Goal: Task Accomplishment & Management: Manage account settings

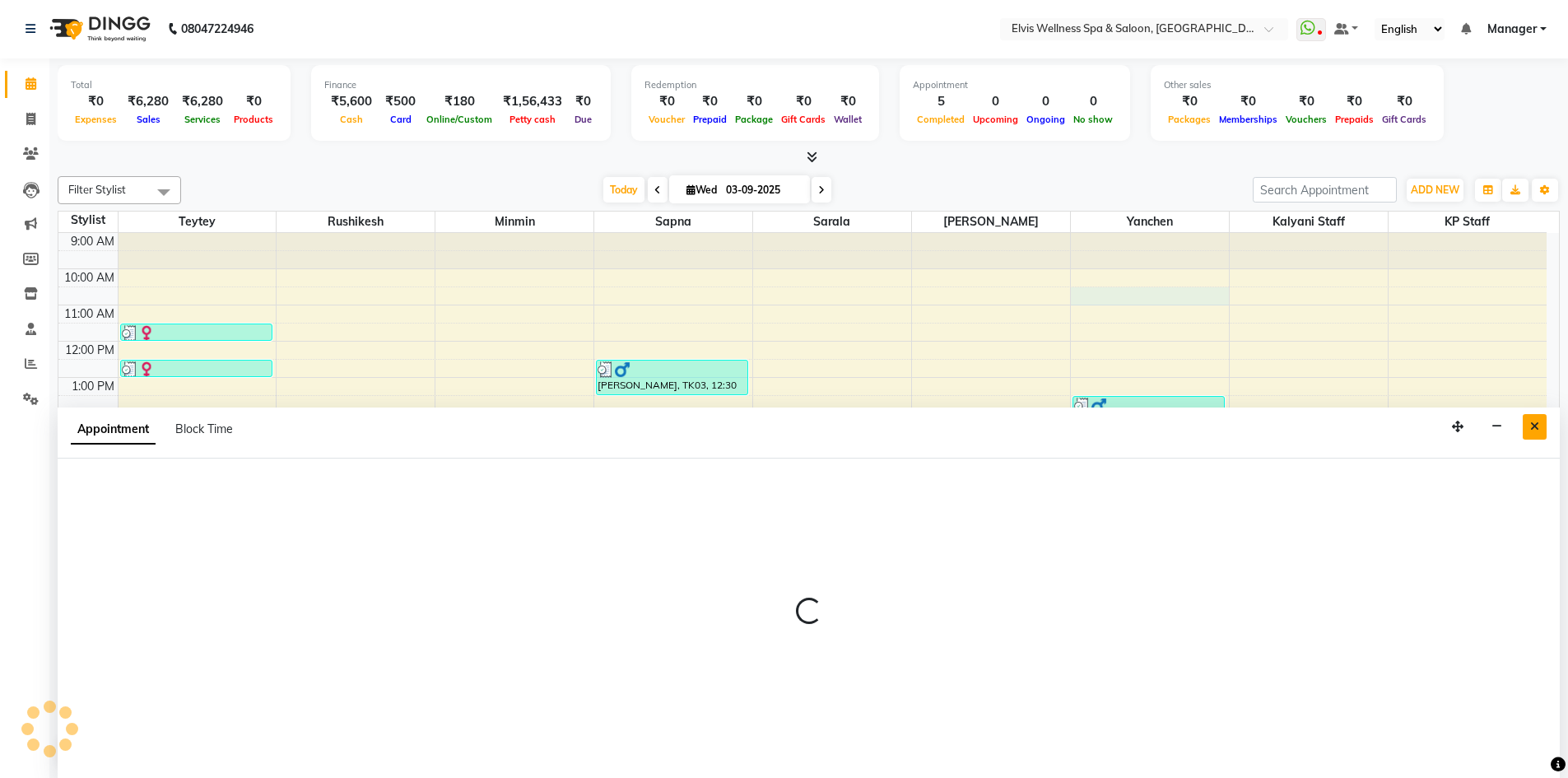
select select "46456"
select select "tentative"
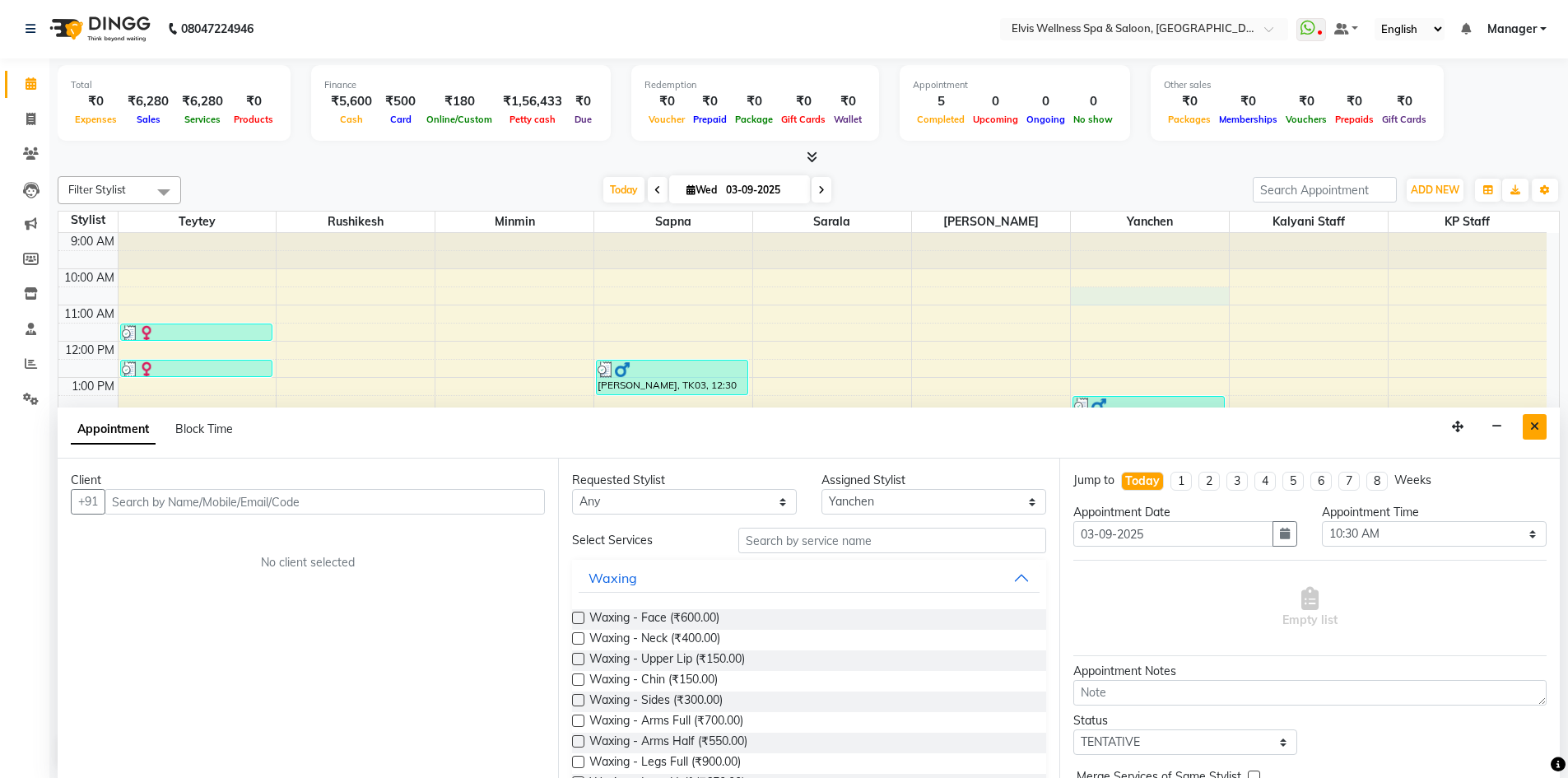
click at [1538, 425] on icon "Close" at bounding box center [1535, 426] width 9 height 12
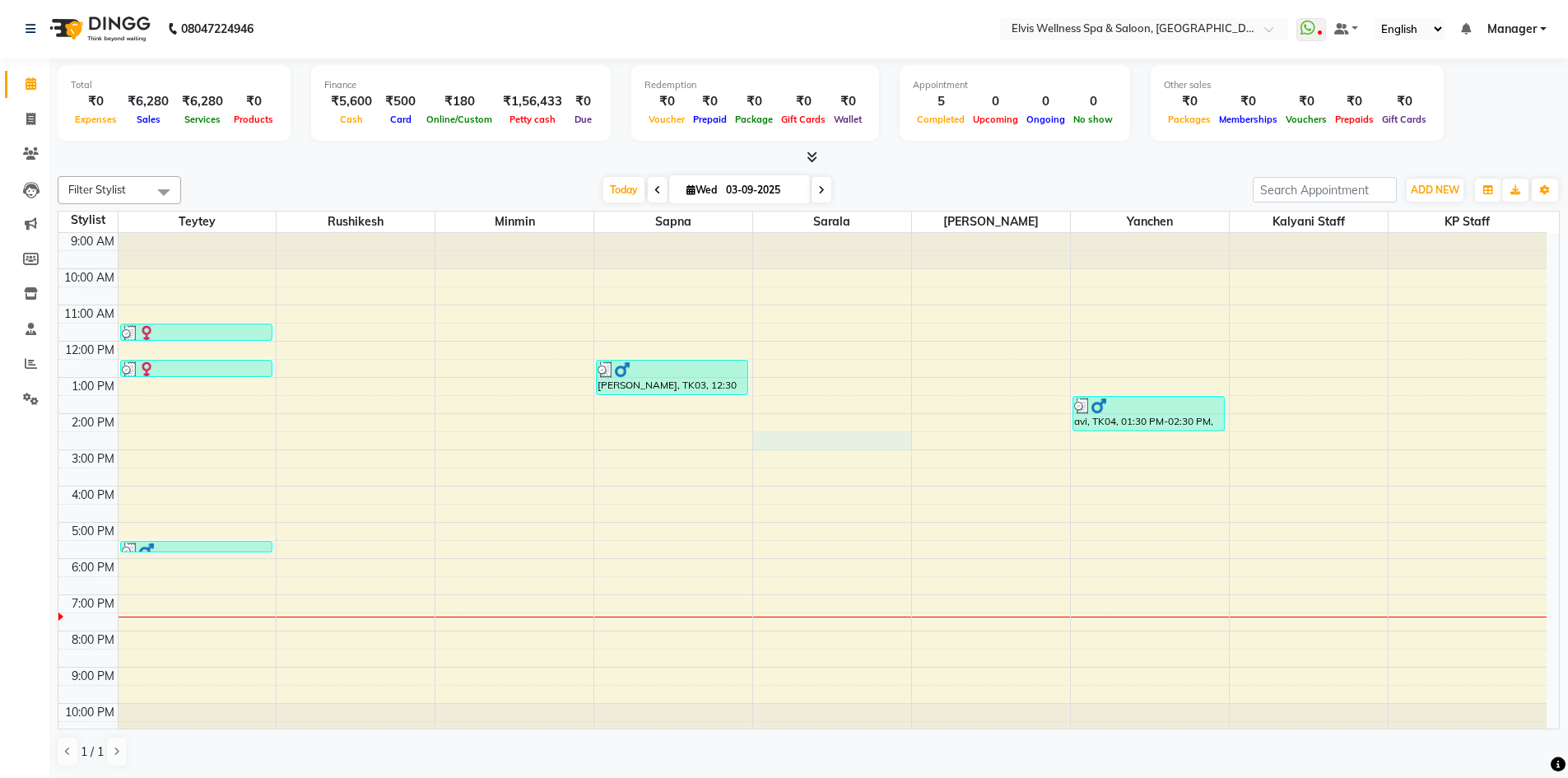
click at [908, 436] on div "9:00 AM 10:00 AM 11:00 AM 12:00 PM 1:00 PM 2:00 PM 3:00 PM 4:00 PM 5:00 PM 6:00…" at bounding box center [803, 486] width 1488 height 507
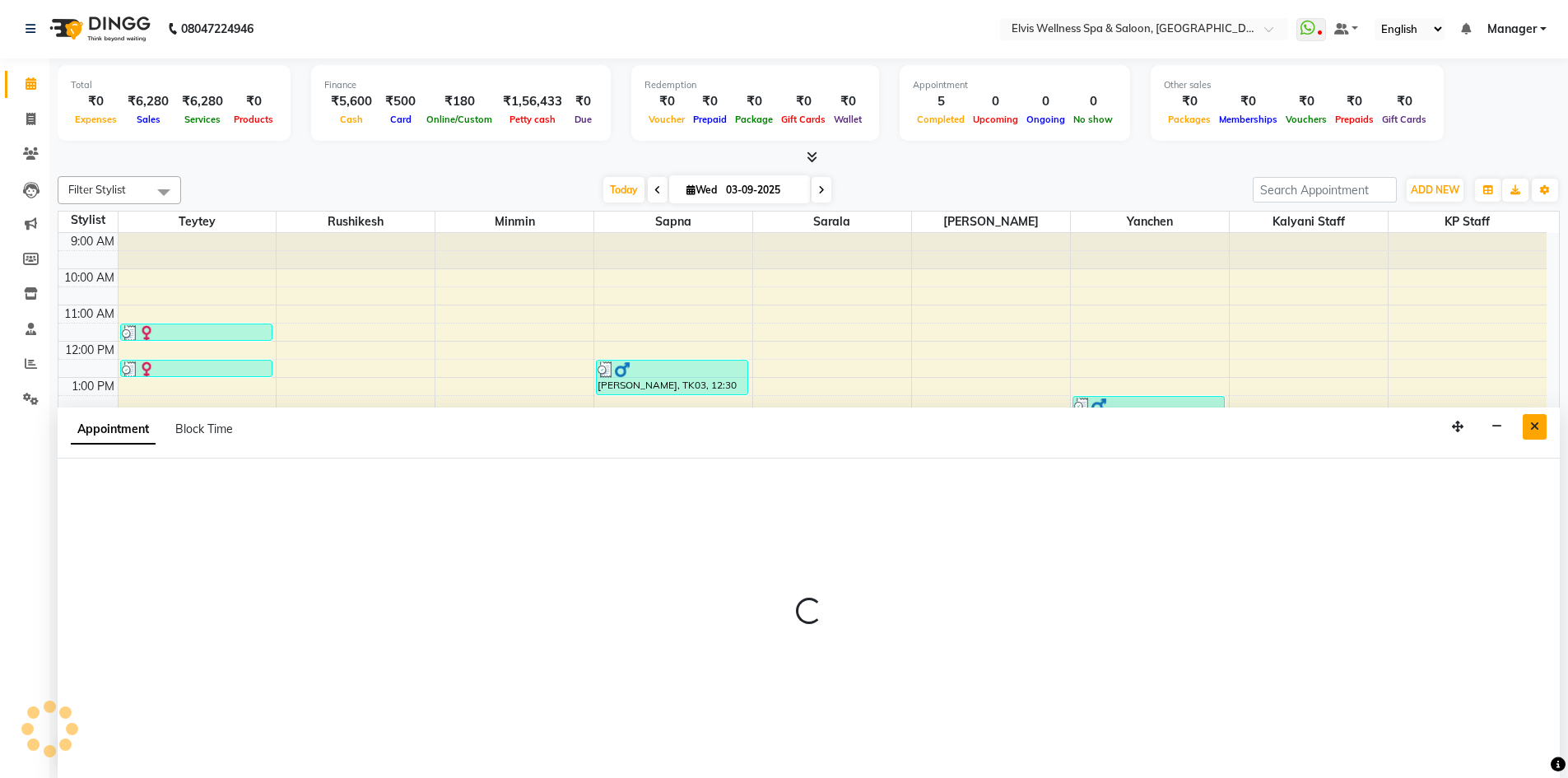
click at [1538, 425] on icon "Close" at bounding box center [1535, 426] width 9 height 12
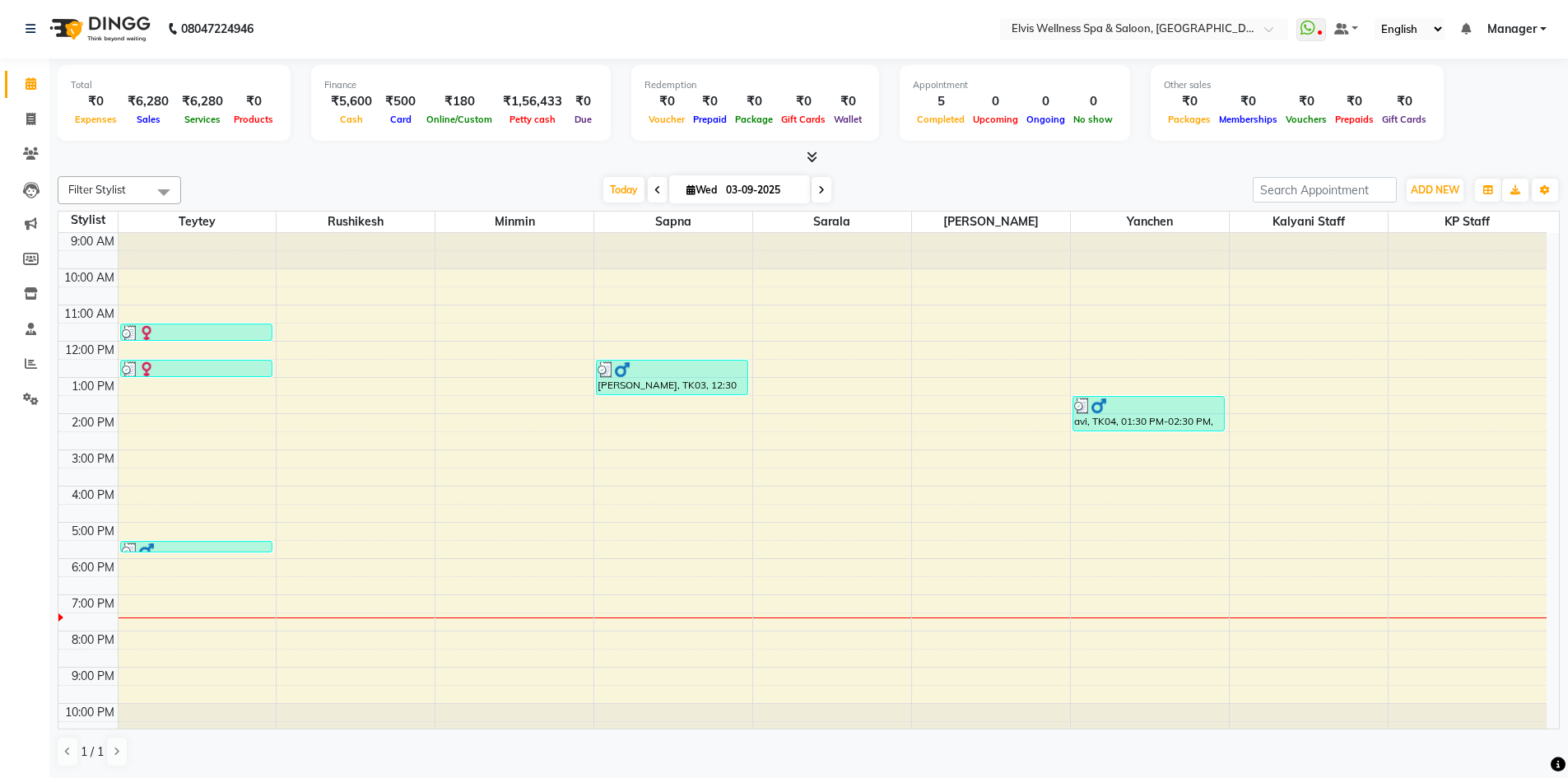
click at [523, 185] on div "[DATE] [DATE]" at bounding box center [717, 190] width 1055 height 25
click at [33, 121] on icon at bounding box center [30, 120] width 9 height 13
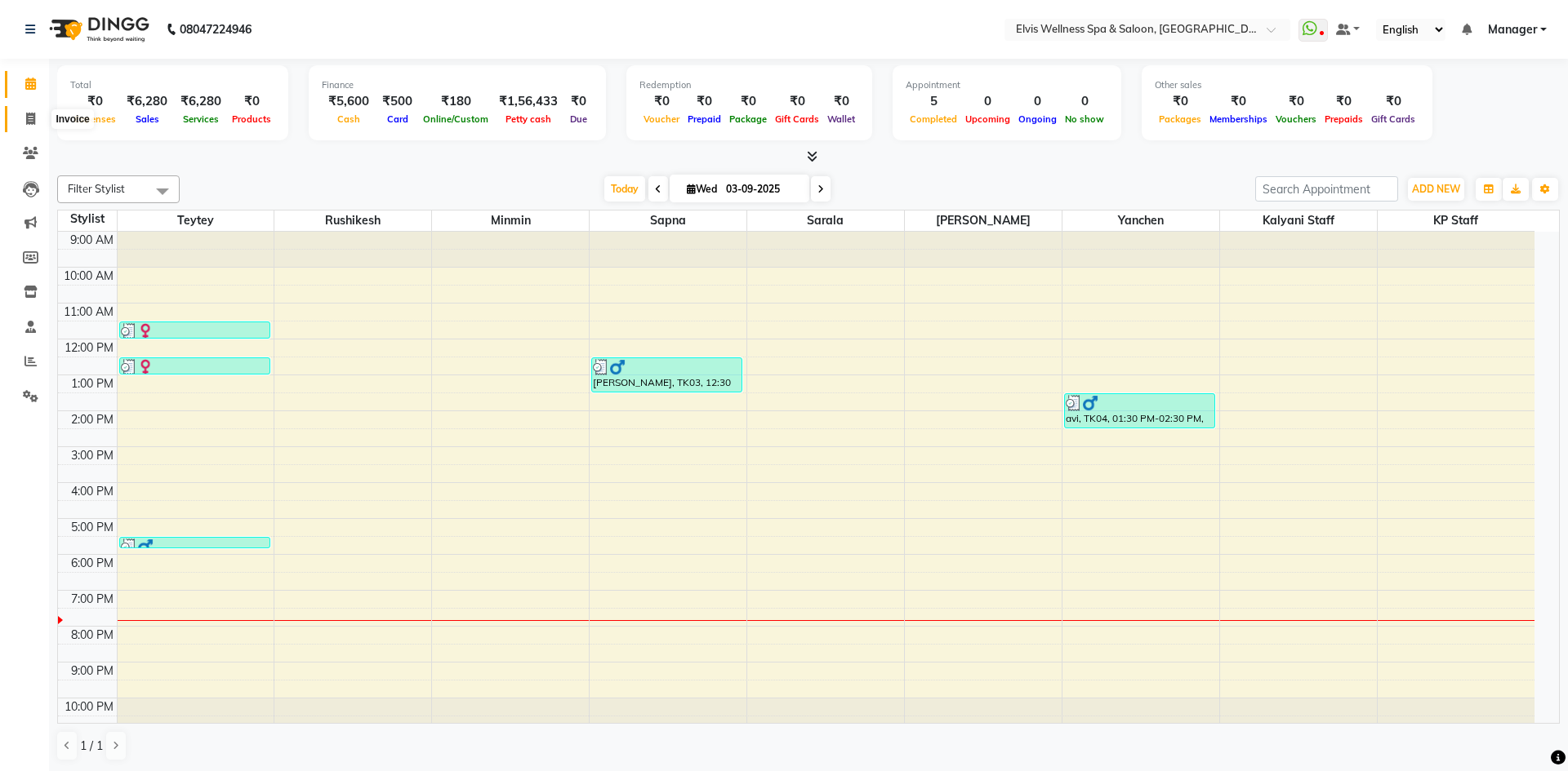
select select "service"
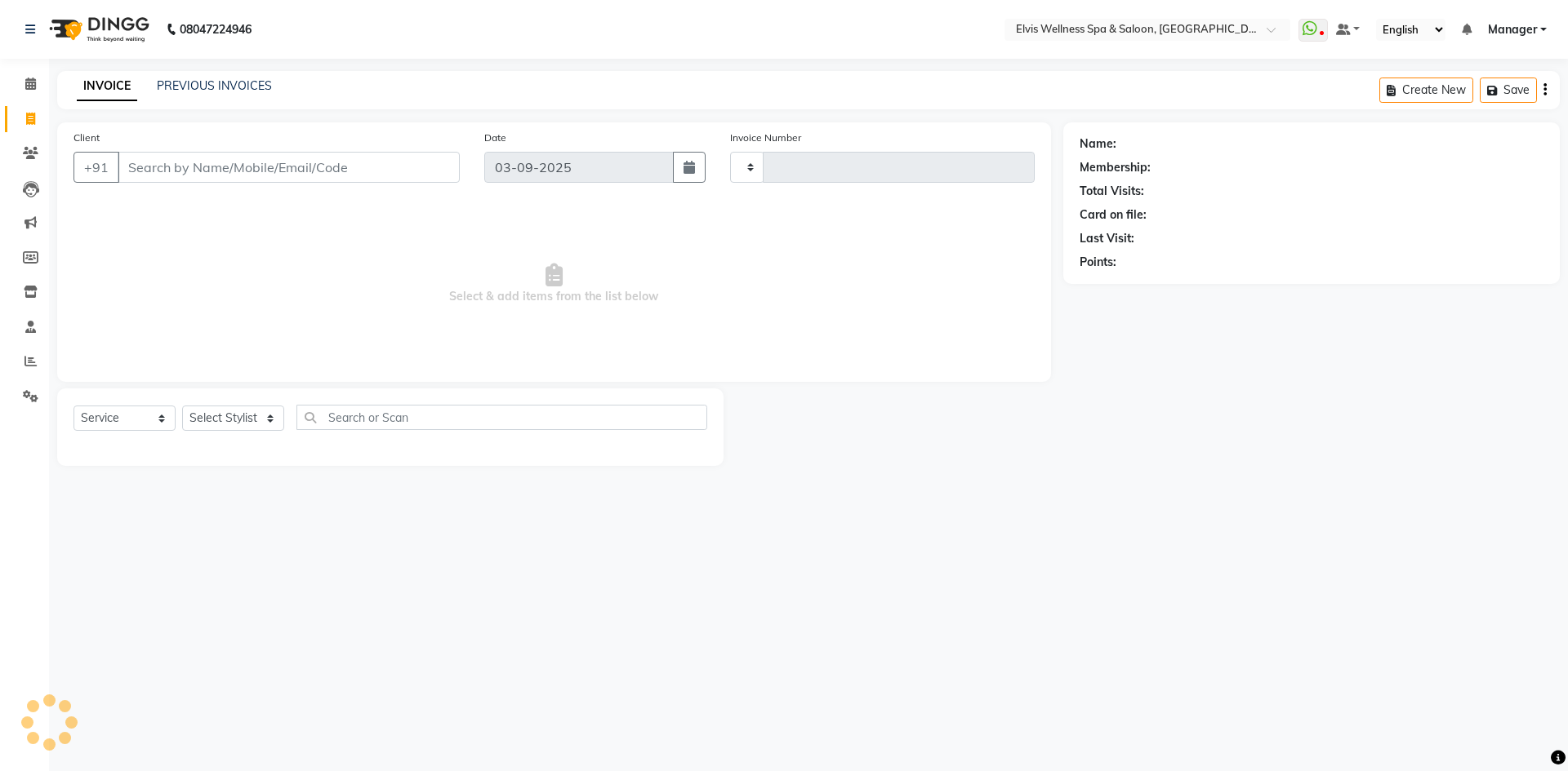
type input "1563"
select select "6269"
click at [39, 358] on span at bounding box center [30, 361] width 28 height 18
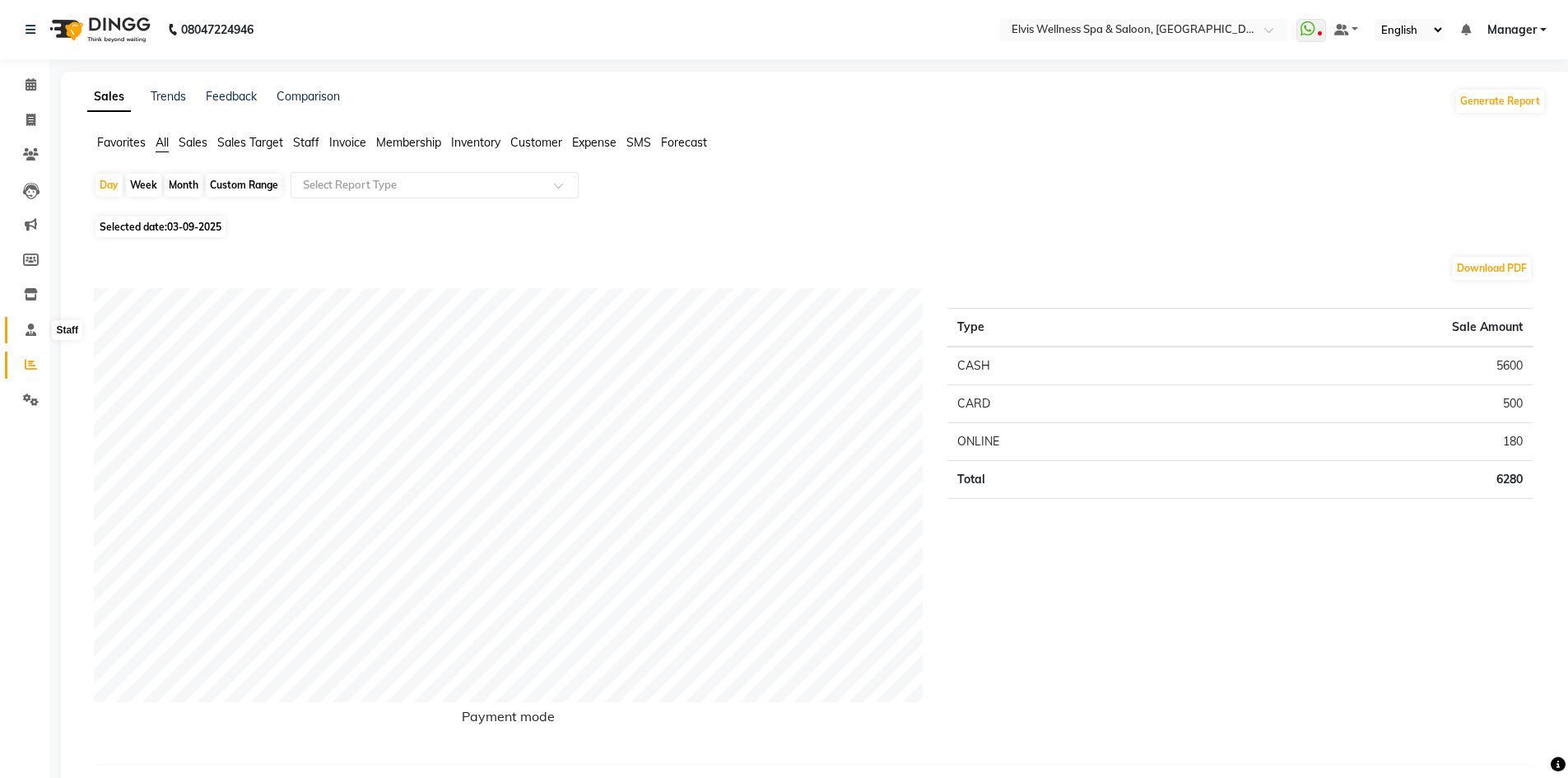
click at [29, 331] on icon at bounding box center [30, 330] width 11 height 13
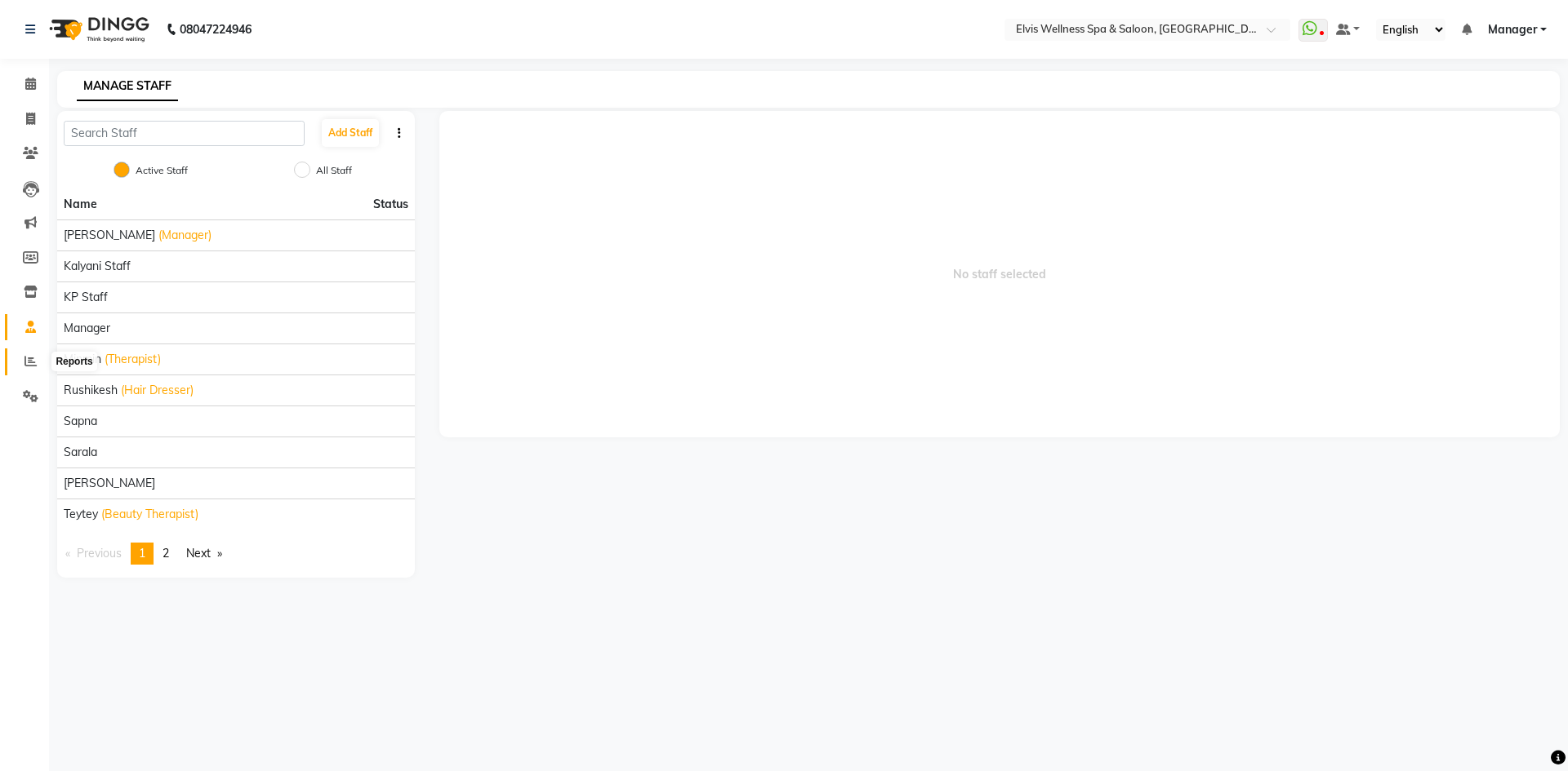
click at [30, 363] on icon at bounding box center [30, 361] width 13 height 13
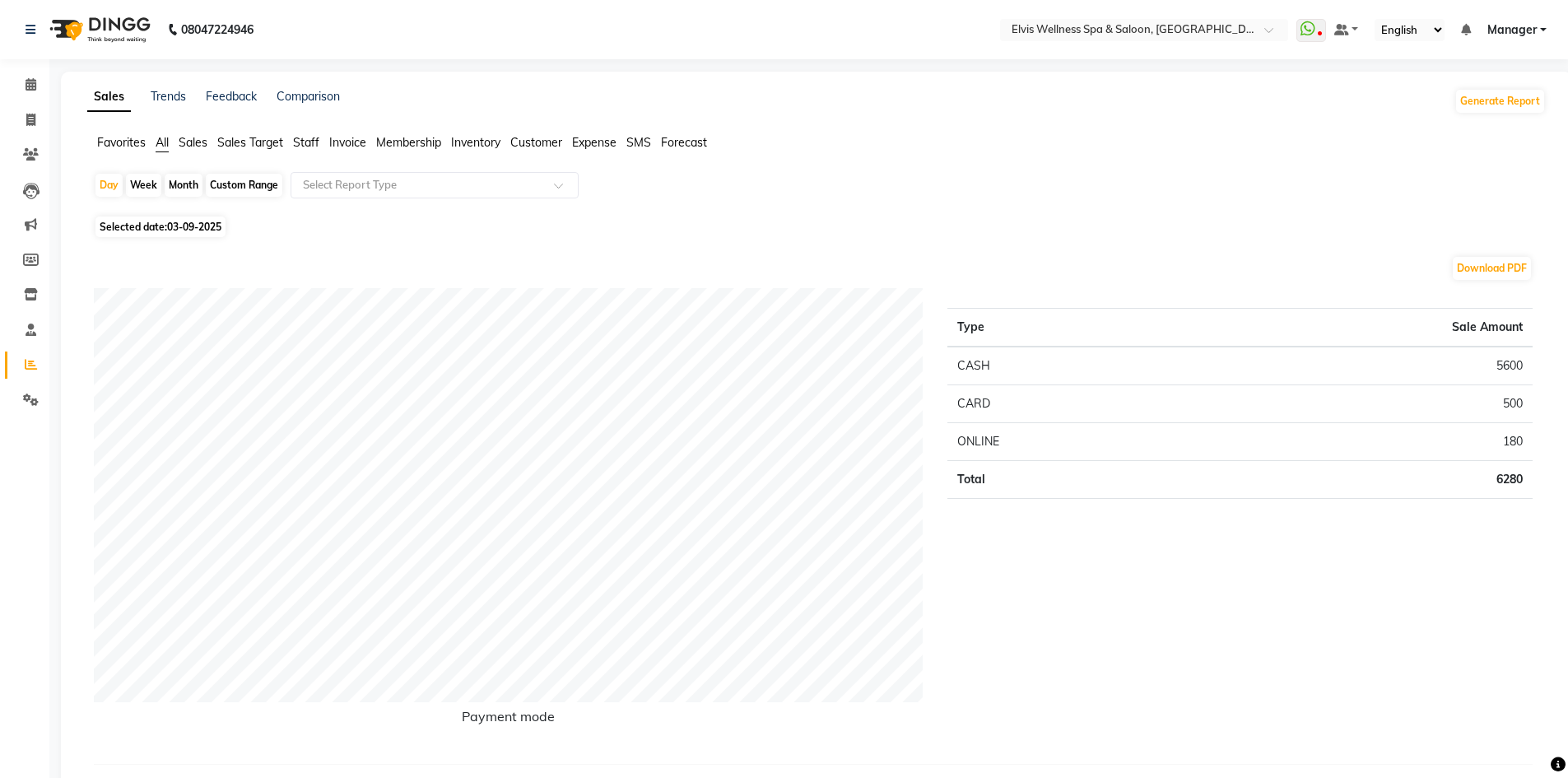
click at [160, 146] on span "All" at bounding box center [161, 142] width 13 height 15
click at [183, 181] on div "Month" at bounding box center [184, 185] width 38 height 23
select select "9"
select select "2025"
click at [167, 136] on span "All" at bounding box center [161, 142] width 13 height 15
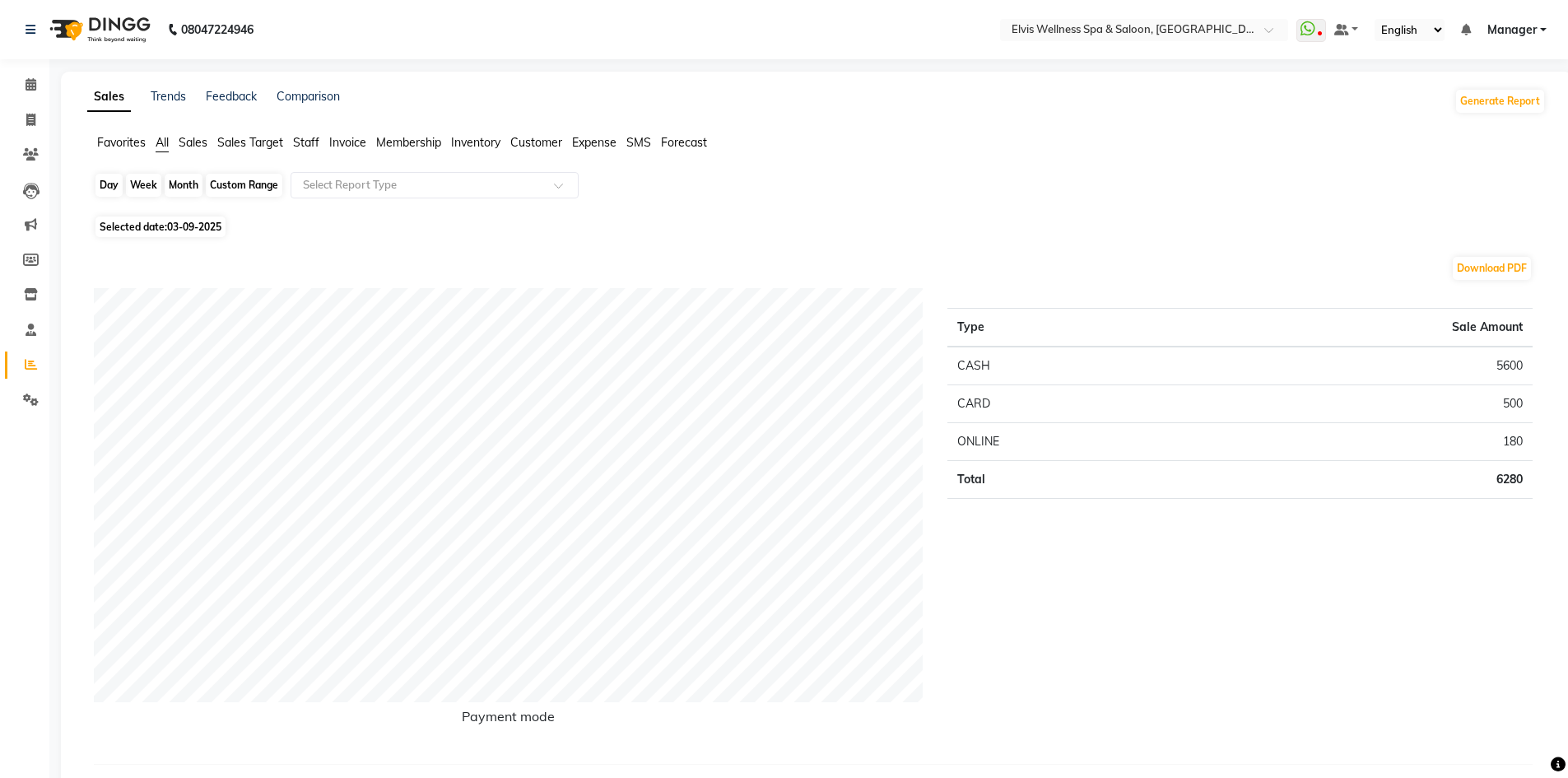
click at [186, 188] on div "Month" at bounding box center [184, 185] width 38 height 23
select select "9"
select select "2025"
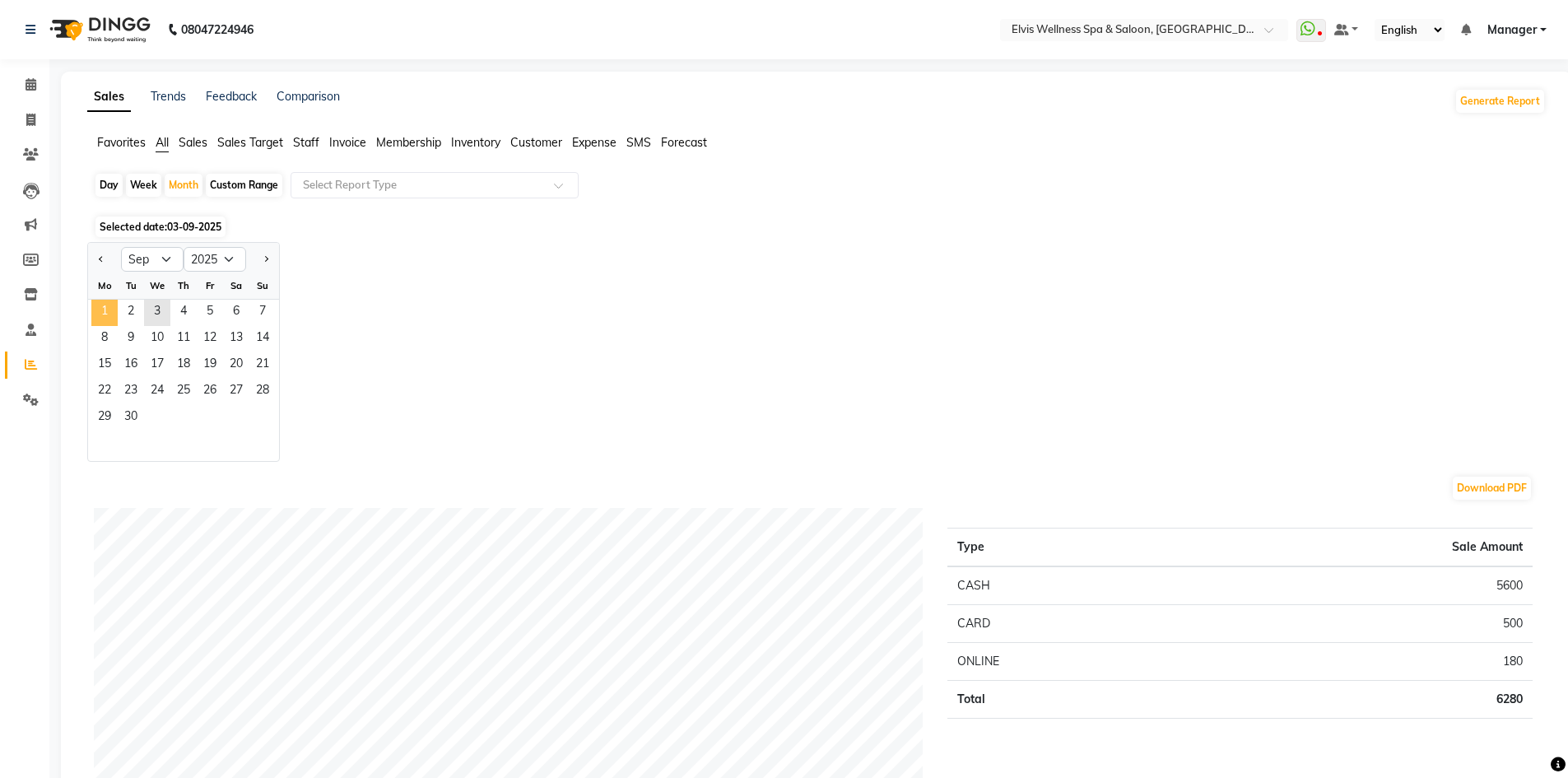
click at [111, 307] on span "1" at bounding box center [104, 312] width 27 height 27
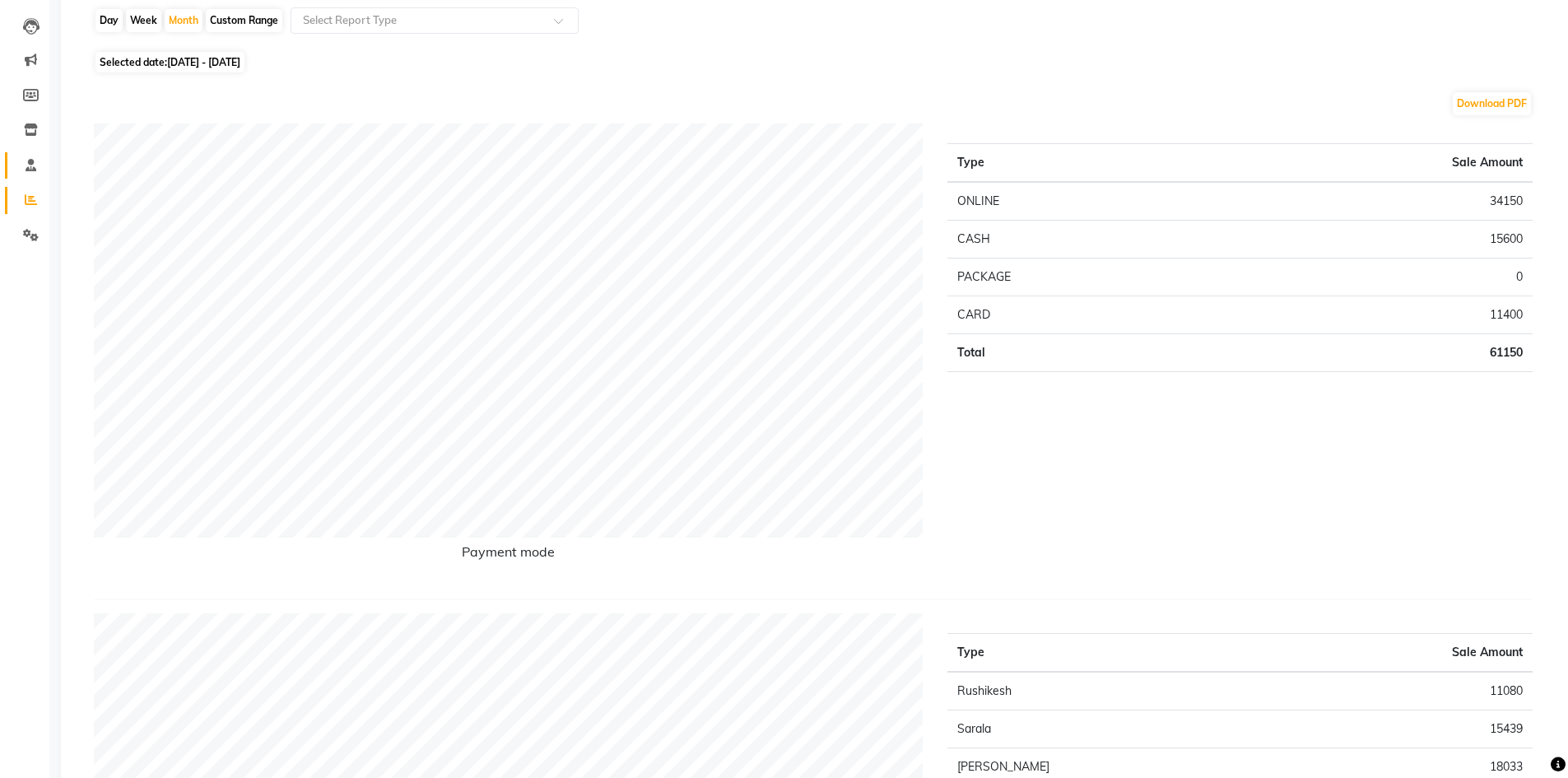
scroll to position [83, 0]
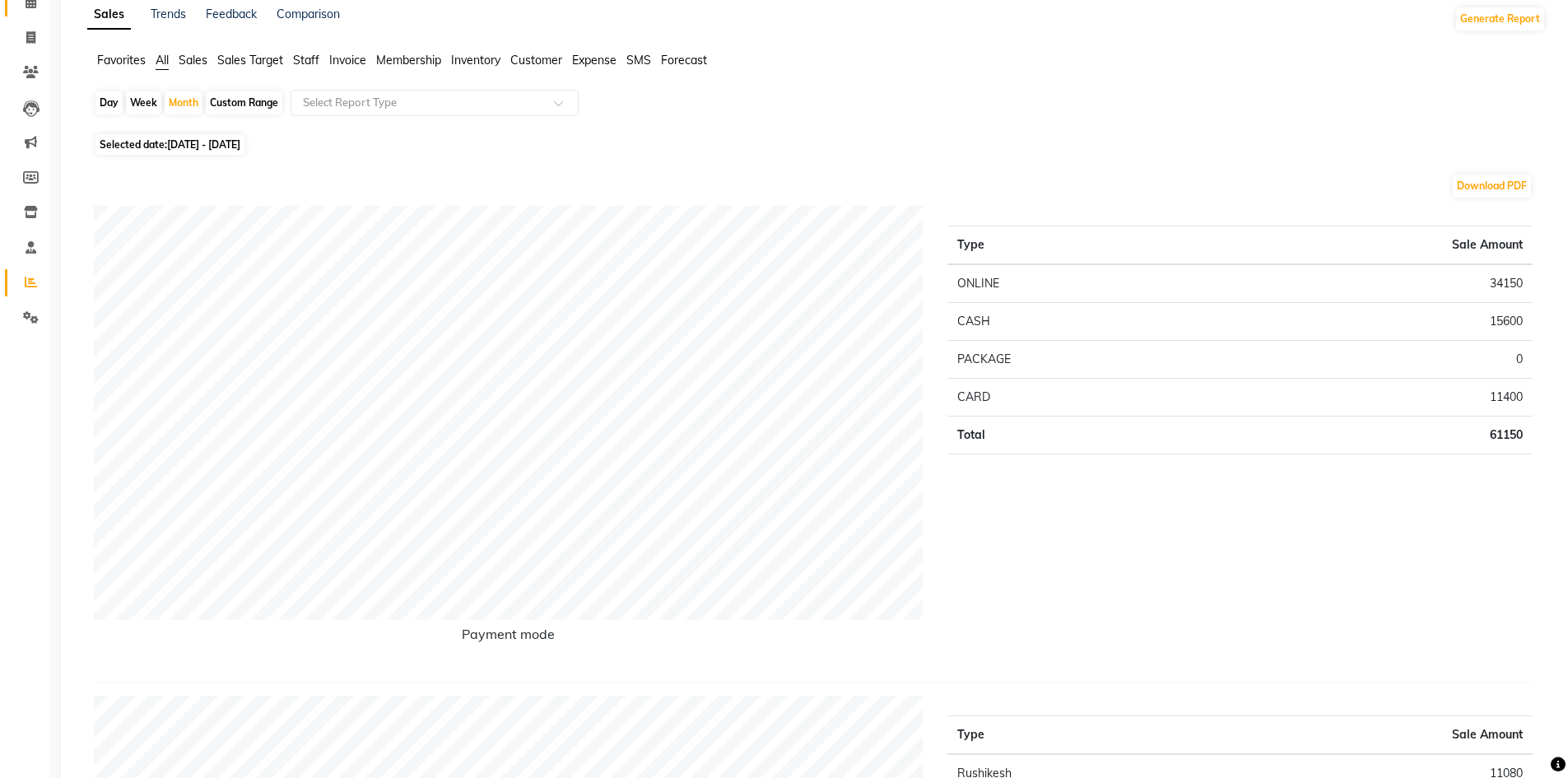
click at [33, 13] on link "Calendar" at bounding box center [25, 3] width 39 height 28
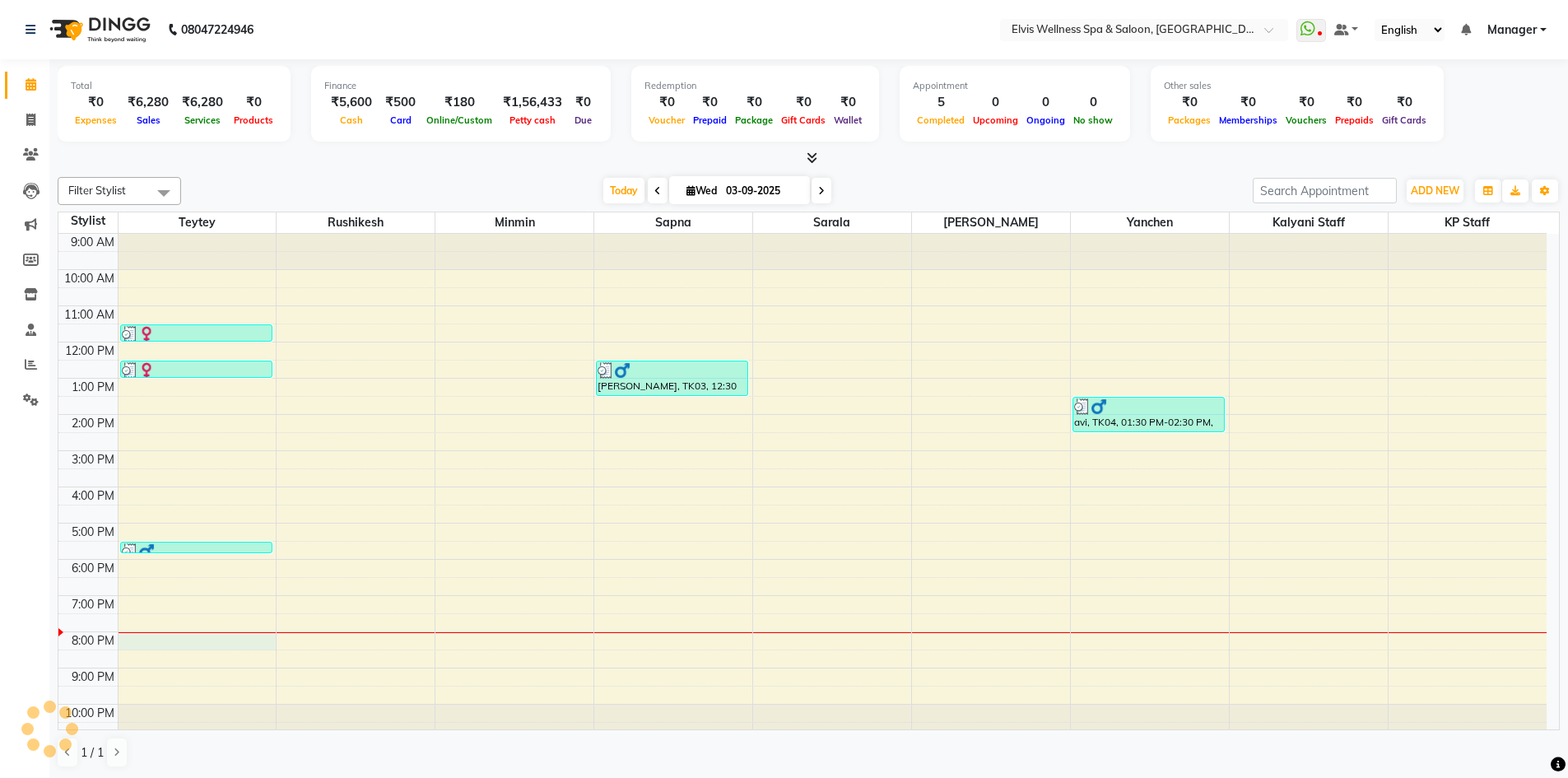
click at [165, 633] on div at bounding box center [197, 633] width 158 height 1
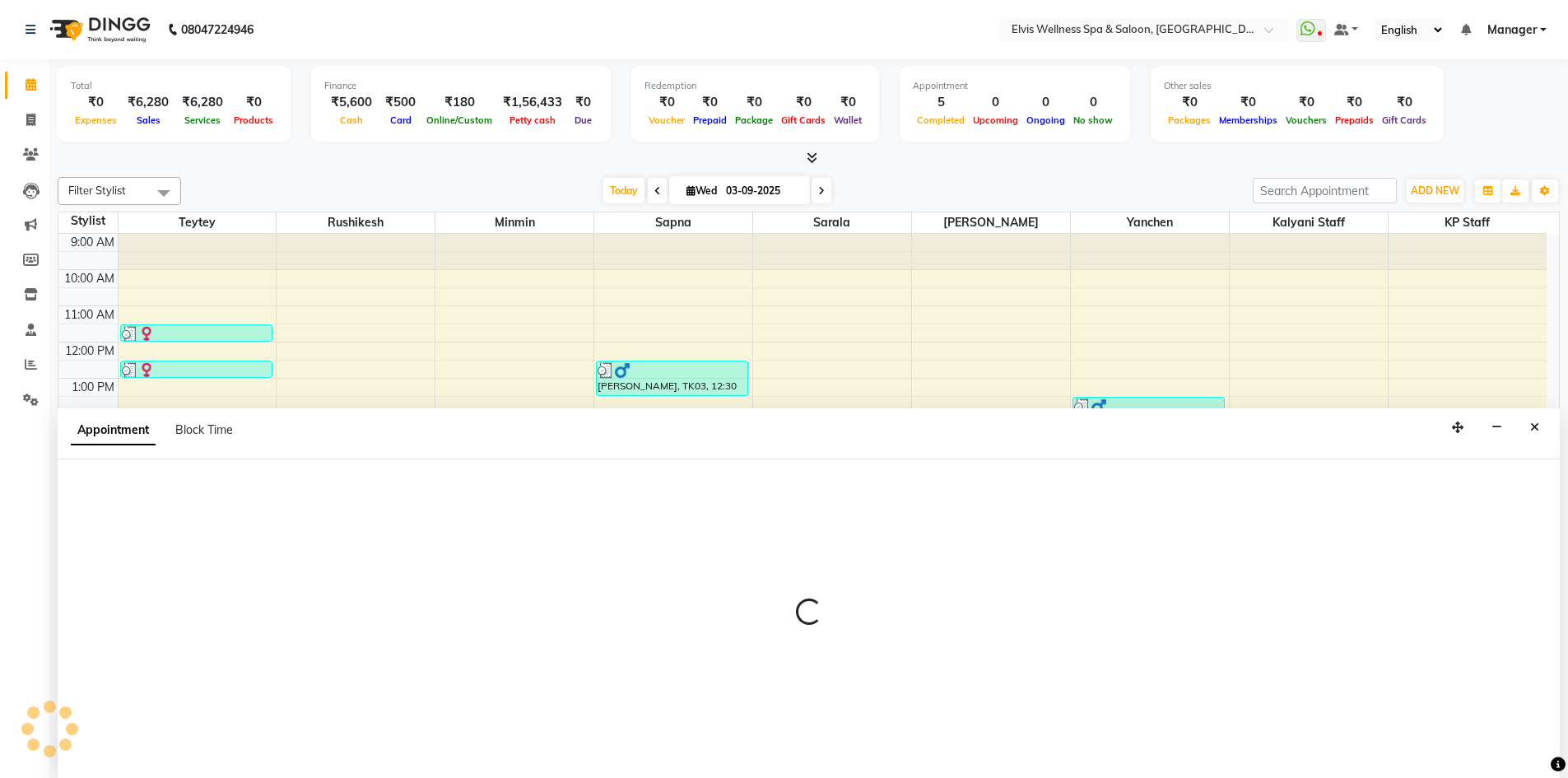
scroll to position [1, 0]
select select "46562"
select select "tentative"
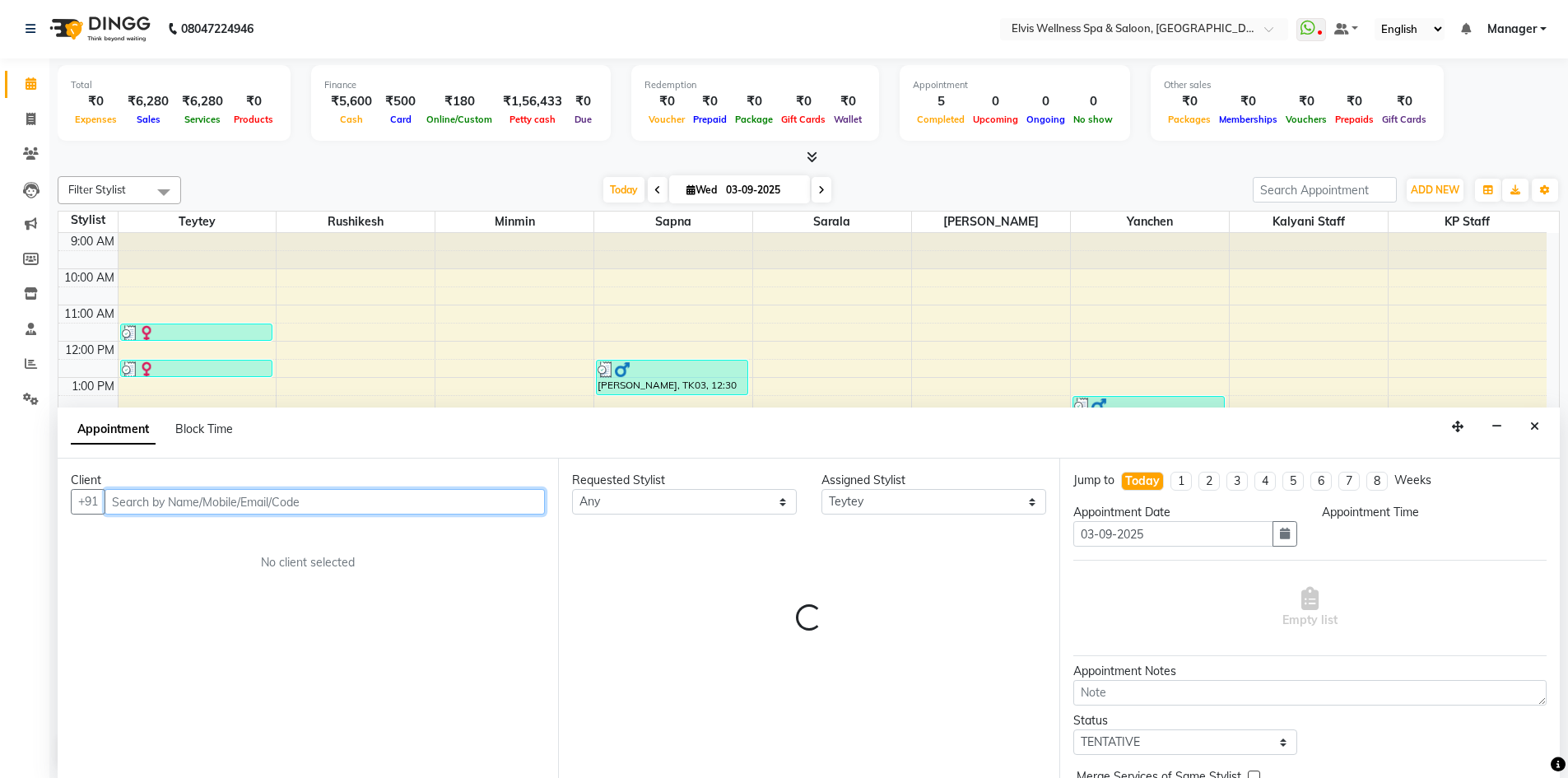
select select "1200"
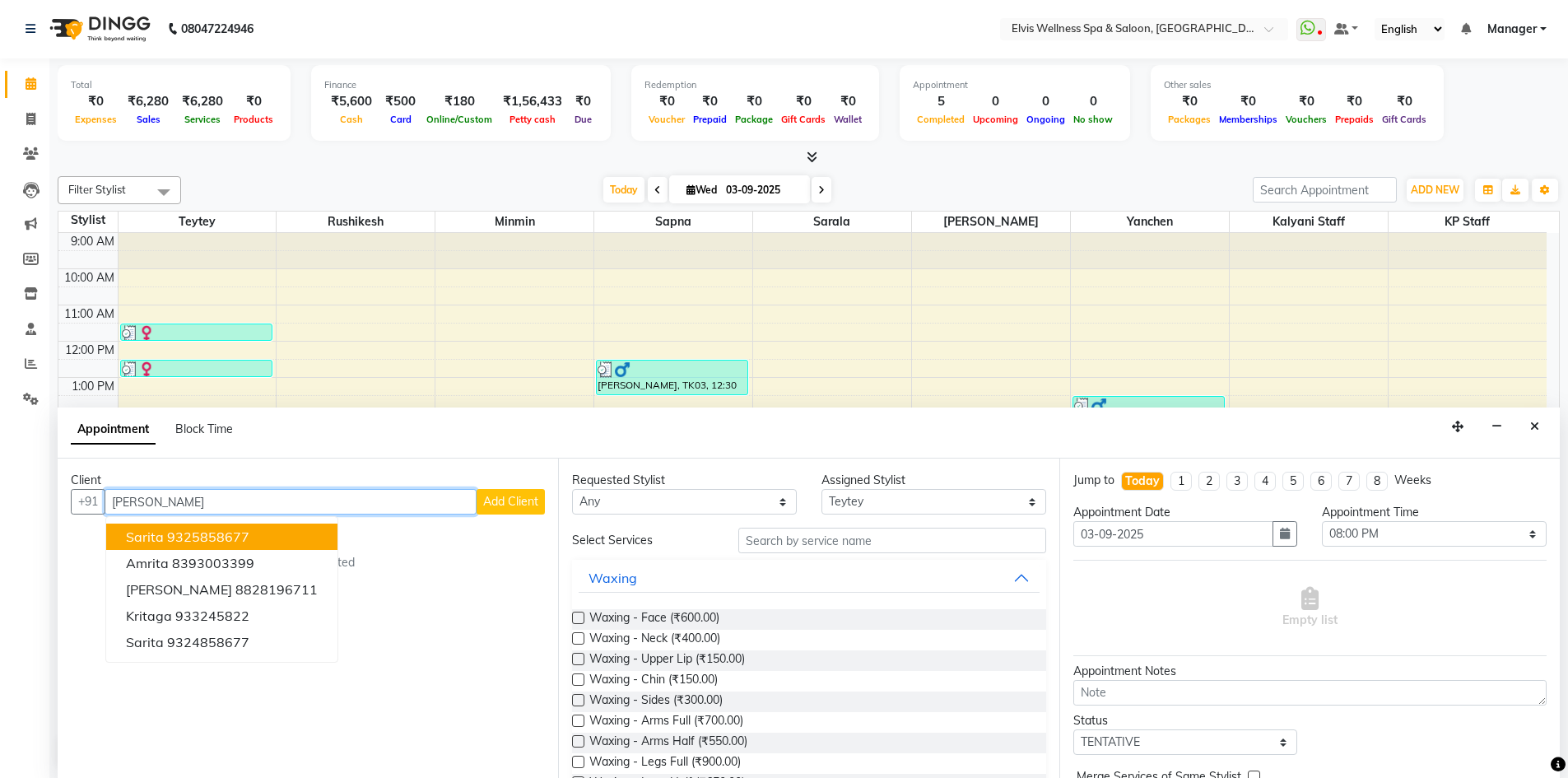
type input "[PERSON_NAME]"
click at [528, 502] on span "Add Client" at bounding box center [511, 501] width 55 height 15
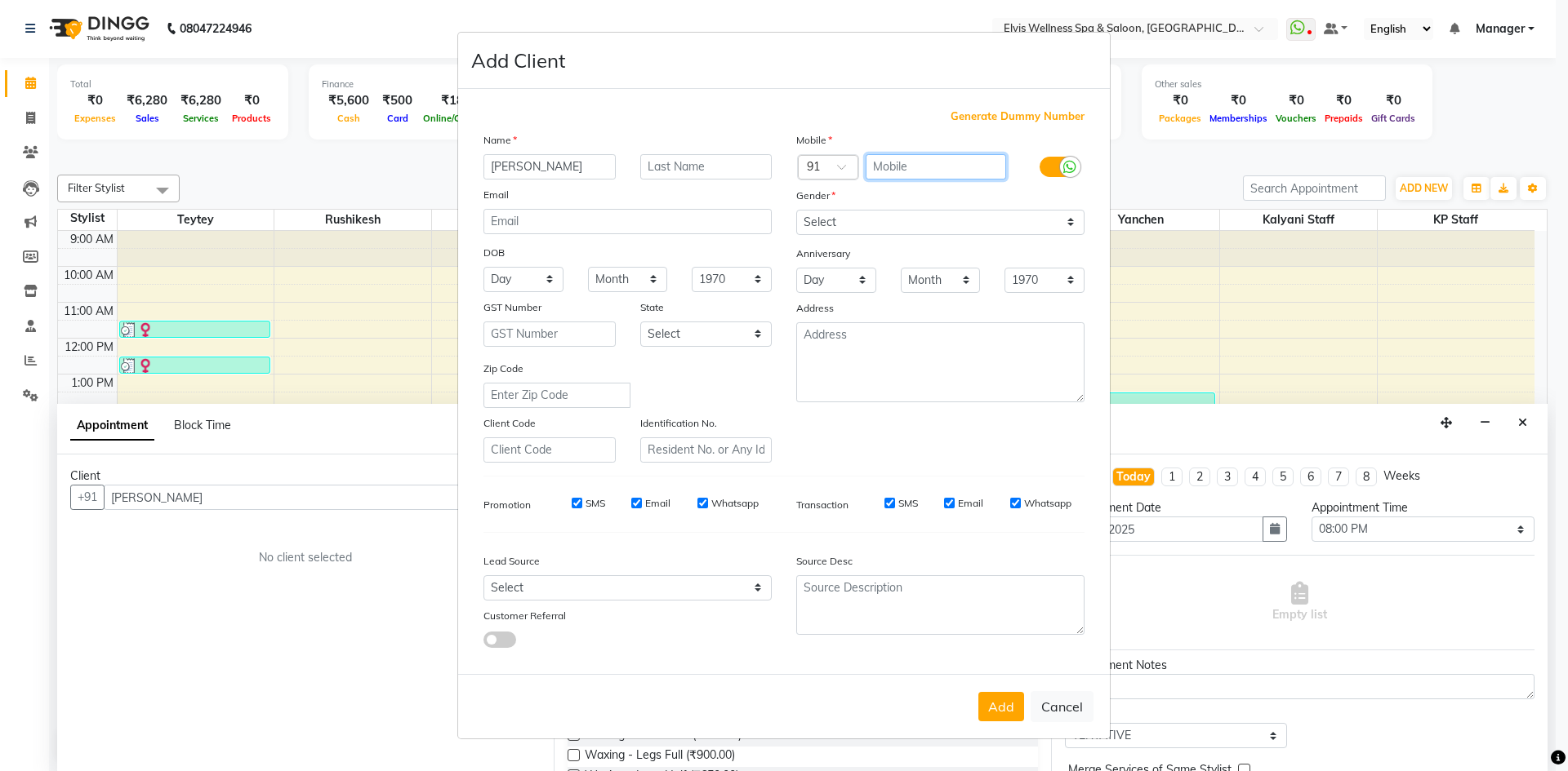
click at [933, 167] on input "text" at bounding box center [936, 166] width 141 height 25
type input "9923108844"
click at [1038, 226] on select "Select [DEMOGRAPHIC_DATA] [DEMOGRAPHIC_DATA] Other Prefer Not To Say" at bounding box center [941, 222] width 288 height 25
select select "[DEMOGRAPHIC_DATA]"
click at [797, 209] on select "Select [DEMOGRAPHIC_DATA] [DEMOGRAPHIC_DATA] Other Prefer Not To Say" at bounding box center [941, 222] width 288 height 25
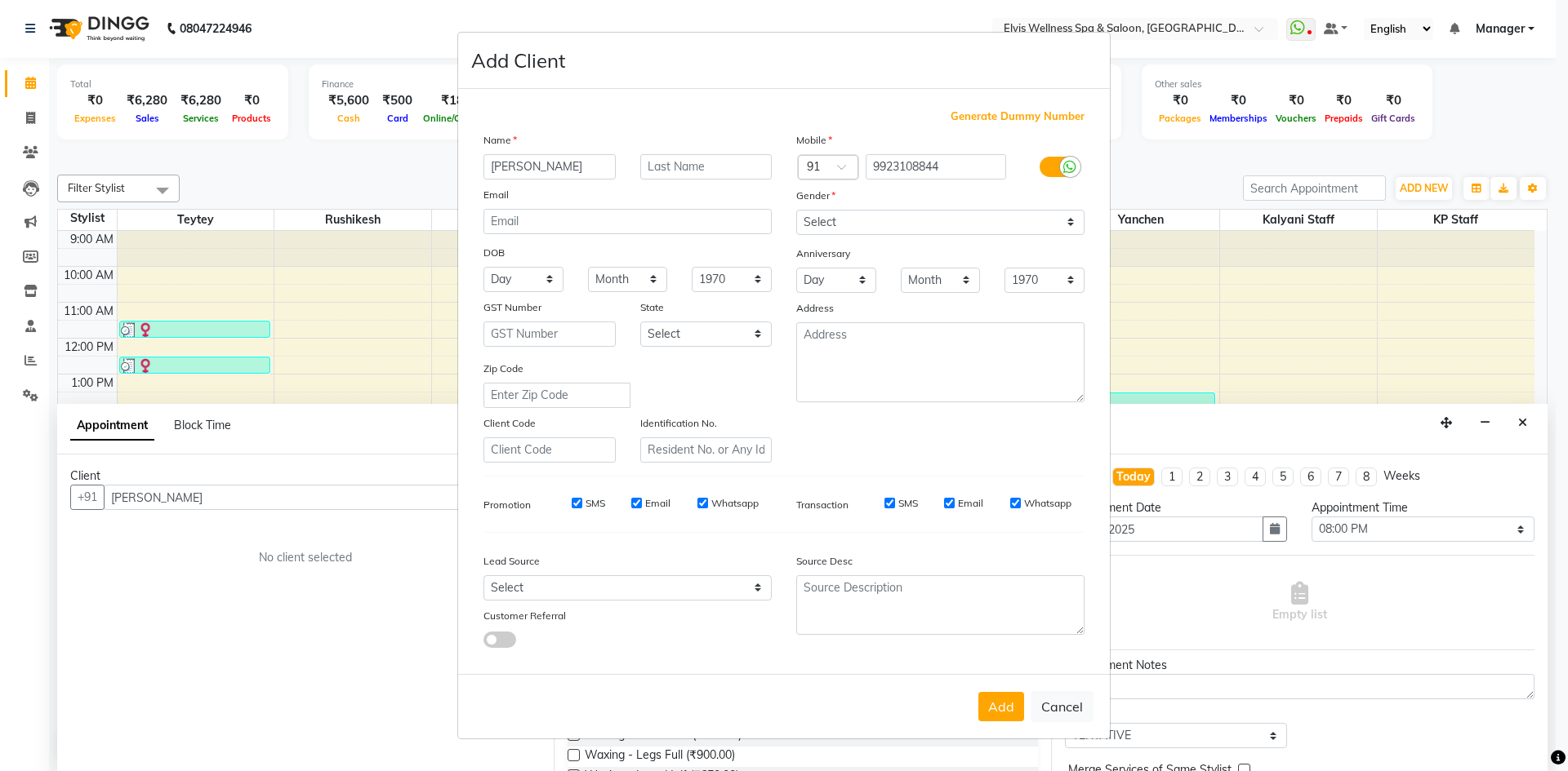
click at [569, 501] on div "SMS" at bounding box center [577, 503] width 56 height 15
click at [579, 501] on input "SMS" at bounding box center [577, 502] width 11 height 11
checkbox input "false"
click at [639, 499] on input "Email" at bounding box center [636, 502] width 11 height 11
checkbox input "false"
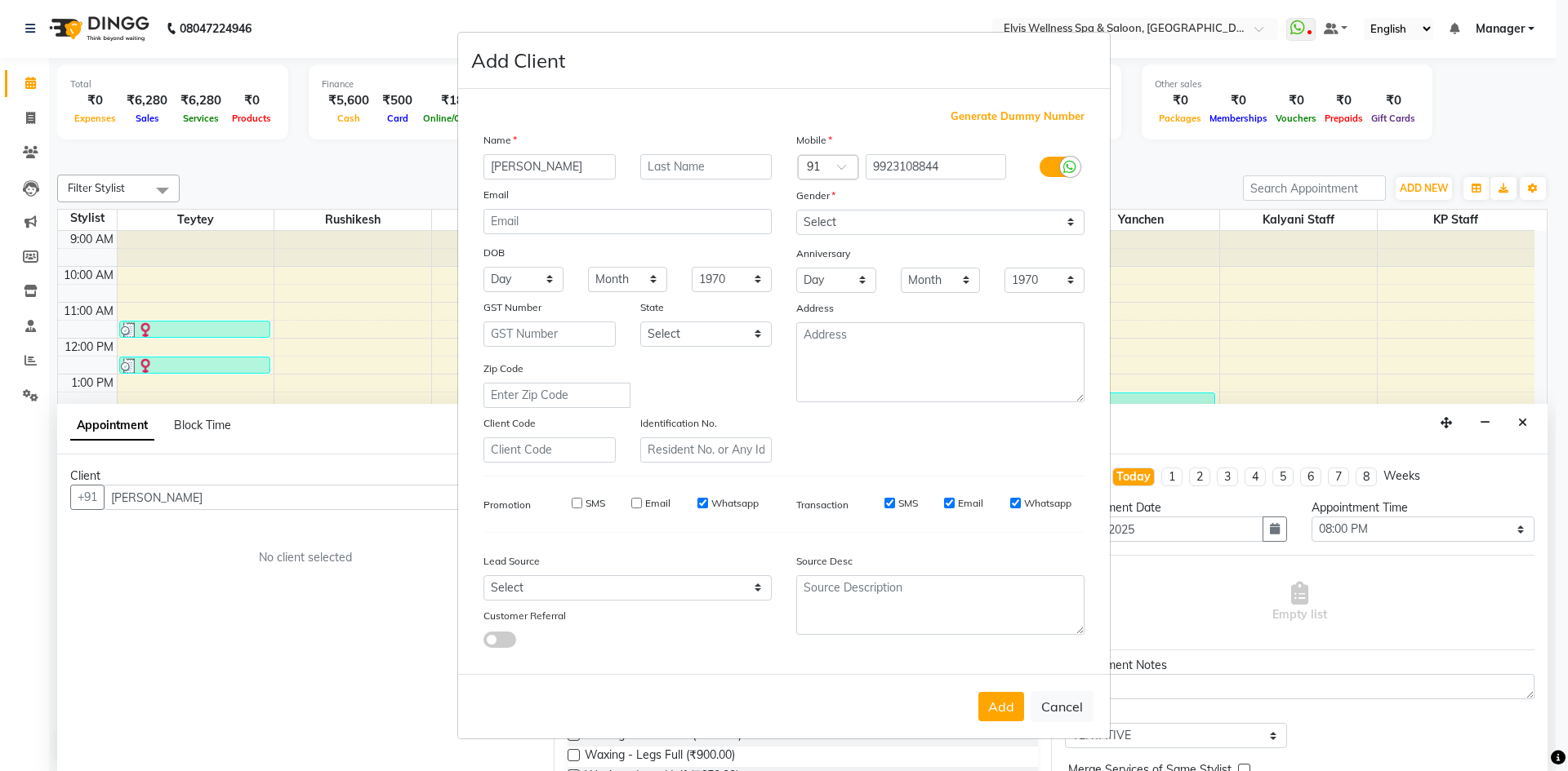
drag, startPoint x: 702, startPoint y: 501, endPoint x: 722, endPoint y: 510, distance: 21.9
click at [702, 502] on input "Whatsapp" at bounding box center [702, 502] width 11 height 11
checkbox input "false"
click at [887, 498] on input "SMS" at bounding box center [889, 502] width 11 height 11
checkbox input "false"
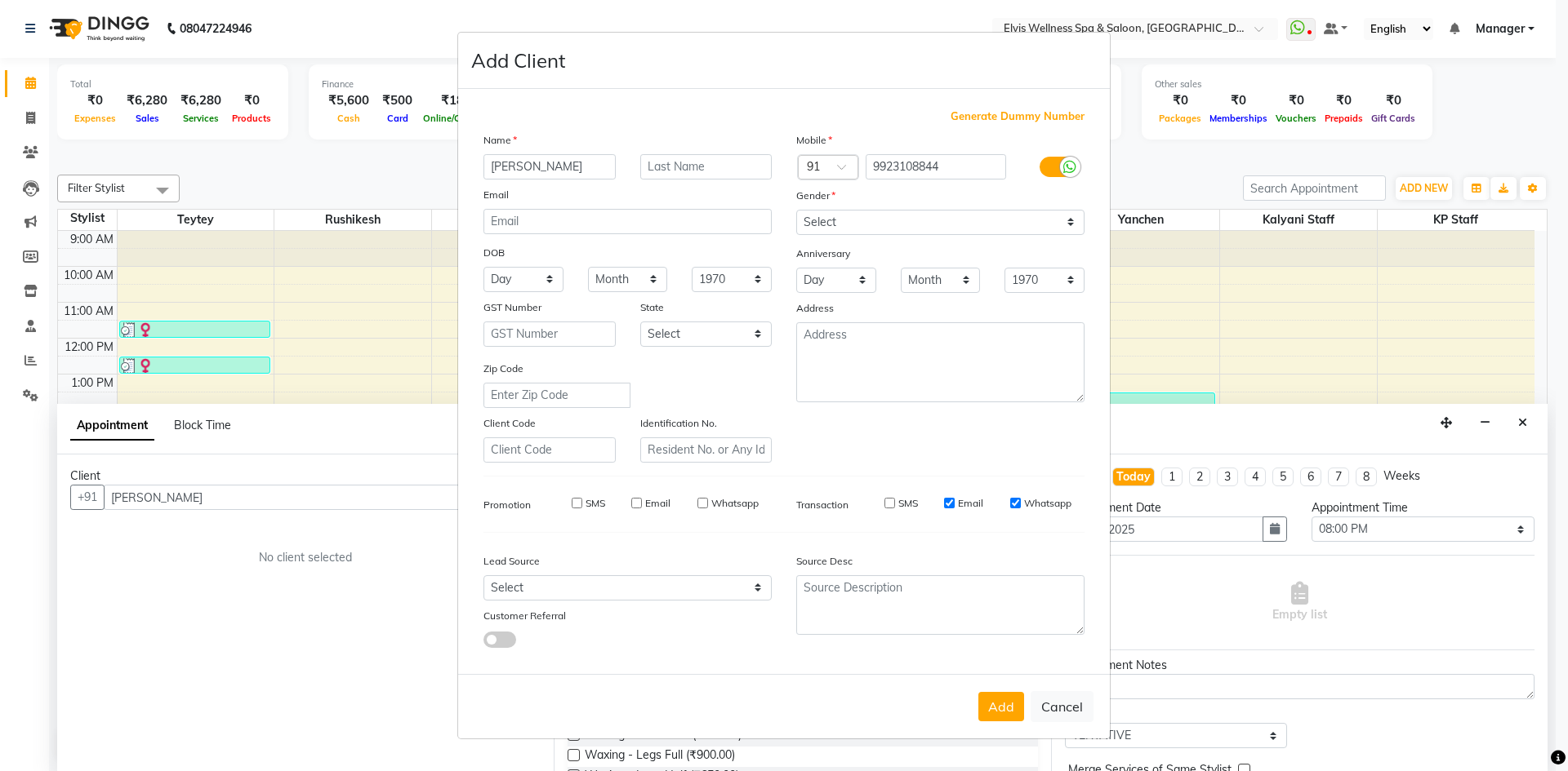
click at [951, 503] on input "Email" at bounding box center [949, 502] width 11 height 11
checkbox input "false"
click at [1017, 502] on input "Whatsapp" at bounding box center [1015, 502] width 11 height 11
checkbox input "false"
click at [1014, 697] on button "Add" at bounding box center [1001, 707] width 46 height 29
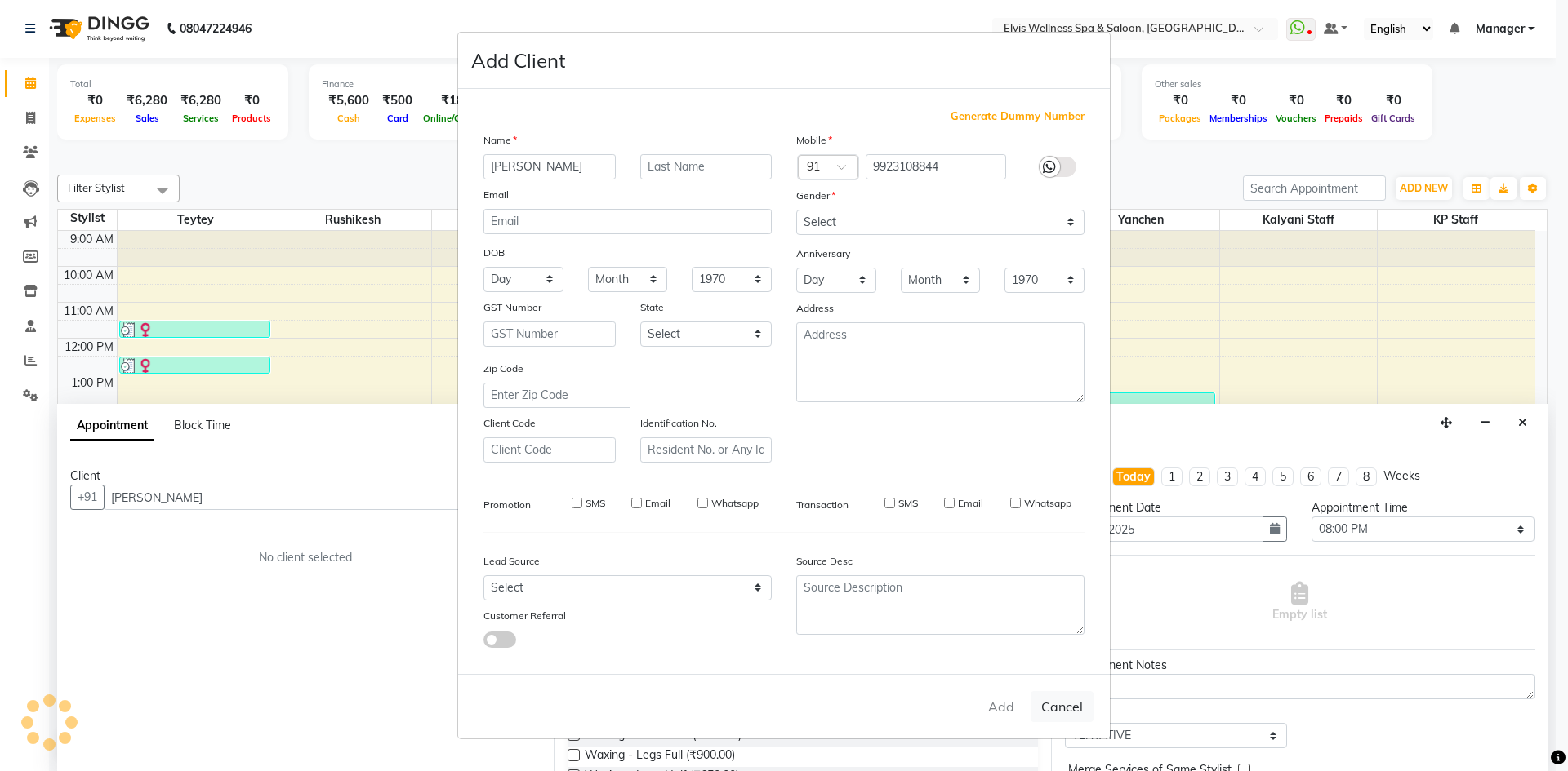
type input "9923108844"
select select
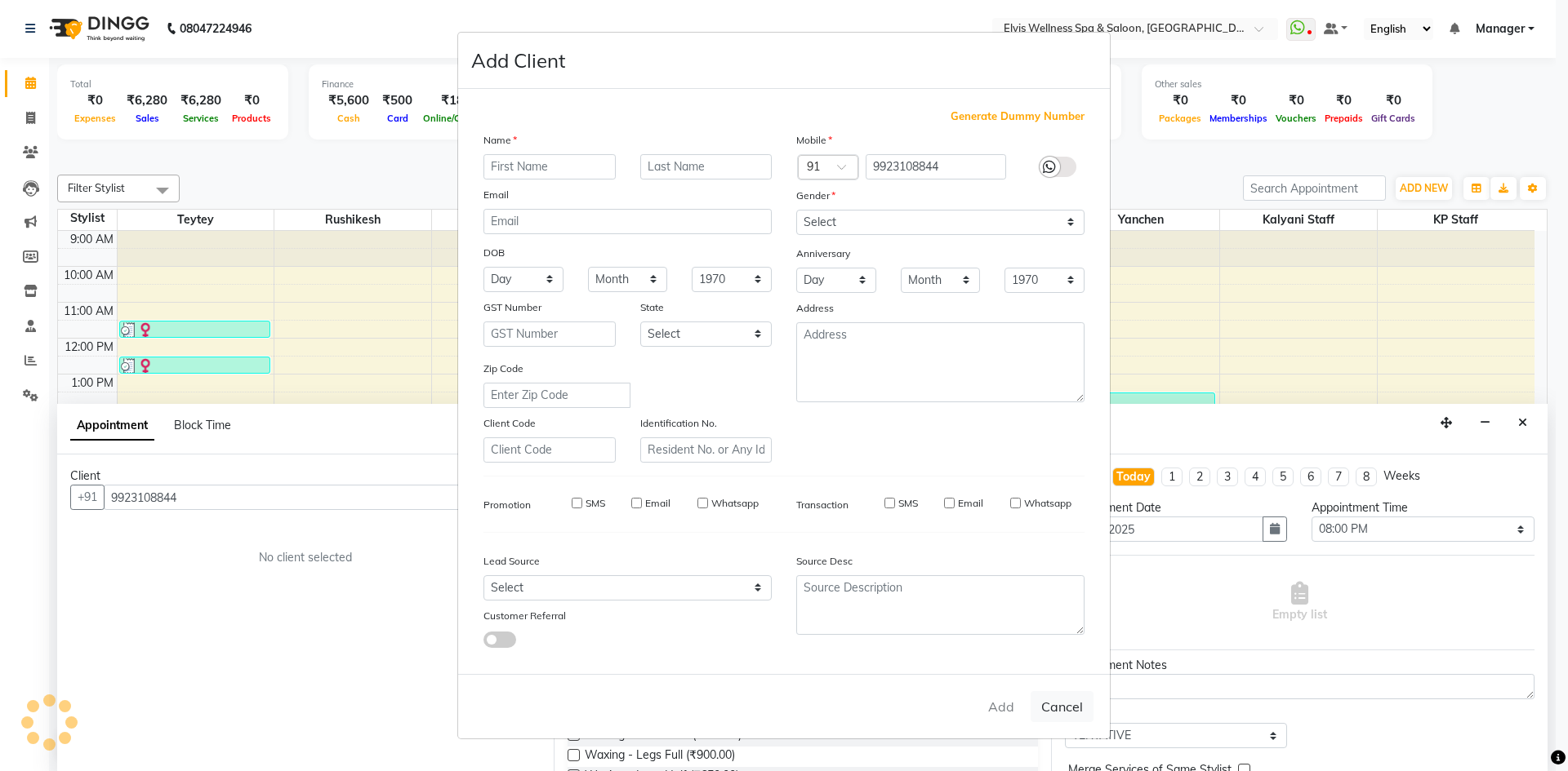
select select
checkbox input "false"
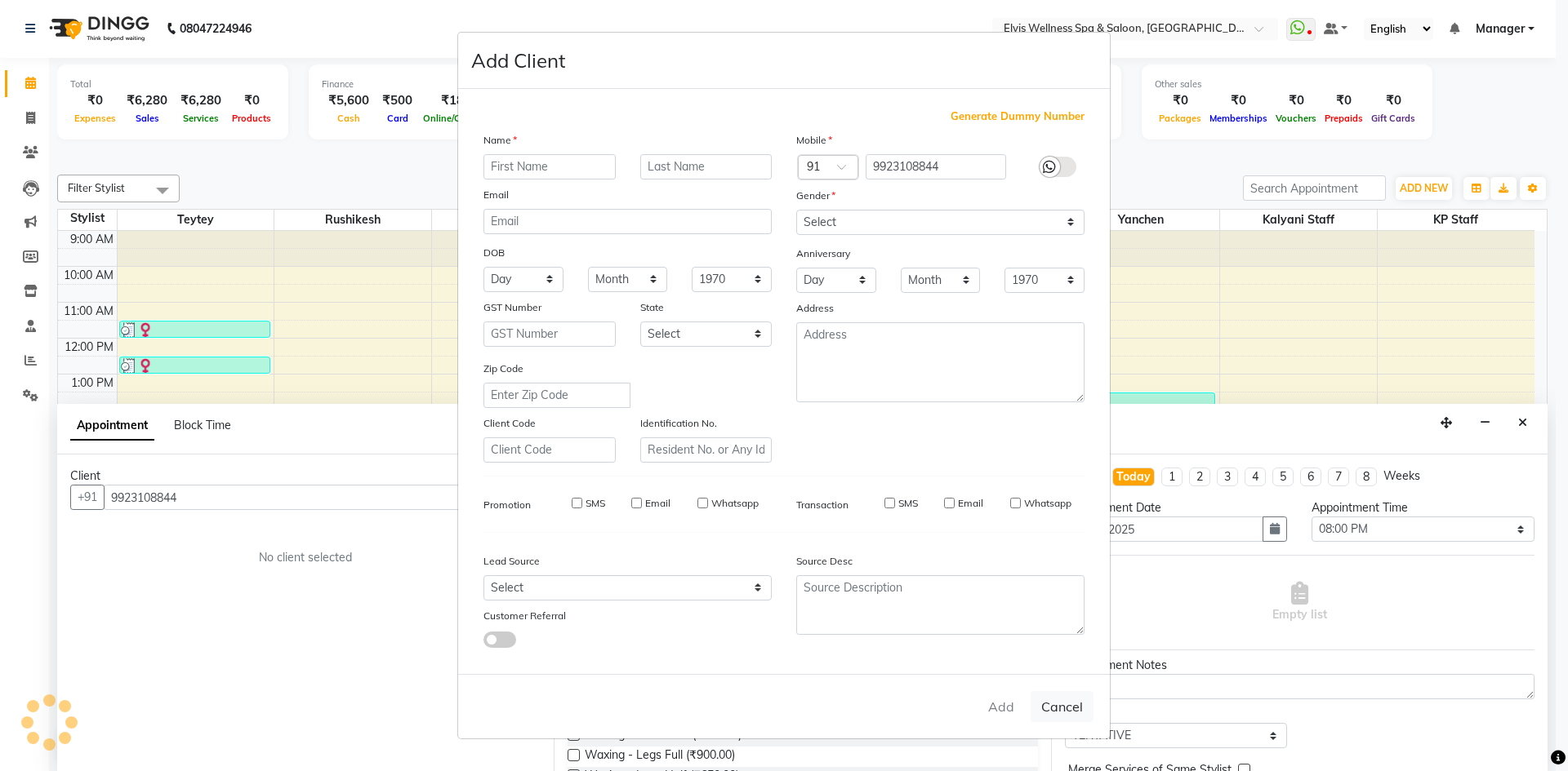
checkbox input "false"
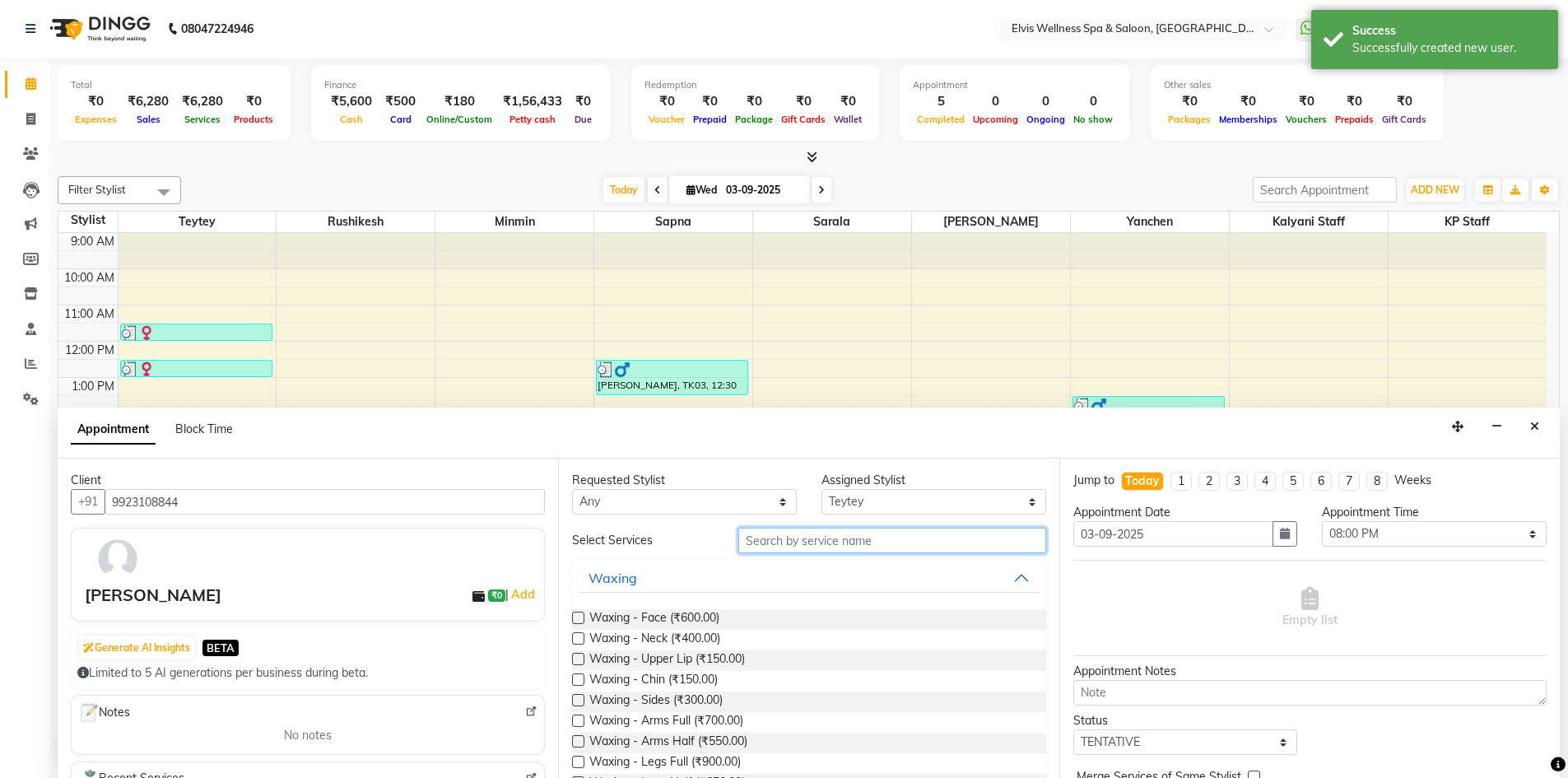
click at [812, 540] on input "text" at bounding box center [892, 540] width 308 height 26
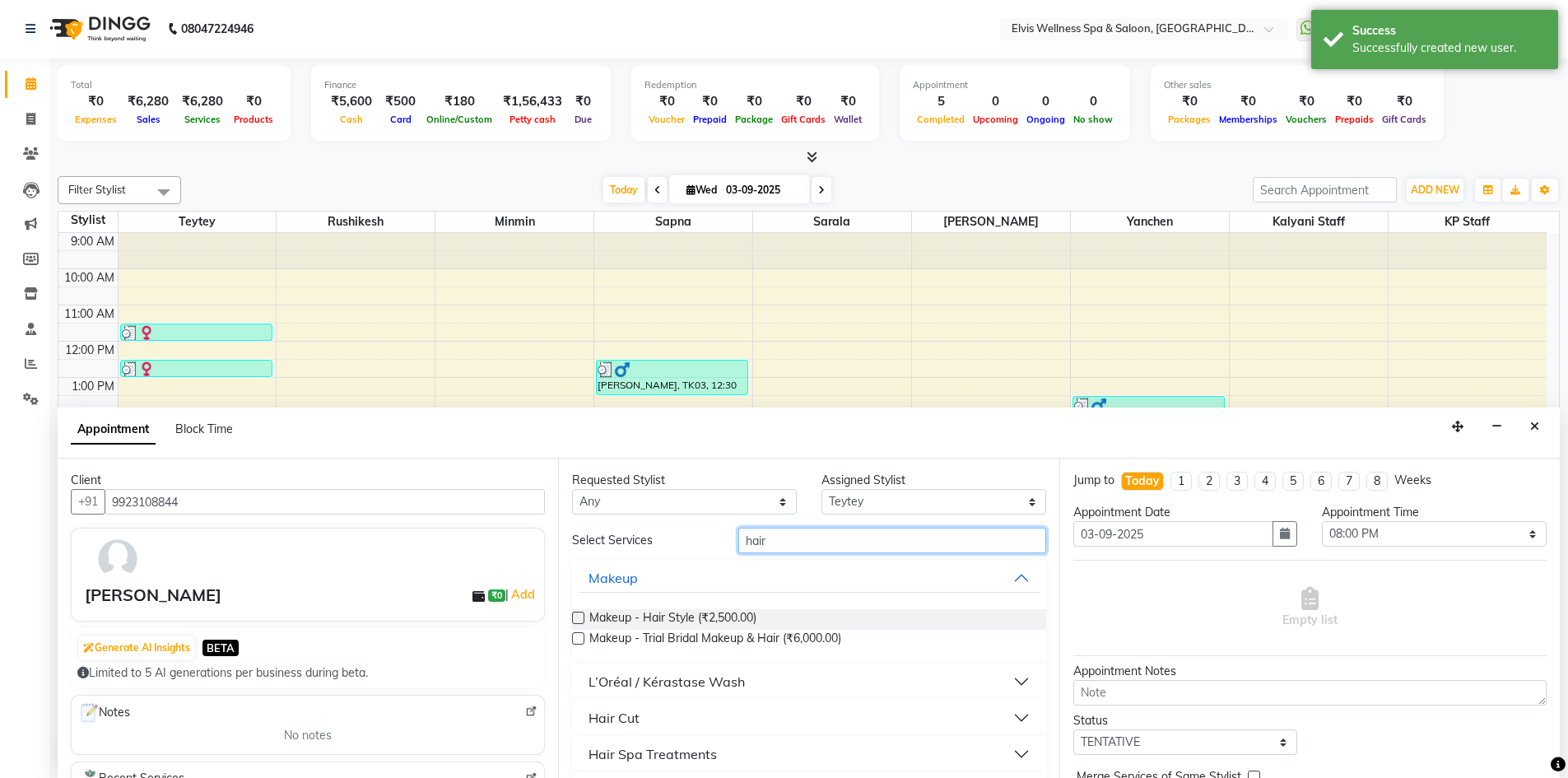
type input "hair"
click at [627, 718] on div "Hair Cut" at bounding box center [615, 718] width 51 height 20
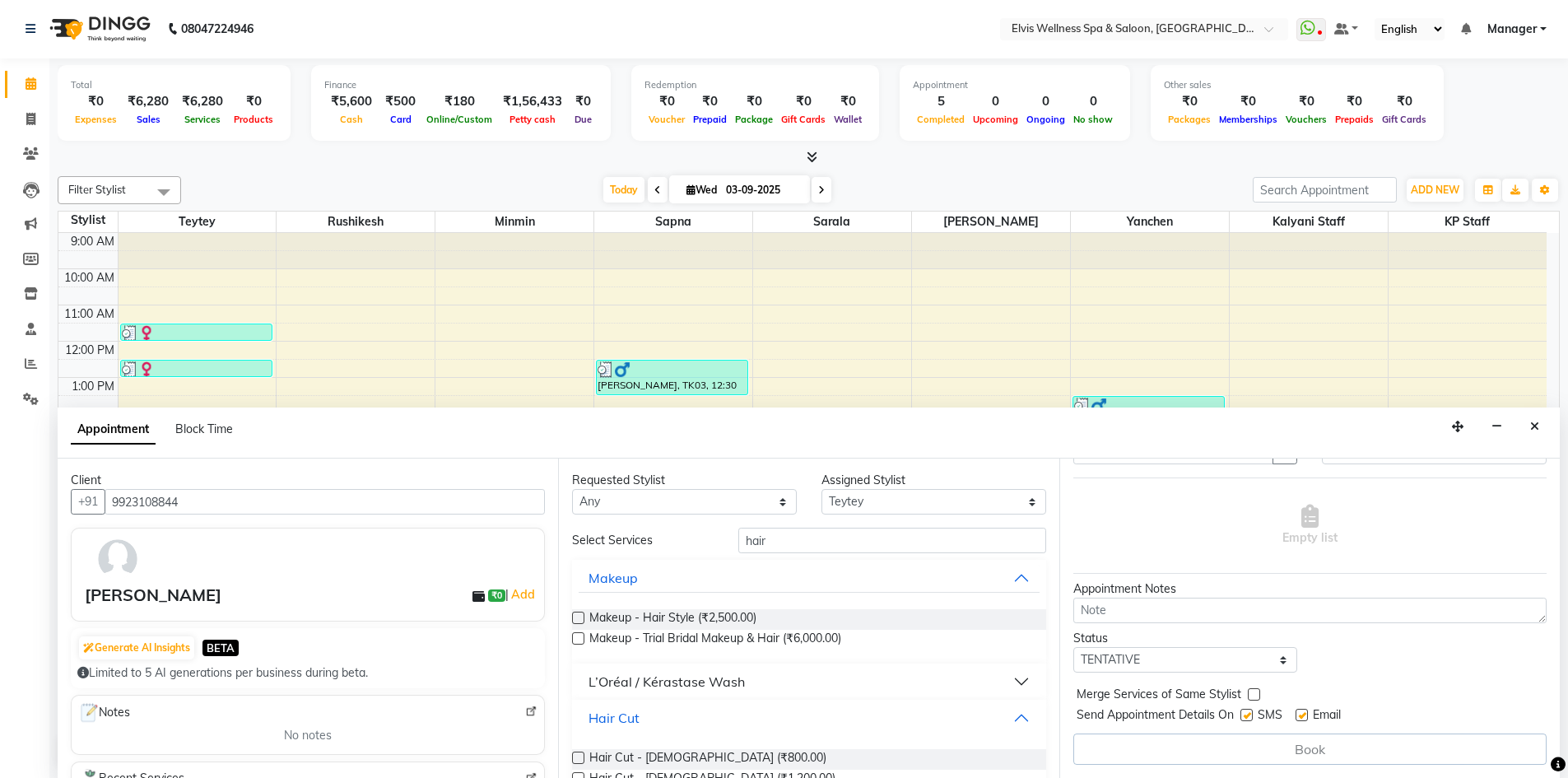
scroll to position [0, 0]
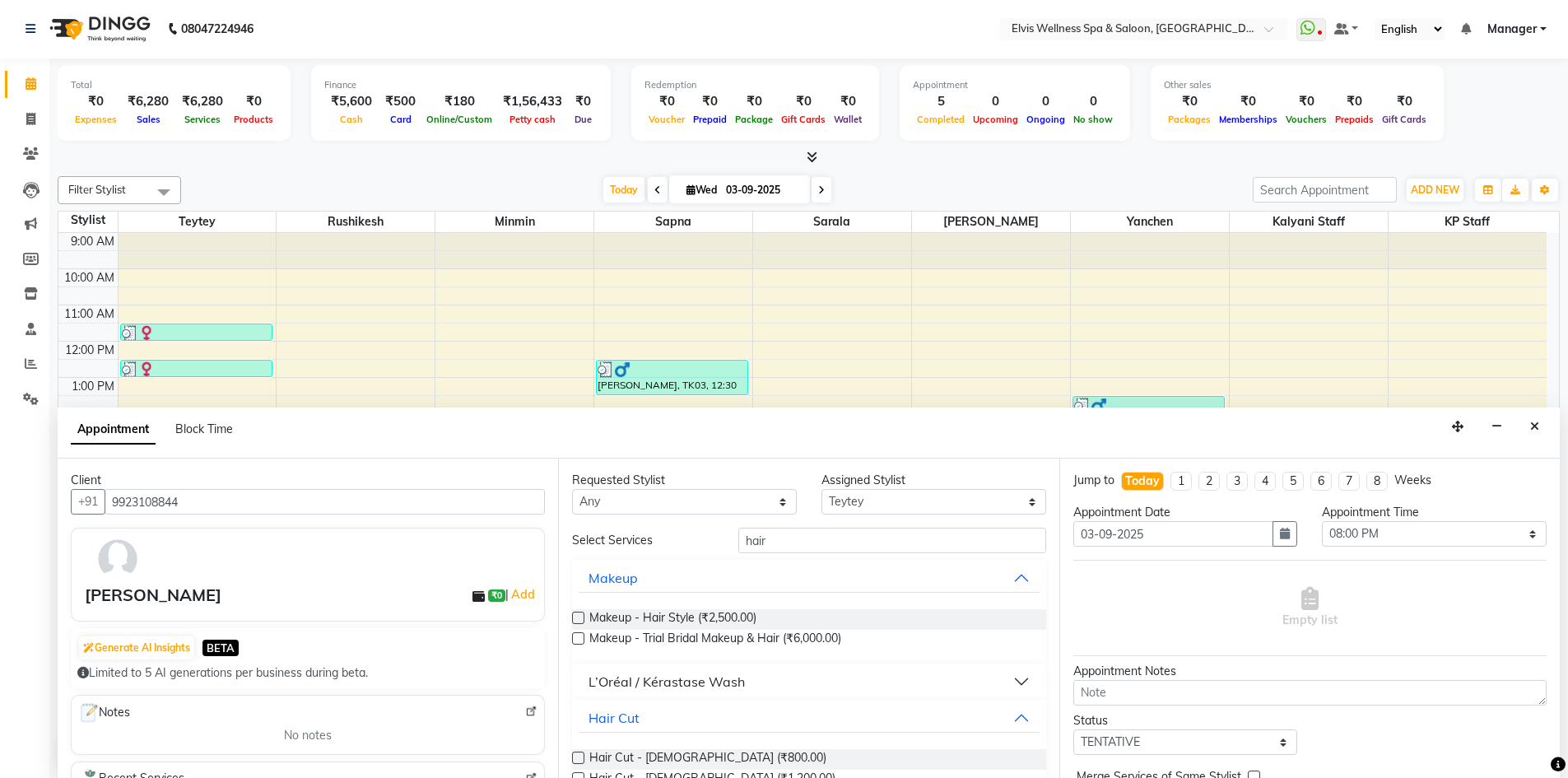
click at [577, 617] on label at bounding box center [578, 618] width 13 height 13
click at [577, 617] on input "checkbox" at bounding box center [577, 620] width 11 height 11
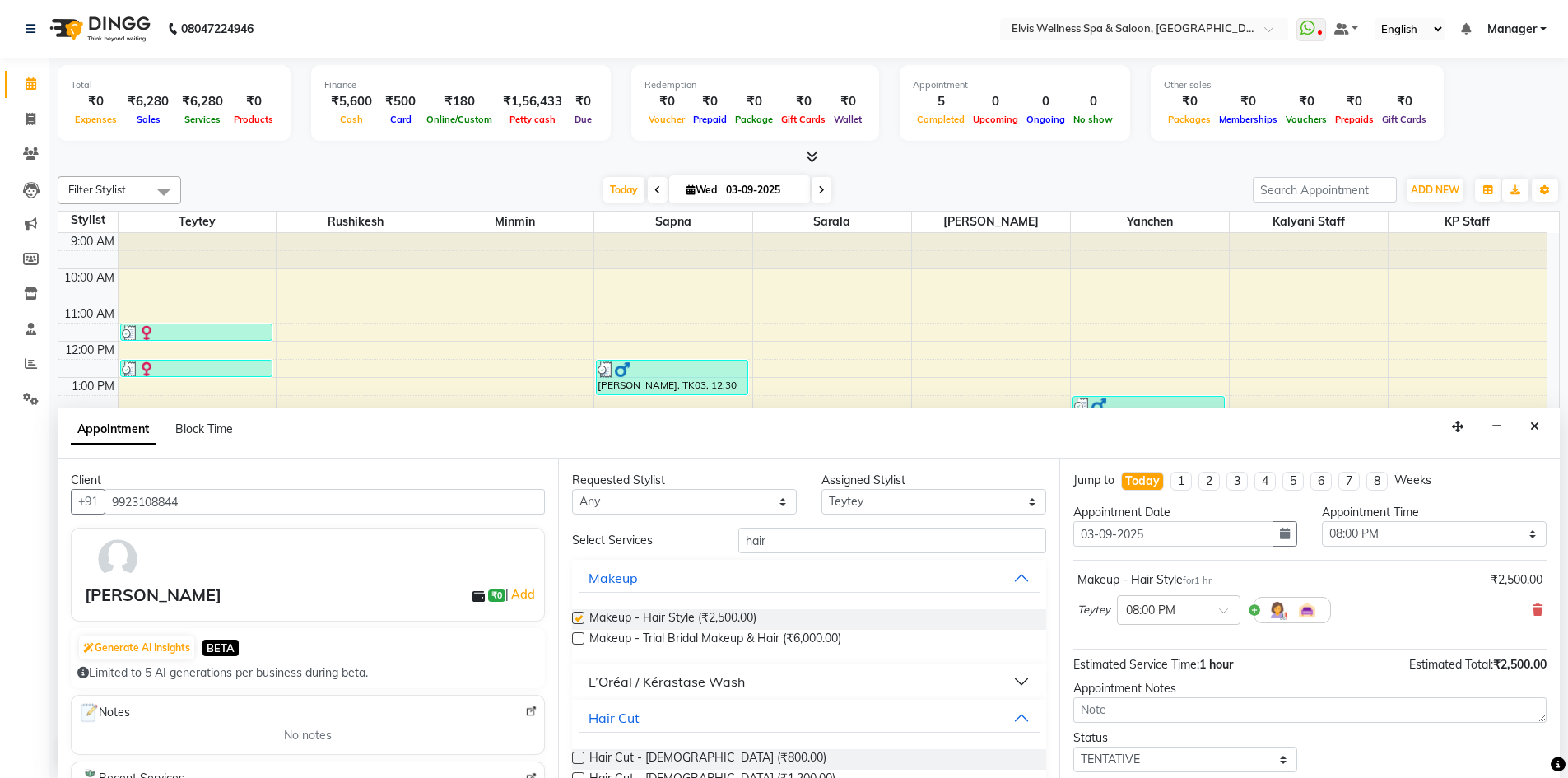
checkbox input "false"
click at [1533, 604] on icon at bounding box center [1538, 610] width 10 height 12
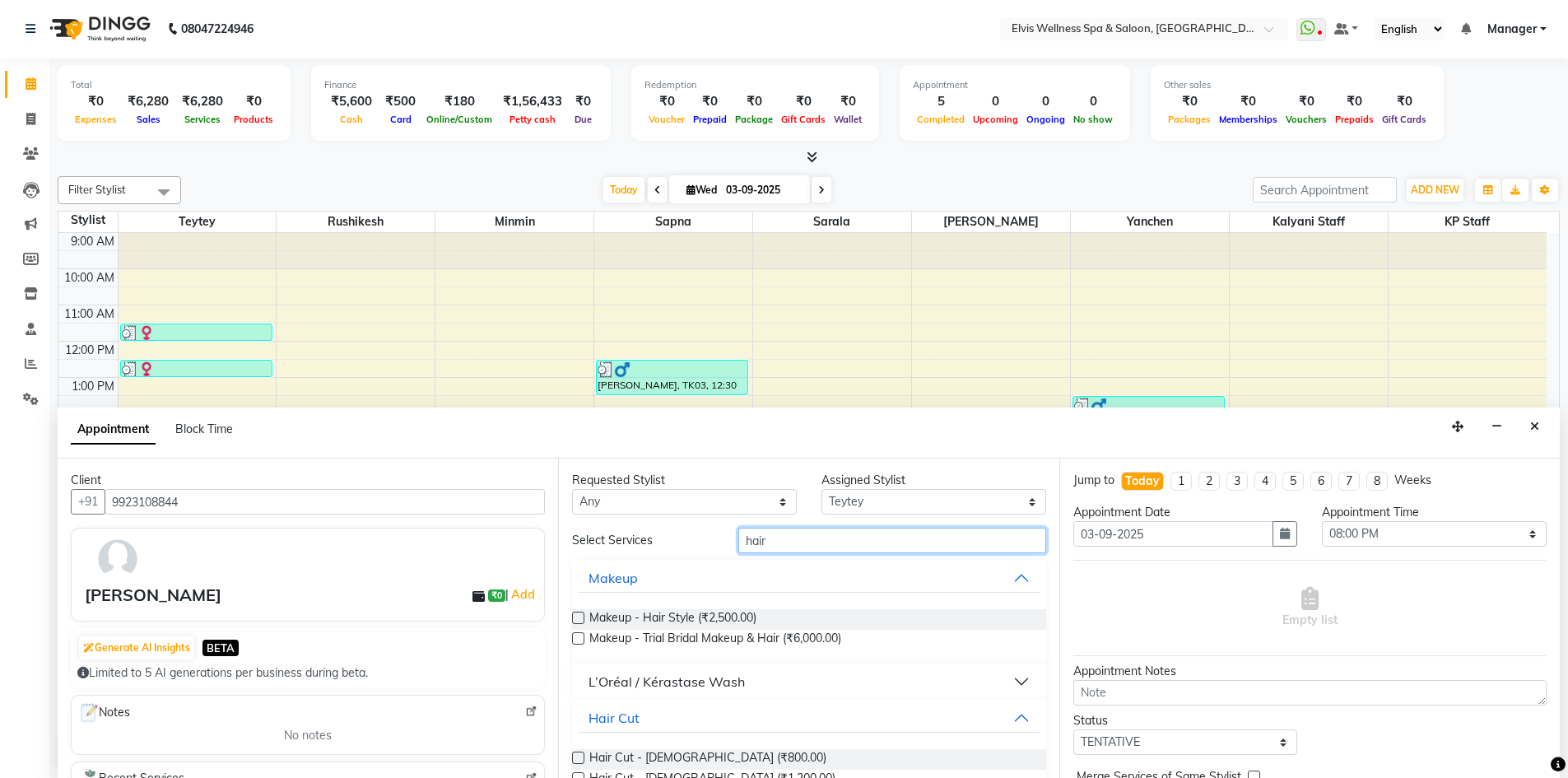
click at [771, 543] on input "hair" at bounding box center [892, 540] width 308 height 26
click at [623, 715] on div "Hair Cut" at bounding box center [615, 718] width 51 height 20
click at [626, 717] on div "Hair Cut" at bounding box center [615, 718] width 51 height 20
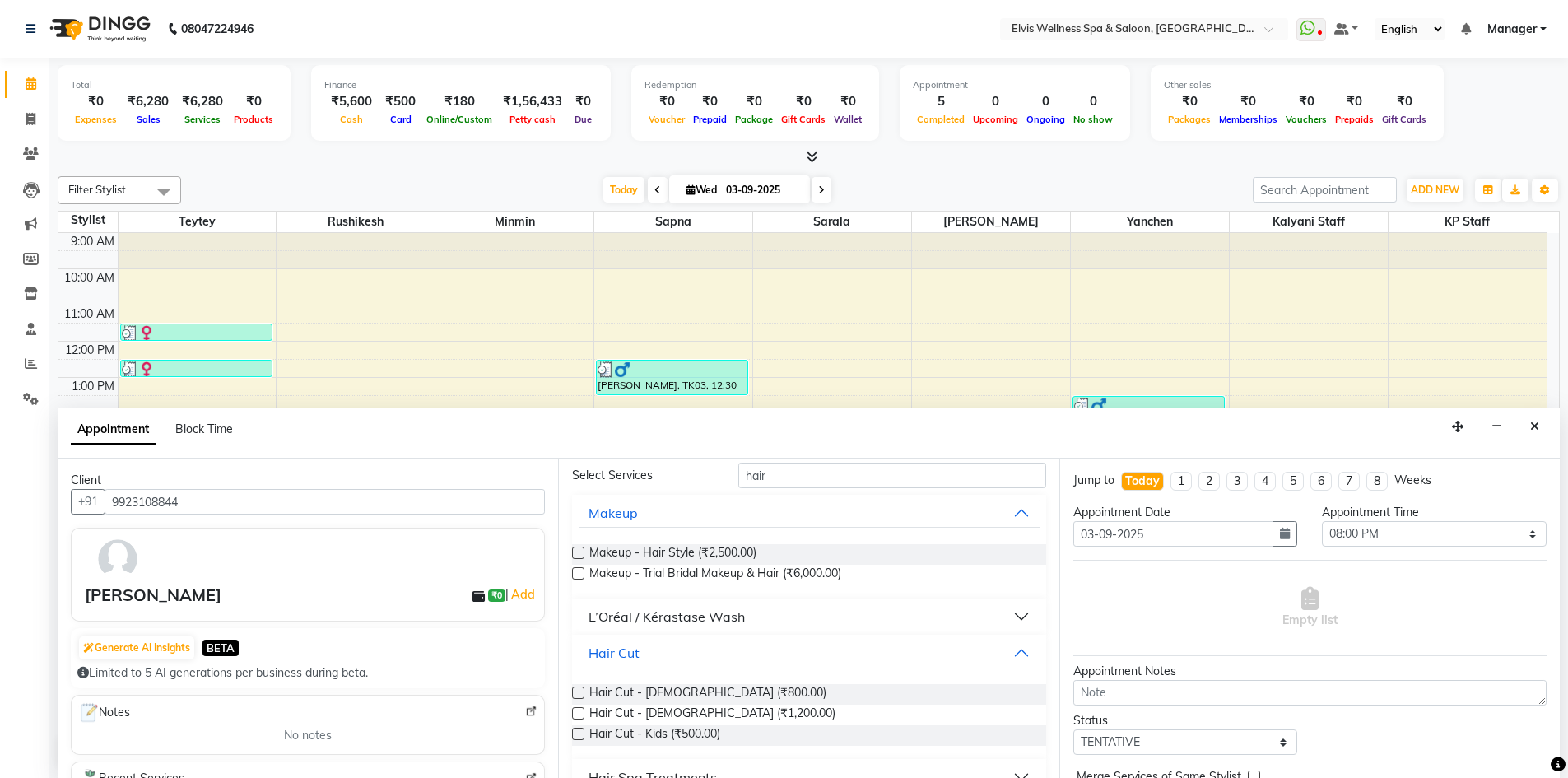
scroll to position [76, 0]
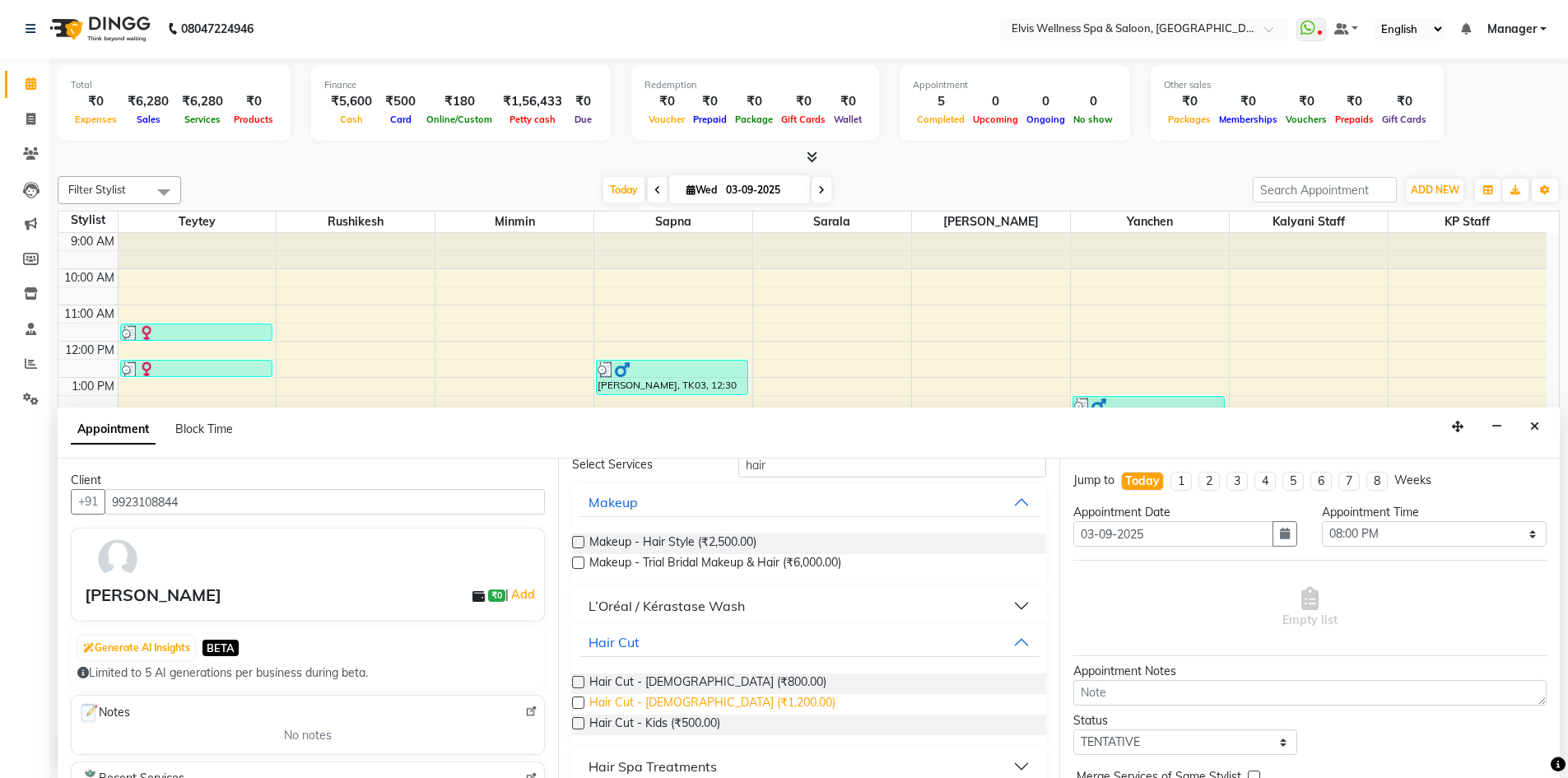
click at [634, 701] on span "Hair Cut - [DEMOGRAPHIC_DATA] (₹1,200.00)" at bounding box center [712, 704] width 246 height 21
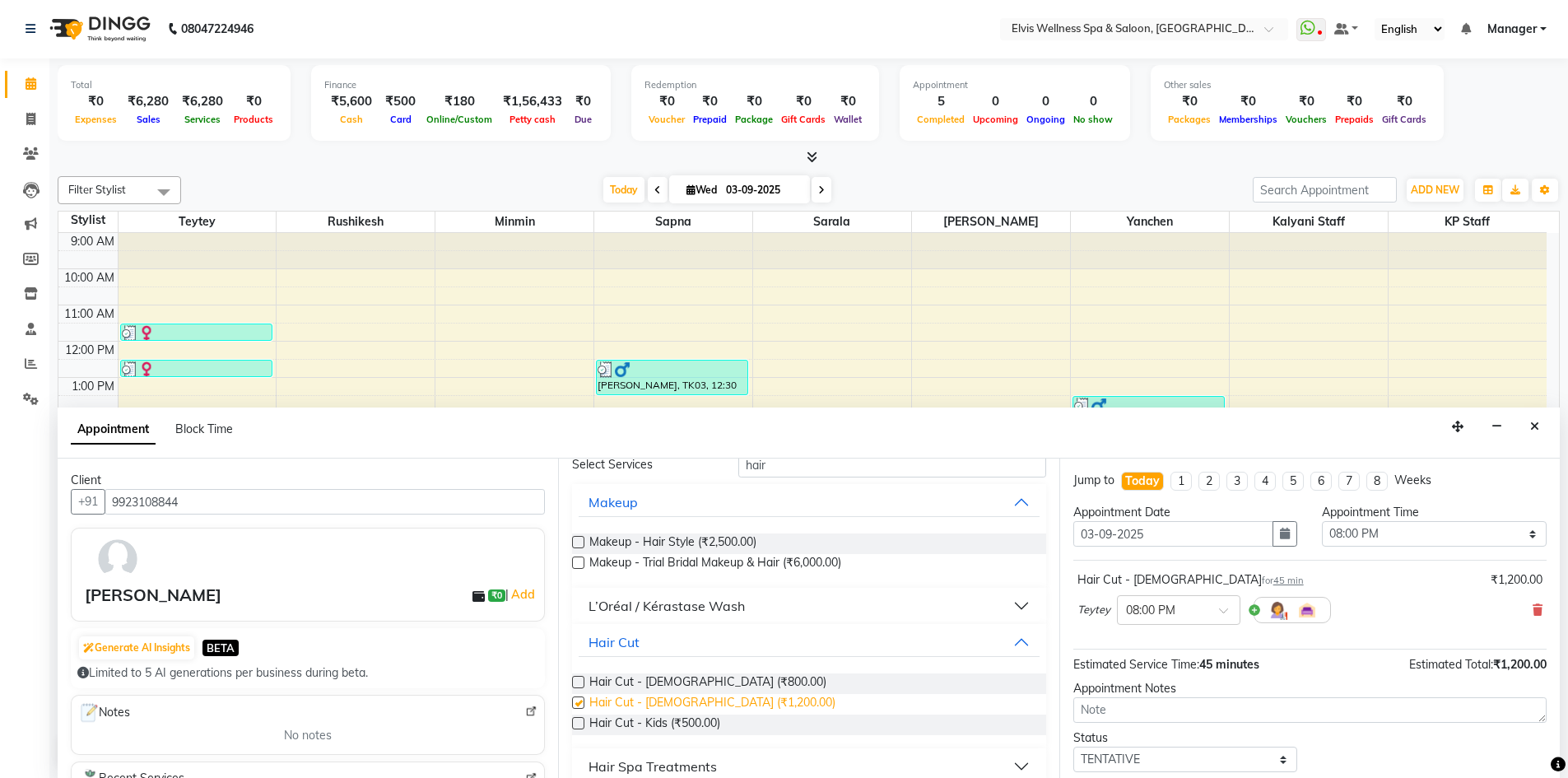
checkbox input "false"
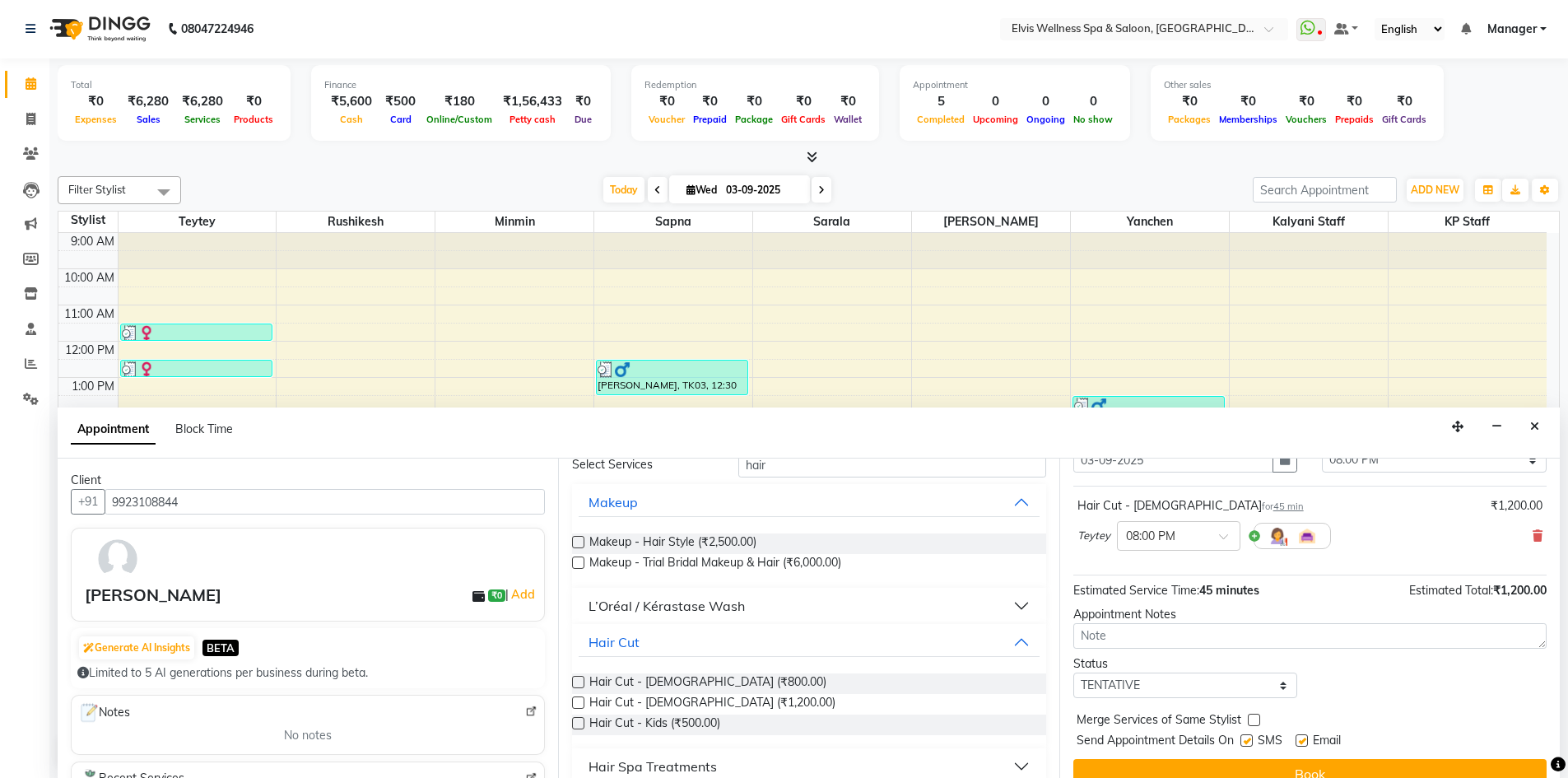
scroll to position [98, 0]
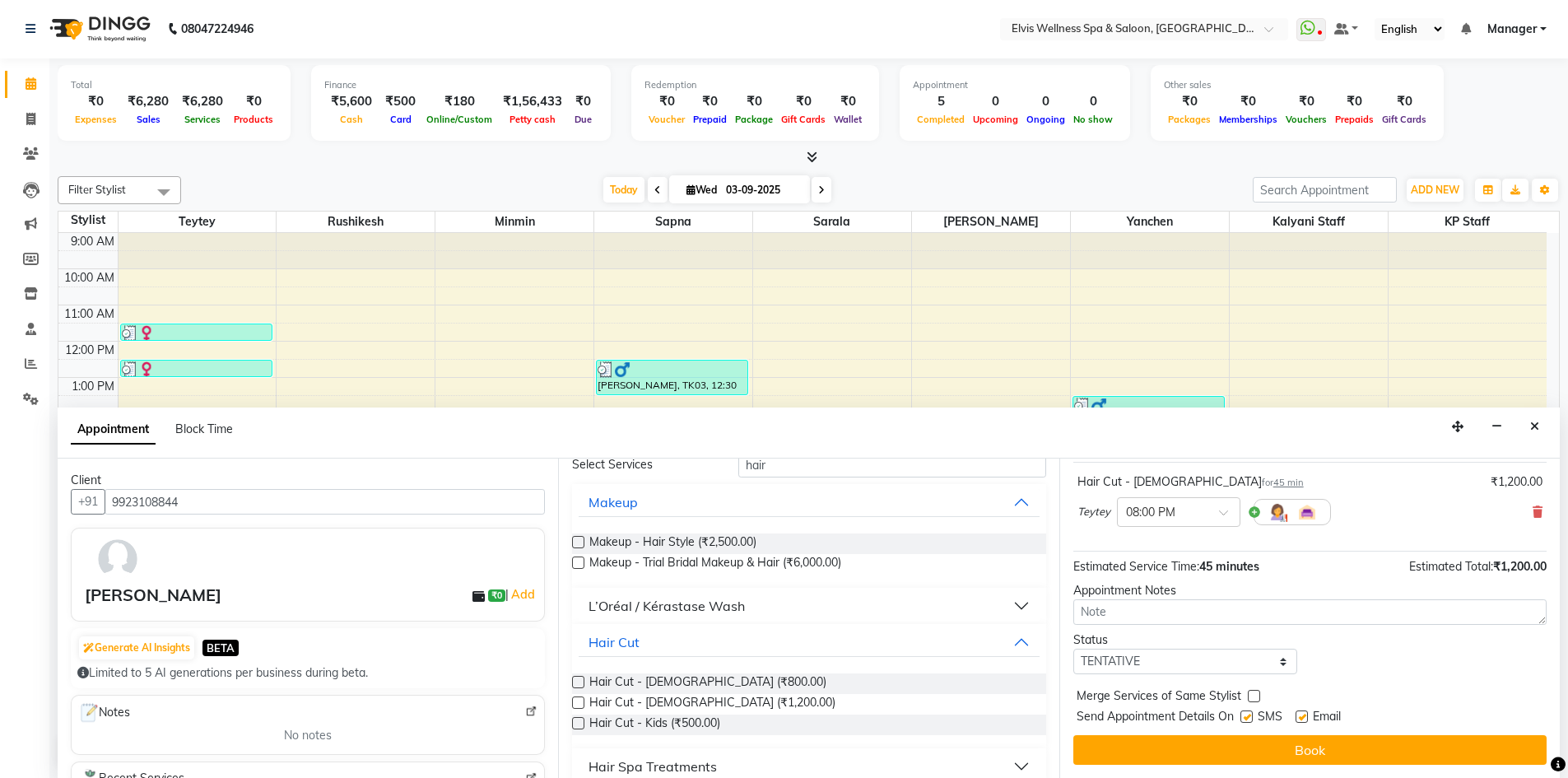
click at [1248, 719] on label at bounding box center [1247, 717] width 13 height 13
click at [1248, 719] on input "checkbox" at bounding box center [1246, 718] width 11 height 11
checkbox input "false"
click at [1299, 716] on label at bounding box center [1302, 717] width 13 height 13
click at [1299, 716] on input "checkbox" at bounding box center [1301, 718] width 11 height 11
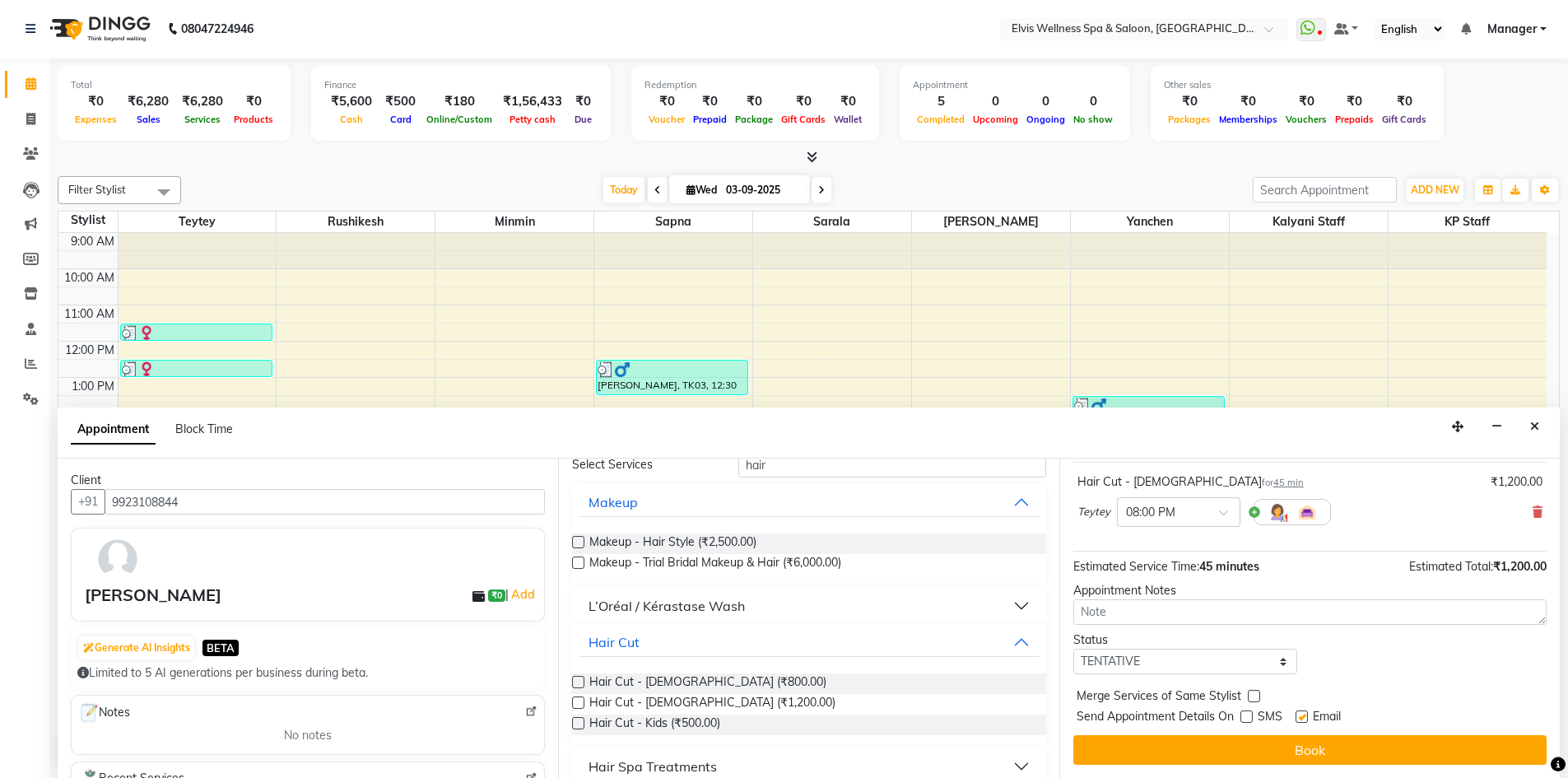
checkbox input "false"
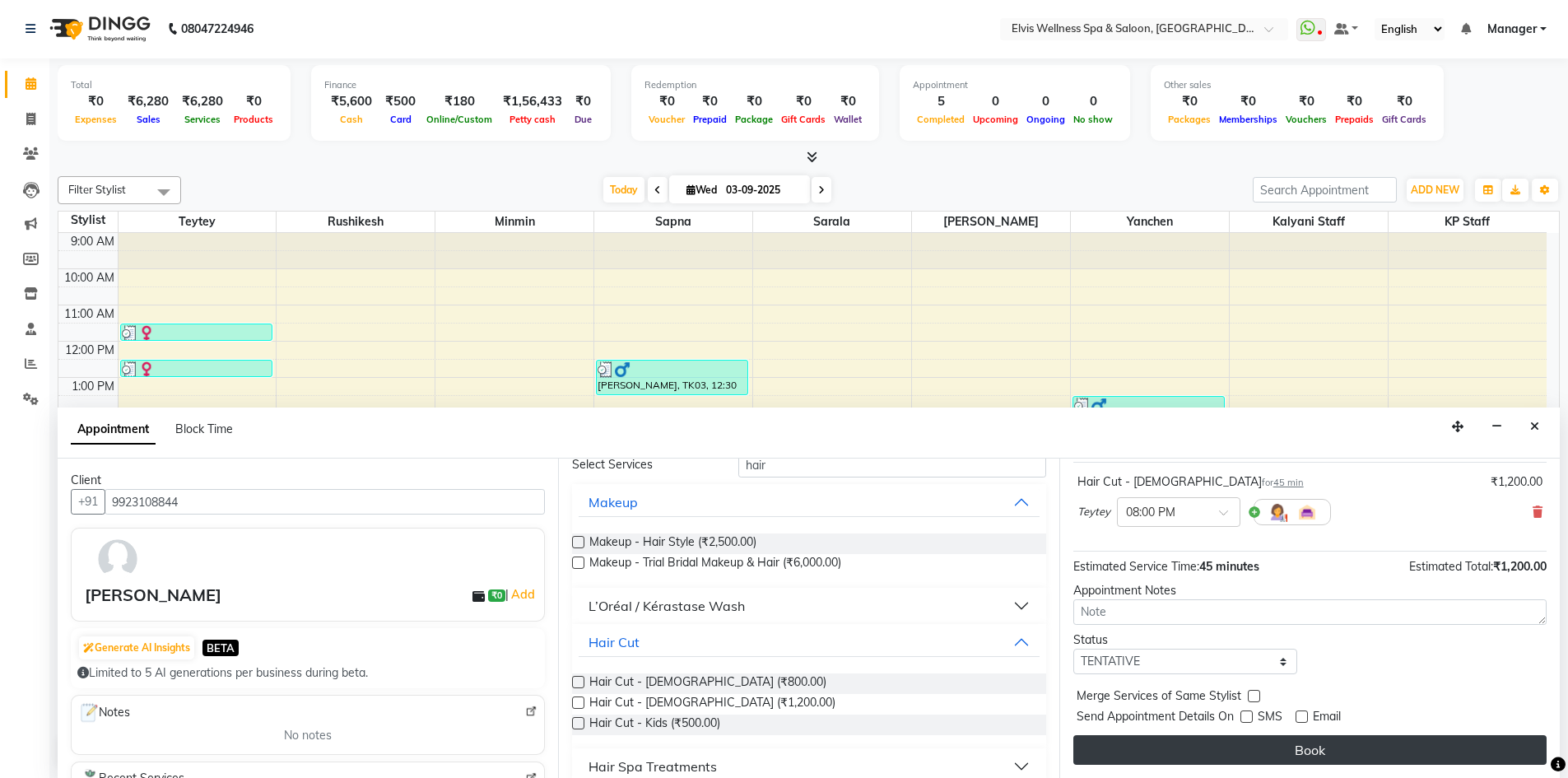
click at [1308, 750] on button "Book" at bounding box center [1310, 750] width 473 height 29
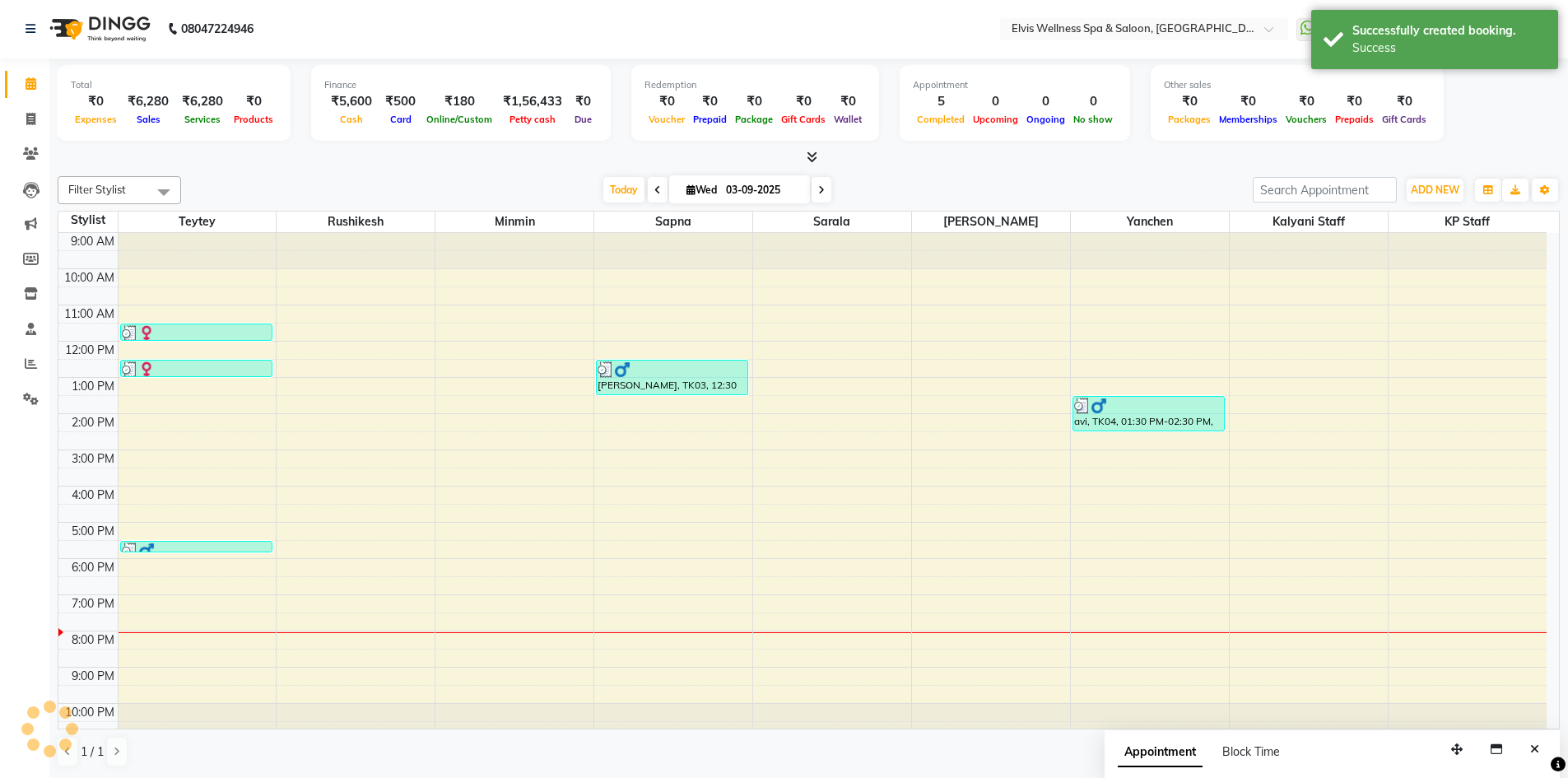
scroll to position [0, 0]
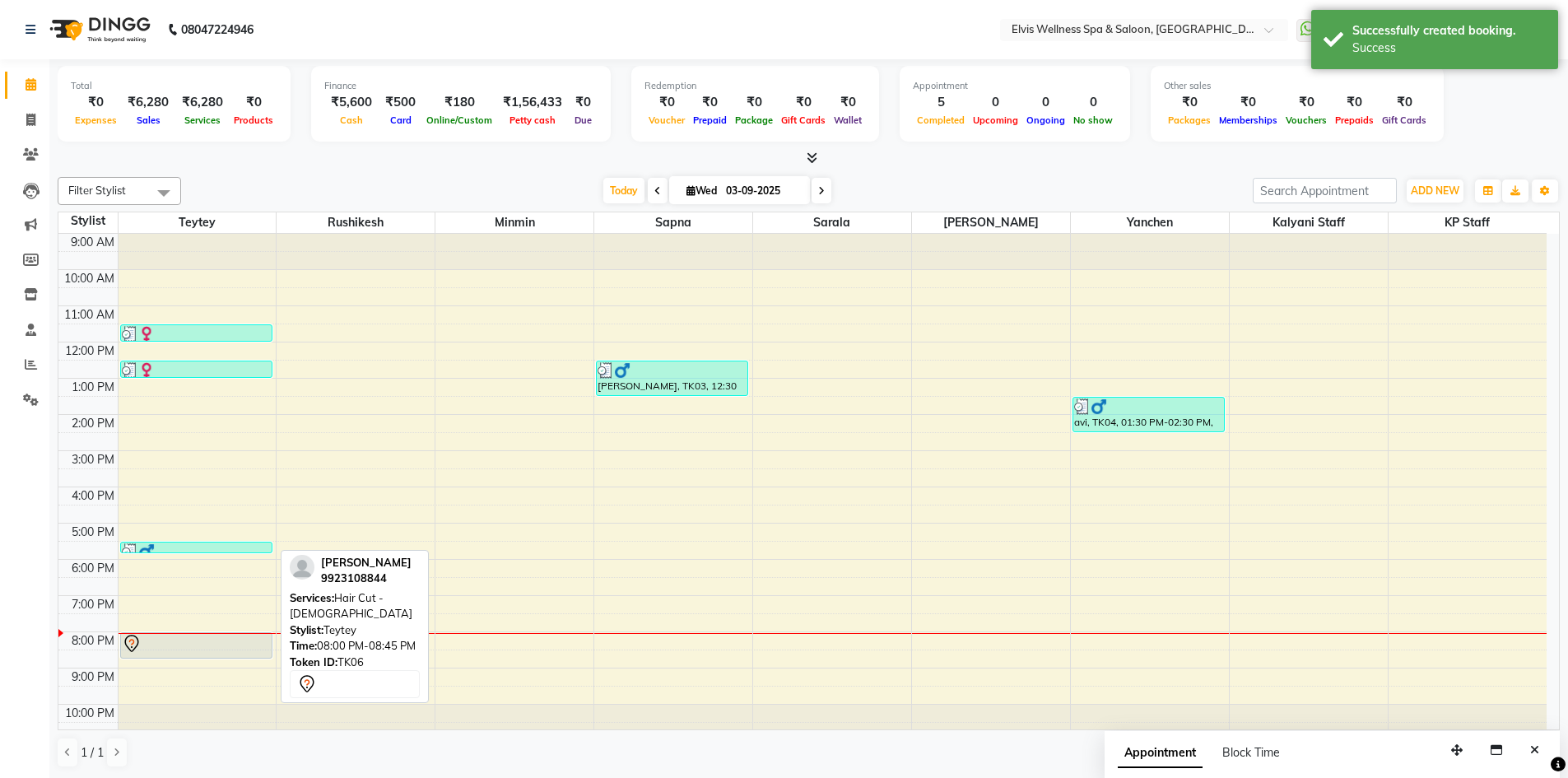
click at [238, 655] on div at bounding box center [195, 658] width 150 height 7
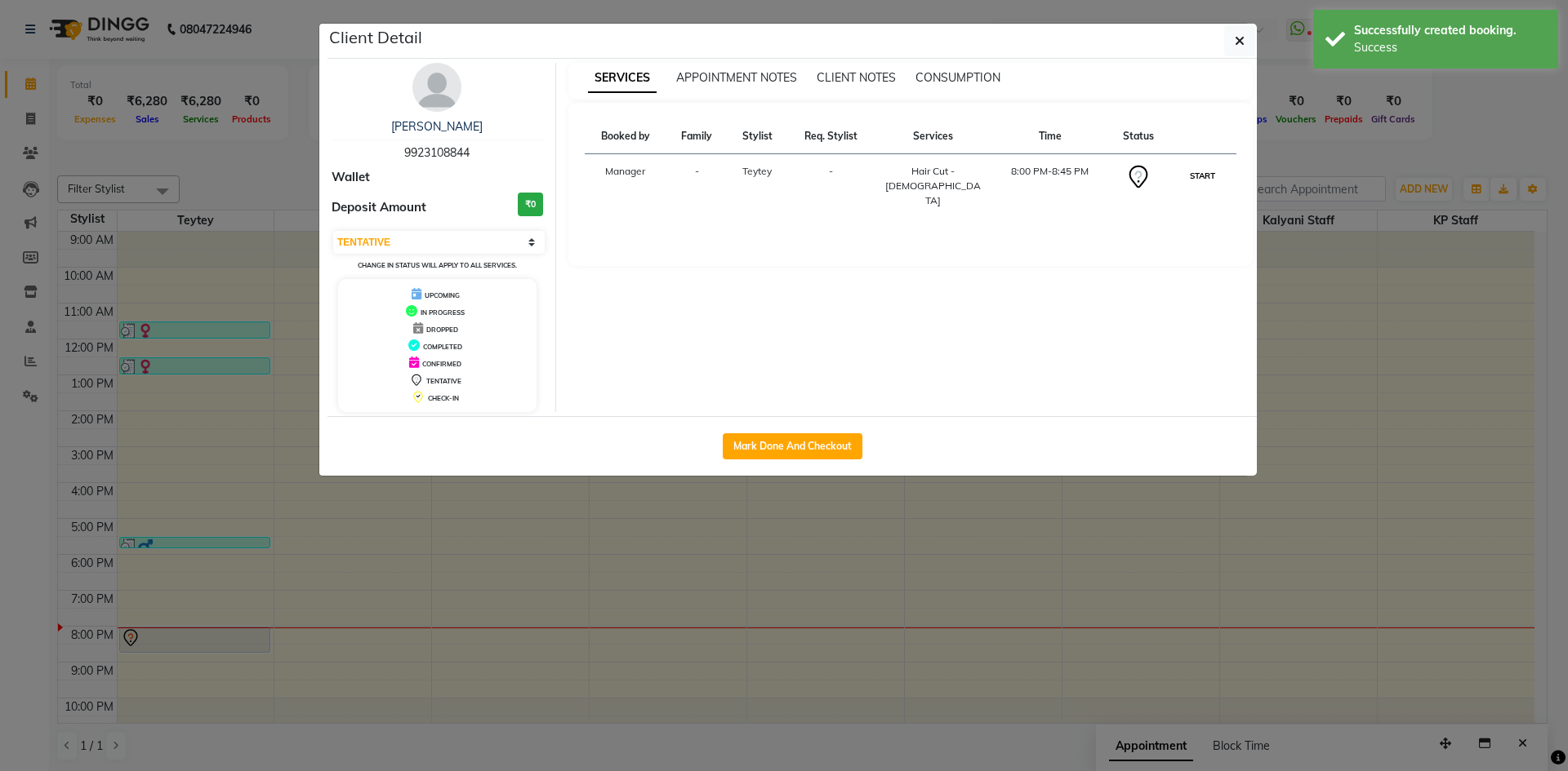
click at [1195, 173] on button "START" at bounding box center [1203, 175] width 33 height 20
select select "1"
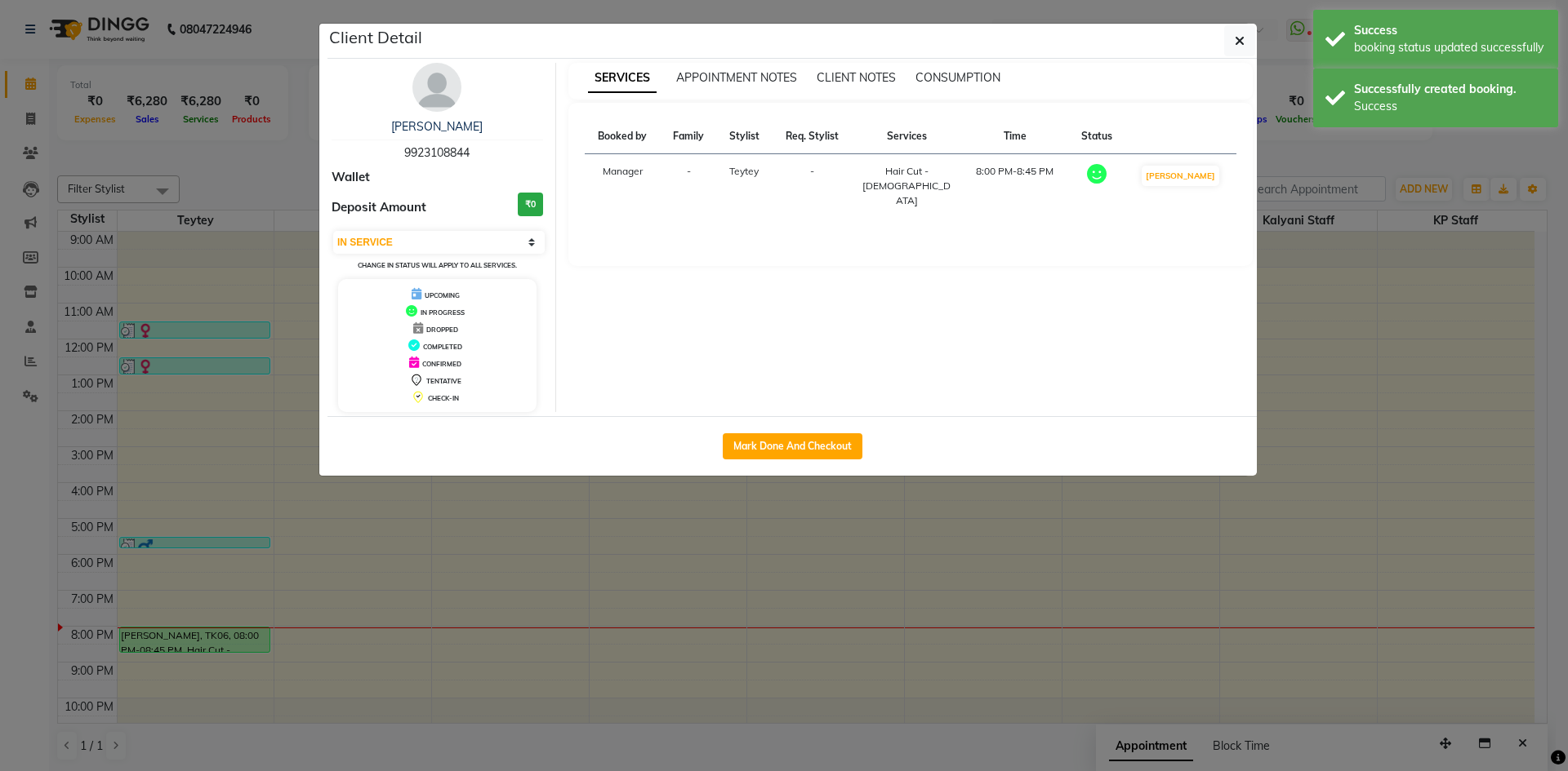
click at [1182, 508] on ngb-modal-window "Client Detail [PERSON_NAME] 9923108844 Wallet Deposit Amount ₹0 Select IN SERVI…" at bounding box center [784, 386] width 1568 height 771
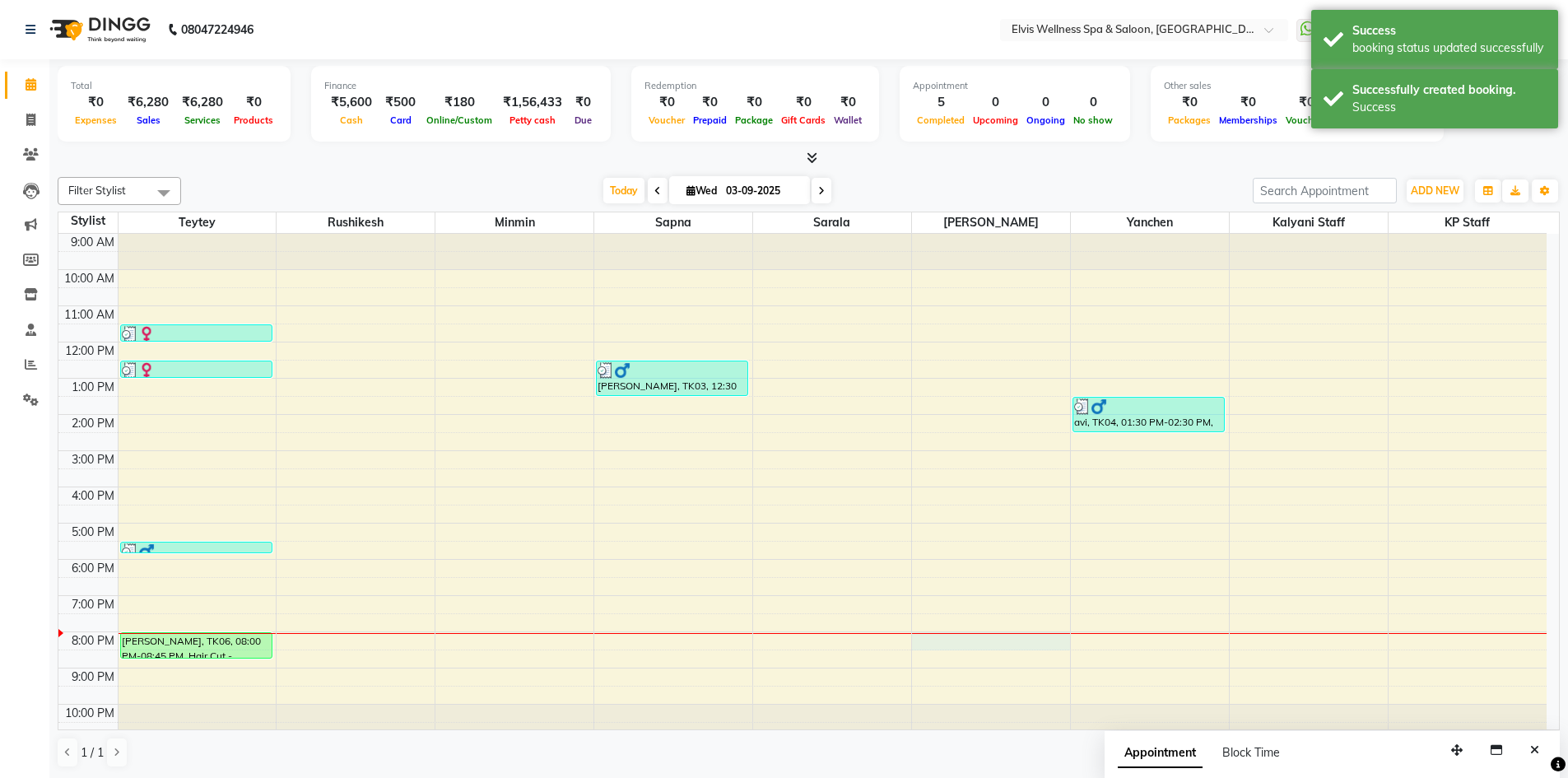
click at [1017, 646] on div "9:00 AM 10:00 AM 11:00 AM 12:00 PM 1:00 PM 2:00 PM 3:00 PM 4:00 PM 5:00 PM 6:00…" at bounding box center [803, 487] width 1488 height 507
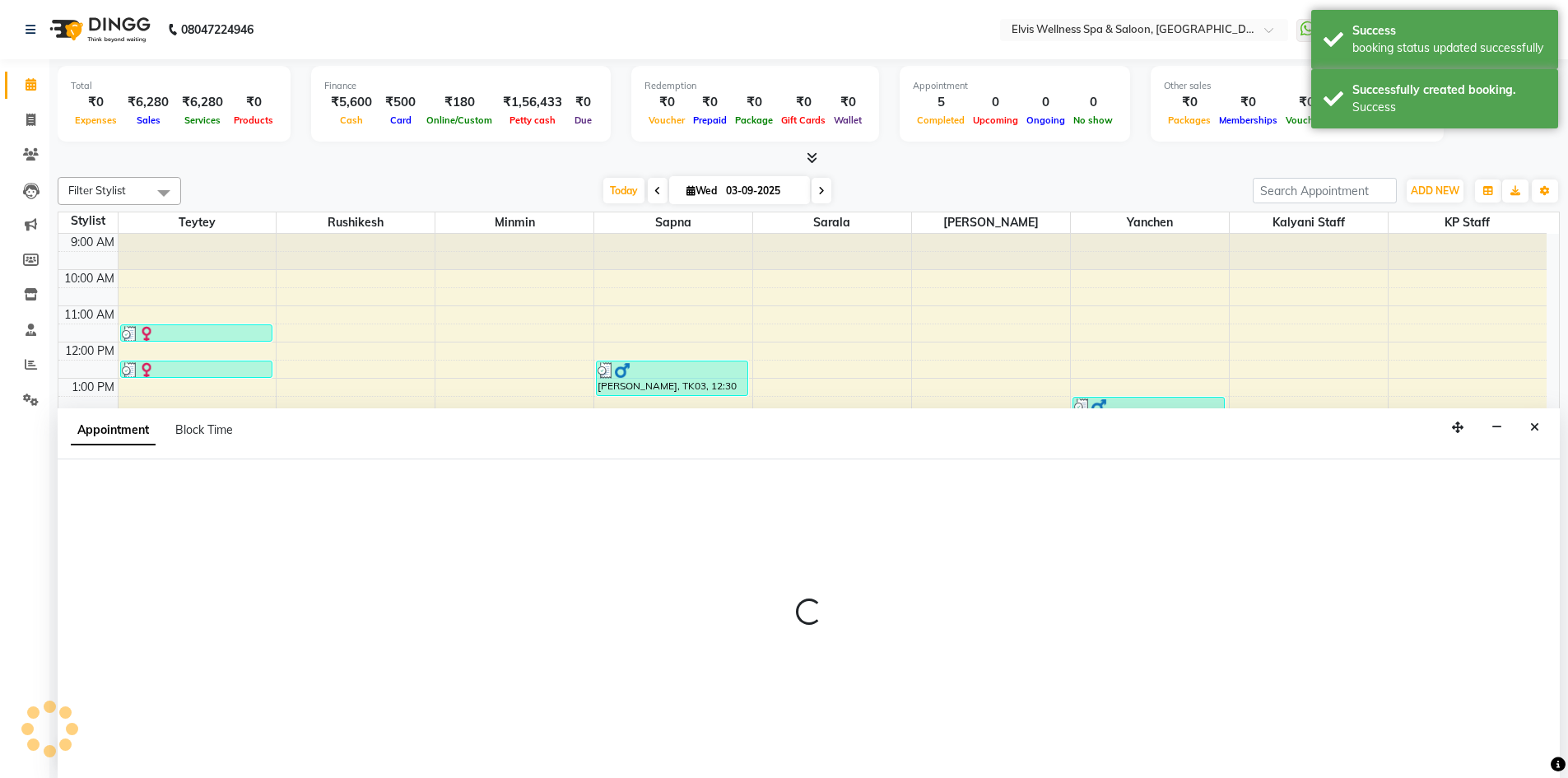
scroll to position [1, 0]
select select "70667"
select select "1200"
select select "tentative"
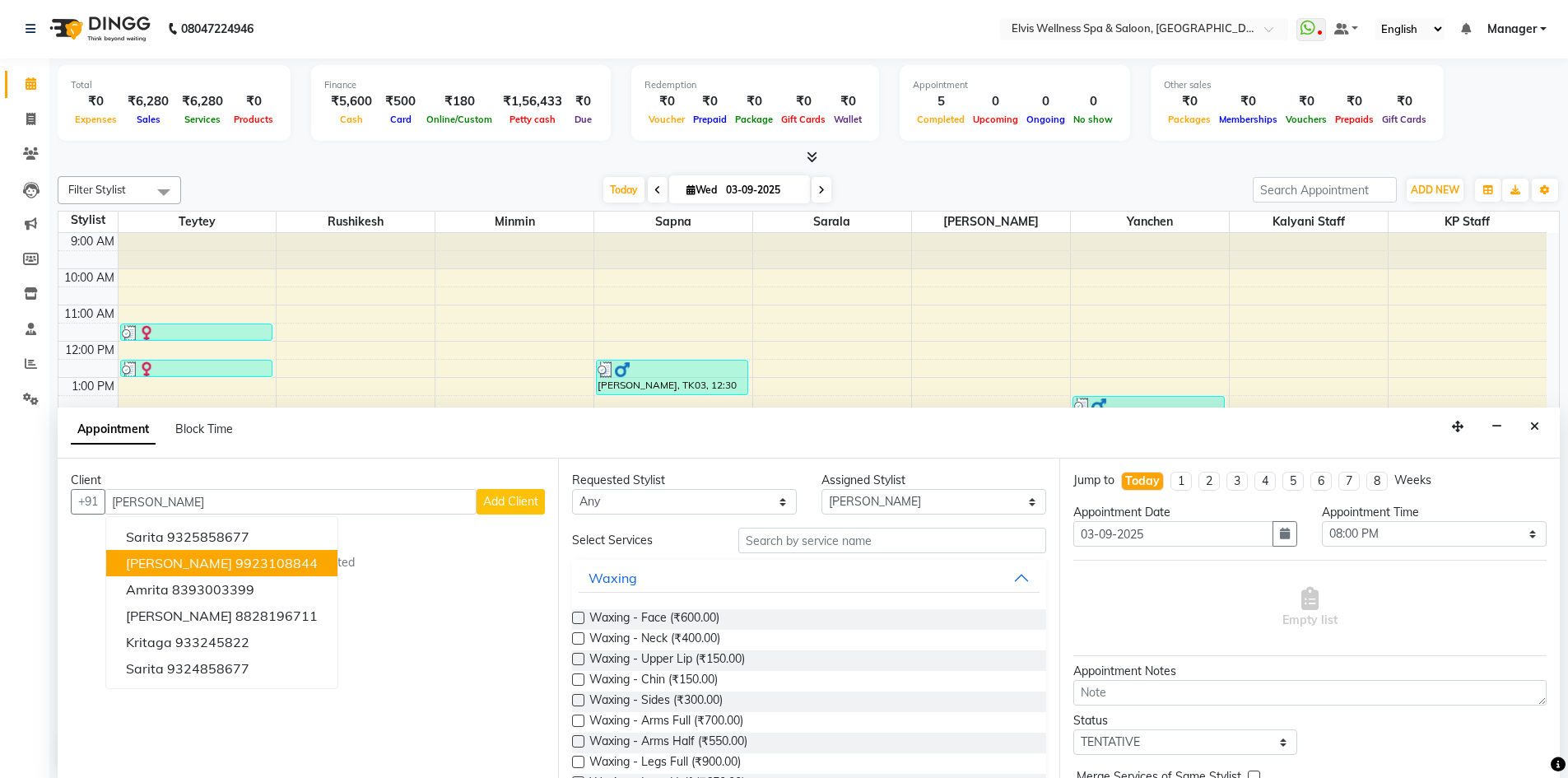
click at [236, 564] on ngb-highlight "9923108844" at bounding box center [277, 563] width 82 height 17
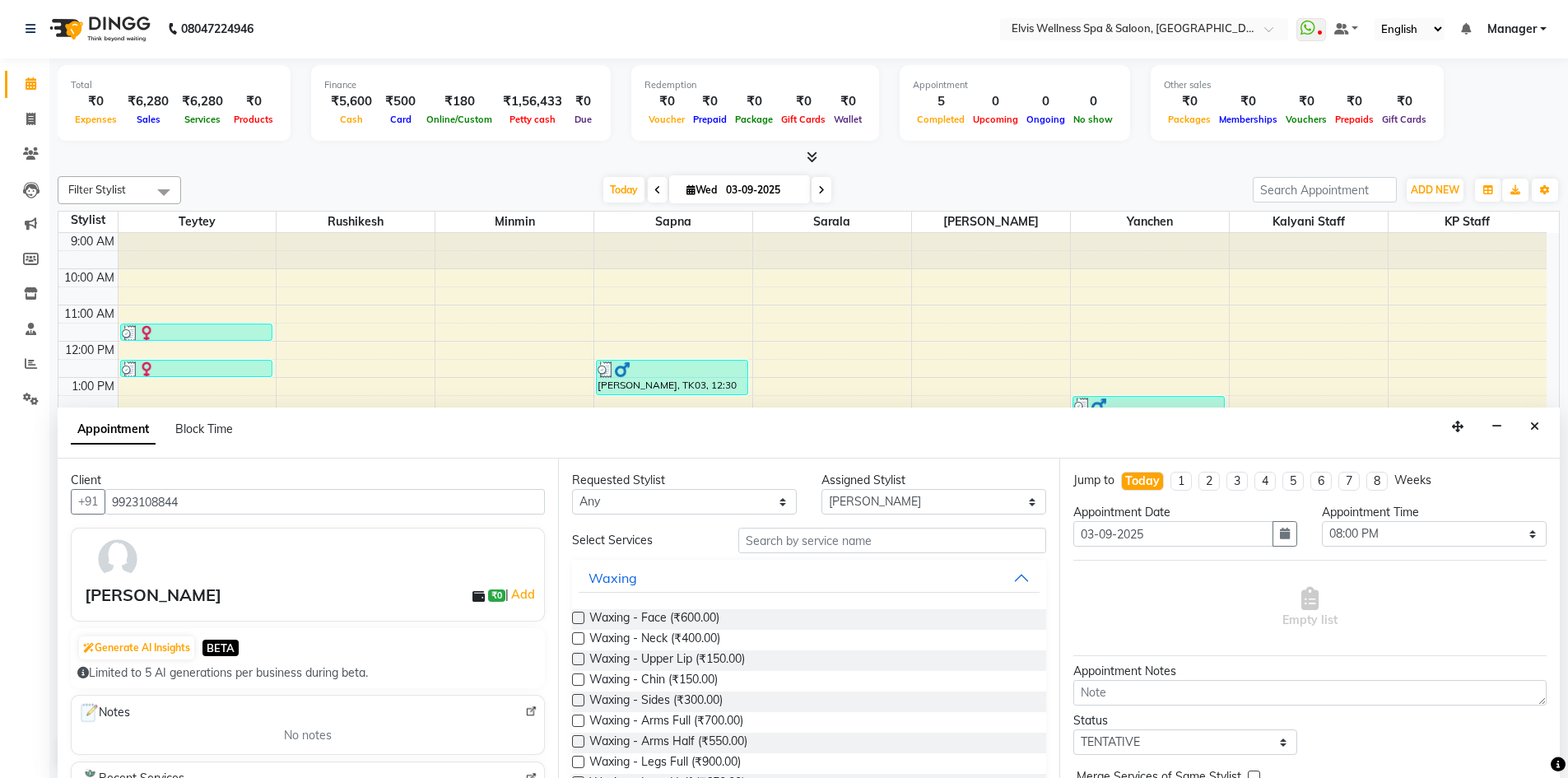
type input "9923108844"
click at [901, 539] on input "text" at bounding box center [892, 540] width 308 height 26
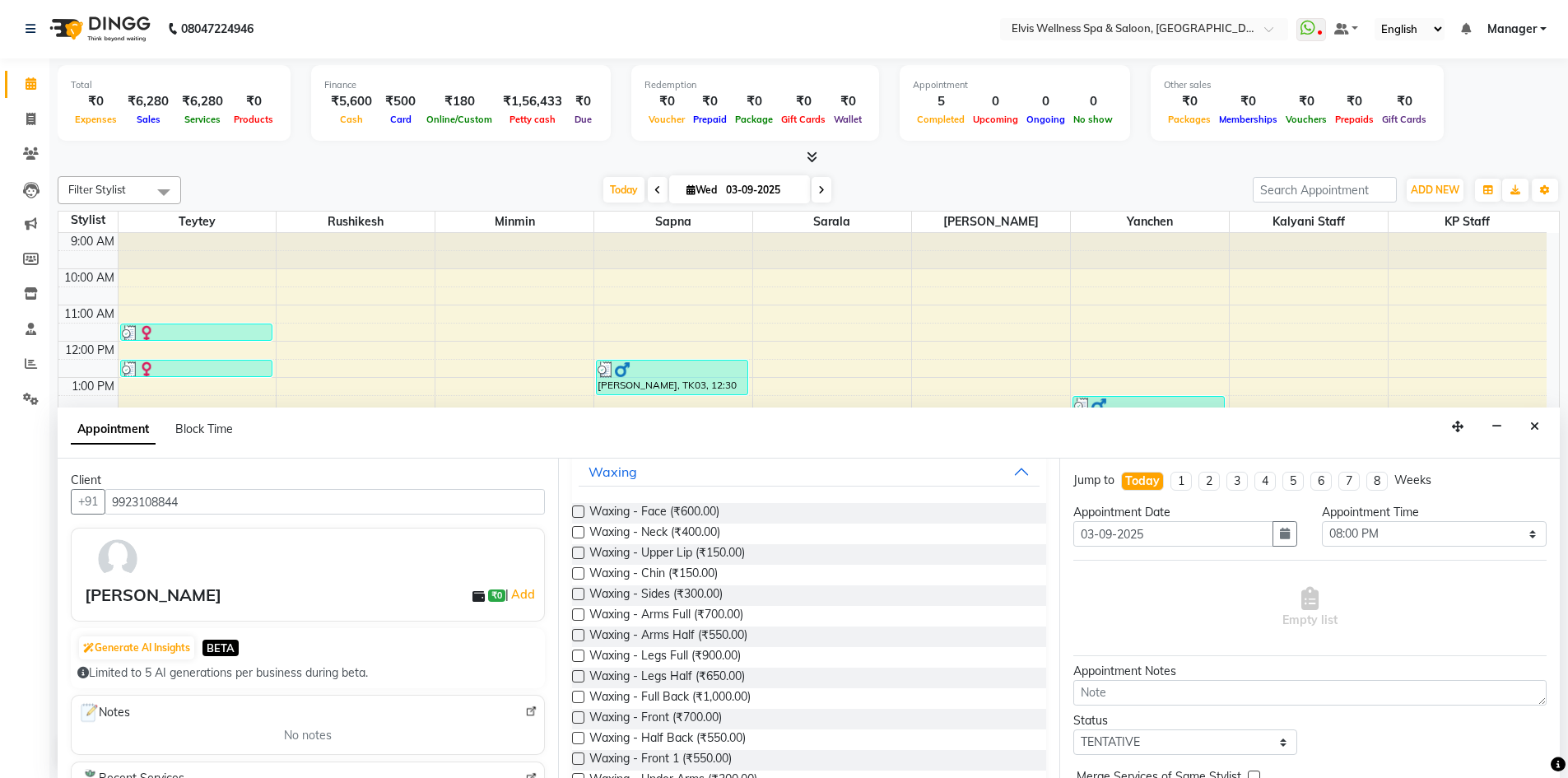
scroll to position [108, 0]
type input "wax"
click at [579, 613] on label at bounding box center [578, 613] width 13 height 13
click at [579, 613] on input "checkbox" at bounding box center [577, 615] width 11 height 11
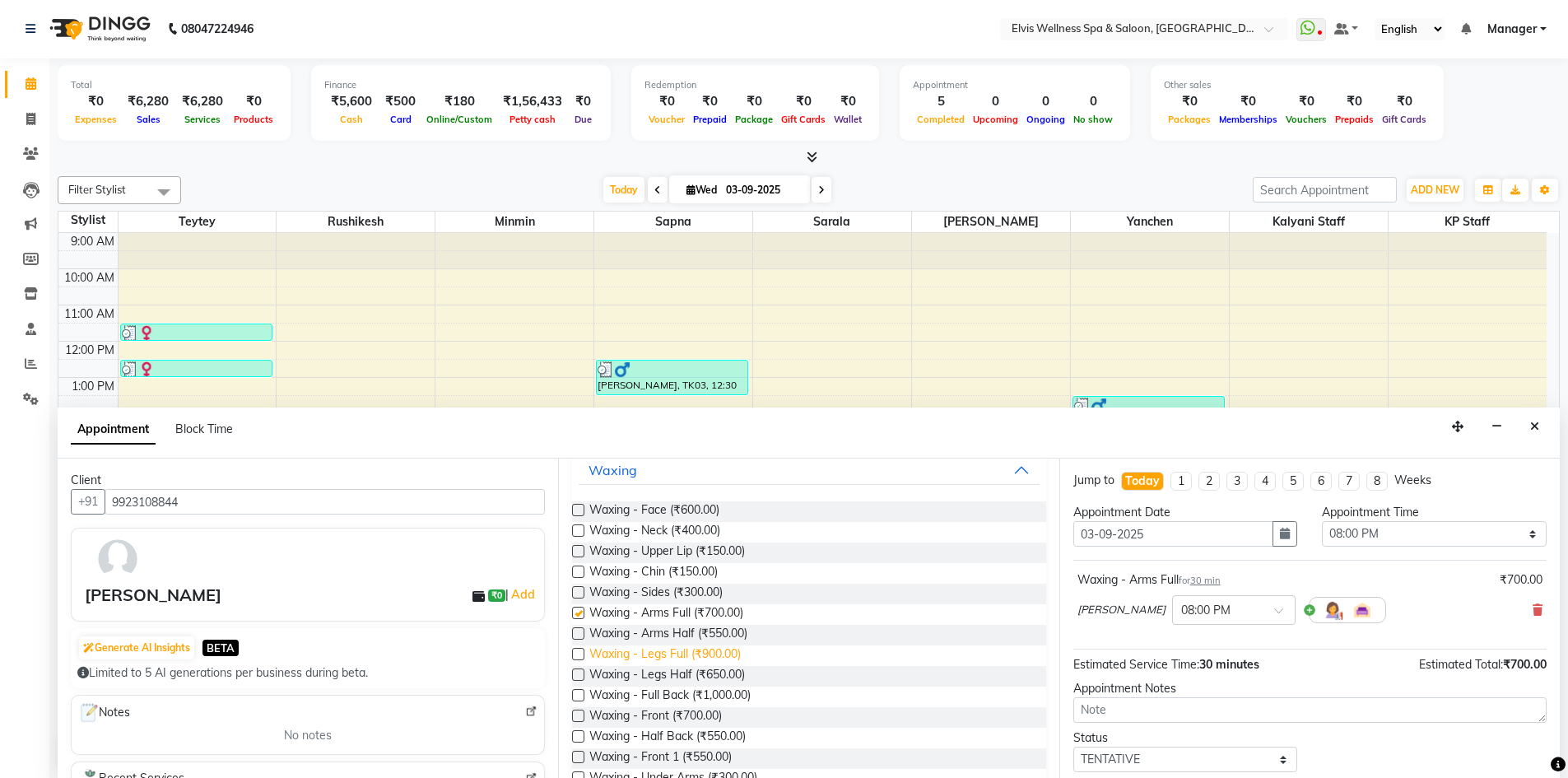
checkbox input "false"
click at [578, 656] on label at bounding box center [578, 654] width 13 height 13
click at [578, 656] on input "checkbox" at bounding box center [577, 655] width 11 height 11
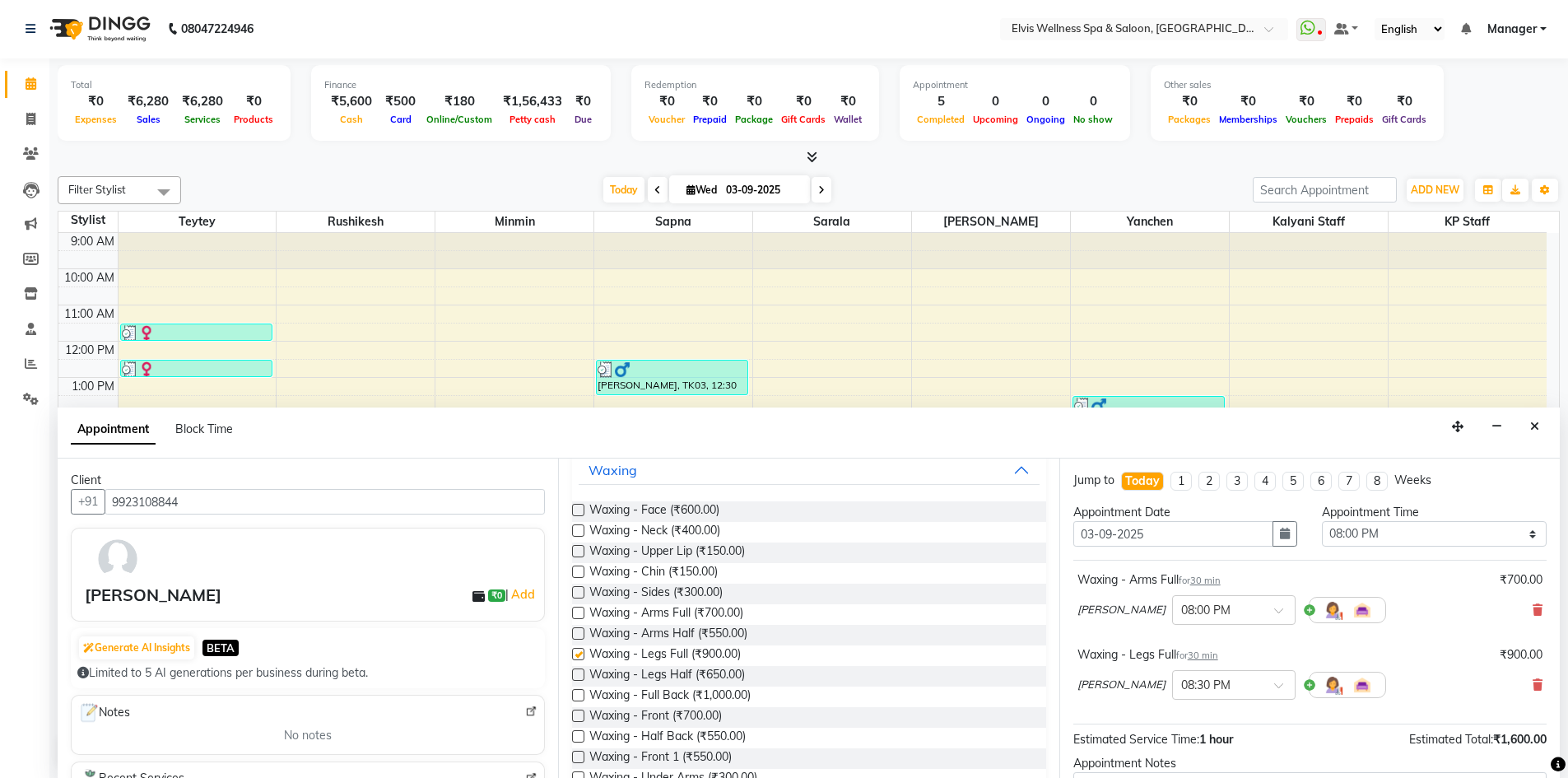
checkbox input "false"
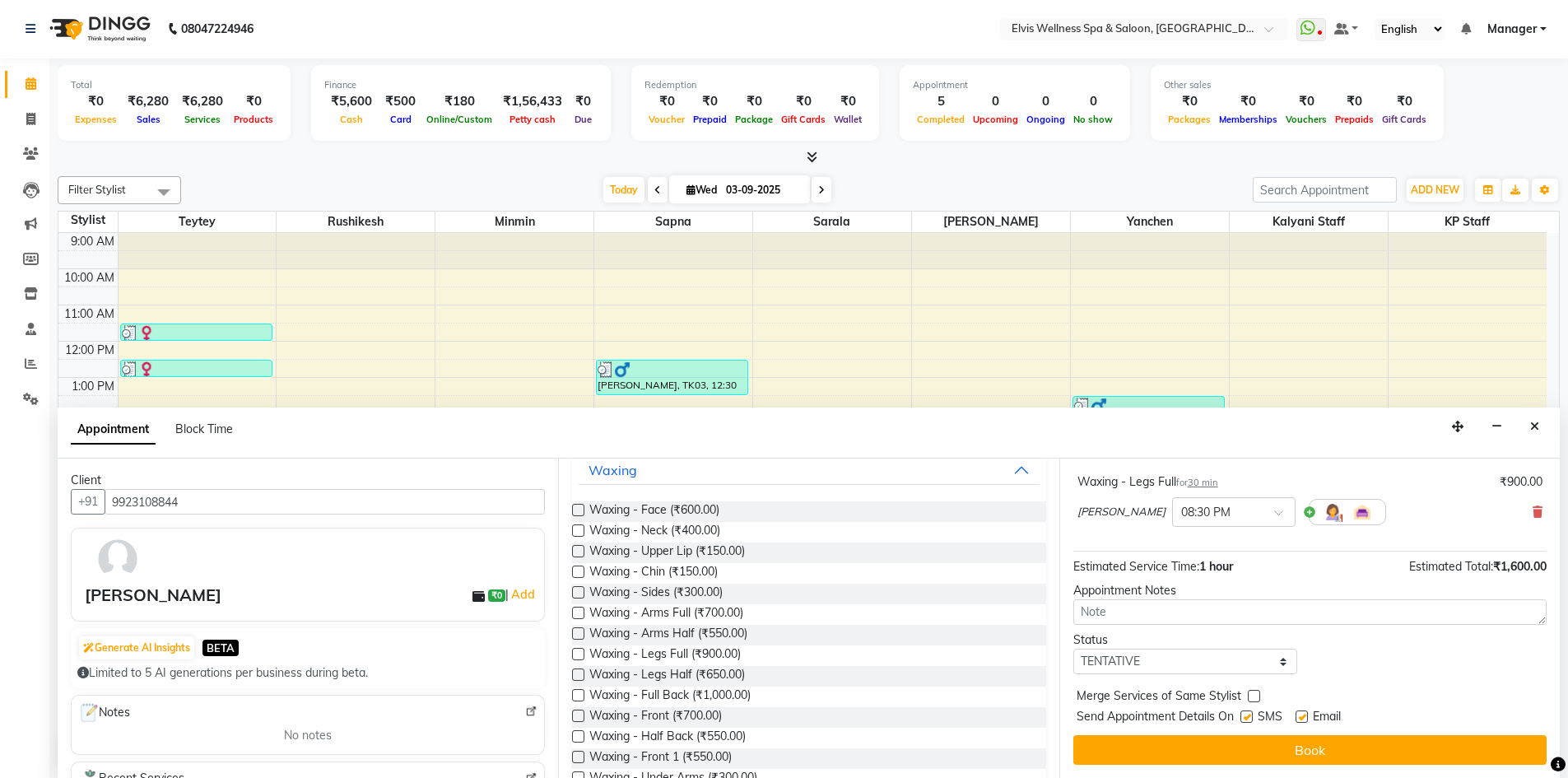
click at [1246, 717] on label at bounding box center [1247, 717] width 13 height 13
click at [1246, 717] on input "checkbox" at bounding box center [1246, 718] width 11 height 11
checkbox input "false"
click at [1303, 719] on label at bounding box center [1302, 717] width 13 height 13
click at [1303, 719] on input "checkbox" at bounding box center [1301, 718] width 11 height 11
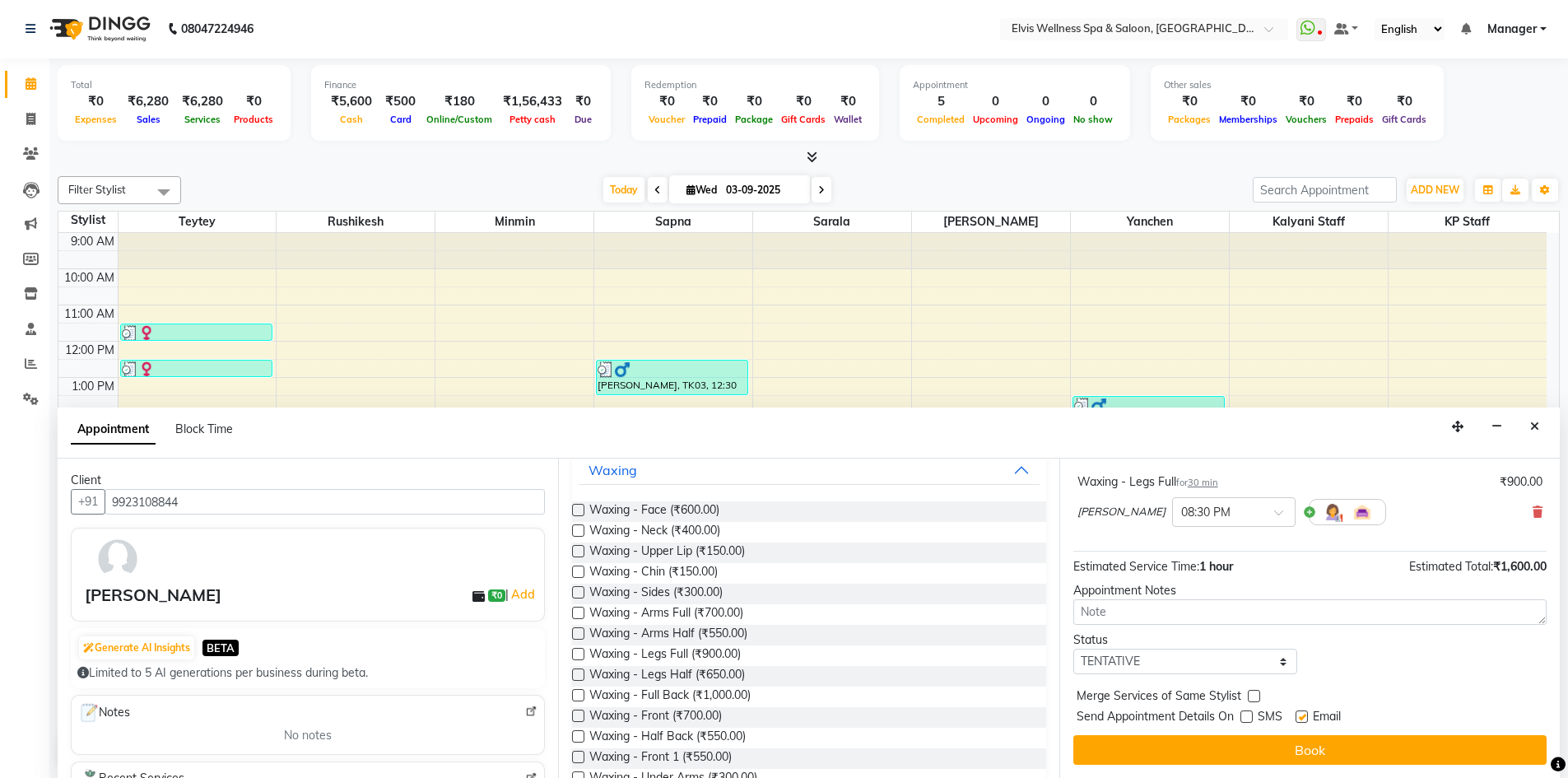
checkbox input "false"
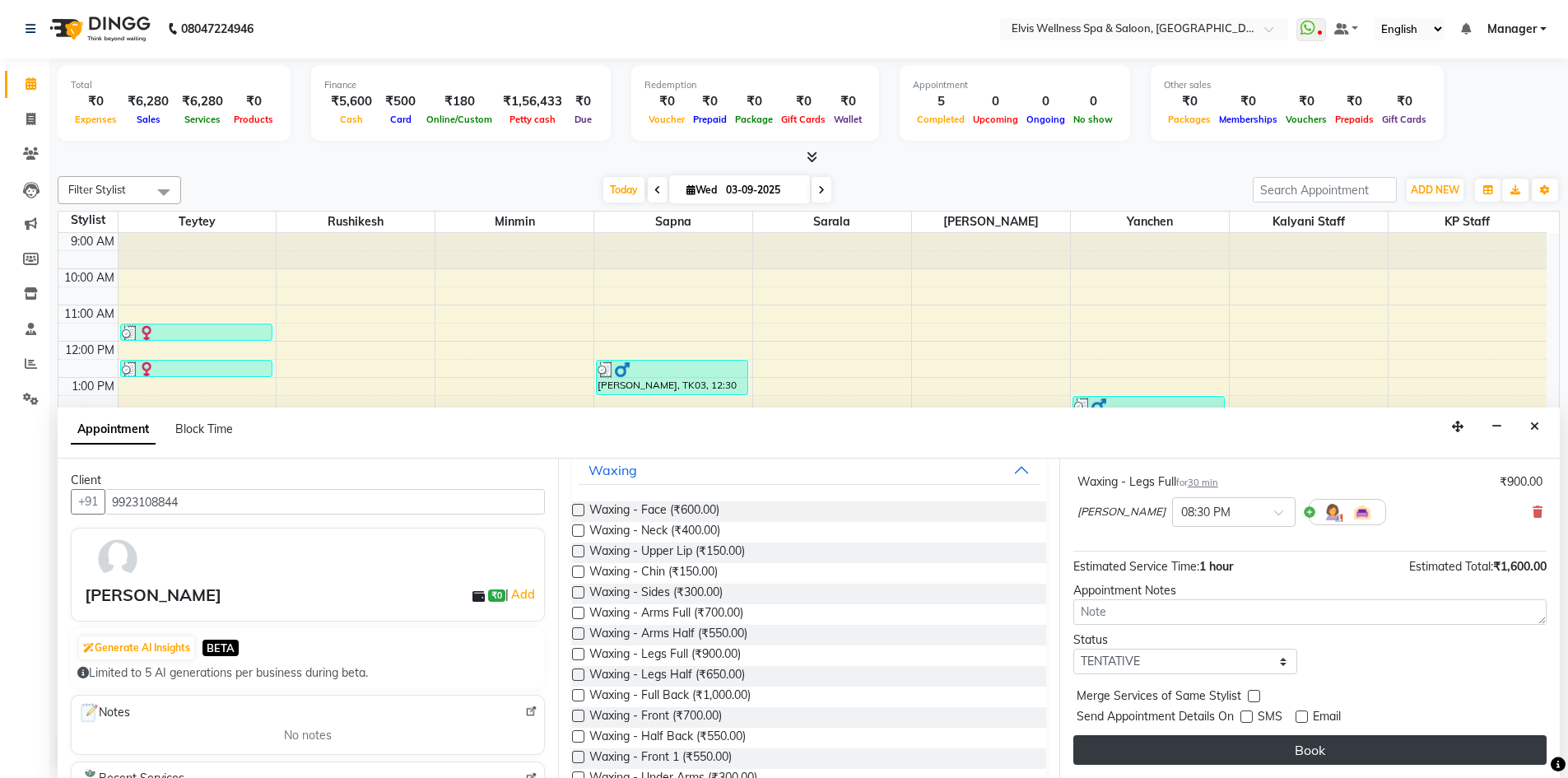
click at [1310, 742] on button "Book" at bounding box center [1310, 750] width 473 height 29
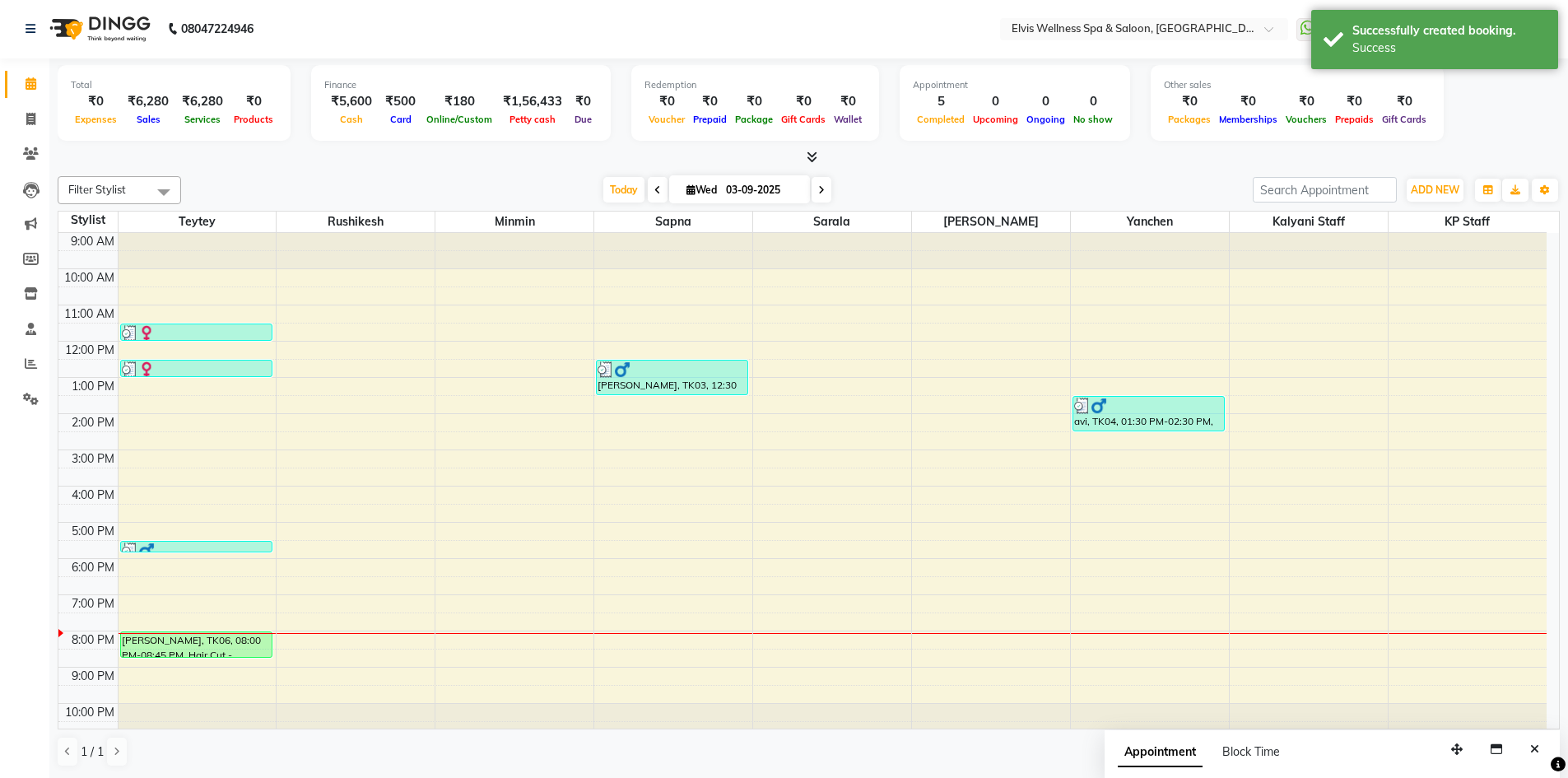
scroll to position [0, 0]
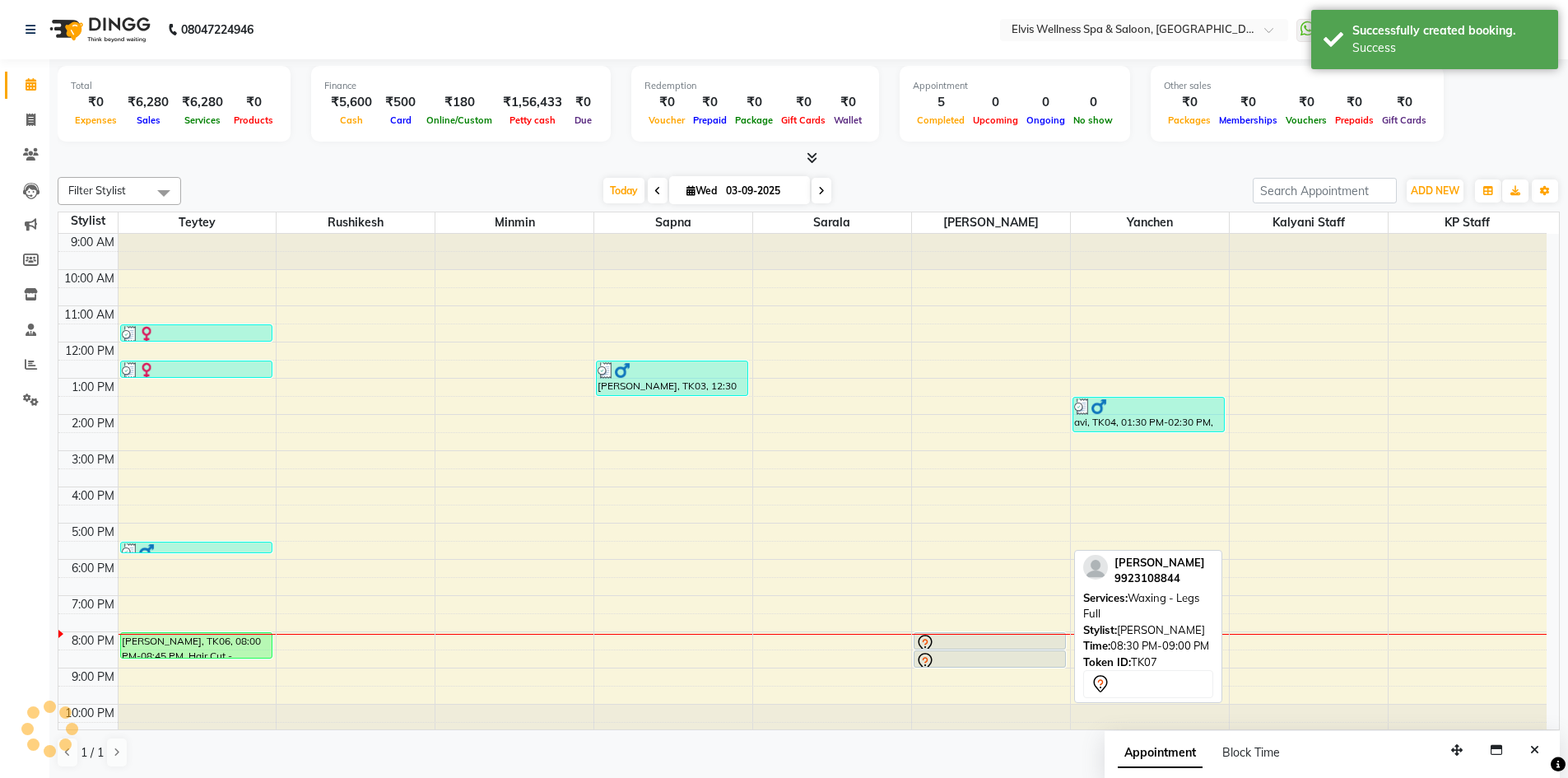
click at [1044, 653] on div at bounding box center [990, 662] width 149 height 20
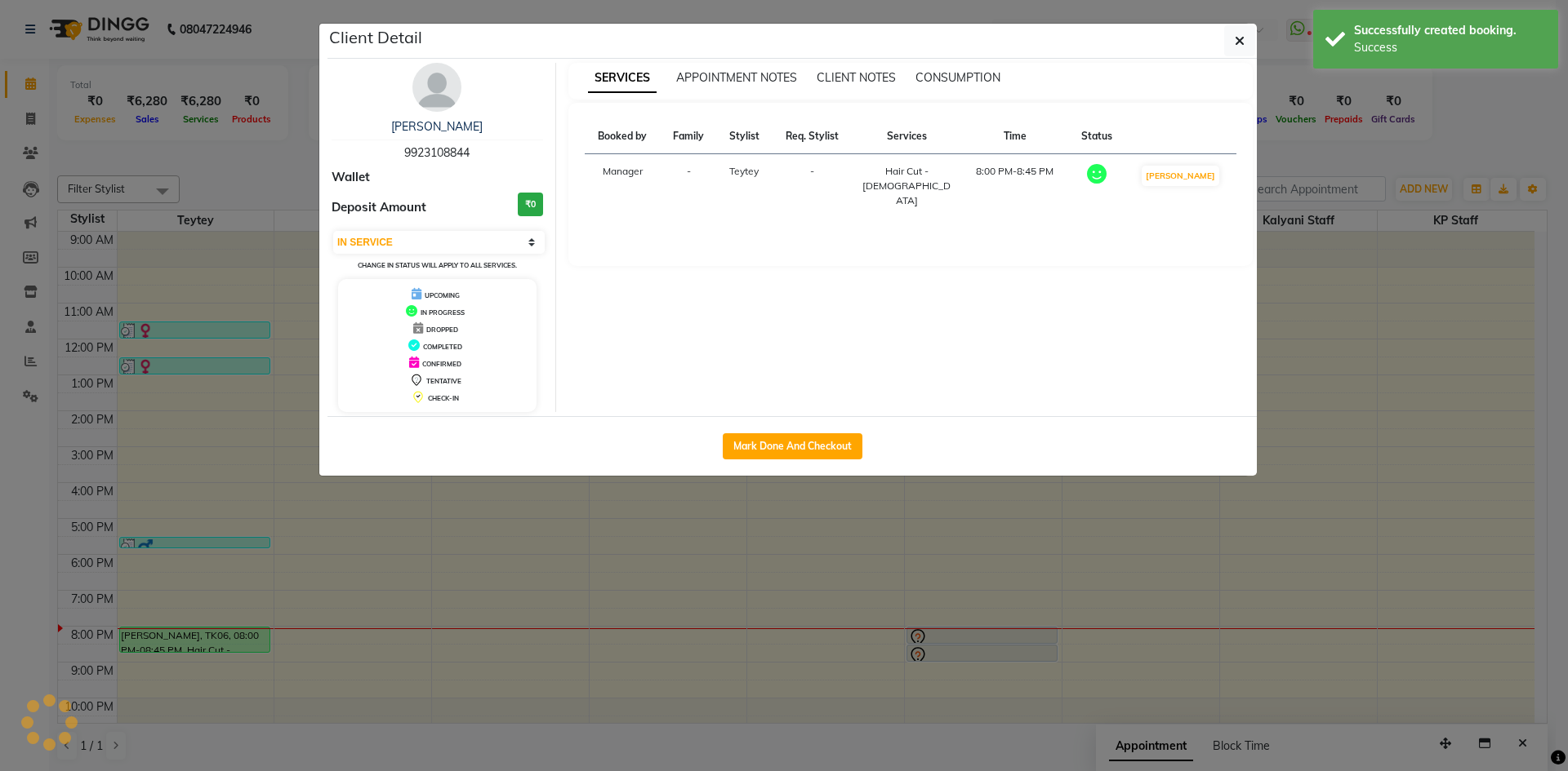
select select "7"
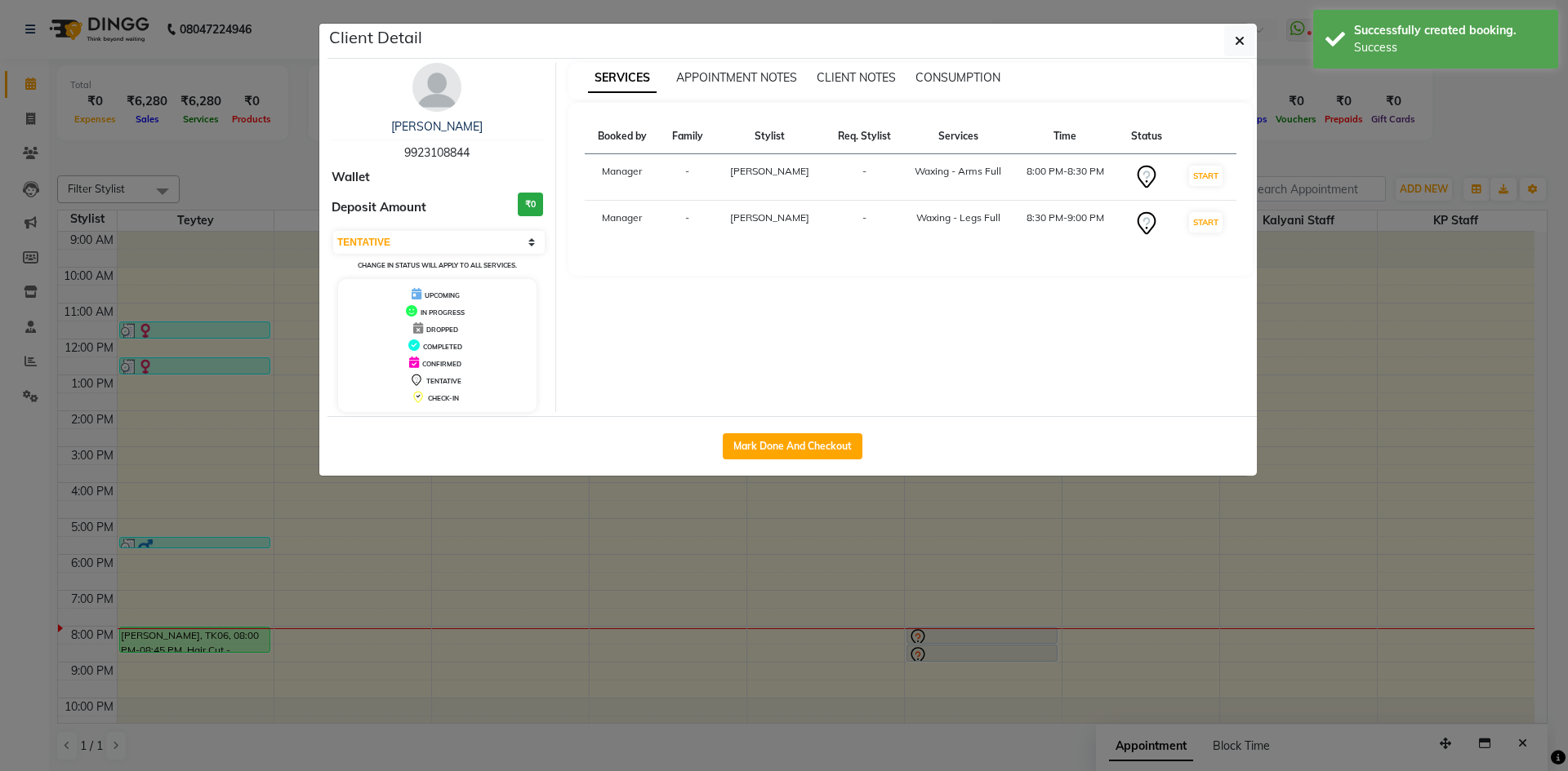
click at [1375, 263] on ngb-modal-window "Client Detail [PERSON_NAME] 9923108844 Wallet Deposit Amount ₹0 Select IN SERVI…" at bounding box center [784, 386] width 1568 height 771
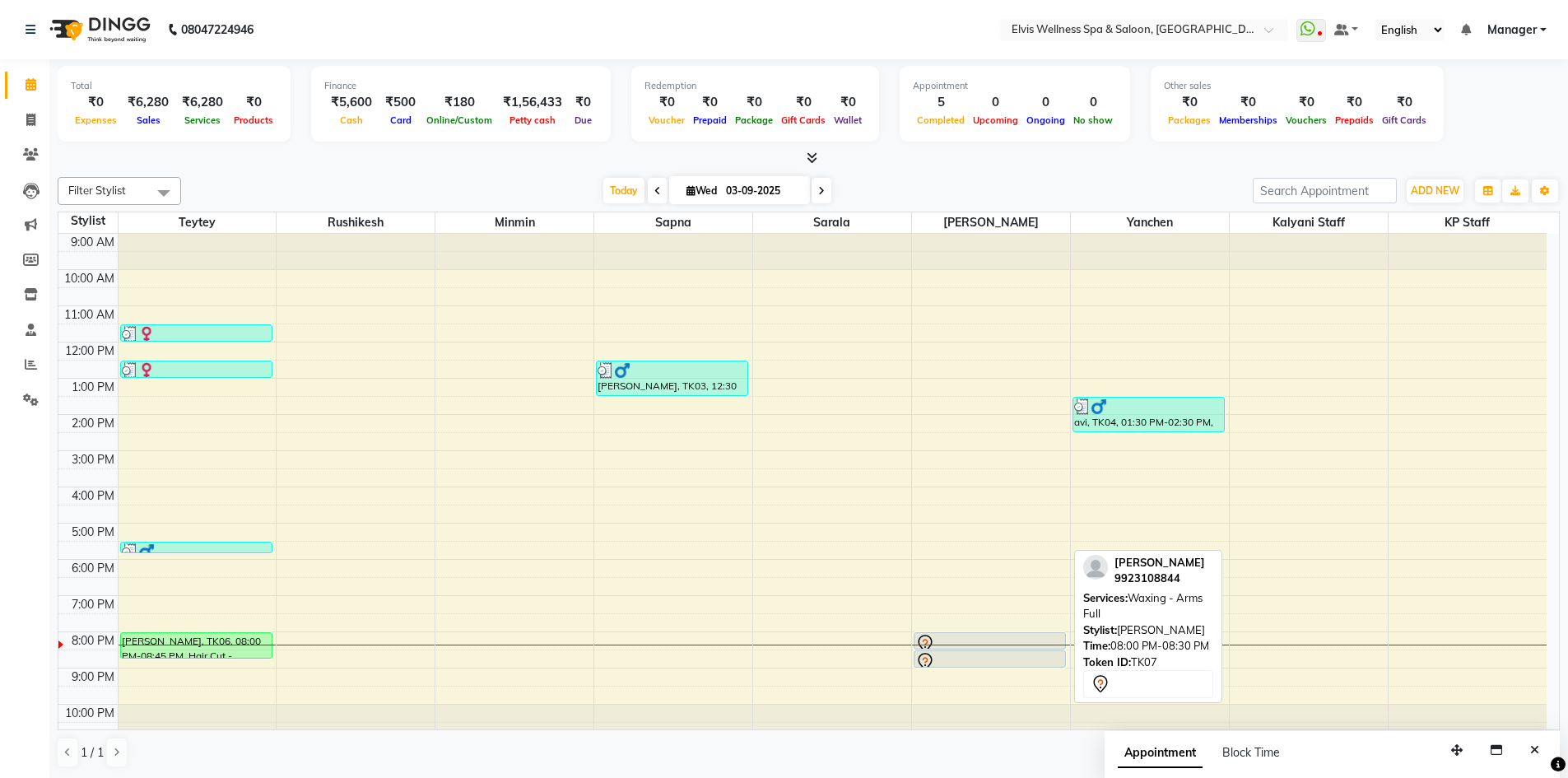
click at [975, 234] on div "[PERSON_NAME], TK07, 08:00 PM-08:30 PM, Waxing - Arms Full [PERSON_NAME], TK07,…" at bounding box center [990, 234] width 152 height 0
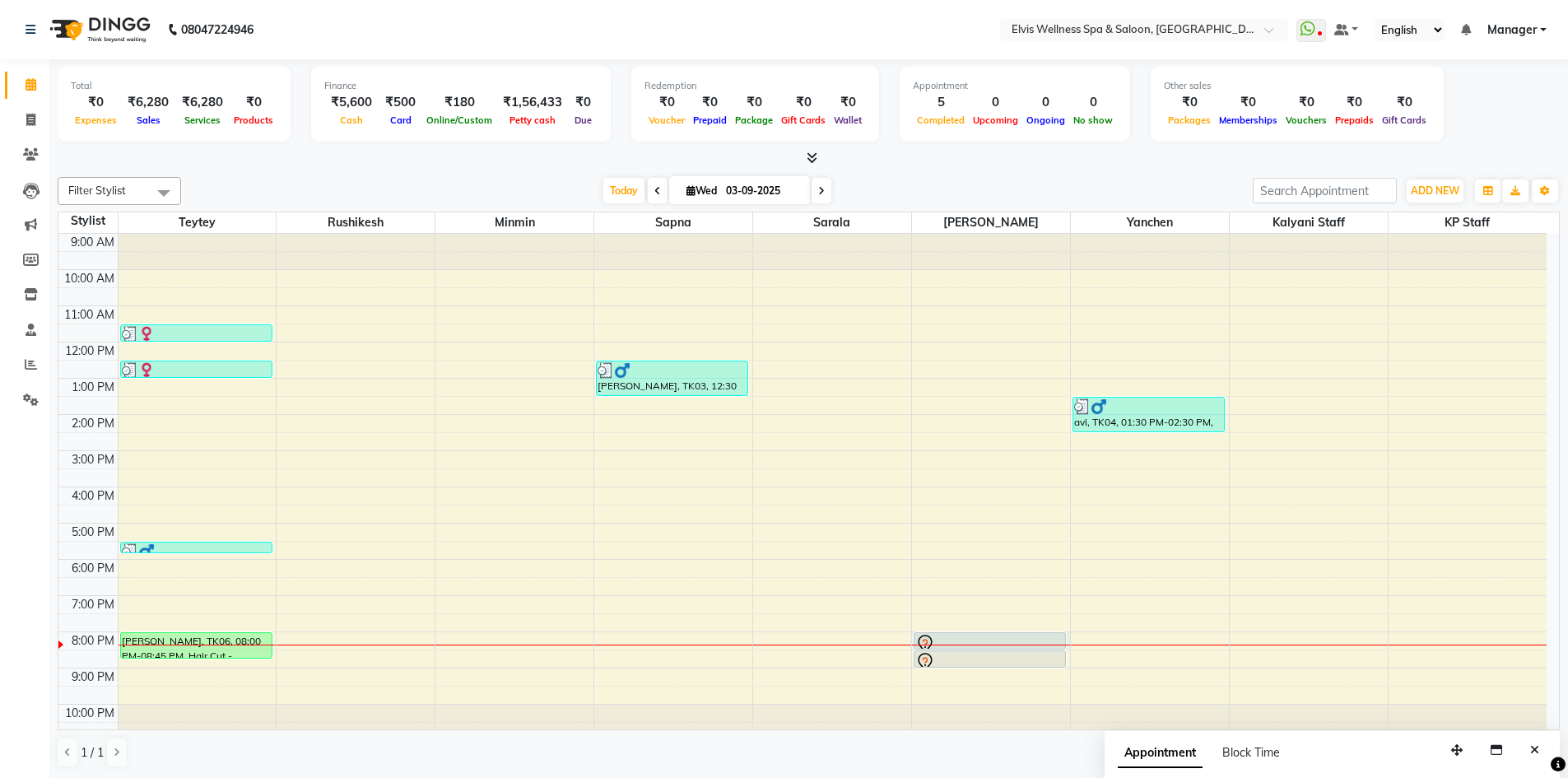
click at [978, 645] on div at bounding box center [991, 645] width 158 height 1
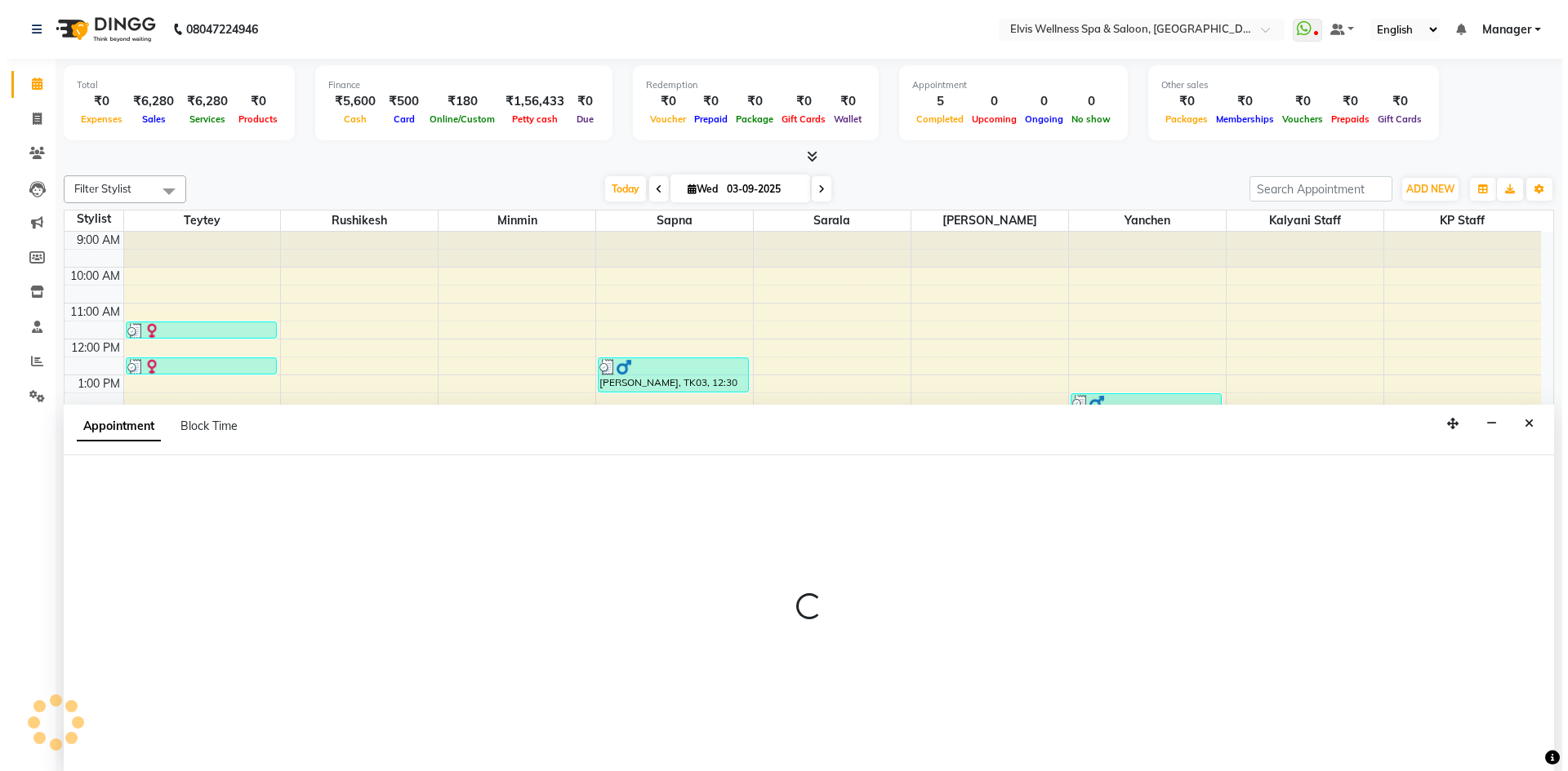
scroll to position [1, 0]
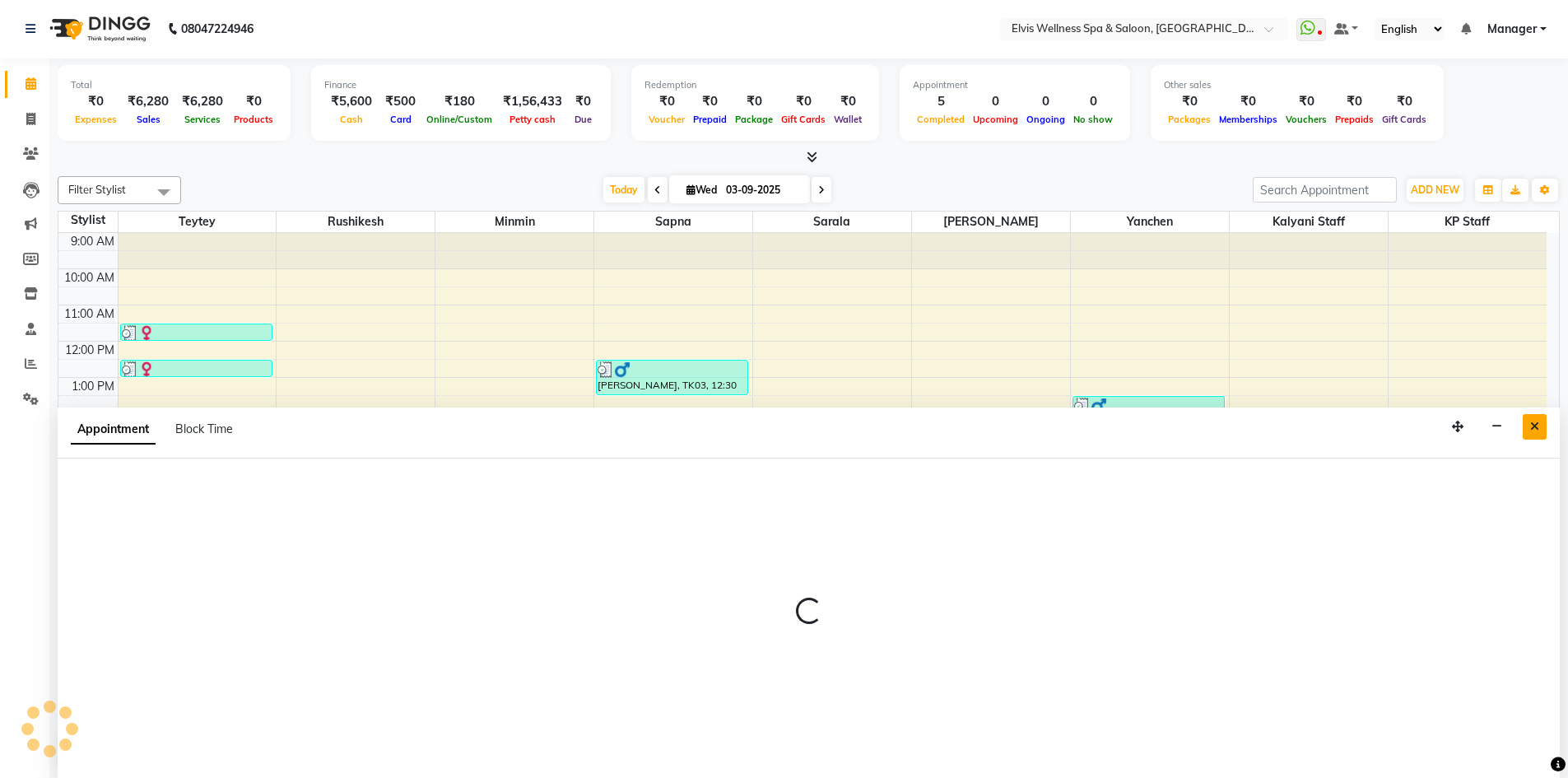
click at [1538, 423] on icon "Close" at bounding box center [1535, 426] width 9 height 12
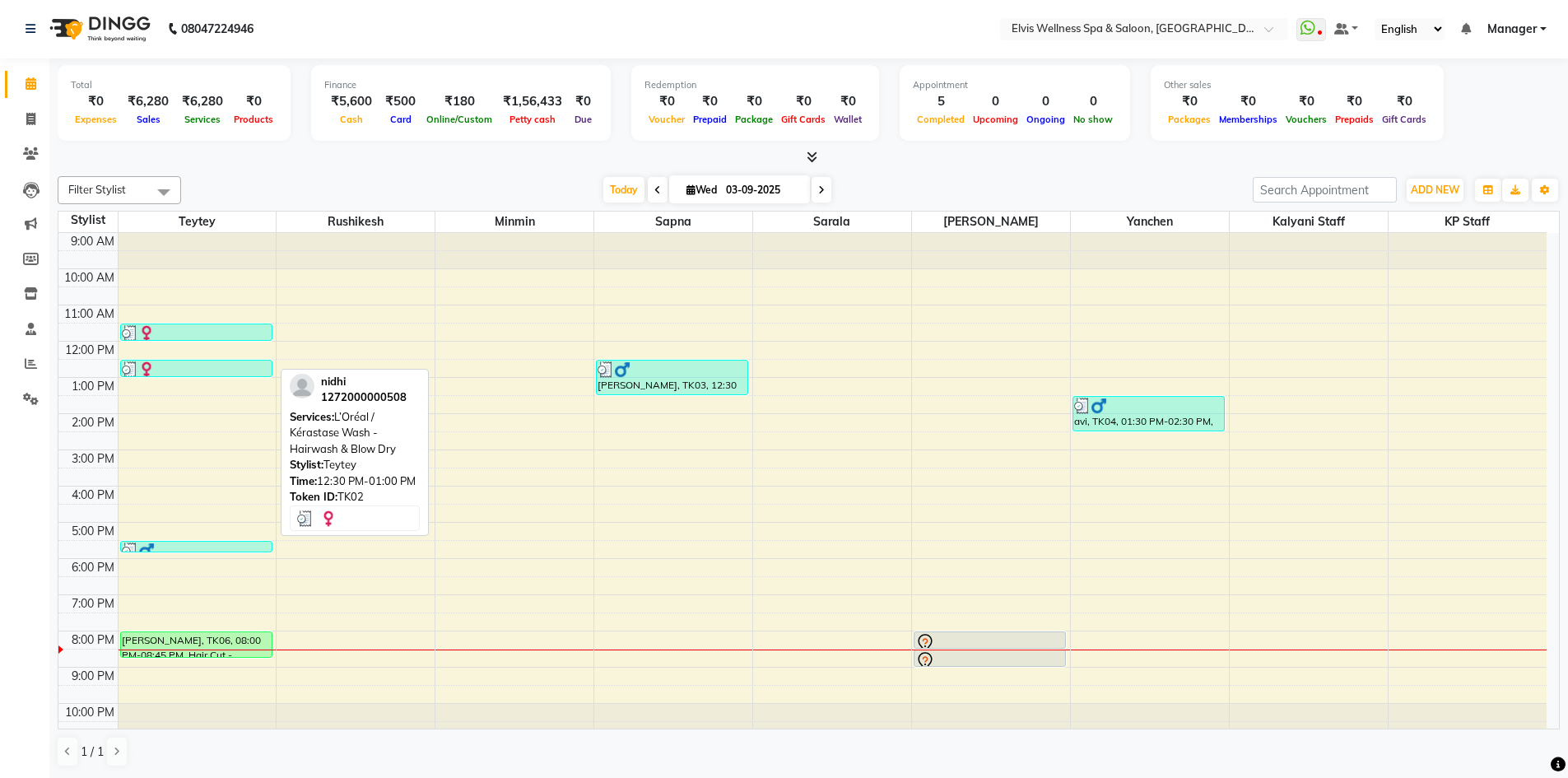
click at [209, 370] on div at bounding box center [196, 369] width 149 height 17
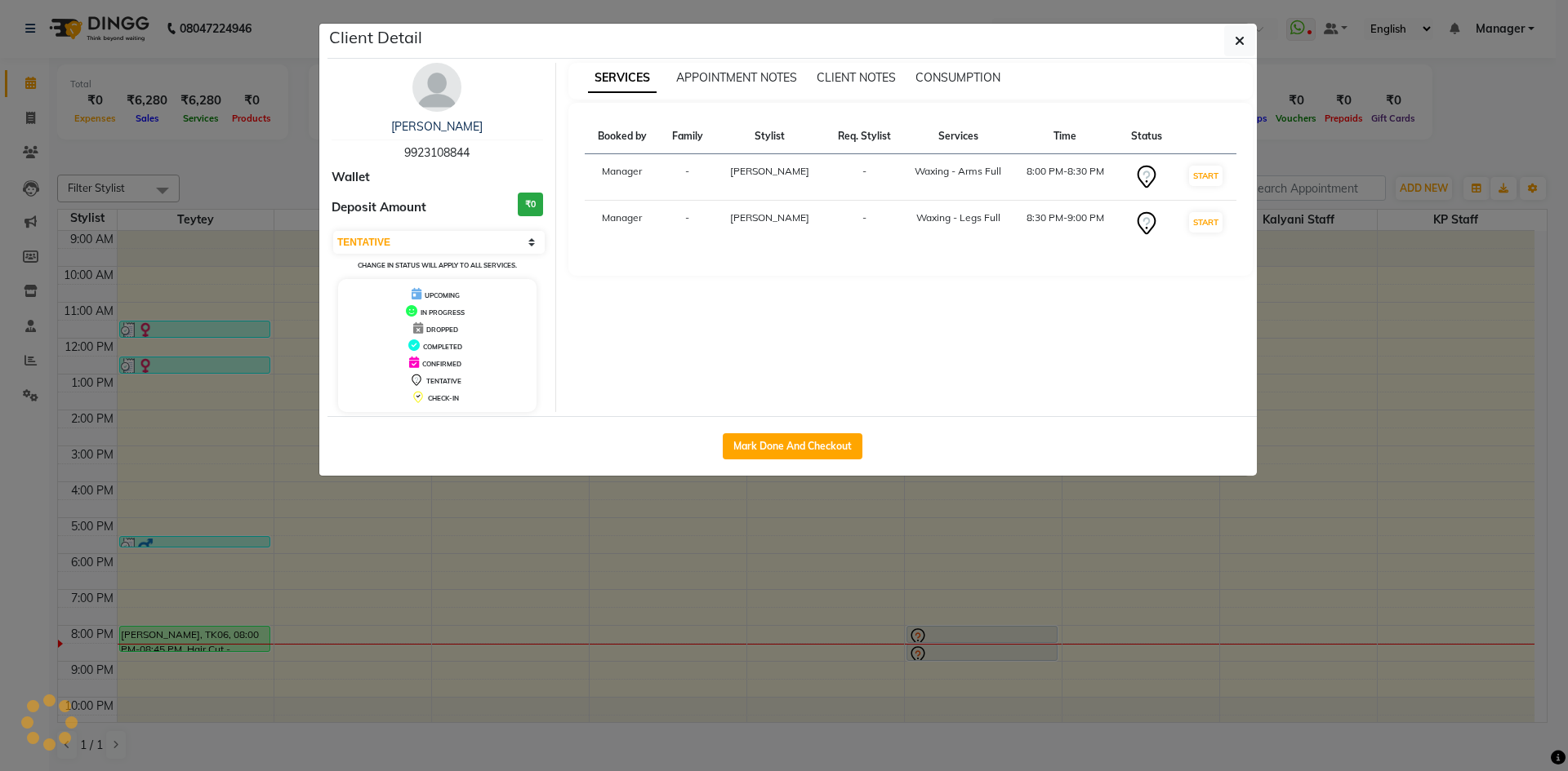
select select "3"
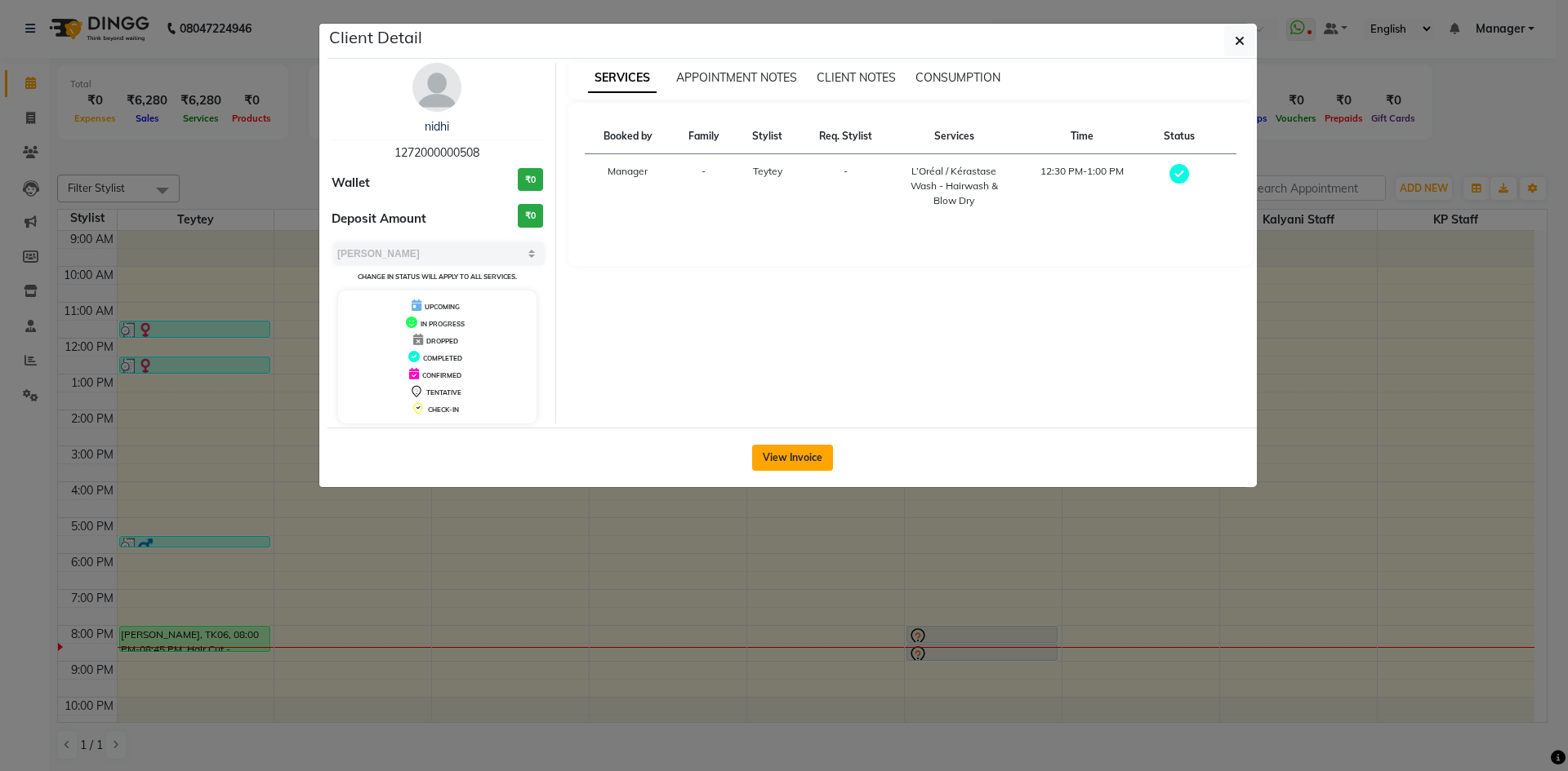
click at [802, 456] on button "View Invoice" at bounding box center [792, 458] width 81 height 26
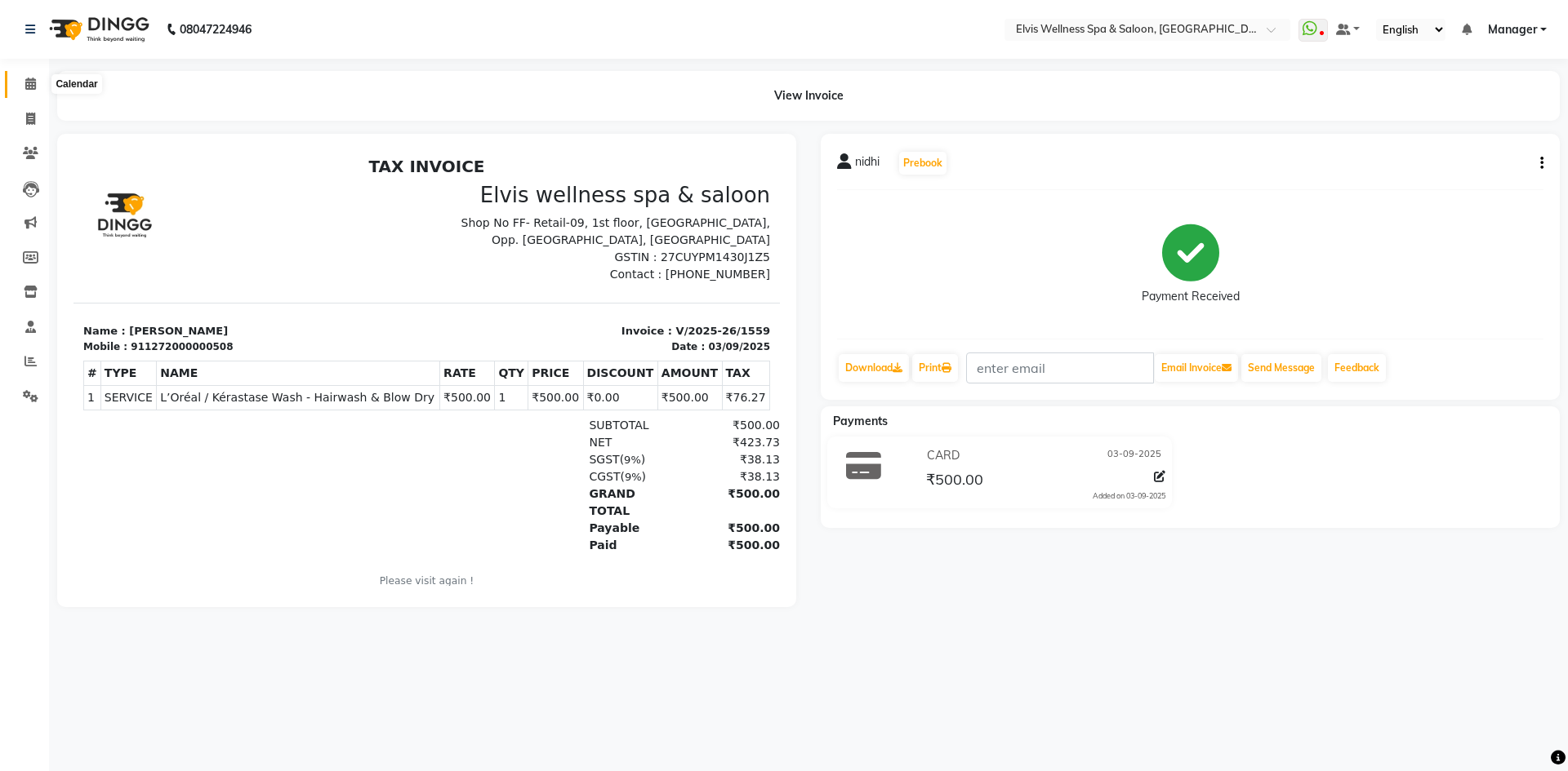
click at [33, 80] on icon at bounding box center [30, 84] width 11 height 13
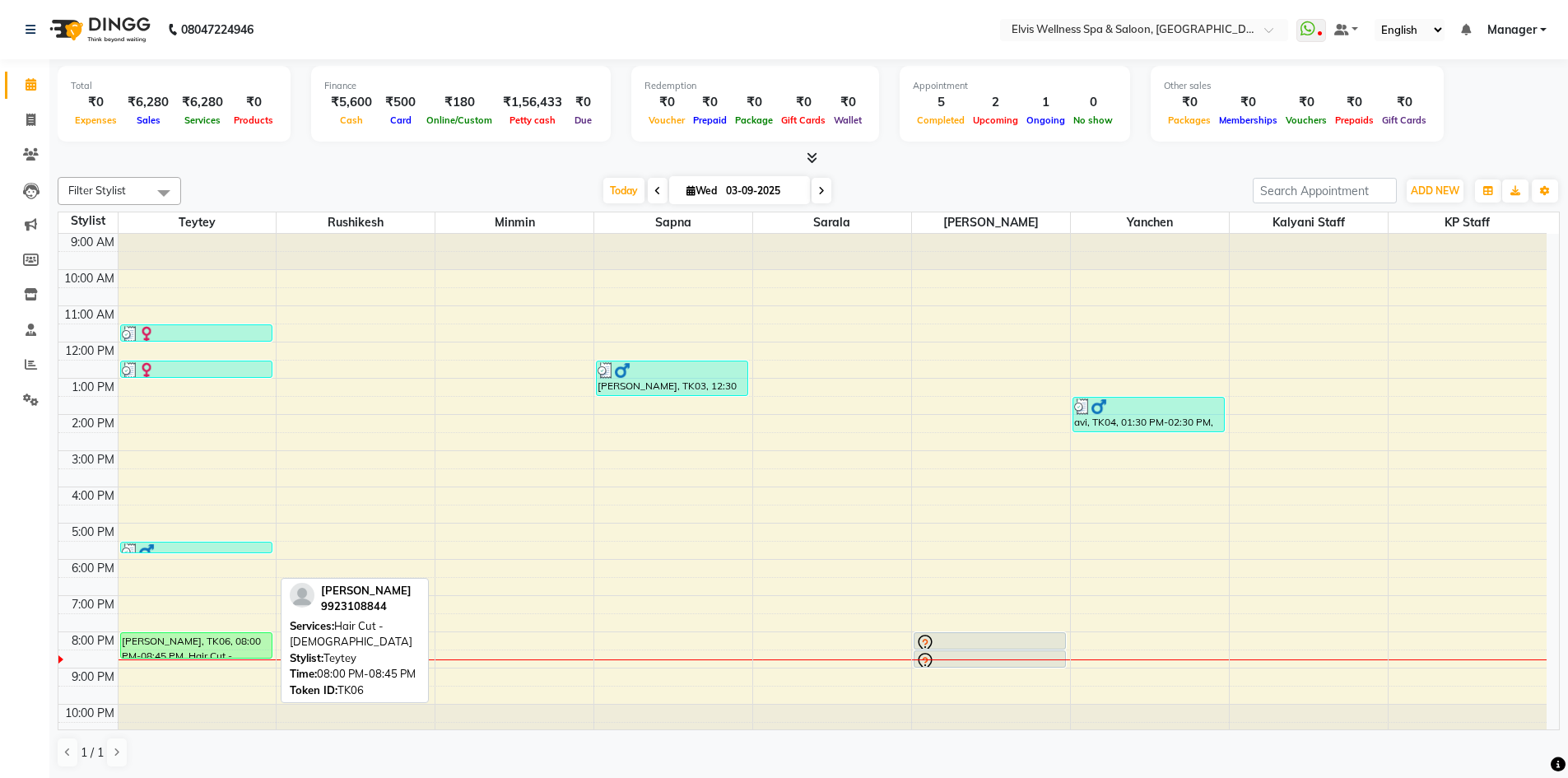
click at [241, 648] on div "[PERSON_NAME], TK06, 08:00 PM-08:45 PM, Hair Cut - [DEMOGRAPHIC_DATA]" at bounding box center [195, 645] width 150 height 25
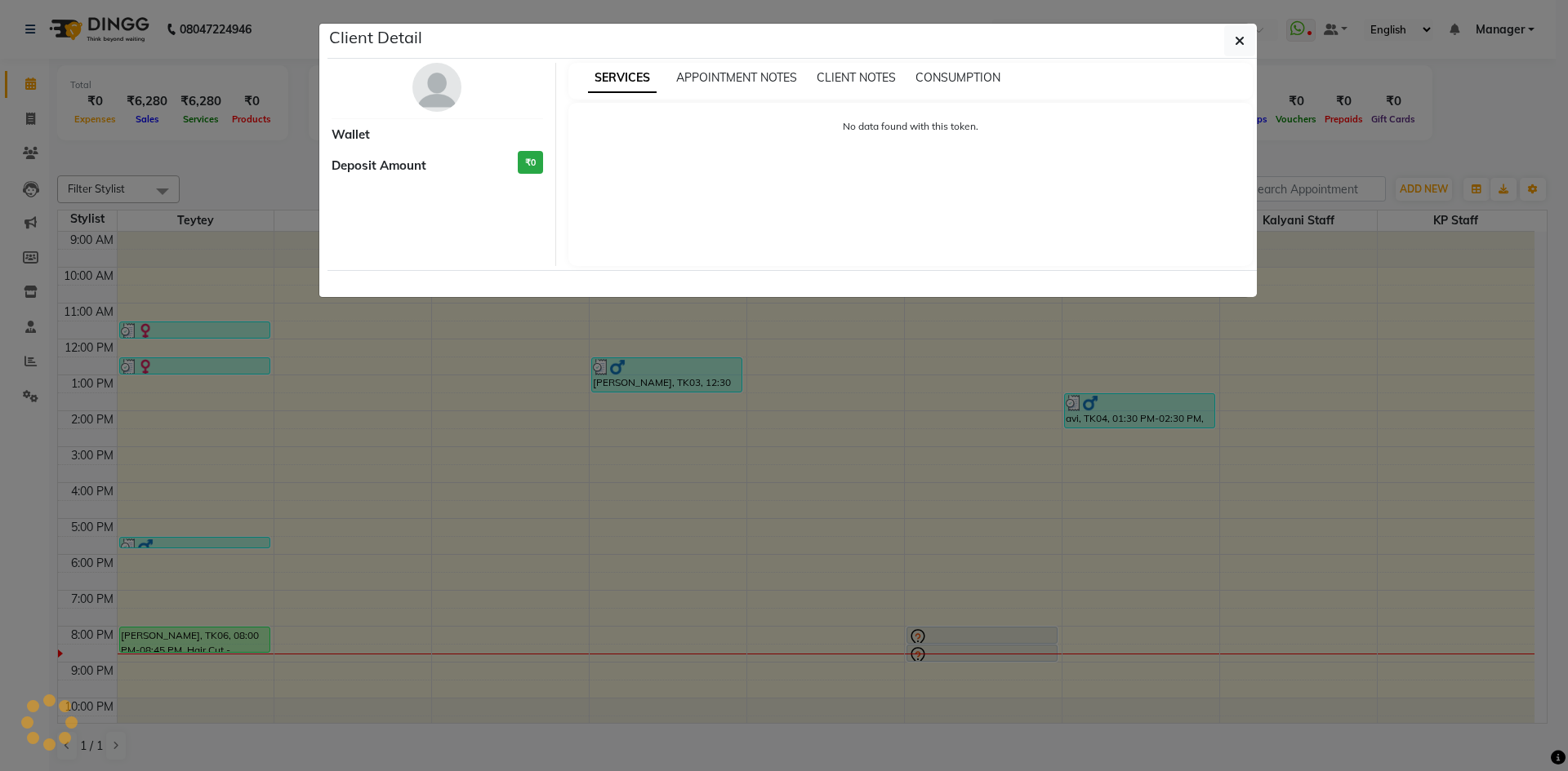
select select "1"
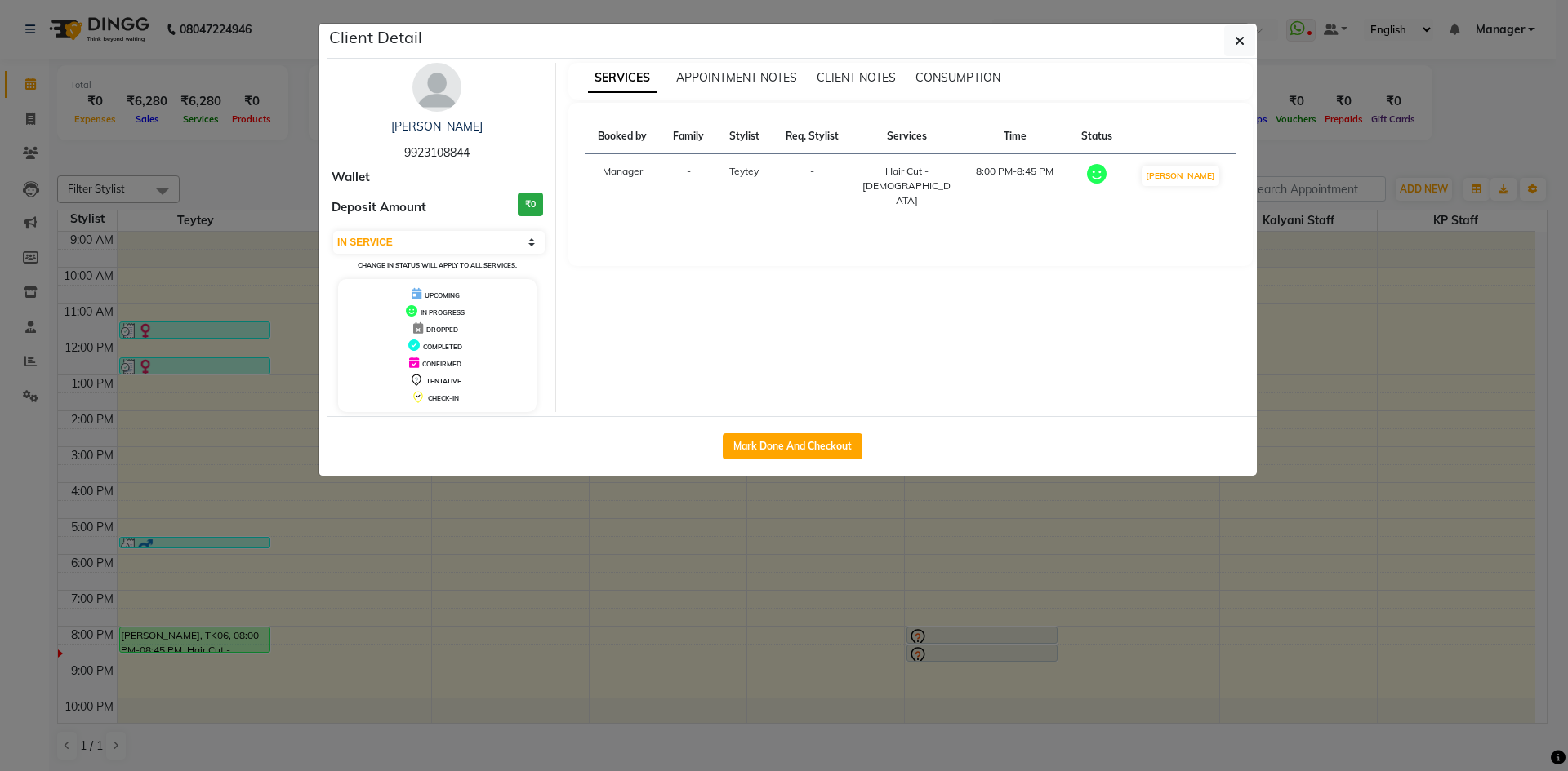
click at [453, 589] on ngb-modal-window "Client Detail [PERSON_NAME] 9923108844 Wallet Deposit Amount ₹0 Select IN SERVI…" at bounding box center [784, 386] width 1568 height 771
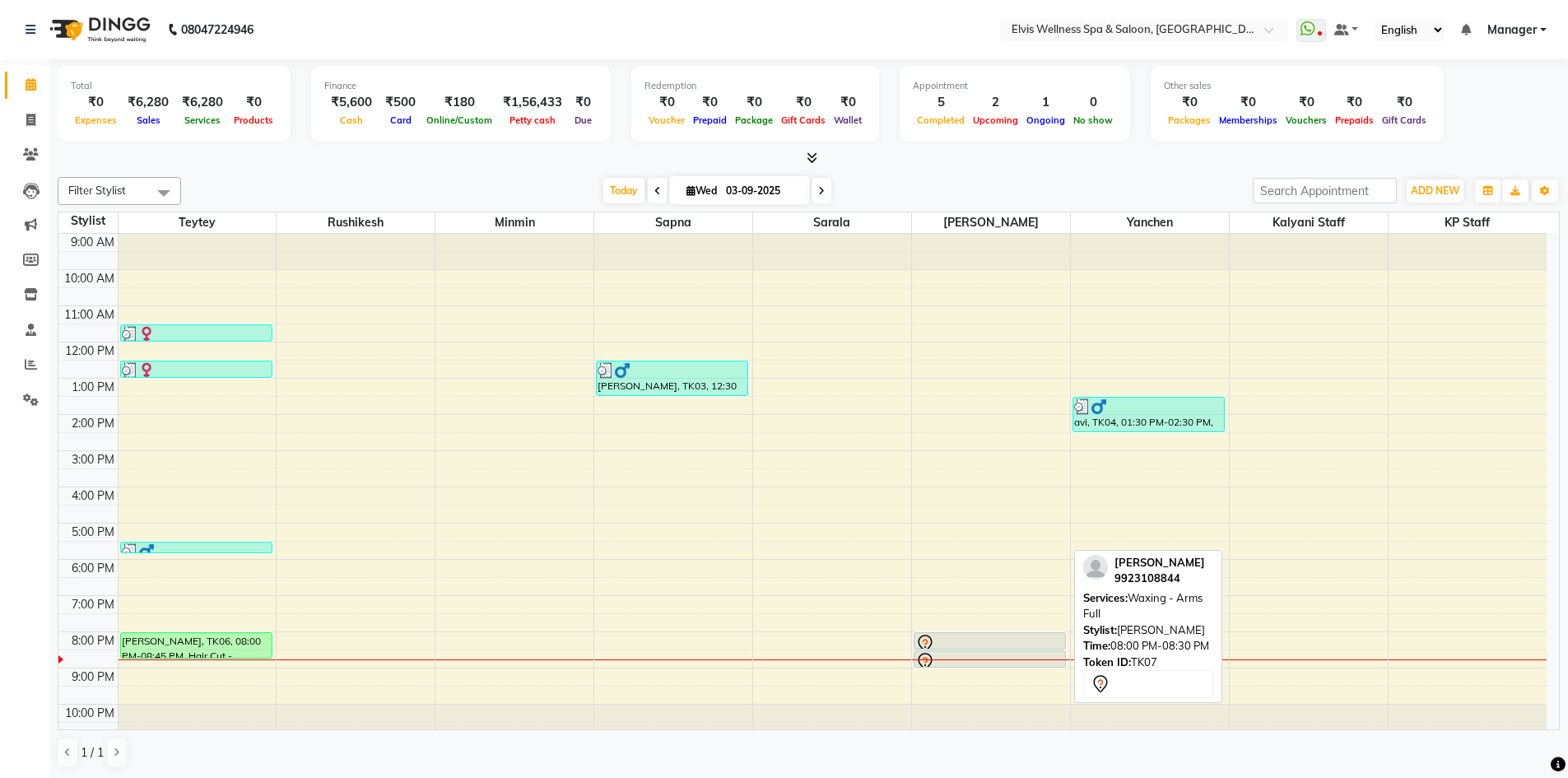
click at [941, 635] on div at bounding box center [990, 644] width 149 height 20
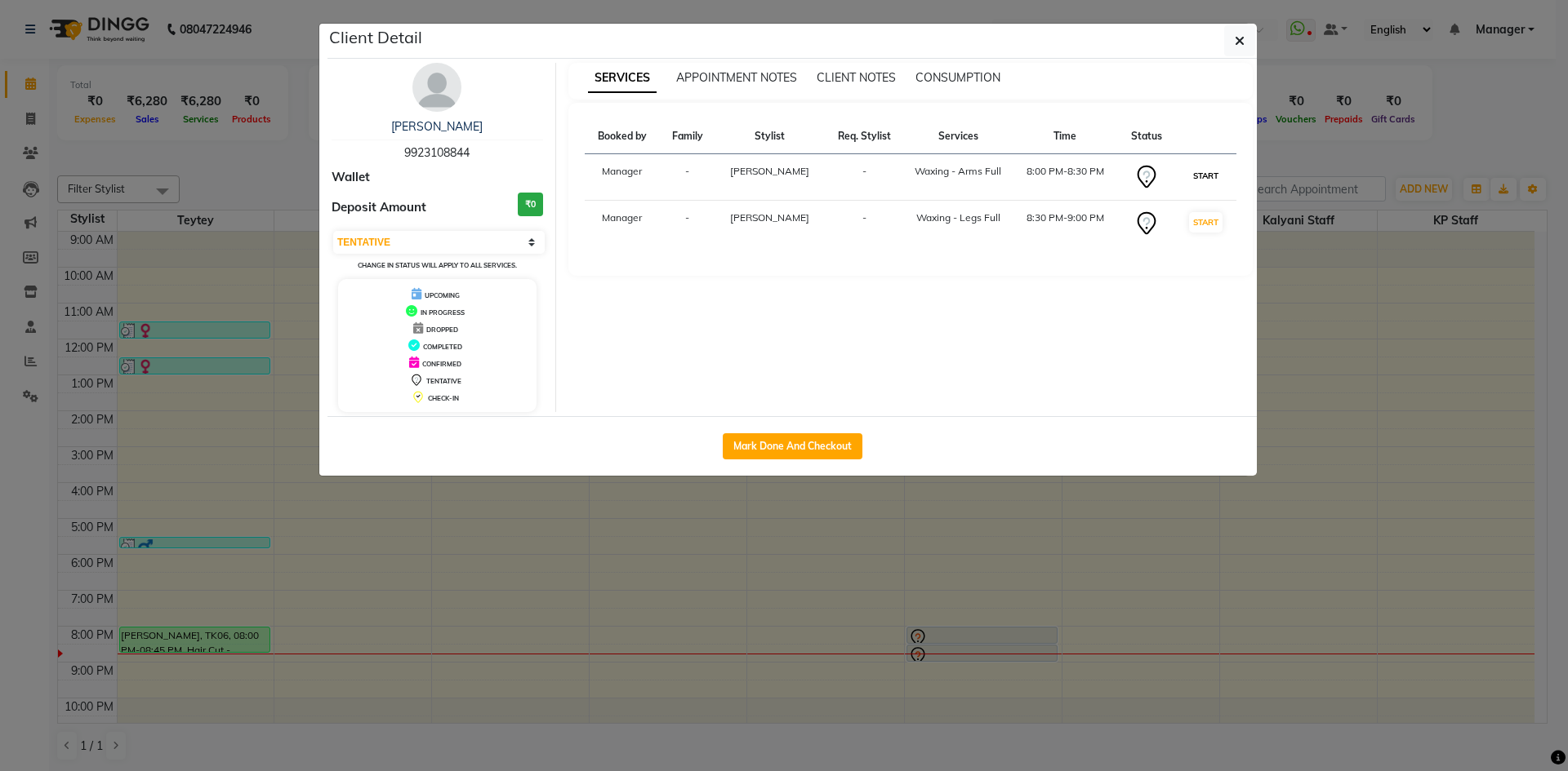
click at [1209, 176] on button "START" at bounding box center [1206, 175] width 33 height 20
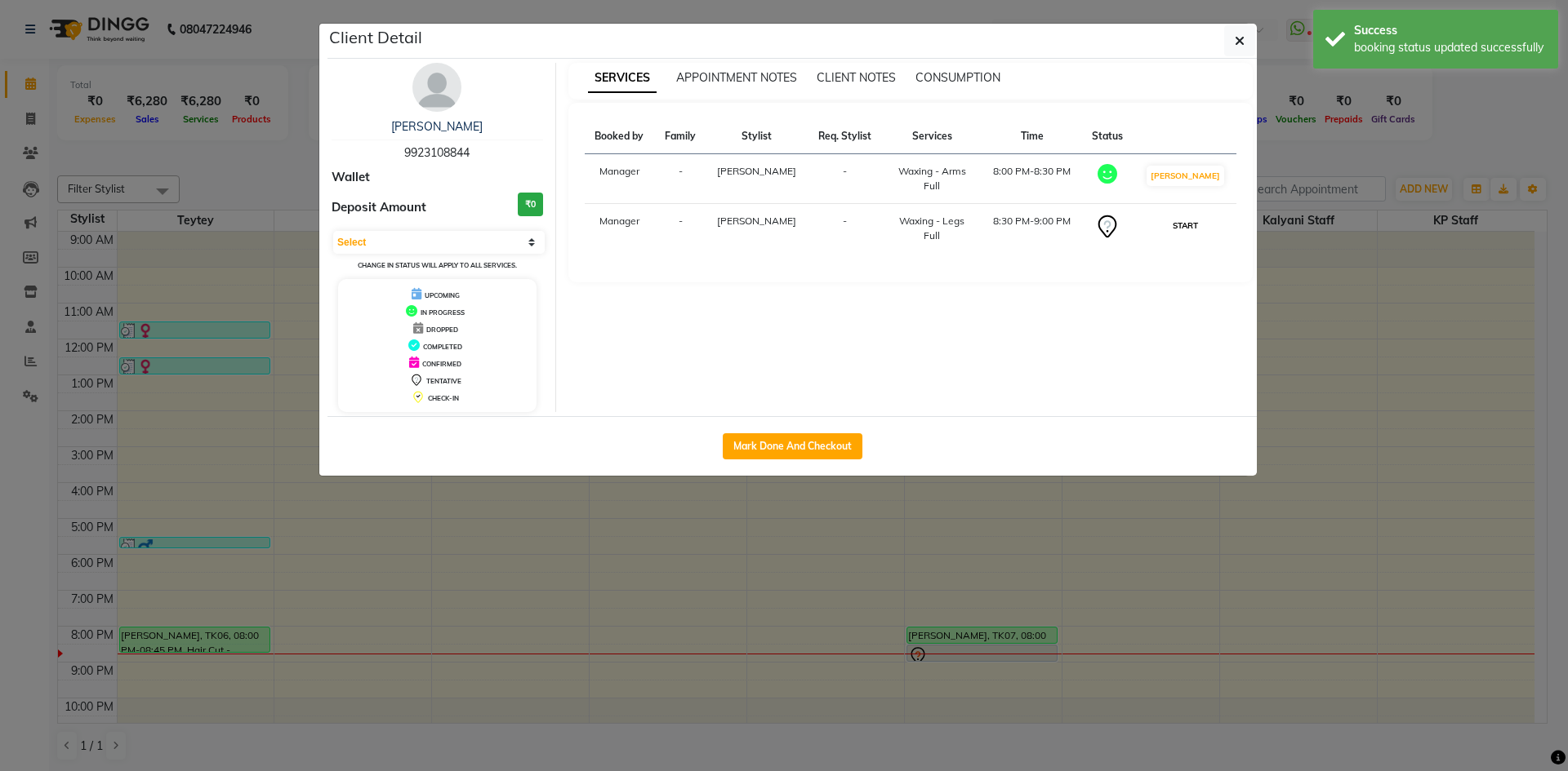
drag, startPoint x: 1187, startPoint y: 224, endPoint x: 1203, endPoint y: 264, distance: 43.1
click at [1186, 228] on button "START" at bounding box center [1185, 225] width 33 height 20
select select "1"
click at [1209, 578] on ngb-modal-window "Client Detail [PERSON_NAME] 9923108844 Wallet Deposit Amount ₹0 Select IN SERVI…" at bounding box center [784, 386] width 1568 height 771
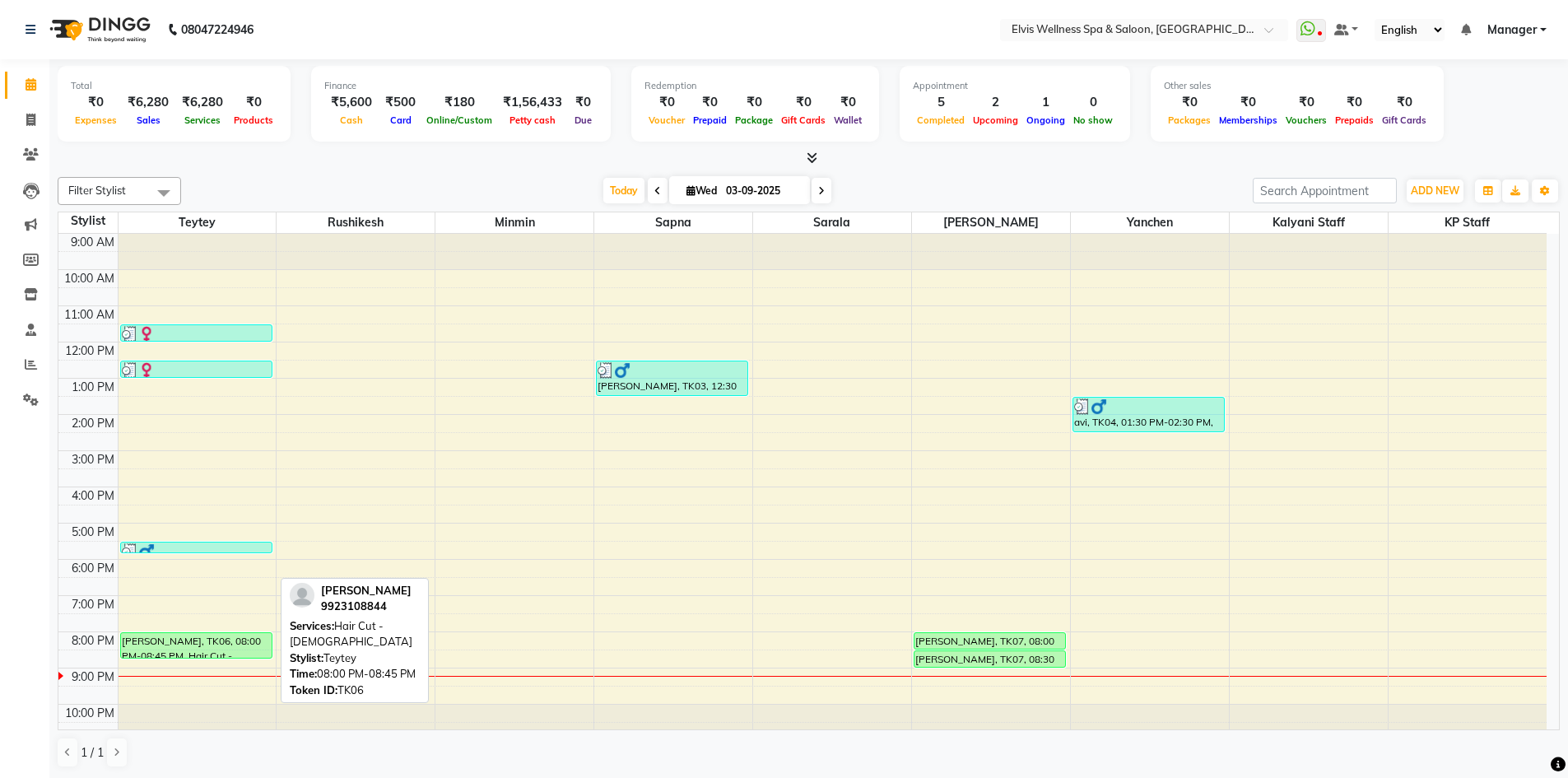
click at [215, 653] on div "[PERSON_NAME], TK06, 08:00 PM-08:45 PM, Hair Cut - [DEMOGRAPHIC_DATA]" at bounding box center [195, 645] width 150 height 25
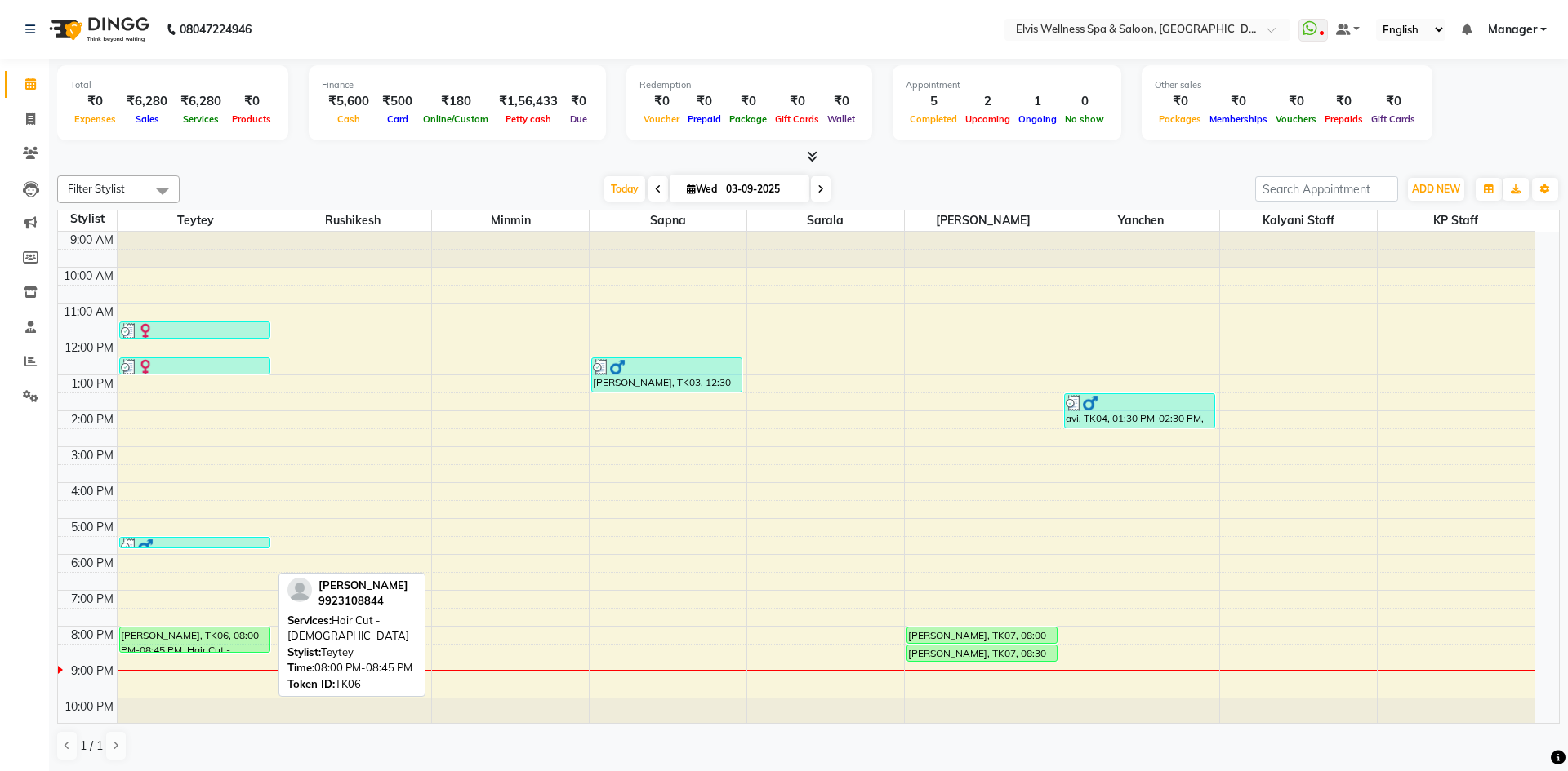
select select "1"
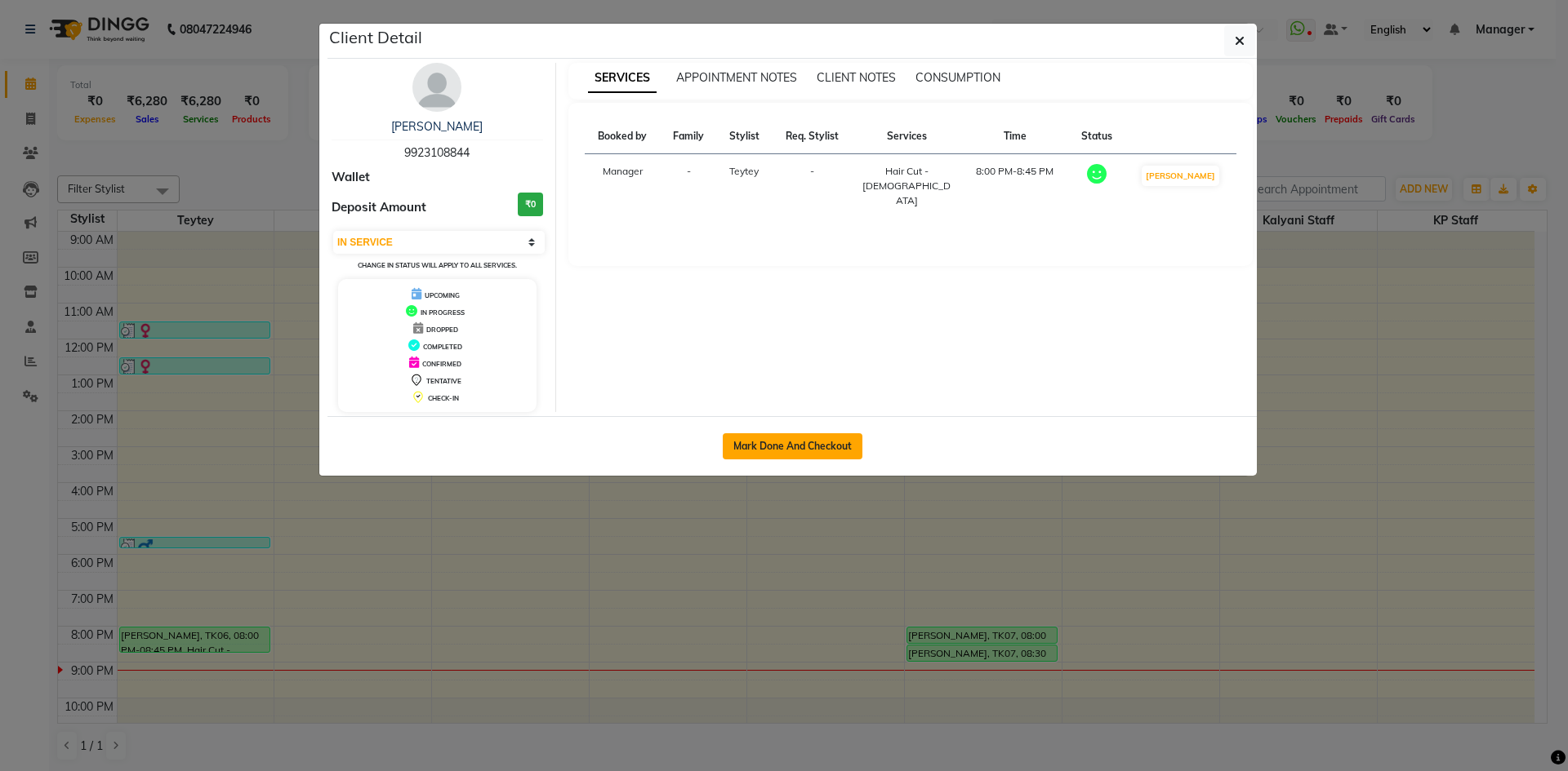
click at [776, 443] on button "Mark Done And Checkout" at bounding box center [792, 446] width 139 height 26
select select "6269"
select select "service"
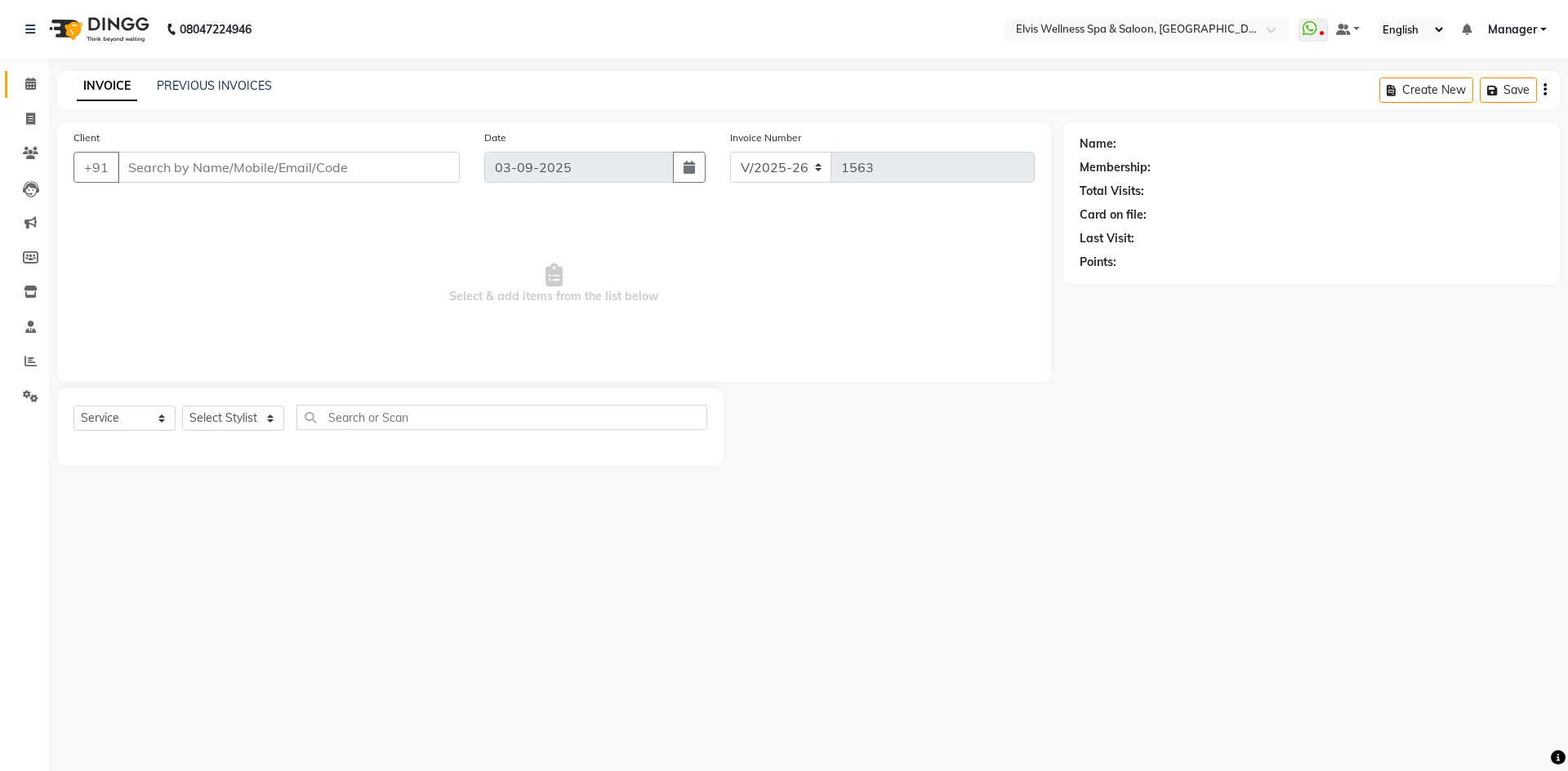
type input "9923108844"
select select "46562"
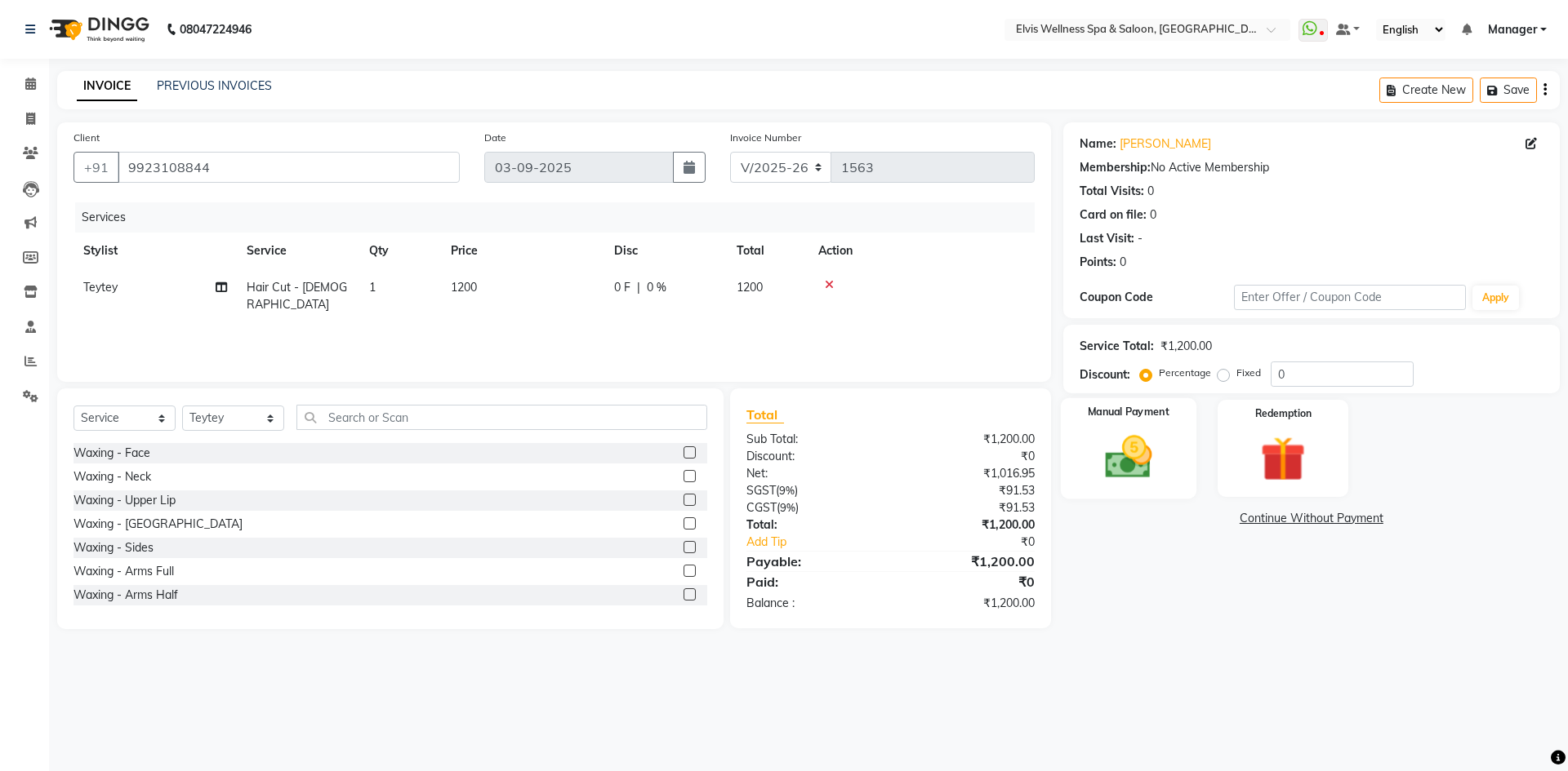
click at [1165, 467] on img at bounding box center [1128, 457] width 76 height 54
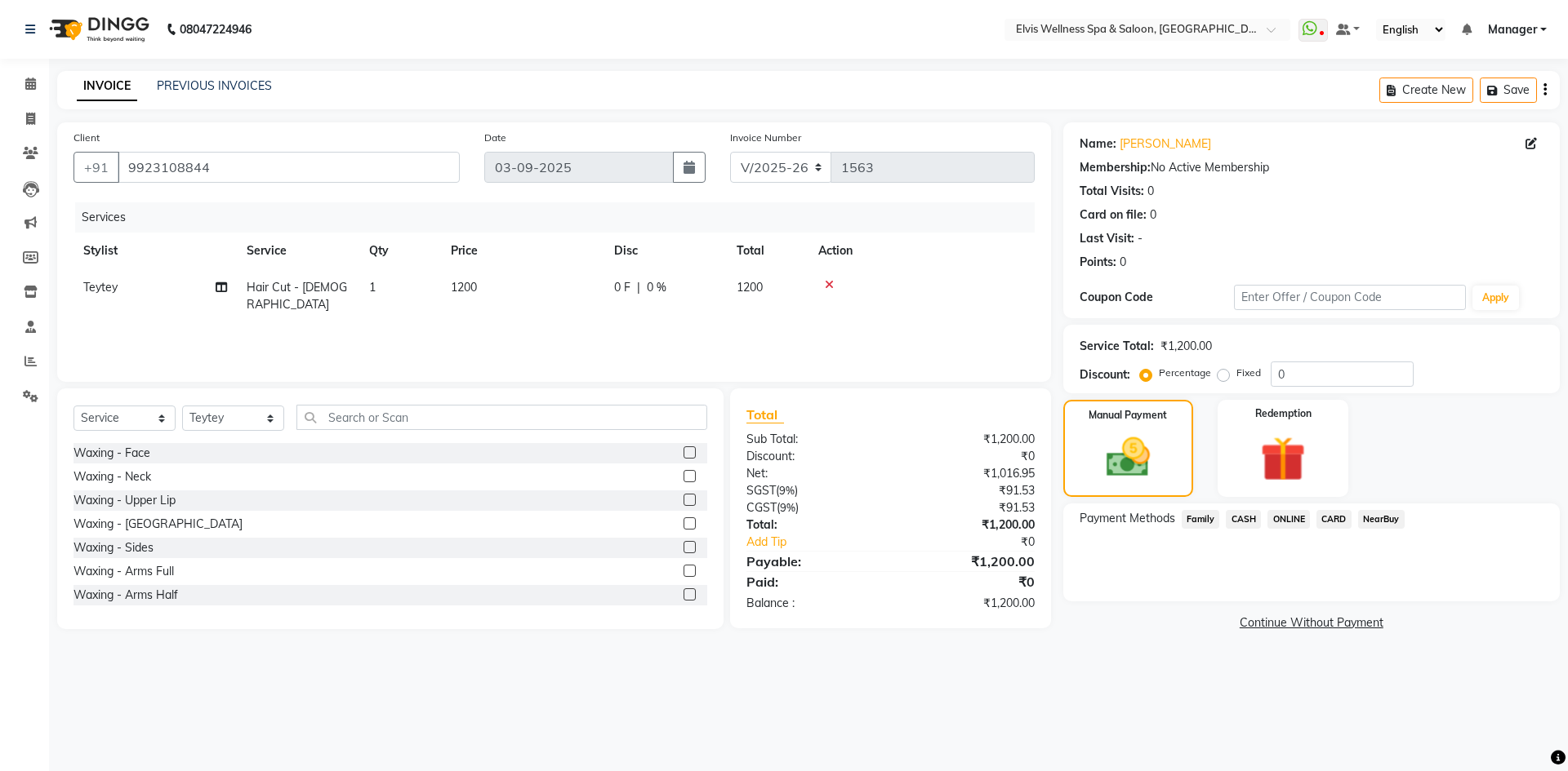
click at [1334, 521] on span "CARD" at bounding box center [1334, 519] width 35 height 18
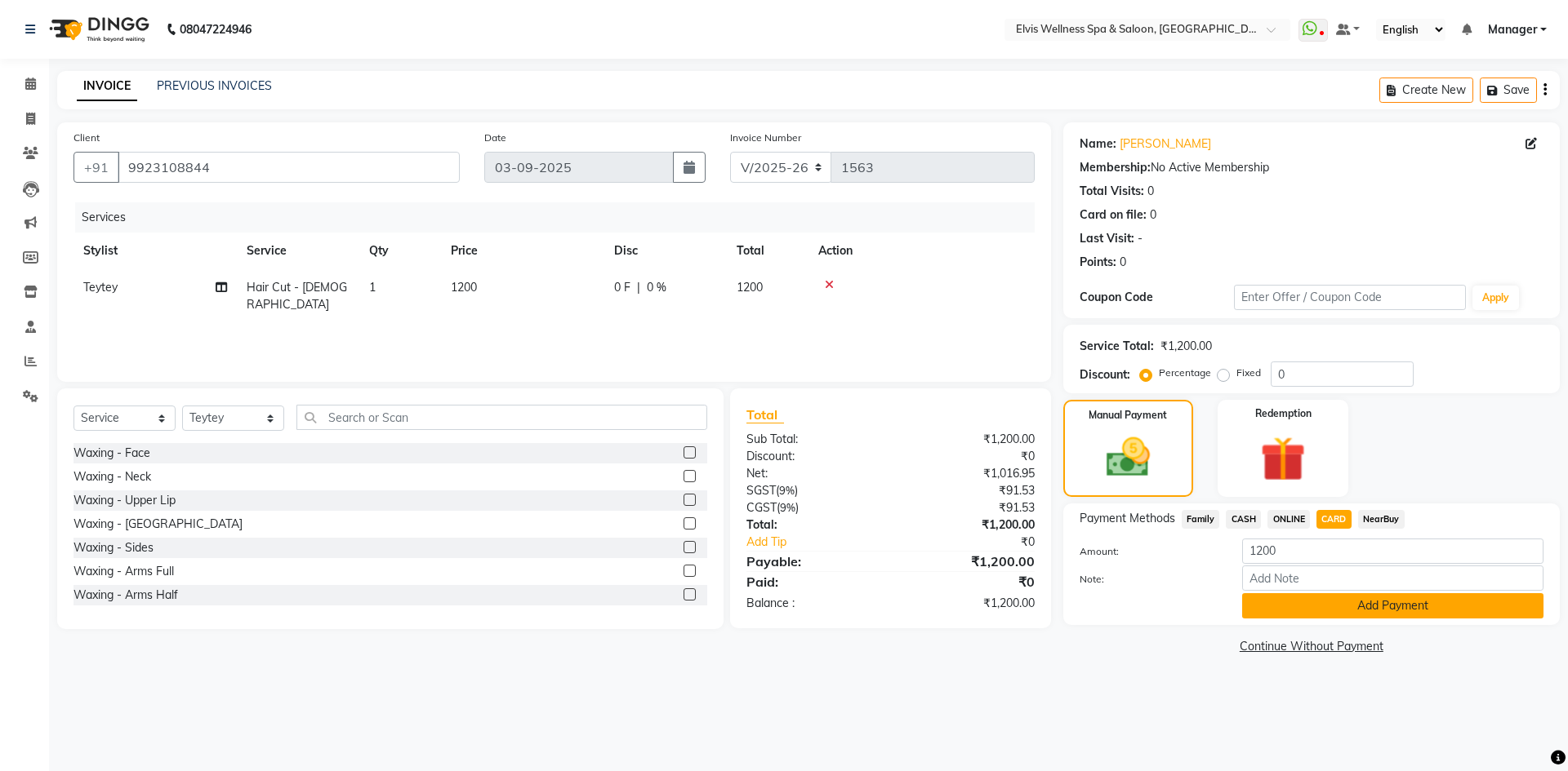
click at [1371, 601] on button "Add Payment" at bounding box center [1392, 606] width 301 height 25
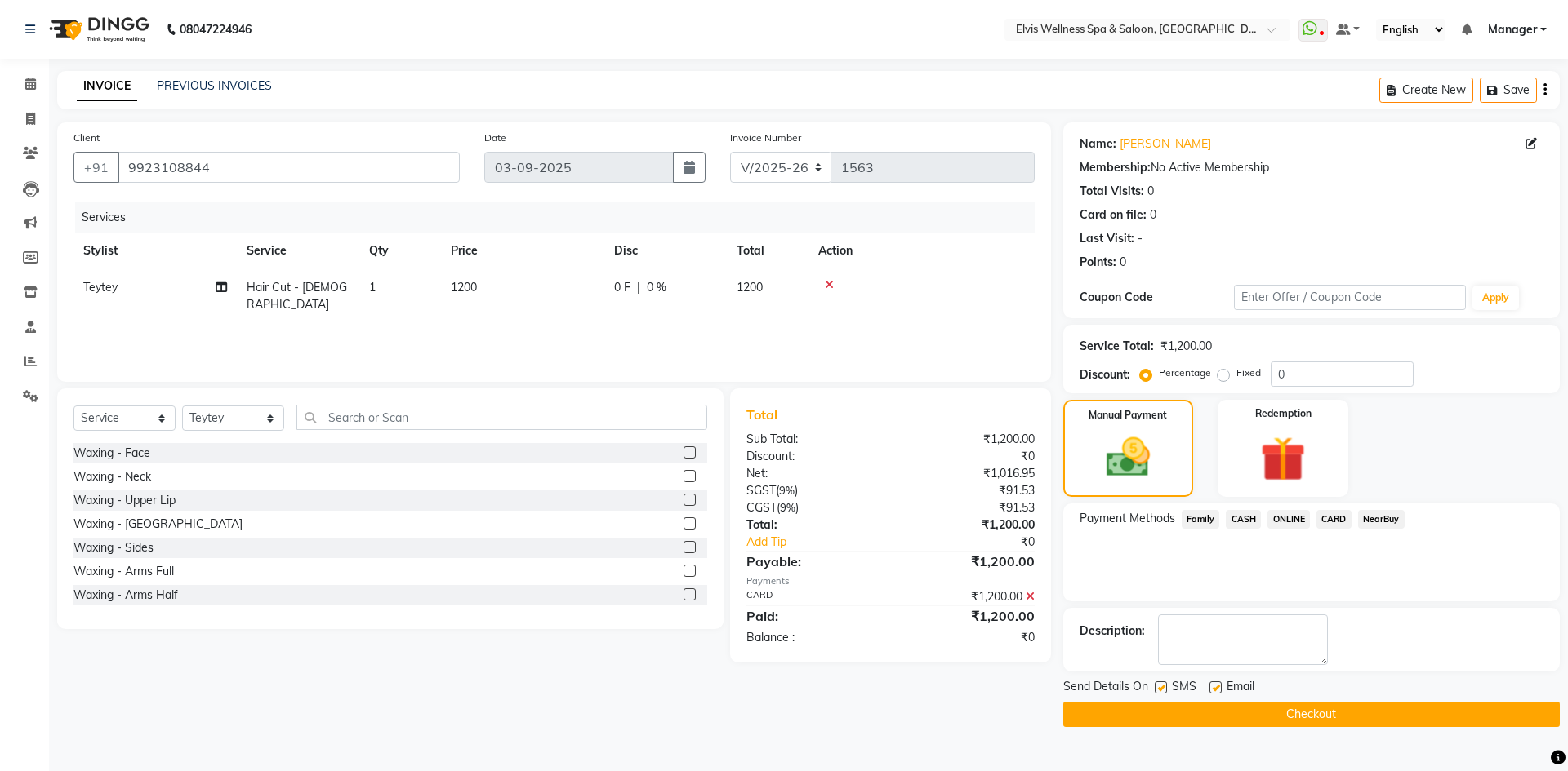
click at [1158, 689] on label at bounding box center [1161, 687] width 13 height 13
click at [1158, 689] on input "checkbox" at bounding box center [1160, 688] width 11 height 11
checkbox input "false"
click at [1212, 689] on label at bounding box center [1215, 687] width 13 height 13
click at [1212, 689] on input "checkbox" at bounding box center [1214, 688] width 11 height 11
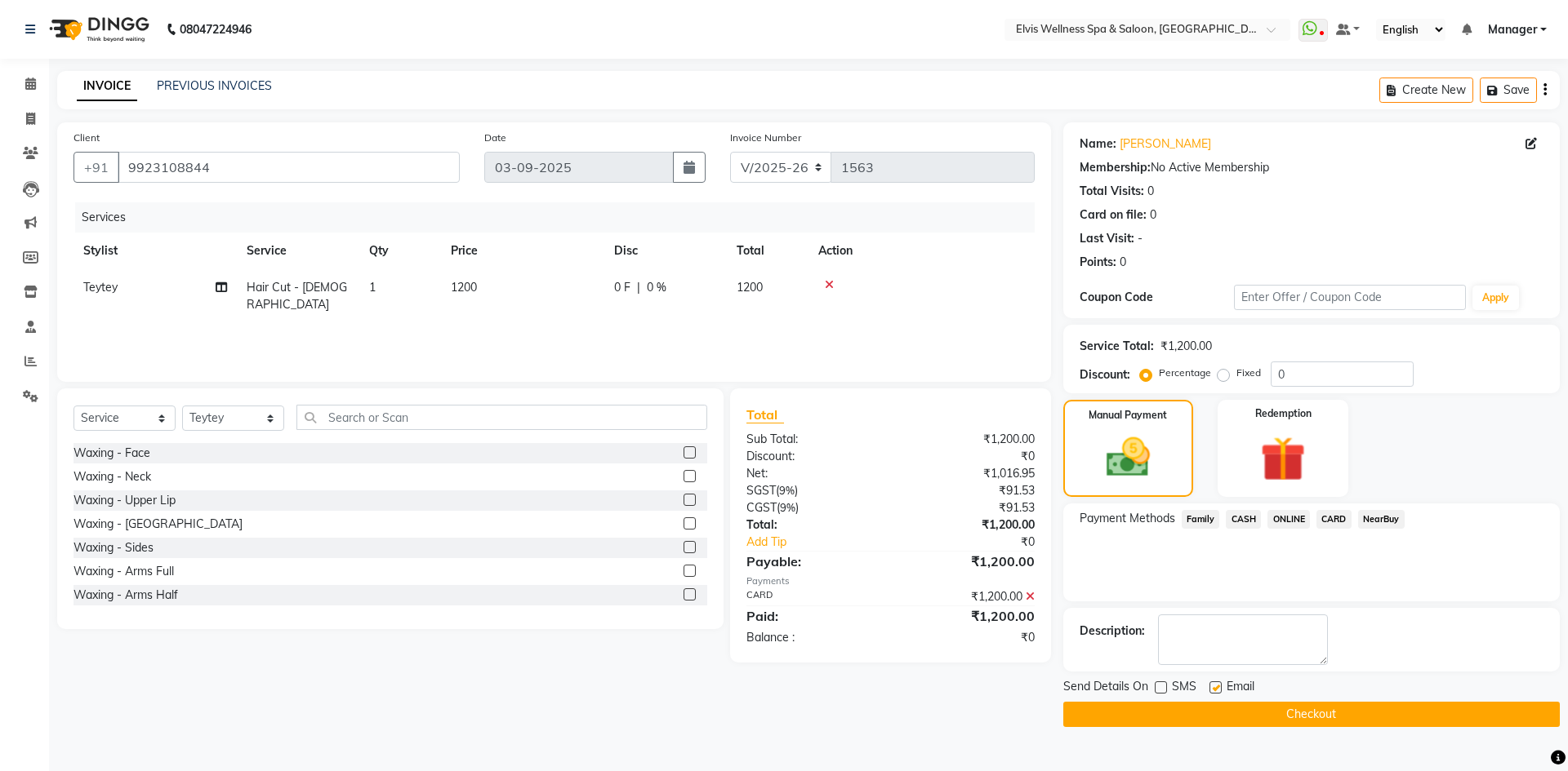
checkbox input "false"
click at [1225, 720] on button "Checkout" at bounding box center [1312, 715] width 497 height 25
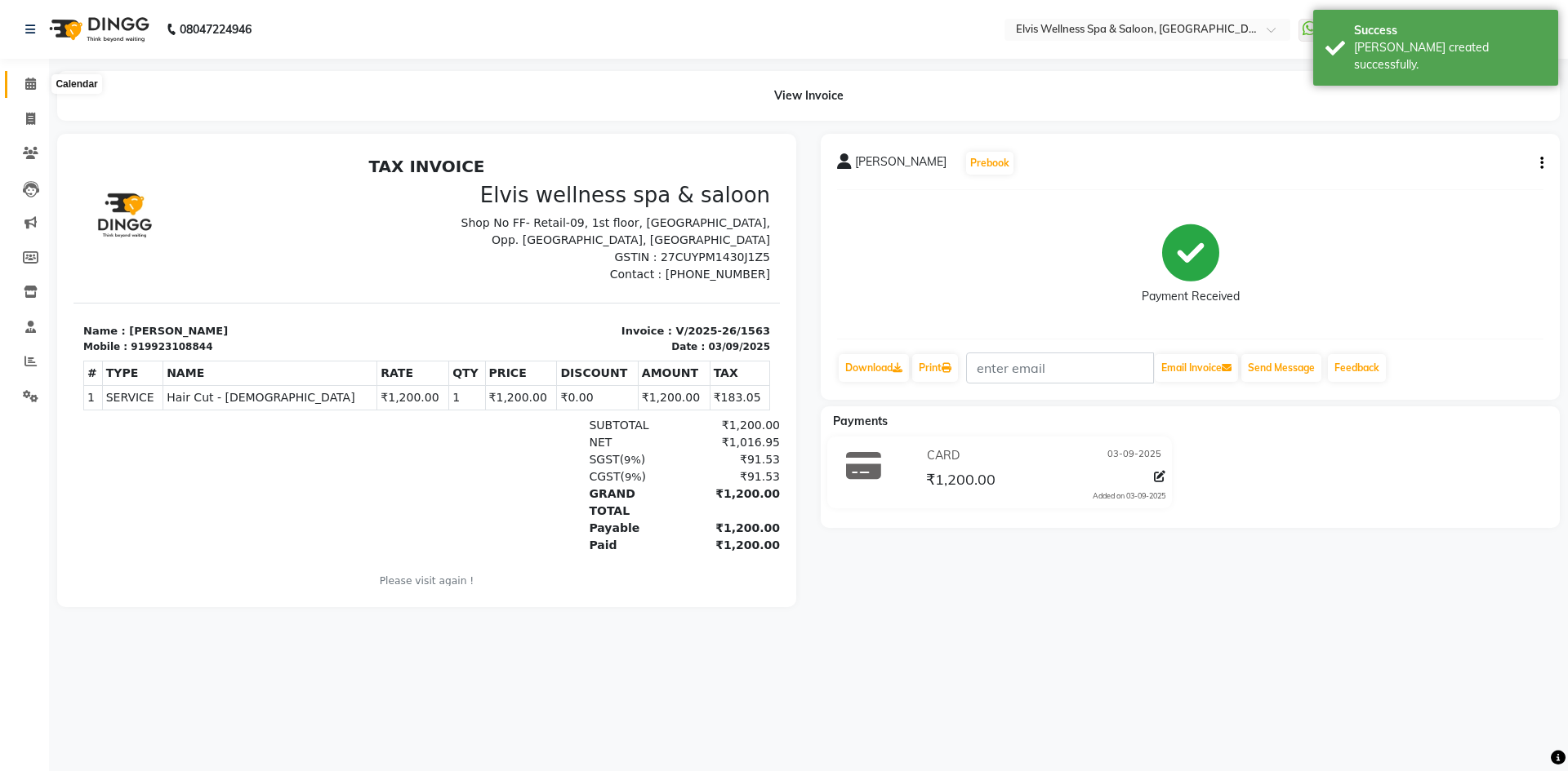
click at [34, 87] on icon at bounding box center [30, 84] width 11 height 13
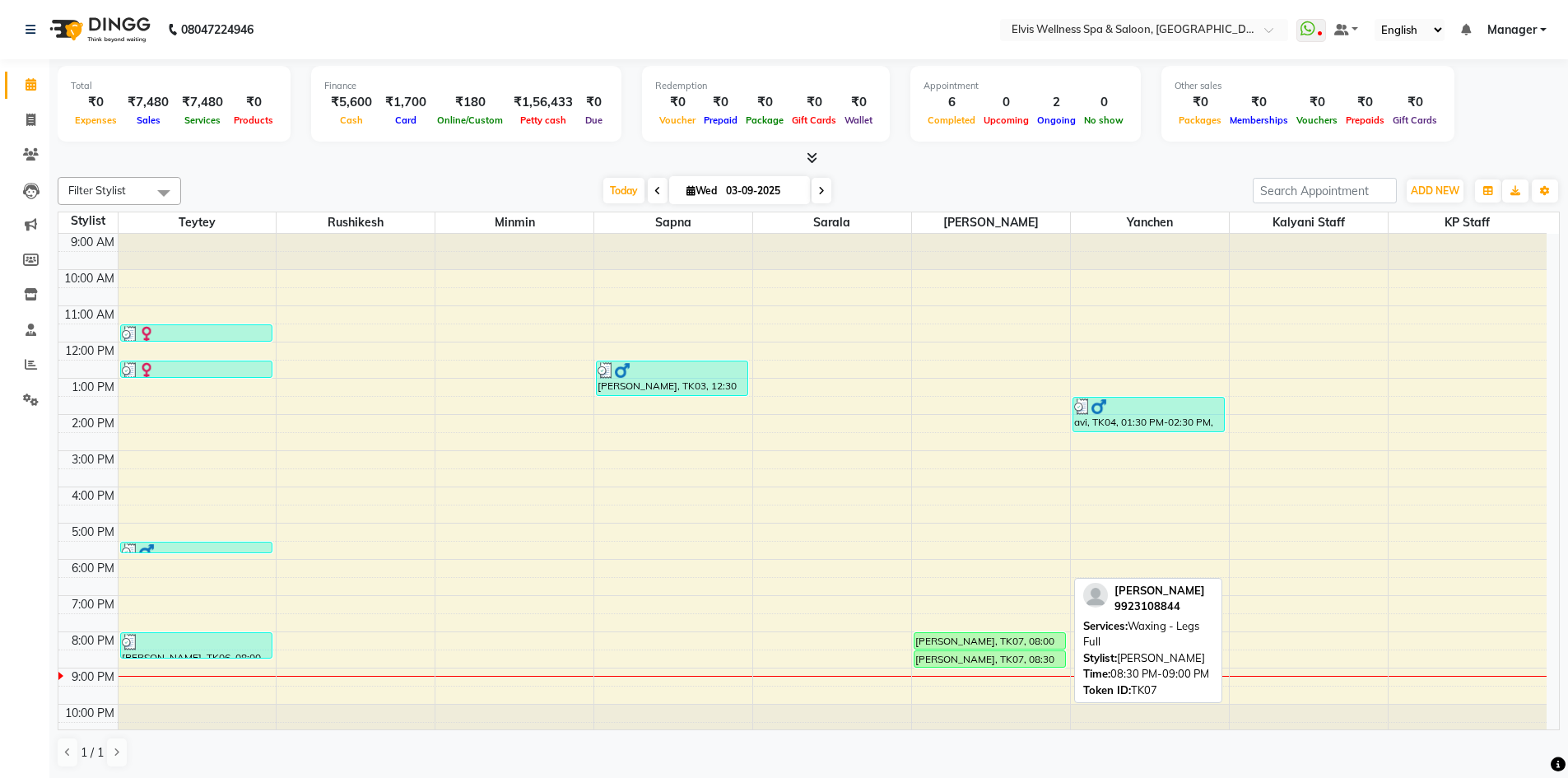
click at [997, 650] on link "[PERSON_NAME], TK07, 08:30 PM-09:00 PM, Waxing - Legs Full" at bounding box center [990, 659] width 152 height 18
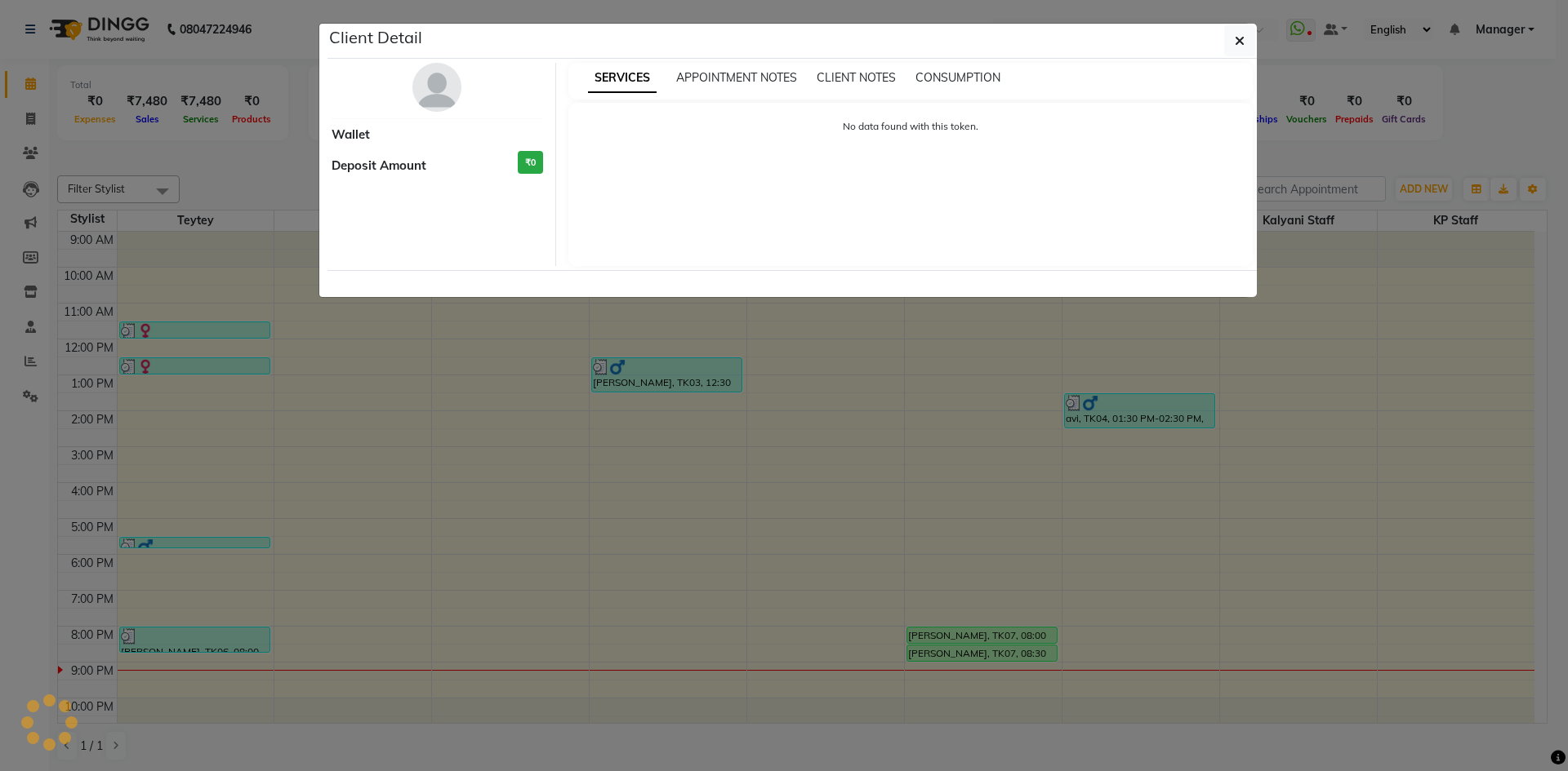
select select "1"
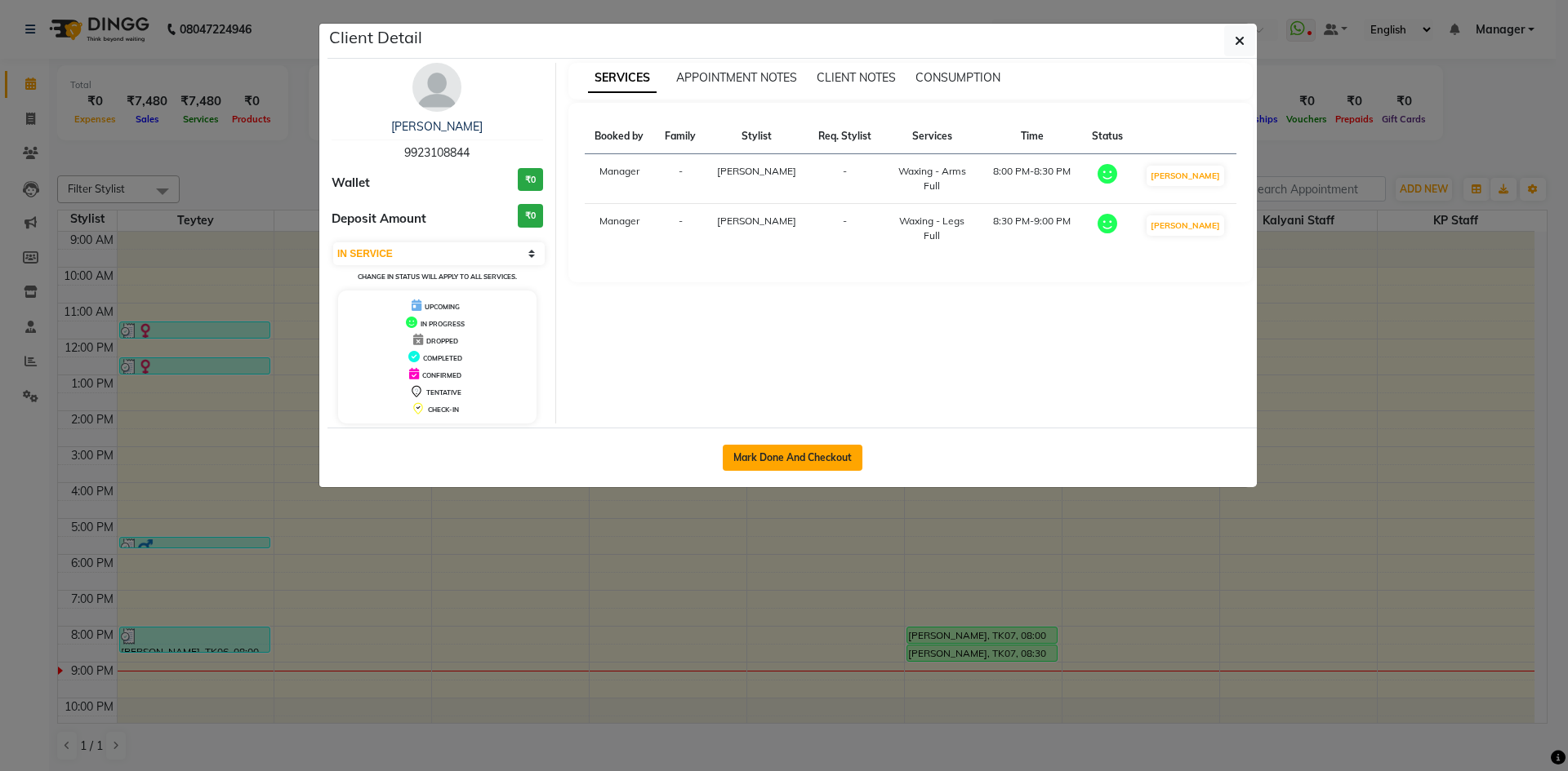
click at [810, 462] on button "Mark Done And Checkout" at bounding box center [792, 458] width 139 height 26
select select "6269"
select select "service"
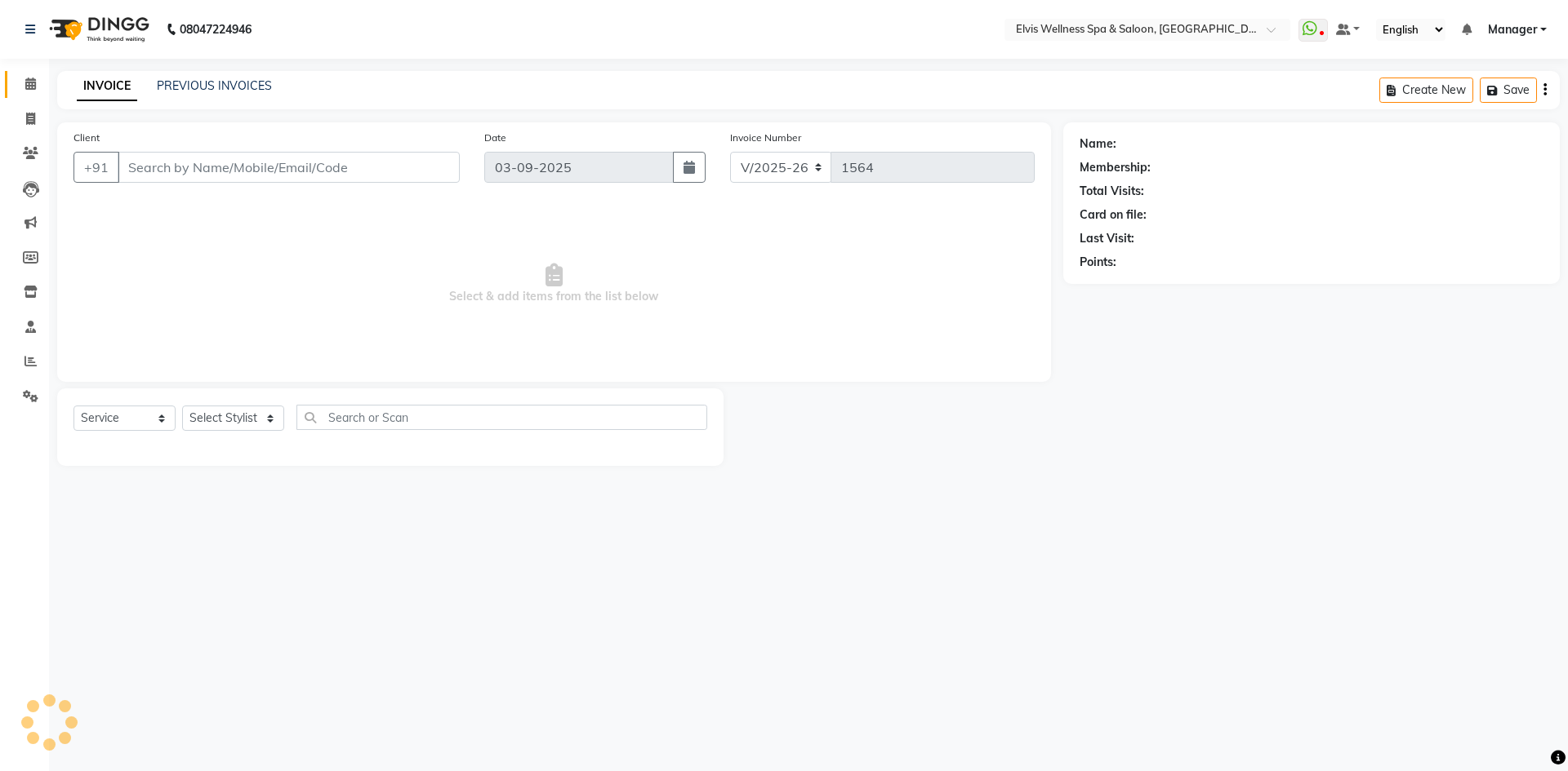
type input "9923108844"
select select "70667"
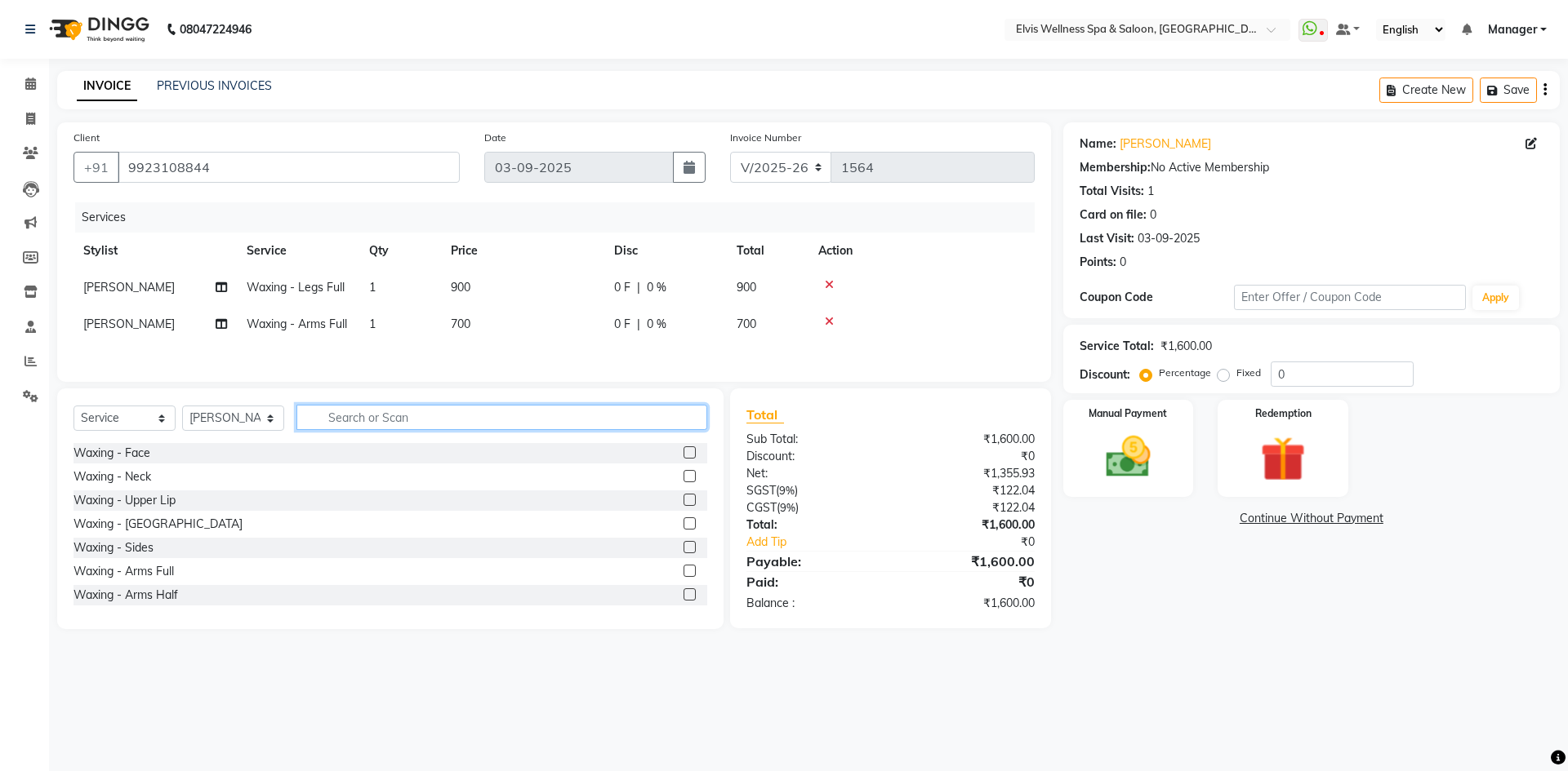
click at [420, 424] on input "text" at bounding box center [502, 418] width 411 height 25
type input "under"
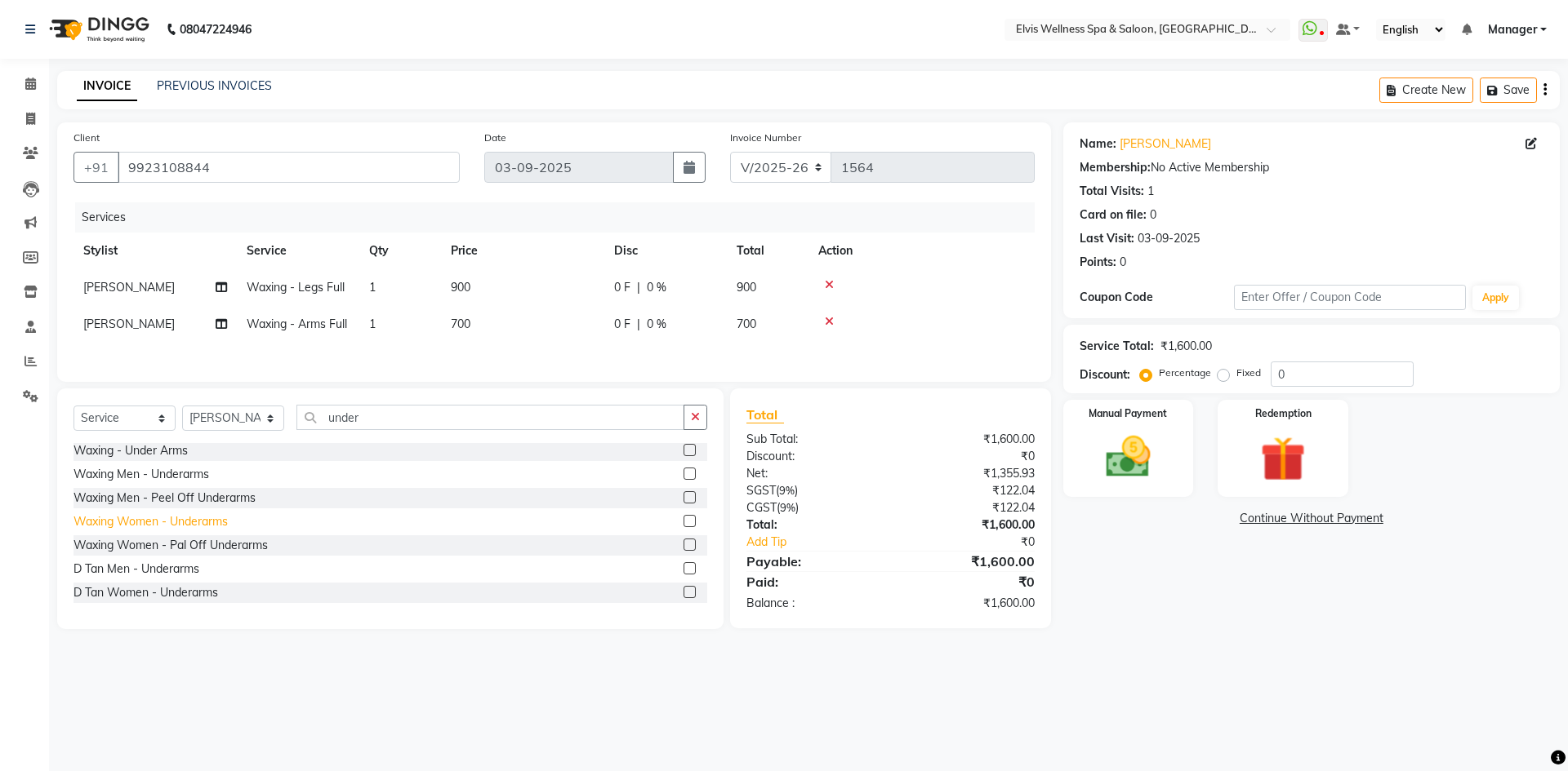
click at [122, 530] on div "Waxing Women - Underarms" at bounding box center [150, 522] width 154 height 18
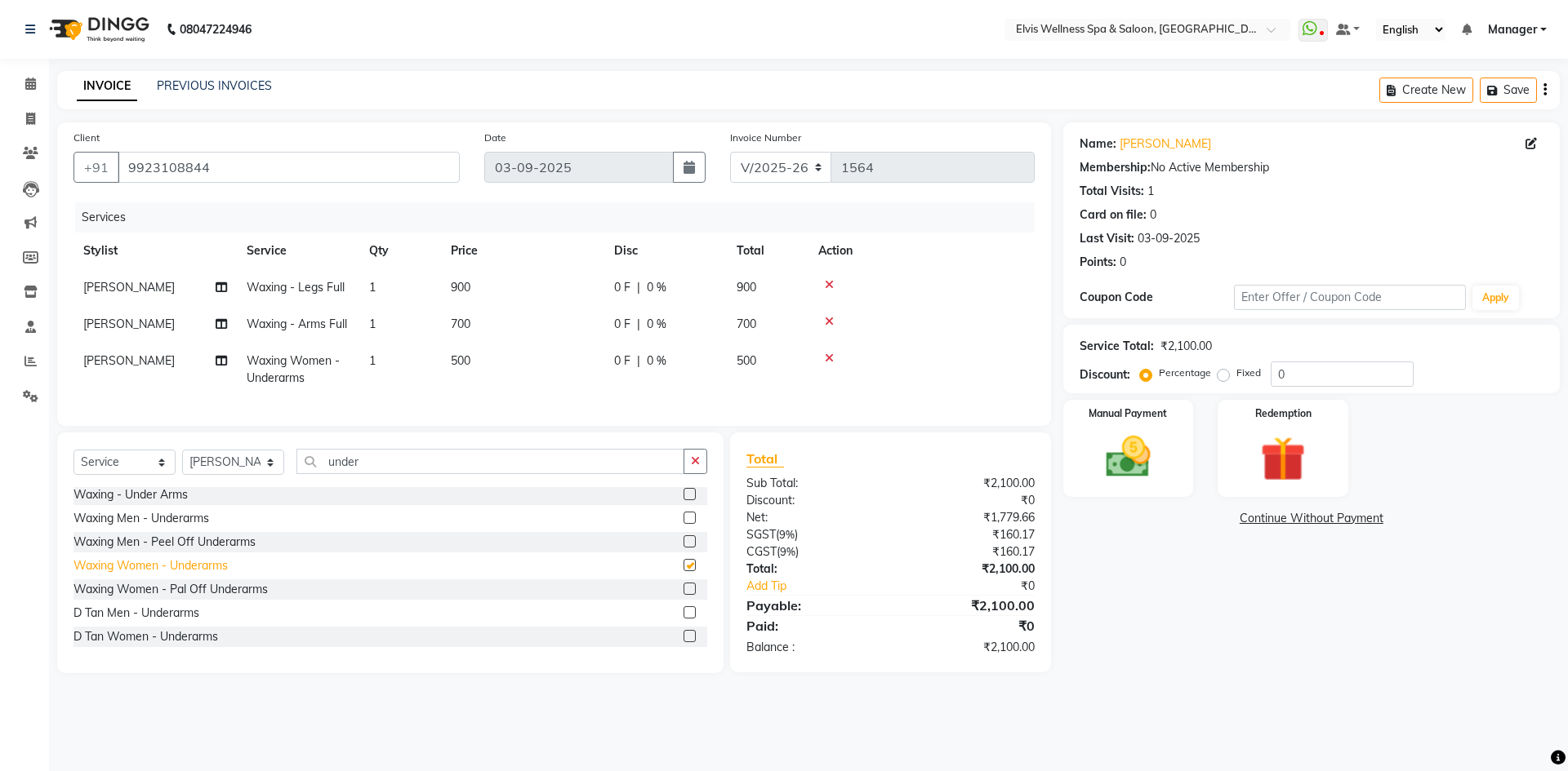
checkbox input "false"
click at [372, 474] on input "under" at bounding box center [490, 461] width 388 height 25
type input "u"
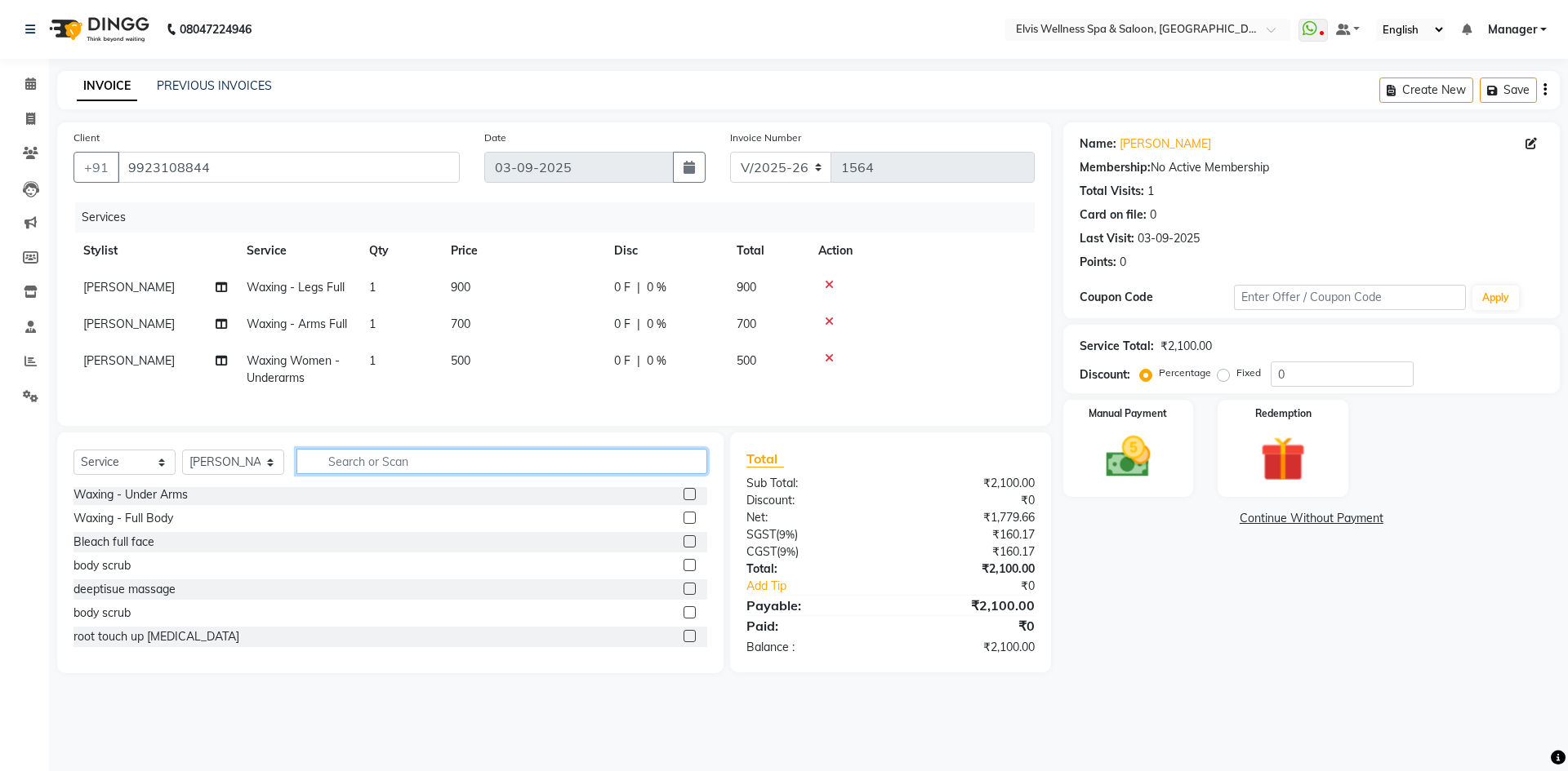
scroll to position [311, 0]
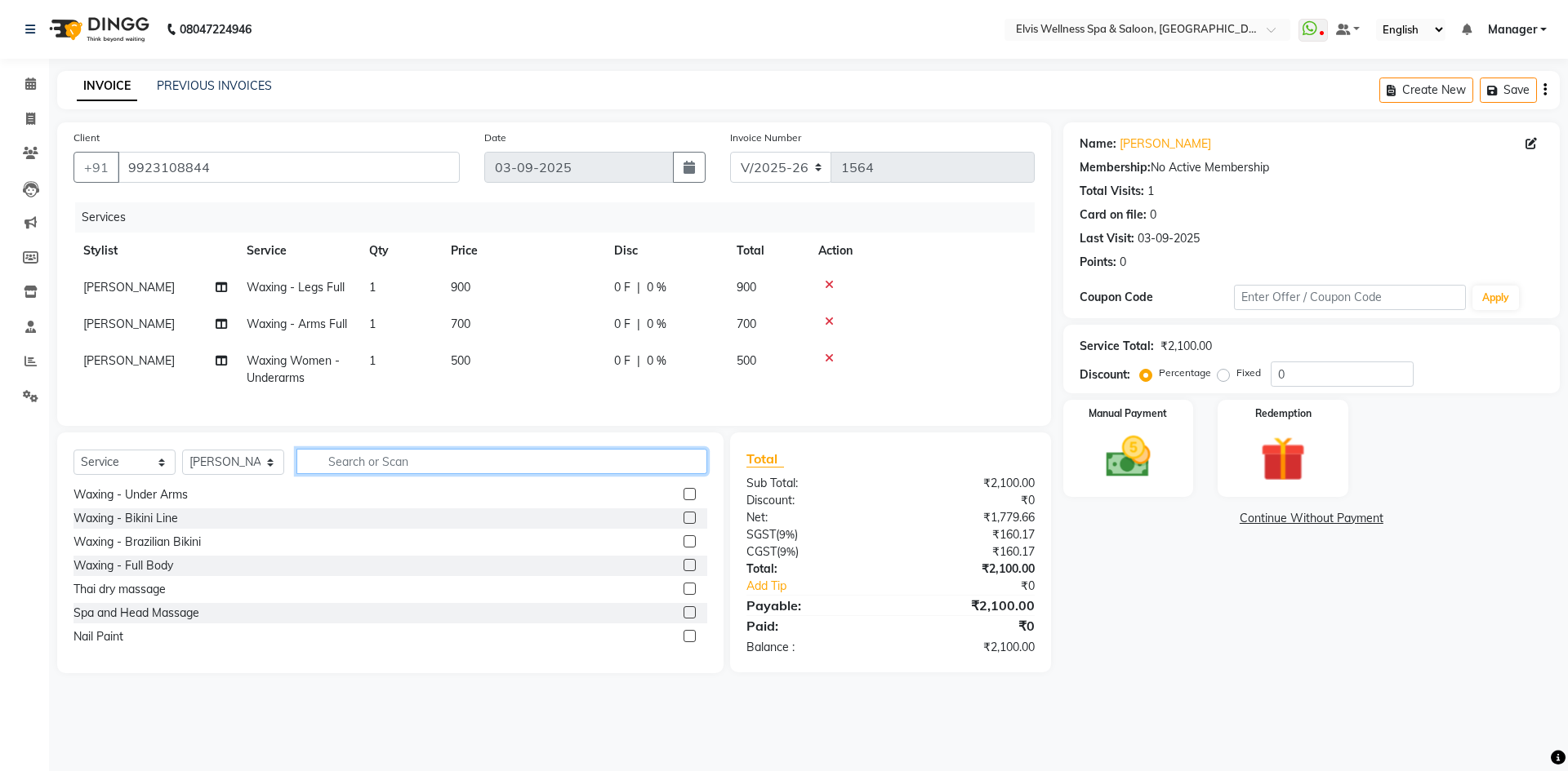
click at [420, 474] on input "text" at bounding box center [502, 461] width 411 height 25
click at [364, 474] on input "text" at bounding box center [502, 461] width 411 height 25
type input "wax"
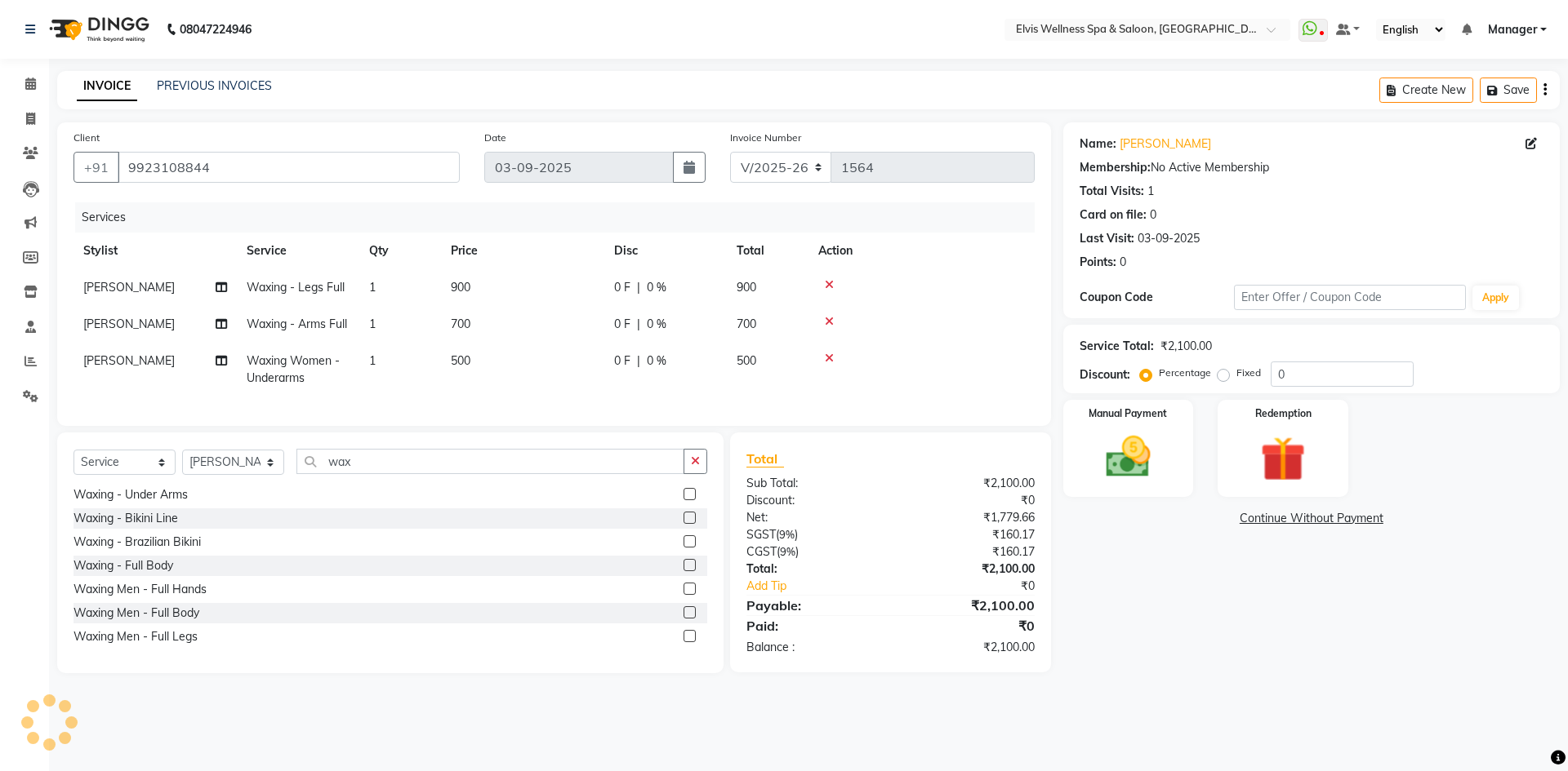
drag, startPoint x: 442, startPoint y: 331, endPoint x: 421, endPoint y: 329, distance: 21.1
click at [440, 331] on tr "[PERSON_NAME] Waxing - Arms Full 1 700 0 F | 0 % 700" at bounding box center [553, 324] width 961 height 37
click at [466, 326] on span "700" at bounding box center [461, 323] width 19 height 15
select select "70667"
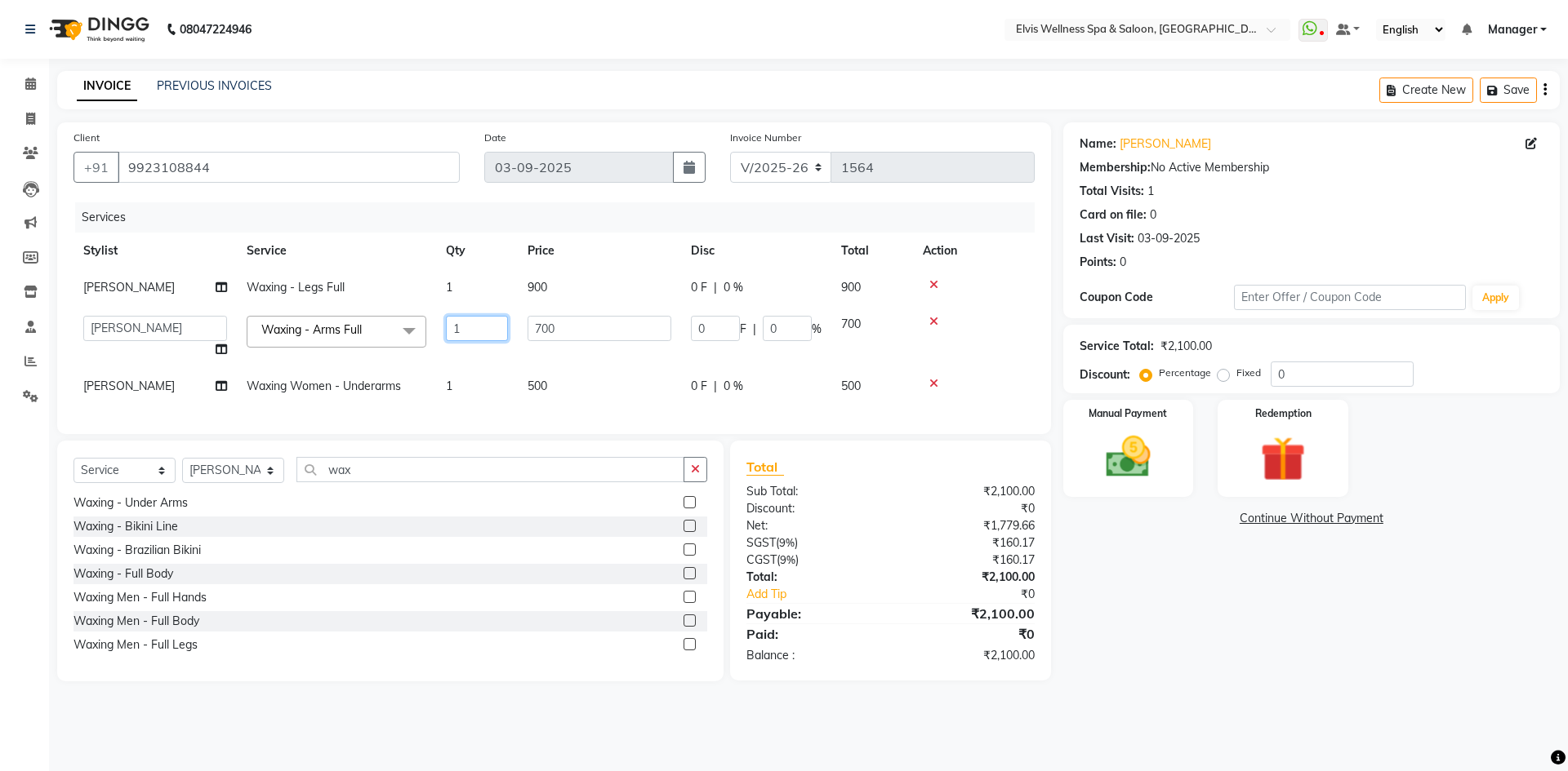
click at [461, 330] on input "1" at bounding box center [477, 329] width 62 height 25
type input "2"
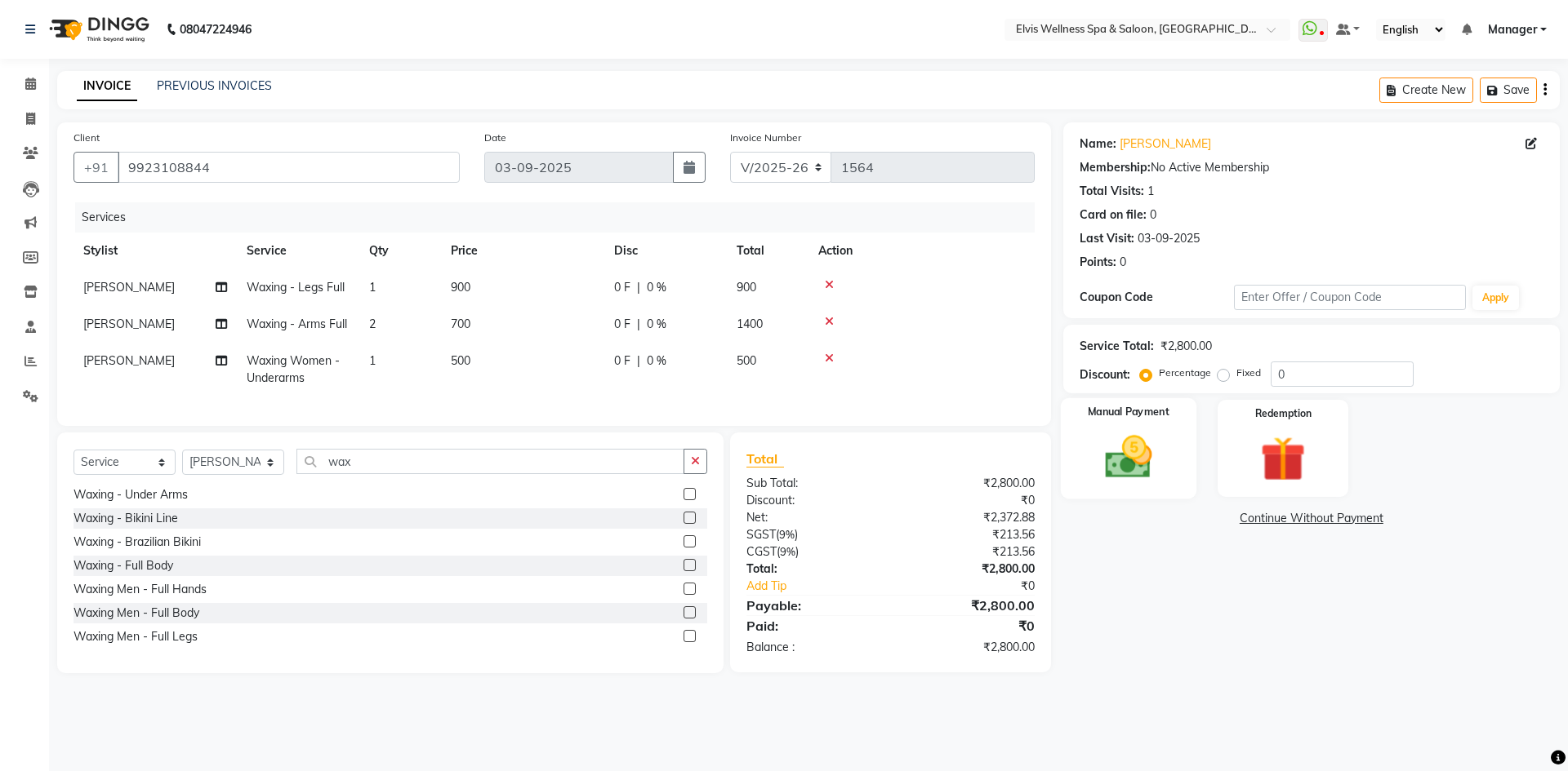
click at [1139, 466] on img at bounding box center [1128, 457] width 76 height 54
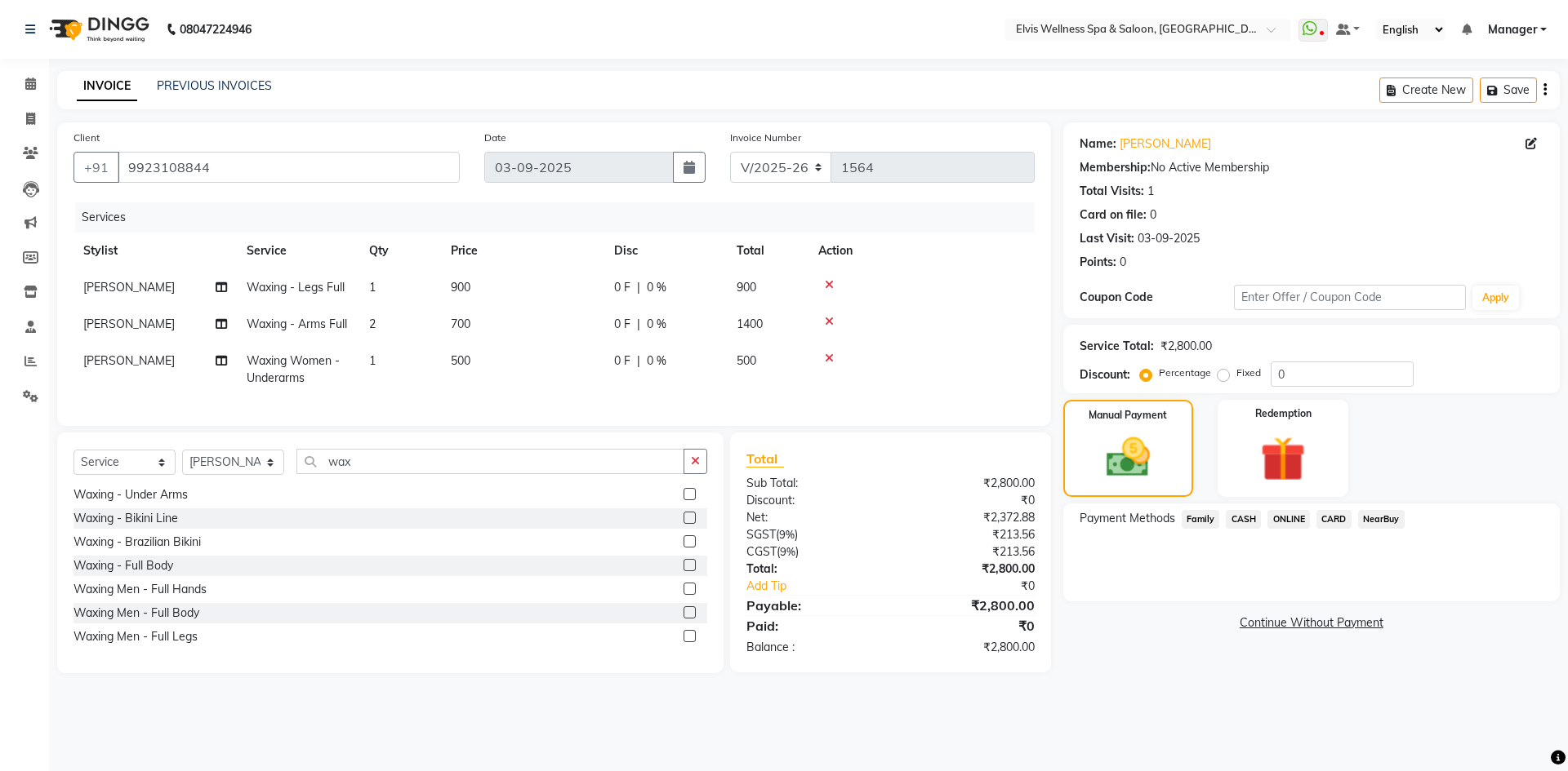
click at [381, 321] on td "2" at bounding box center [400, 324] width 82 height 37
select select "70667"
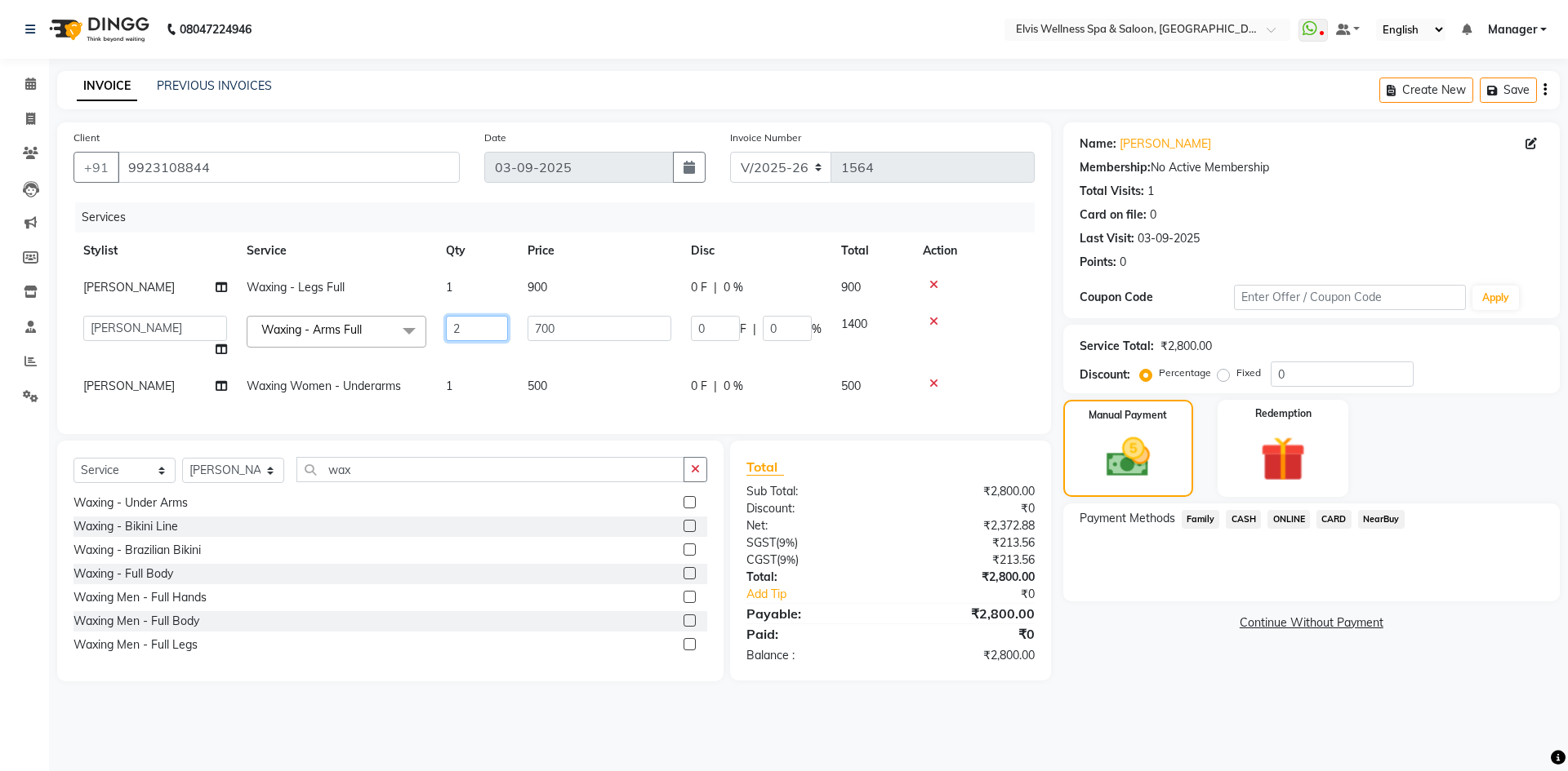
click at [477, 336] on input "2" at bounding box center [477, 329] width 62 height 25
type input "1"
click at [826, 531] on div "Net:" at bounding box center [812, 527] width 156 height 18
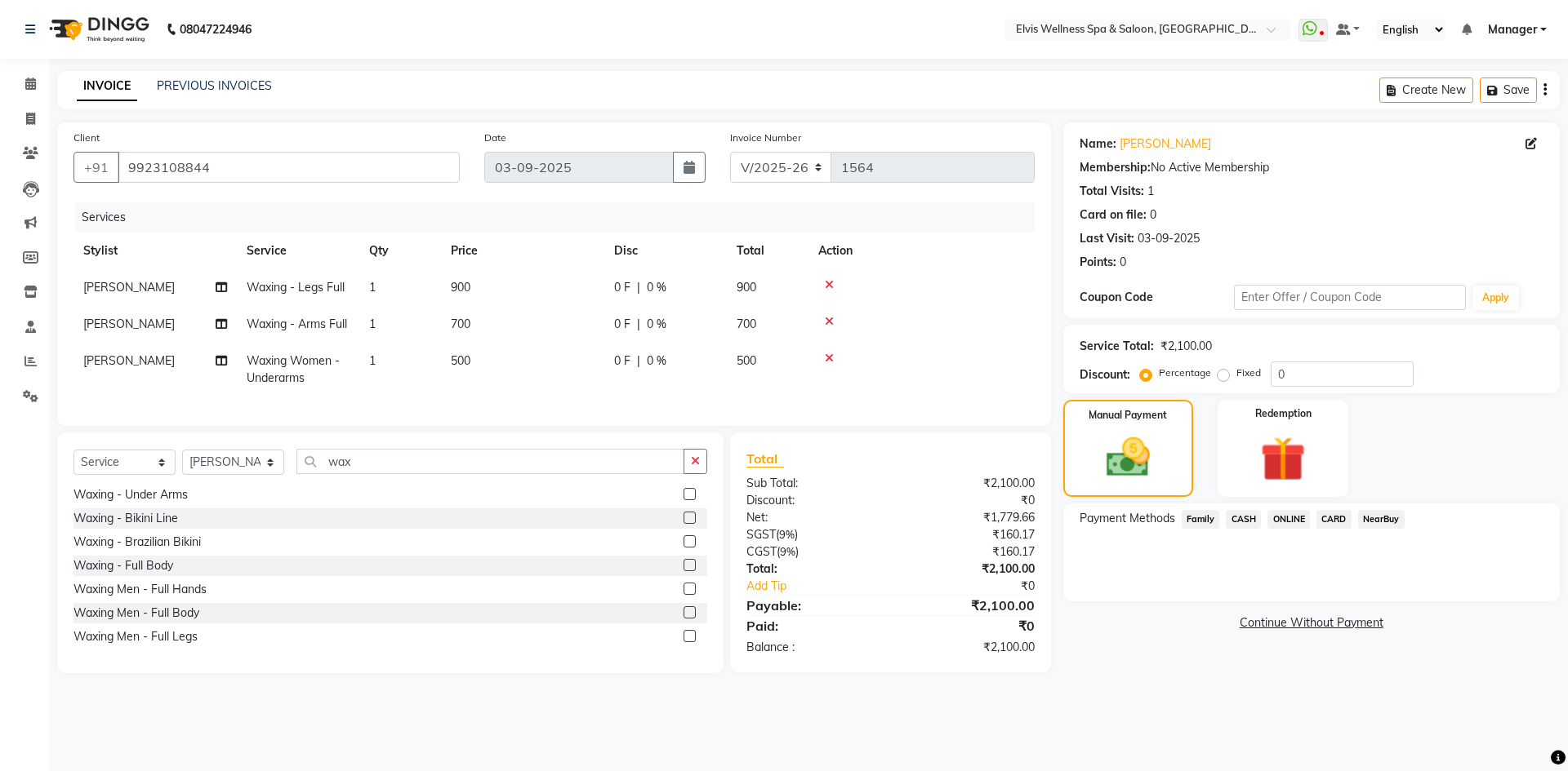
click at [478, 359] on td "500" at bounding box center [523, 369] width 164 height 54
select select "70667"
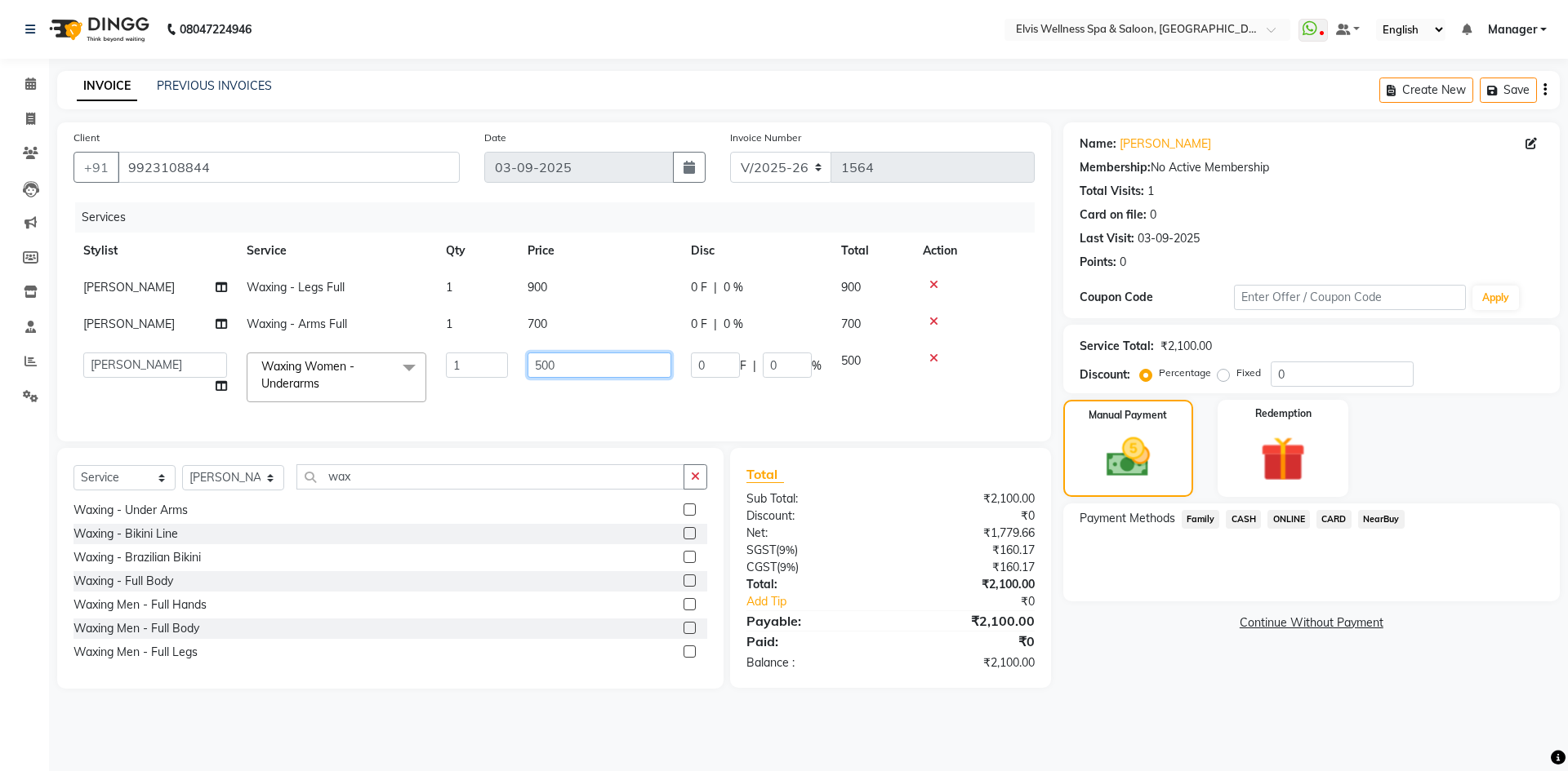
click at [567, 359] on input "500" at bounding box center [600, 365] width 144 height 25
type input "5"
type input "330"
click at [1034, 603] on div "Total Sub Total: ₹2,100.00 Discount: ₹0 Net: ₹1,779.66 SGST ( 9% ) ₹160.17 CGST…" at bounding box center [890, 568] width 288 height 207
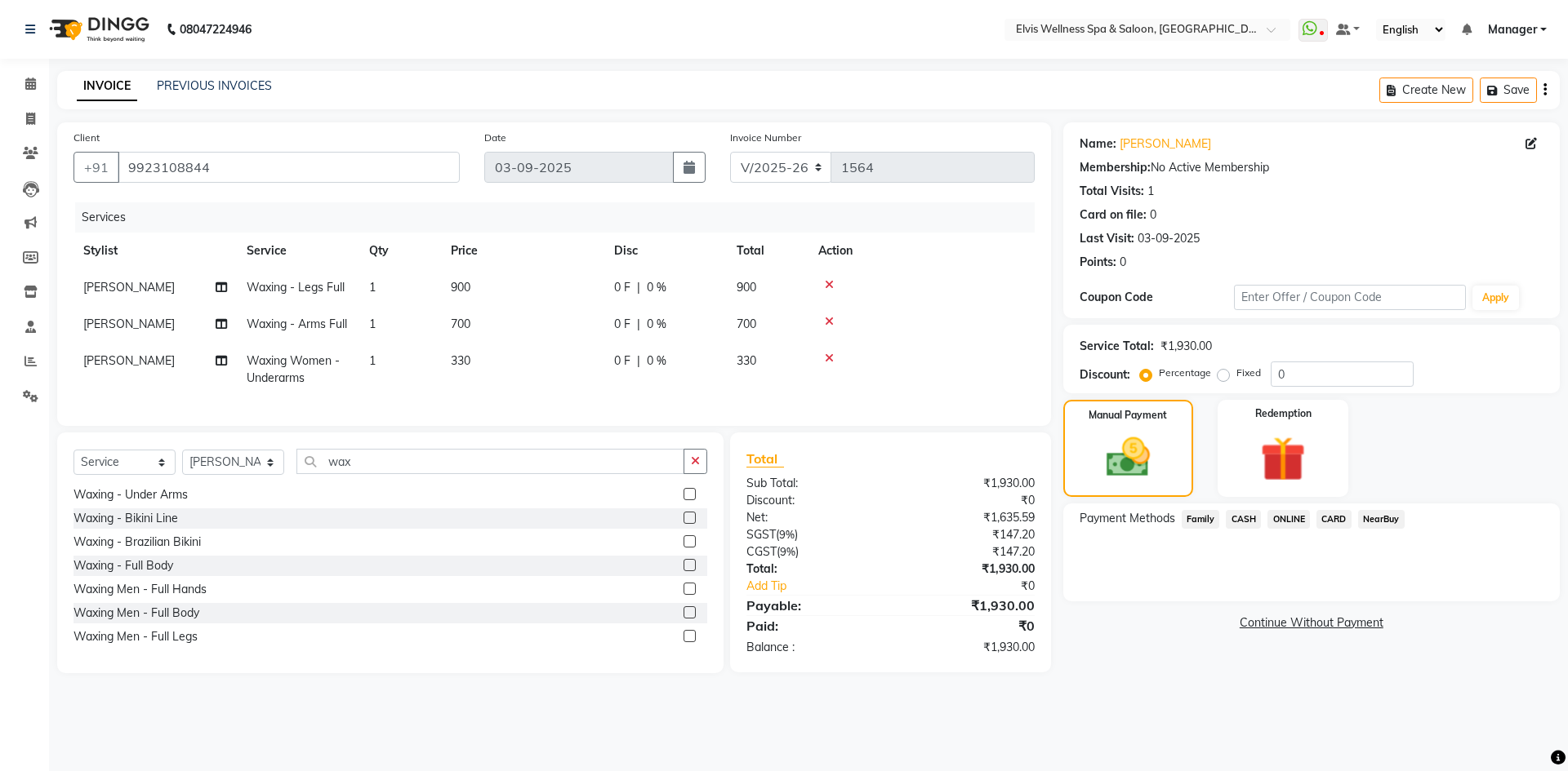
click at [1332, 522] on span "CARD" at bounding box center [1334, 519] width 35 height 18
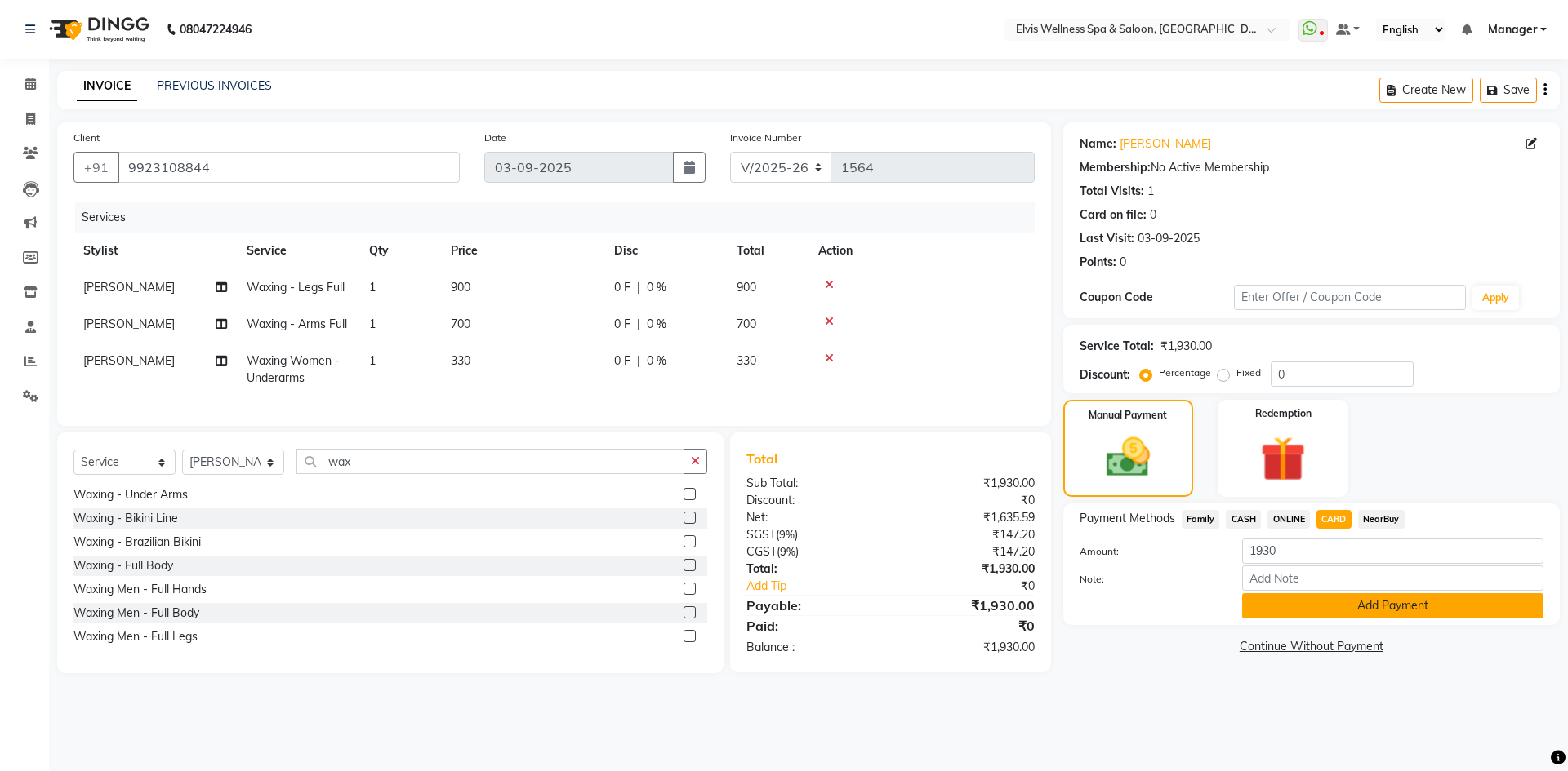
click at [1377, 610] on button "Add Payment" at bounding box center [1392, 606] width 301 height 25
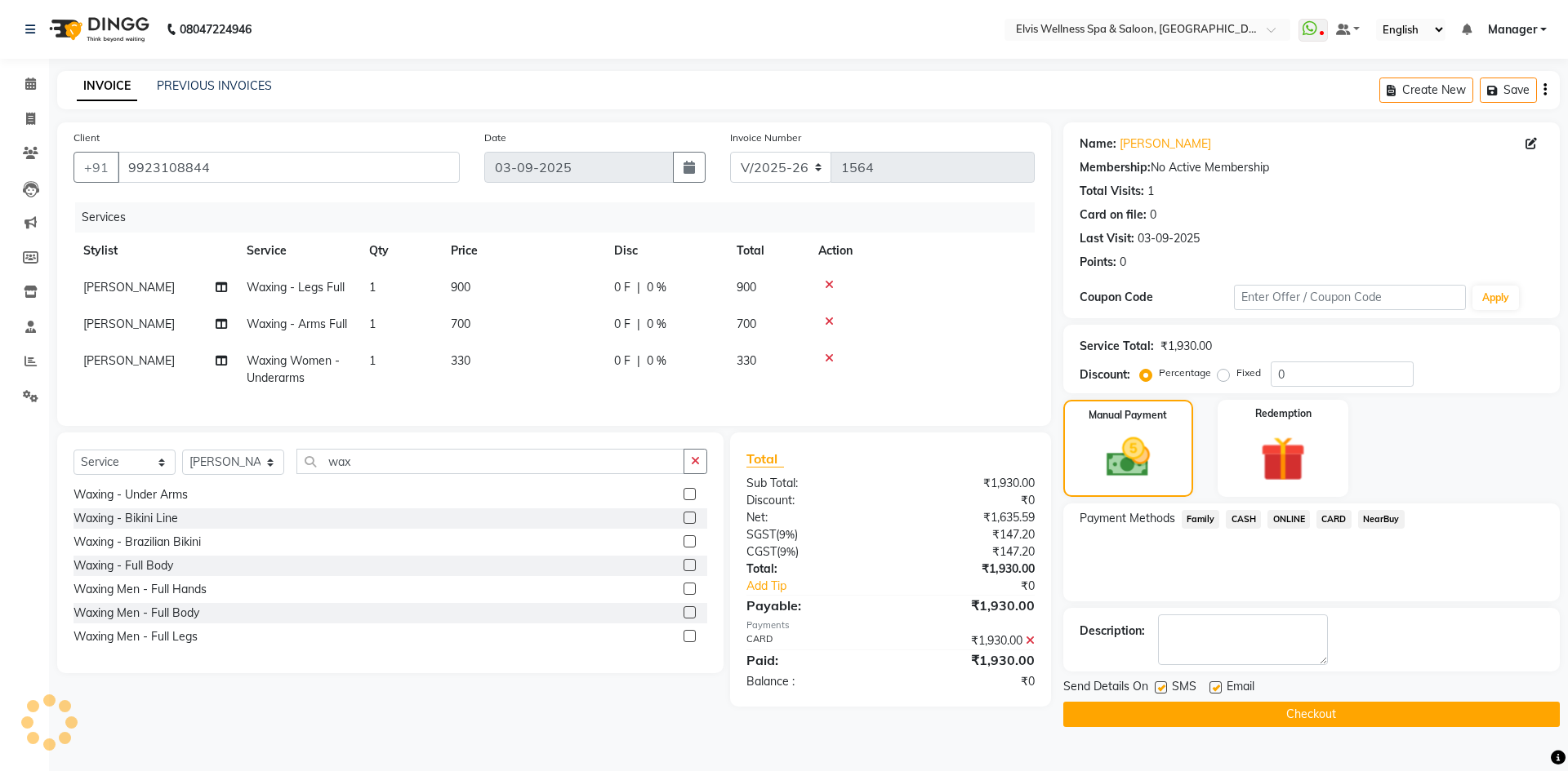
click at [1159, 689] on label at bounding box center [1161, 687] width 13 height 13
click at [1159, 689] on input "checkbox" at bounding box center [1160, 688] width 11 height 11
checkbox input "false"
click at [1214, 689] on label at bounding box center [1215, 687] width 13 height 13
click at [1214, 689] on input "checkbox" at bounding box center [1214, 688] width 11 height 11
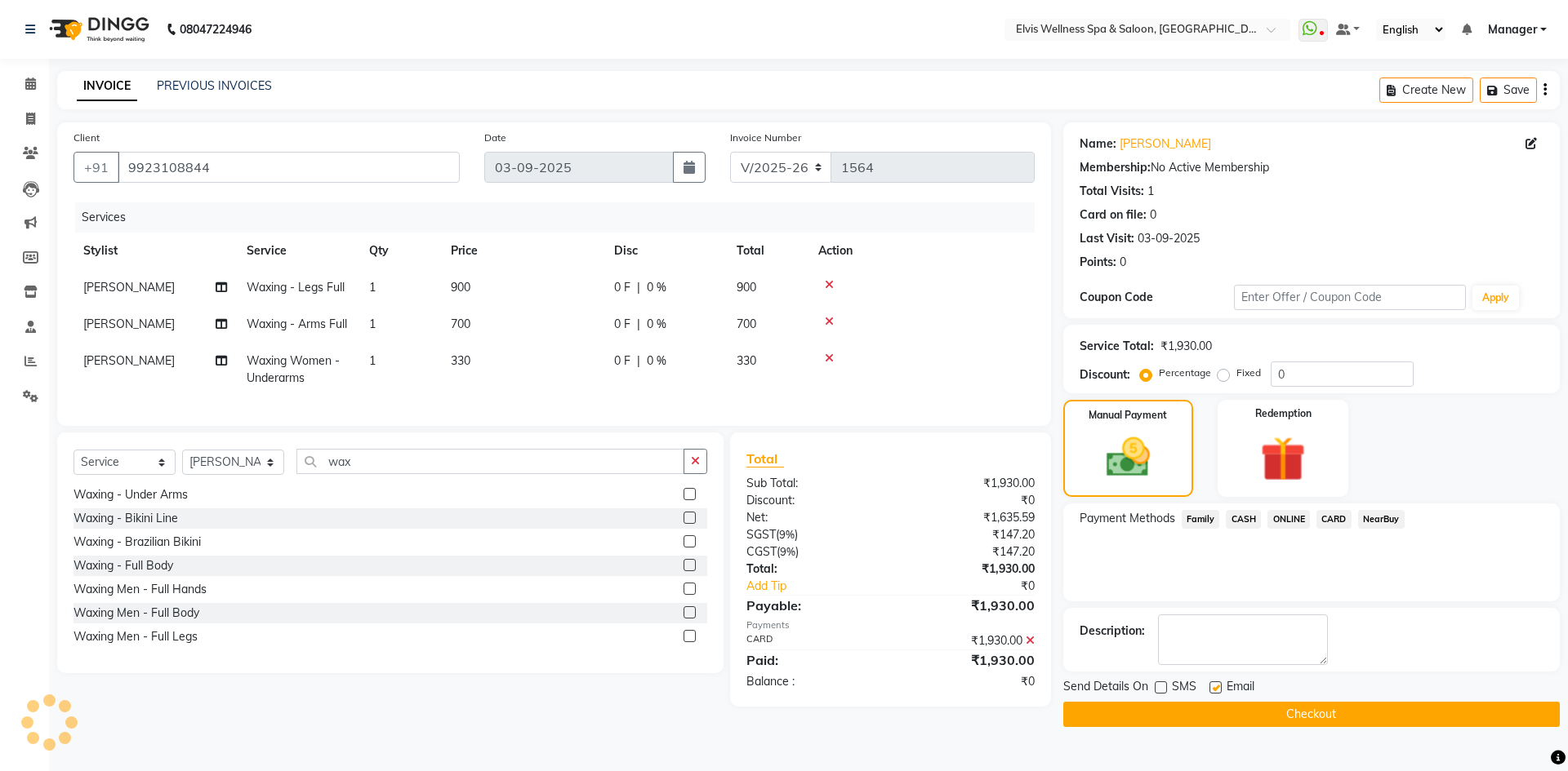
checkbox input "false"
click at [1237, 716] on button "Checkout" at bounding box center [1312, 715] width 497 height 25
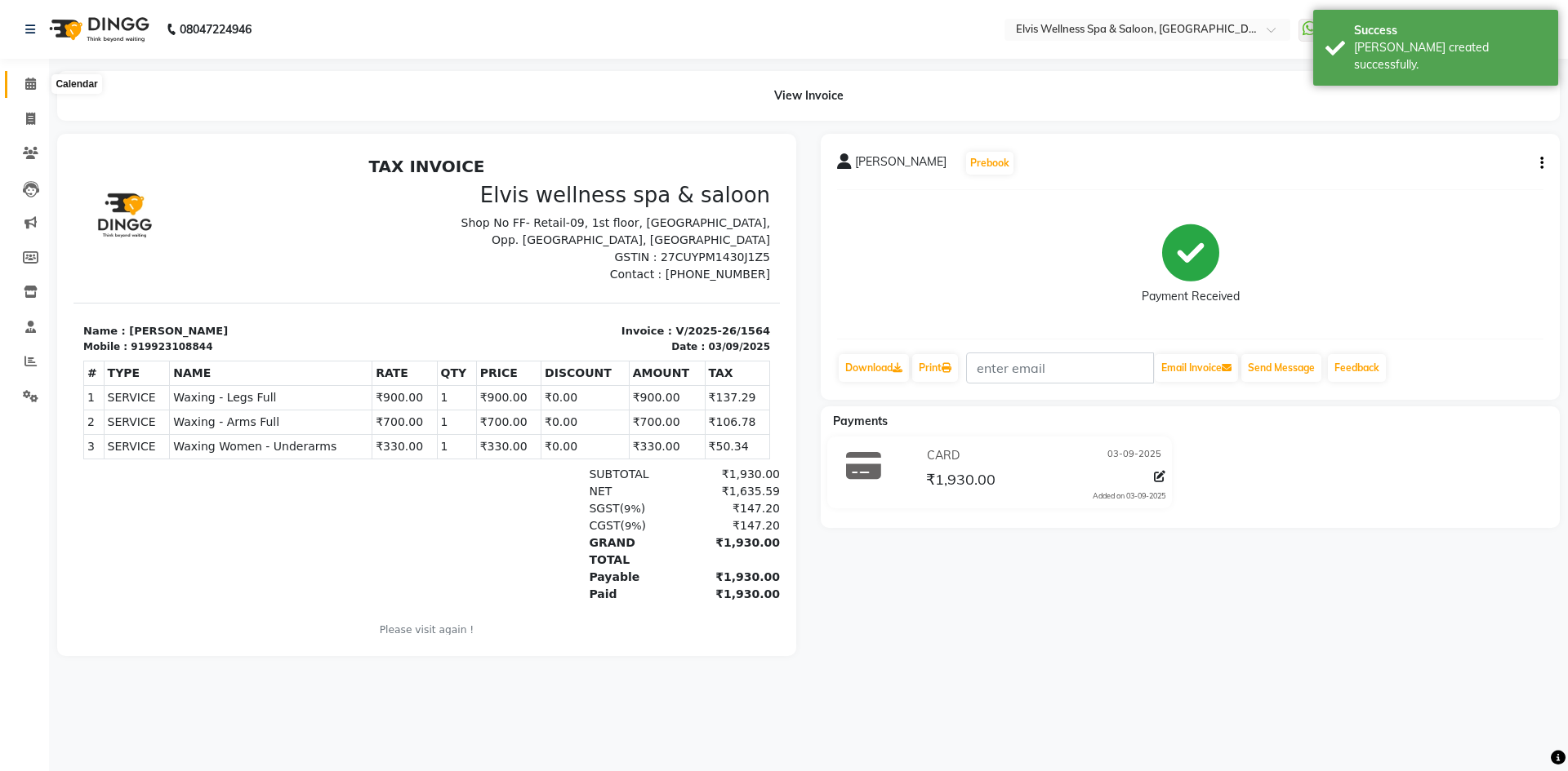
click at [29, 86] on icon at bounding box center [30, 84] width 11 height 13
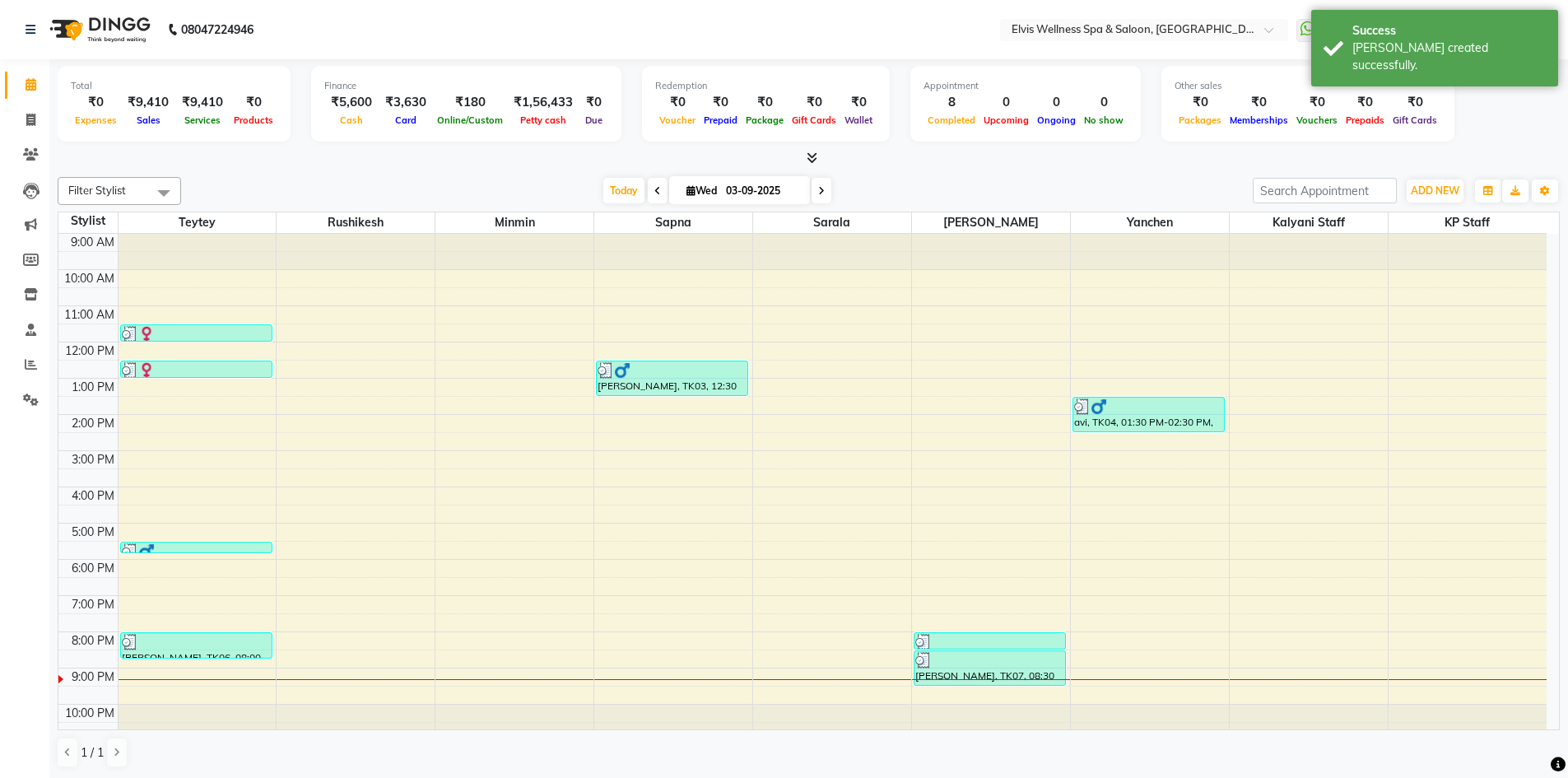
scroll to position [11, 0]
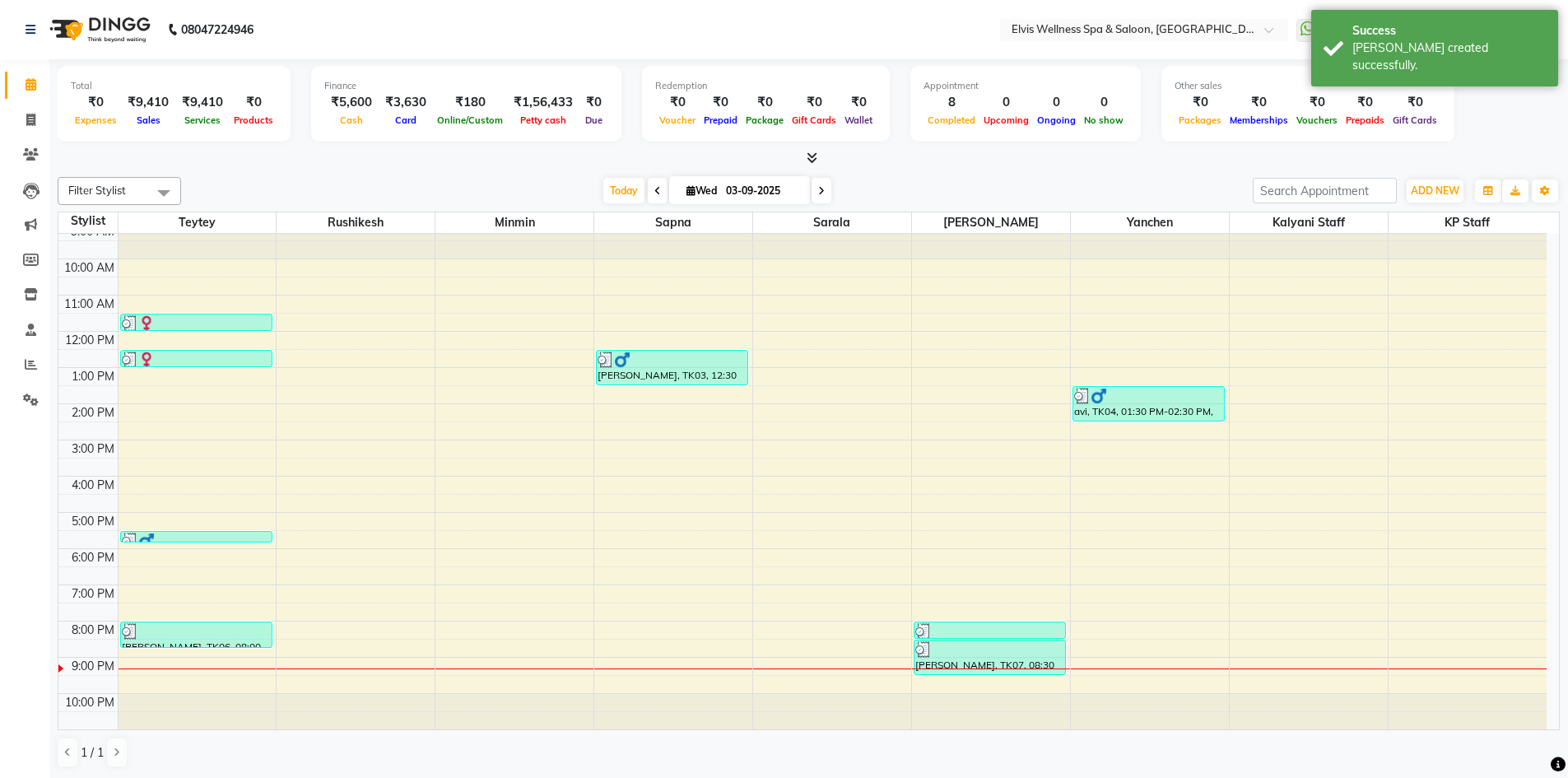
click at [1141, 676] on div "9:00 AM 10:00 AM 11:00 AM 12:00 PM 1:00 PM 2:00 PM 3:00 PM 4:00 PM 5:00 PM 6:00…" at bounding box center [803, 476] width 1488 height 507
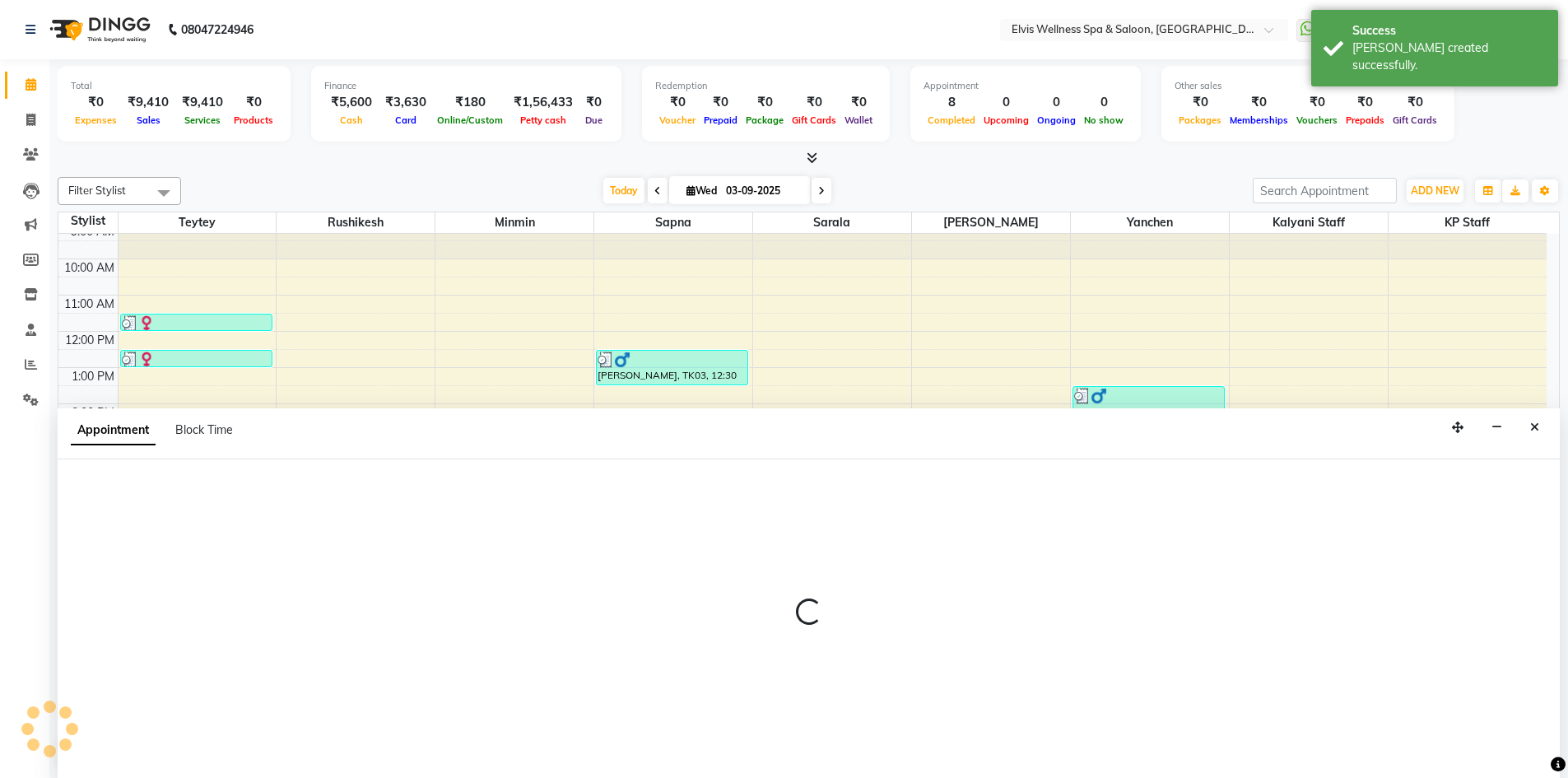
scroll to position [1, 0]
select select "46456"
select select "1290"
select select "tentative"
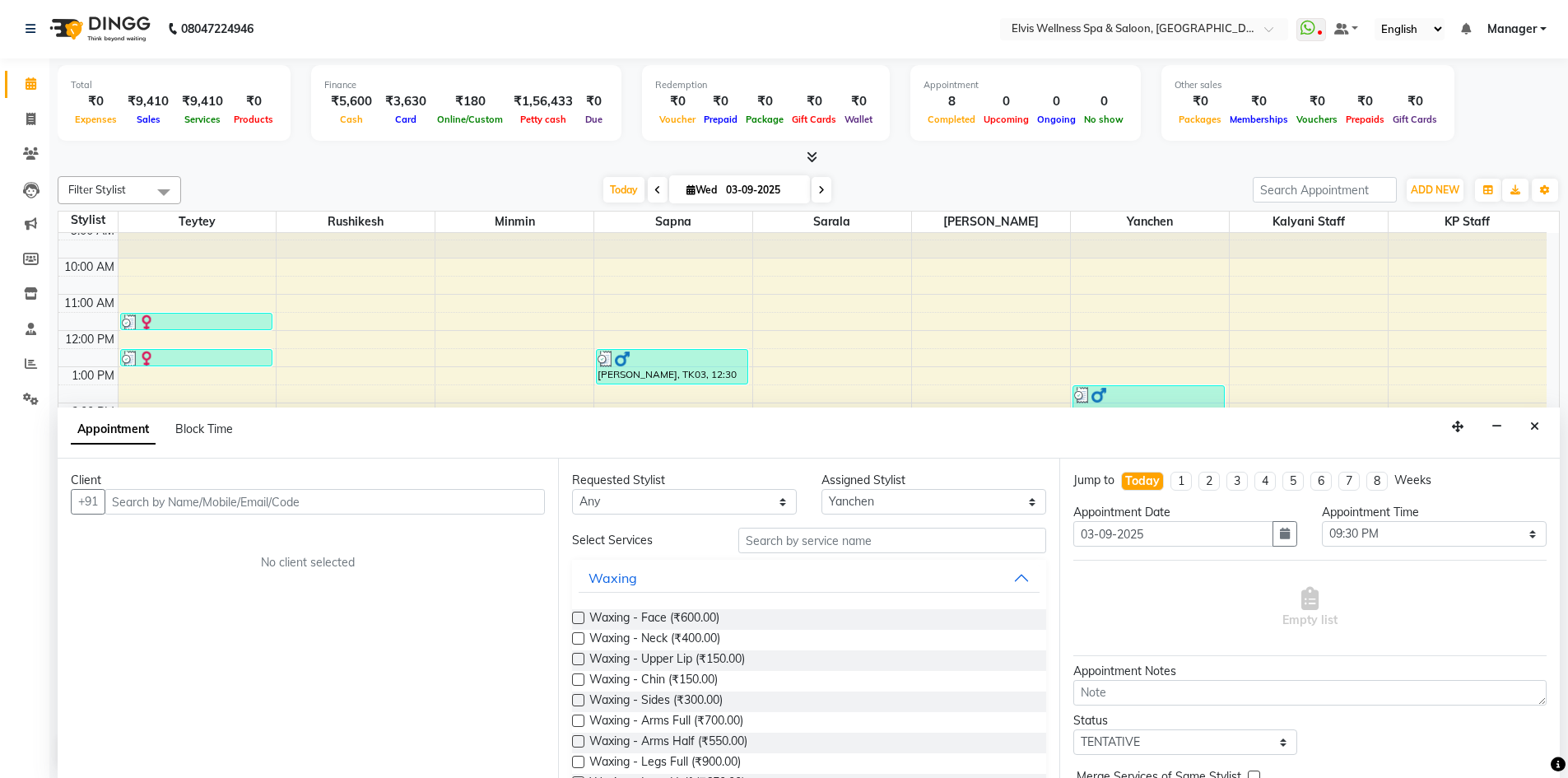
click at [295, 503] on input "text" at bounding box center [324, 502] width 441 height 26
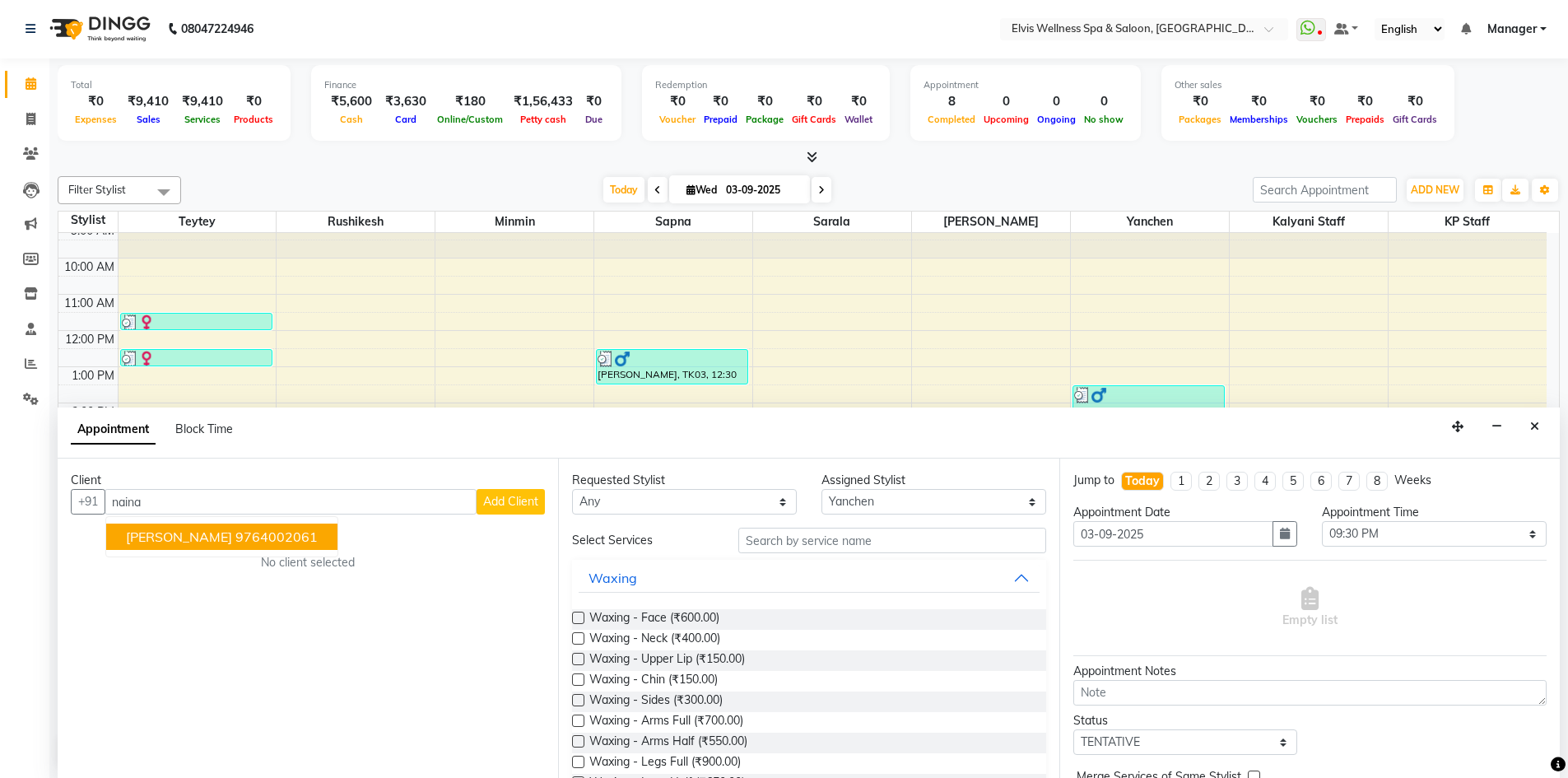
click at [243, 537] on ngb-highlight "9764002061" at bounding box center [277, 536] width 82 height 17
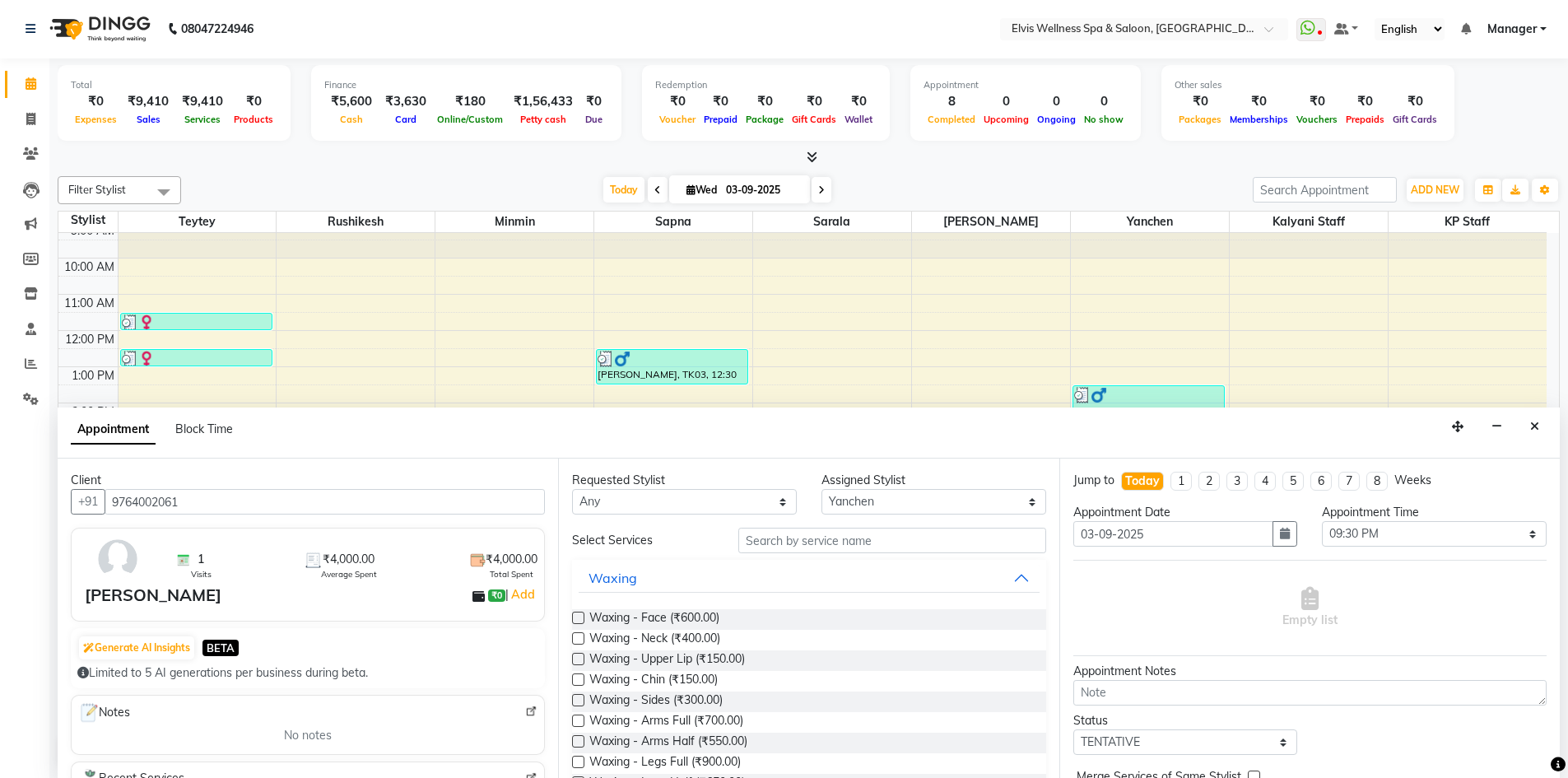
type input "9764002061"
click at [896, 543] on input "text" at bounding box center [892, 540] width 308 height 26
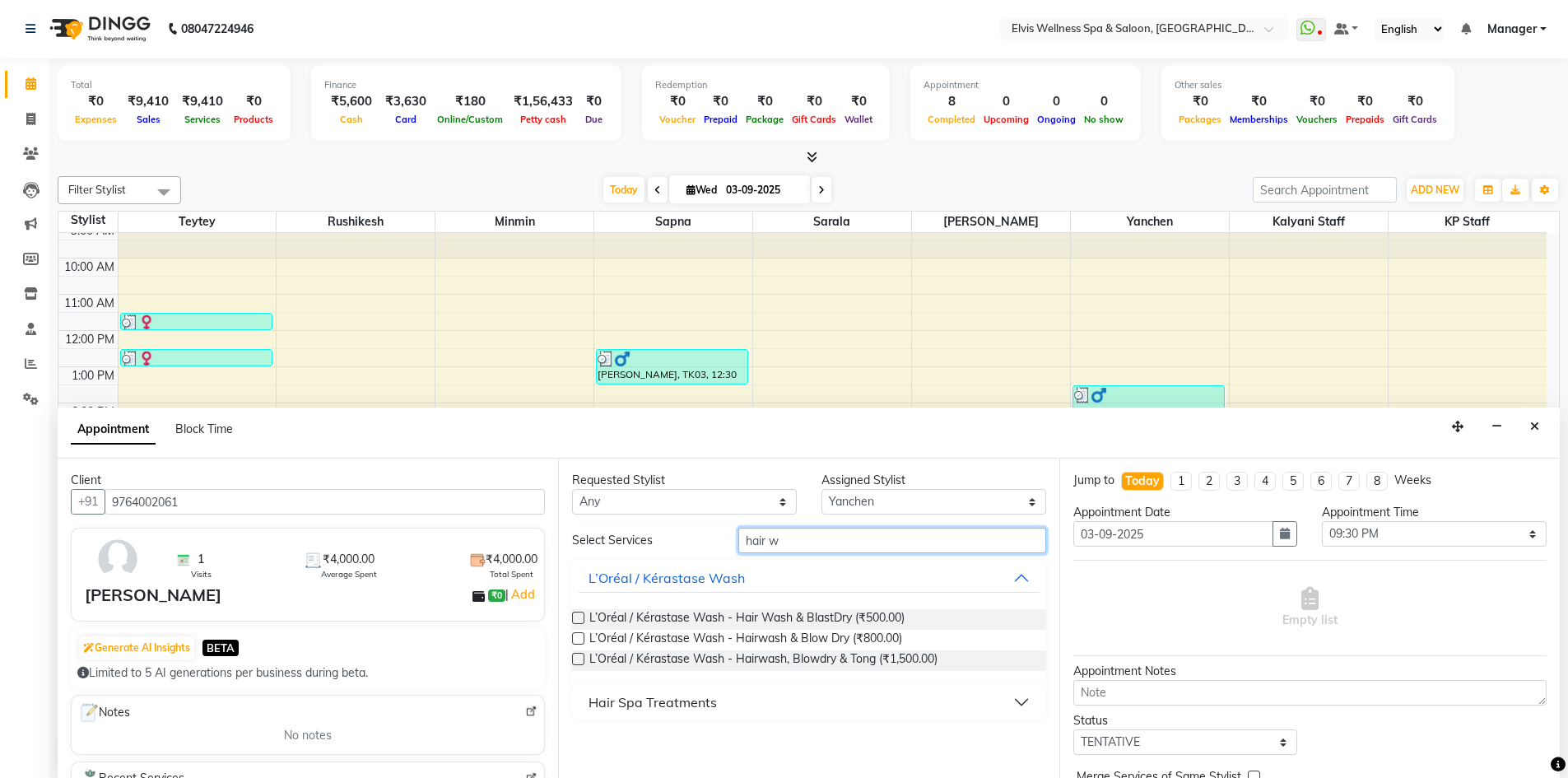
type input "hair w"
click at [576, 639] on label at bounding box center [578, 639] width 13 height 13
click at [576, 639] on input "checkbox" at bounding box center [577, 639] width 11 height 11
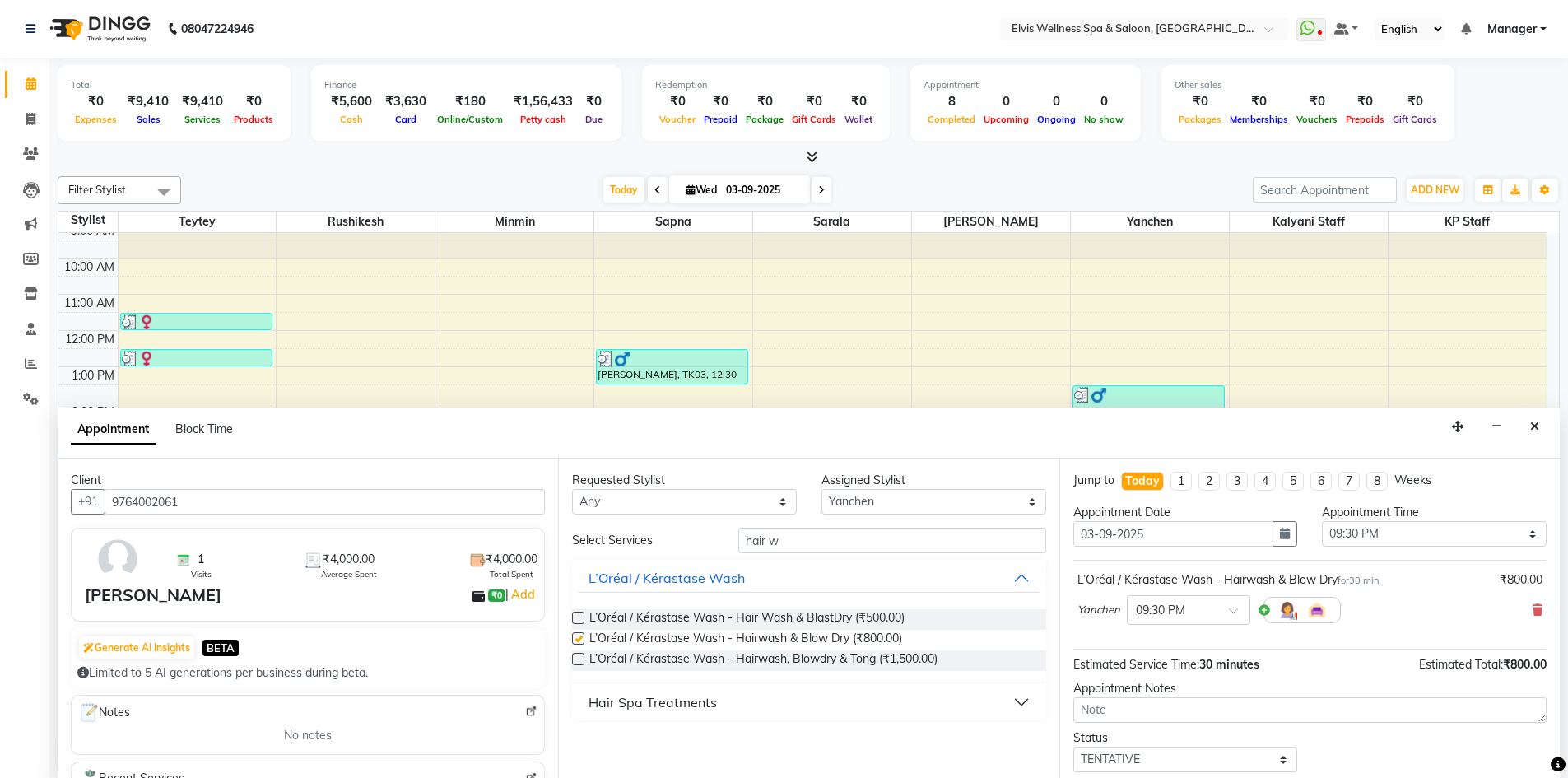
checkbox input "false"
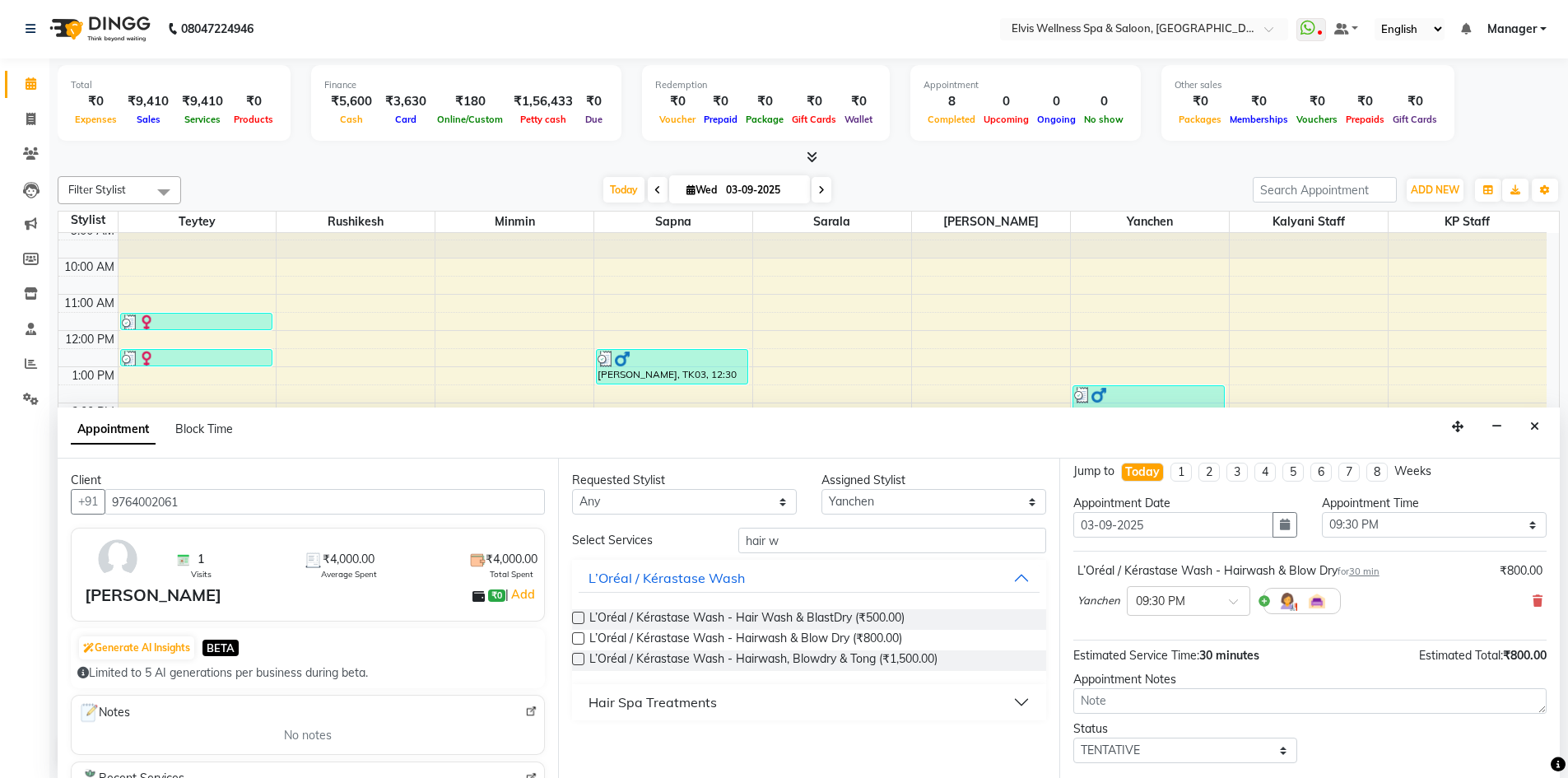
scroll to position [69, 0]
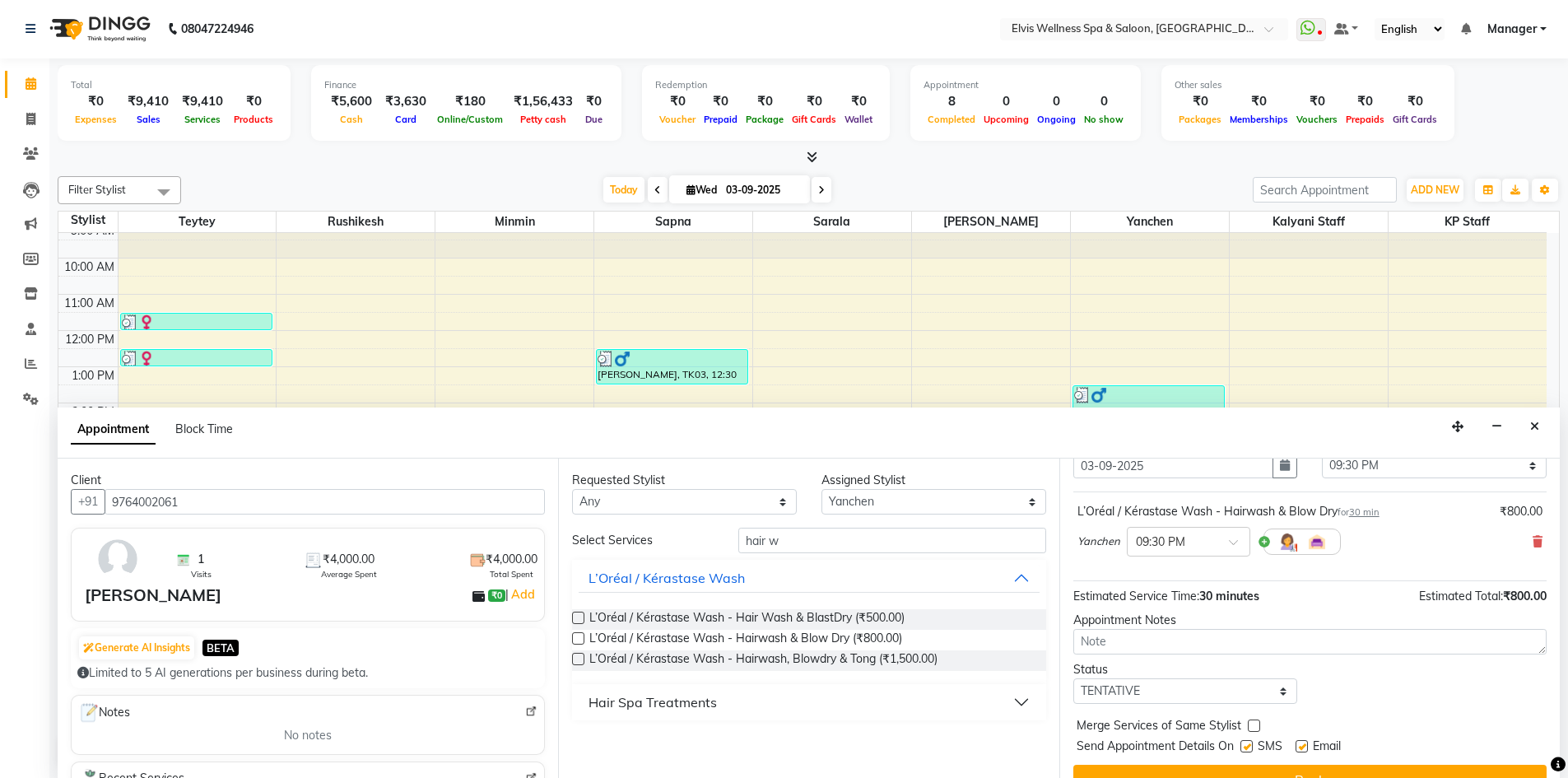
click at [1244, 747] on label at bounding box center [1247, 747] width 13 height 13
click at [1244, 747] on input "checkbox" at bounding box center [1246, 748] width 11 height 11
checkbox input "false"
click at [1306, 743] on label at bounding box center [1302, 747] width 13 height 13
click at [1306, 743] on input "checkbox" at bounding box center [1301, 748] width 11 height 11
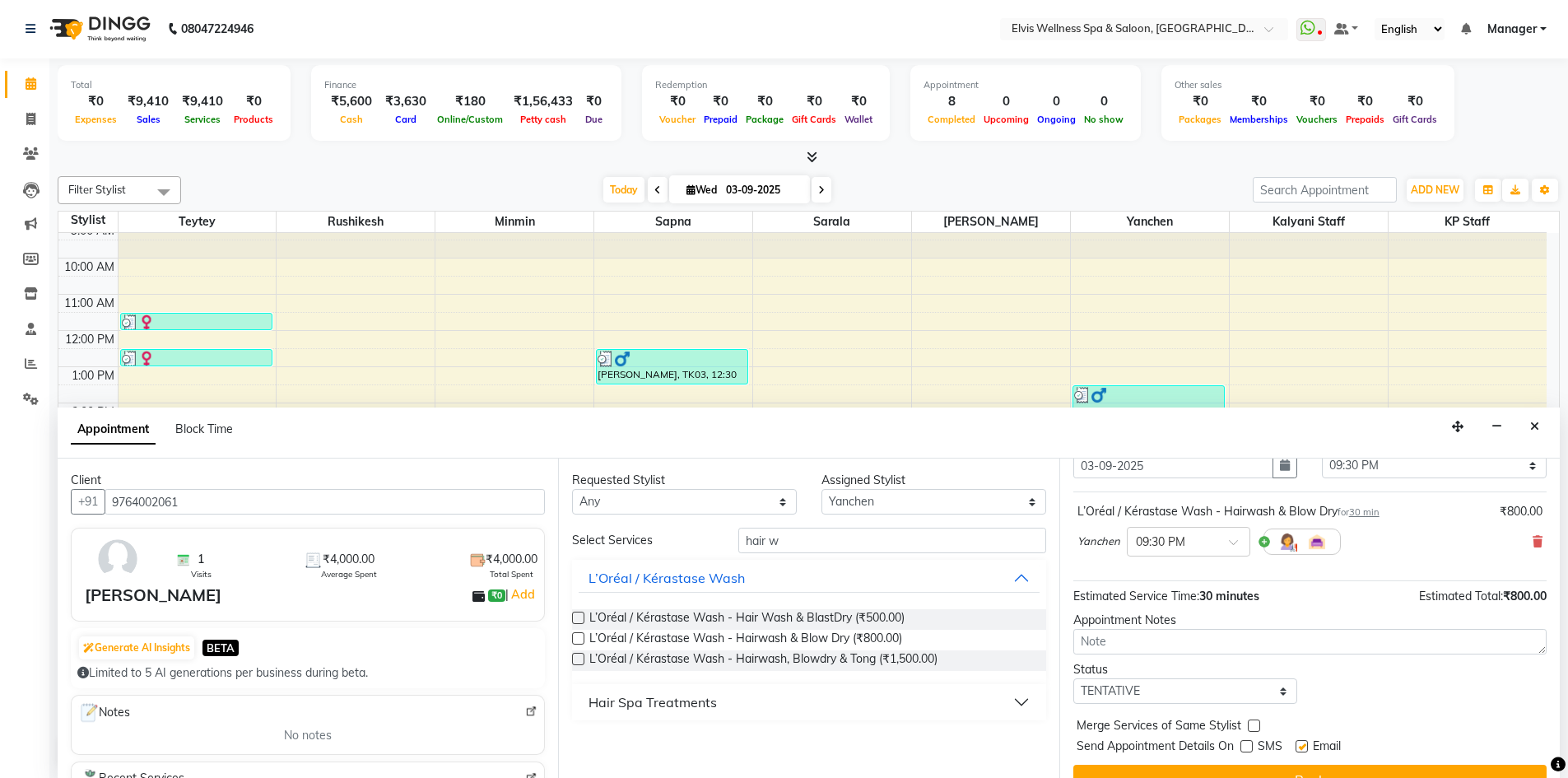
checkbox input "false"
click at [1303, 768] on button "Book" at bounding box center [1310, 780] width 473 height 29
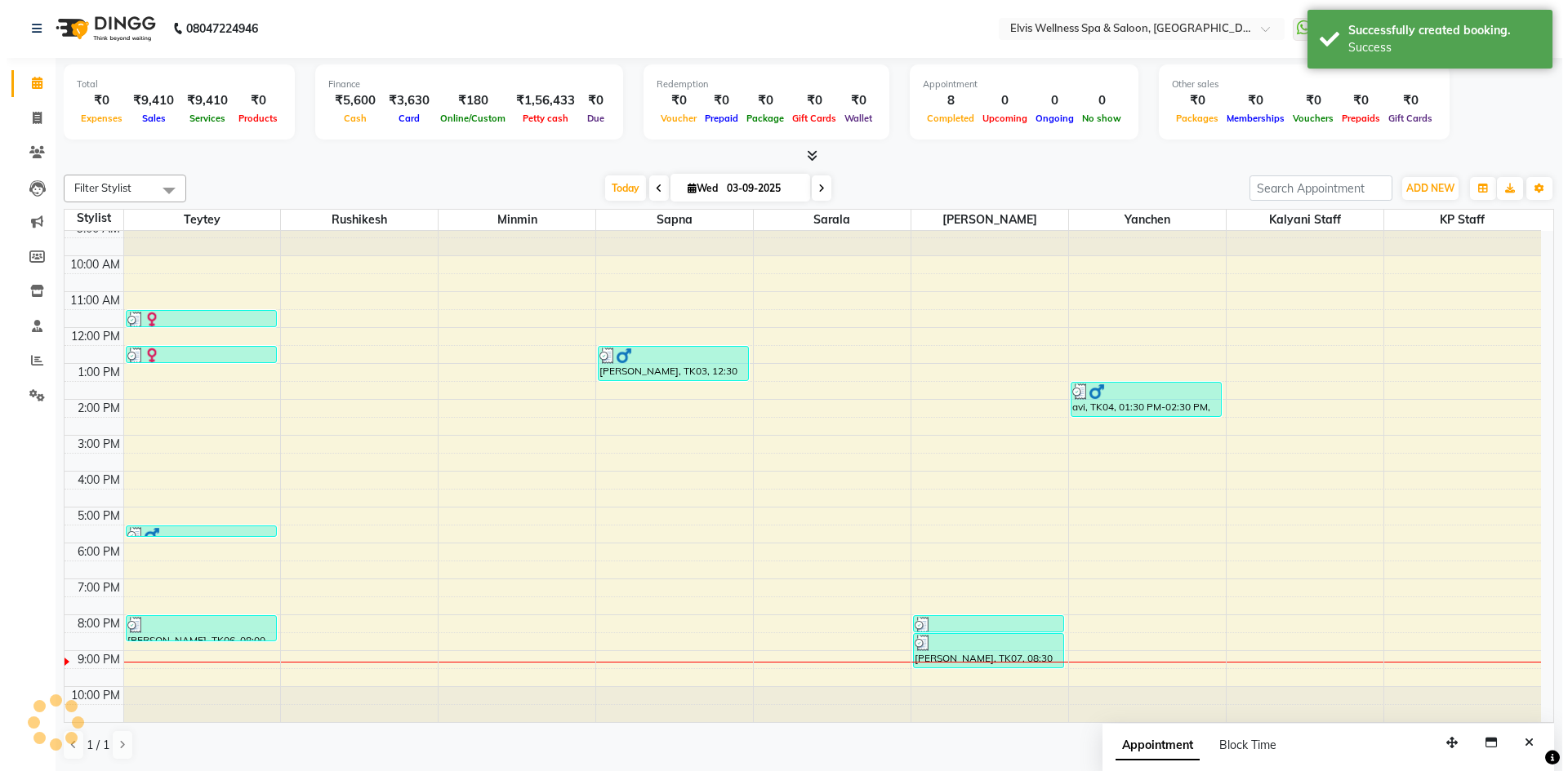
scroll to position [0, 0]
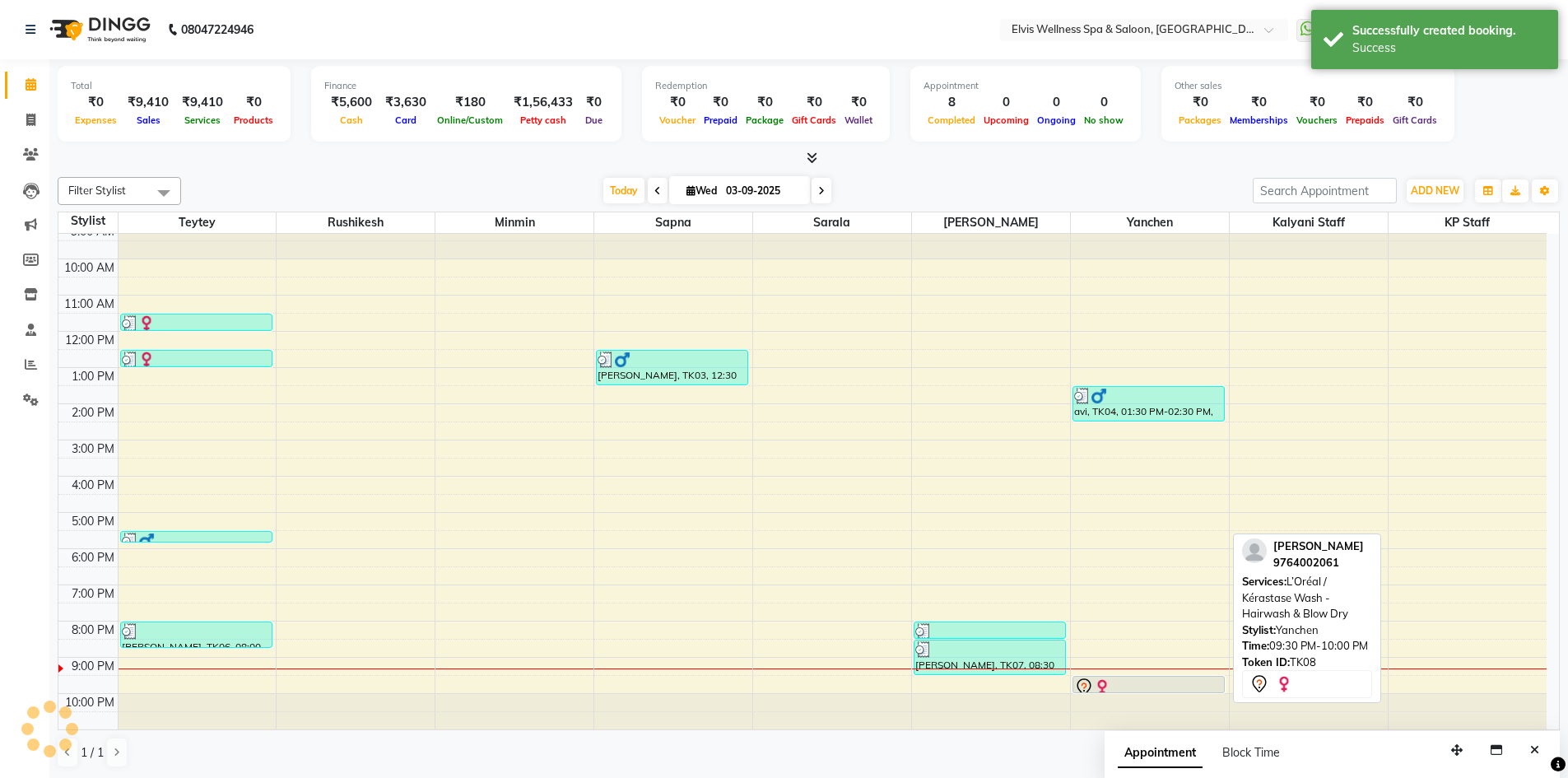
click at [1190, 686] on div at bounding box center [1149, 688] width 149 height 20
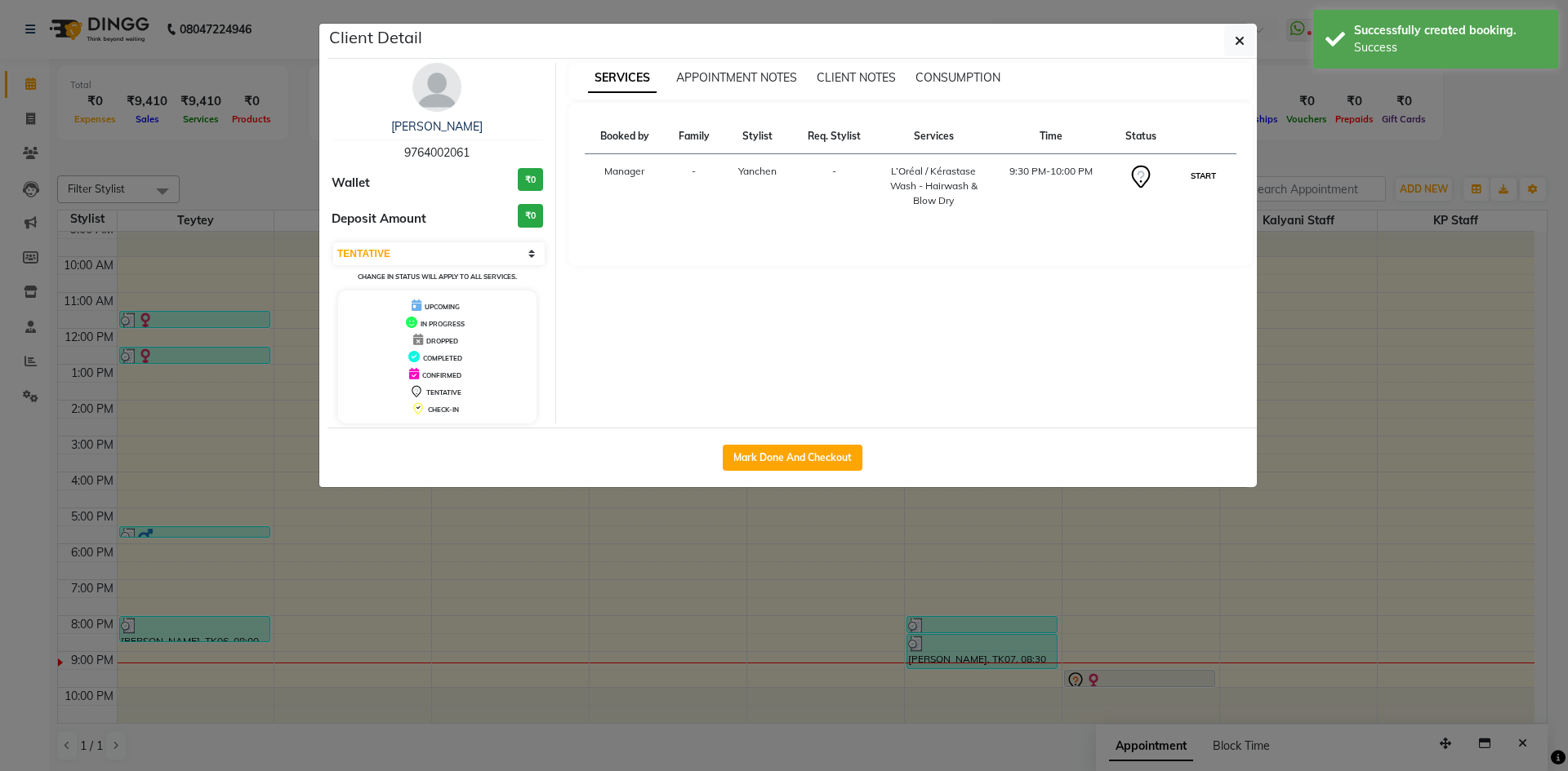
click at [1211, 169] on button "START" at bounding box center [1203, 175] width 33 height 20
click at [1200, 174] on button "START" at bounding box center [1203, 175] width 33 height 20
select select "1"
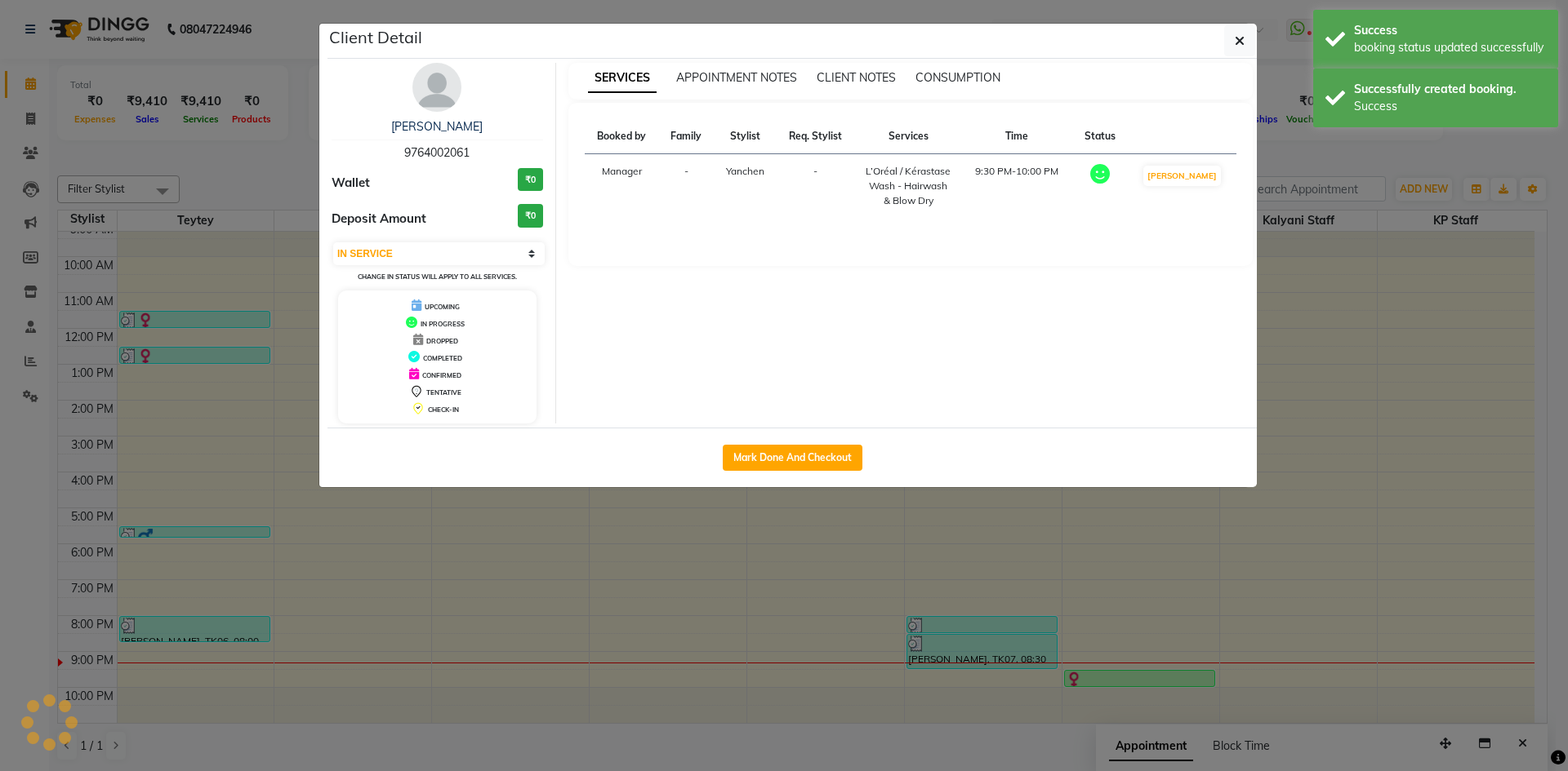
drag, startPoint x: 1416, startPoint y: 404, endPoint x: 1418, endPoint y: 417, distance: 13.2
click at [1419, 417] on ngb-modal-window "Client Detail [PERSON_NAME] 9764002061 Wallet ₹0 Deposit Amount ₹0 Select IN SE…" at bounding box center [784, 386] width 1568 height 771
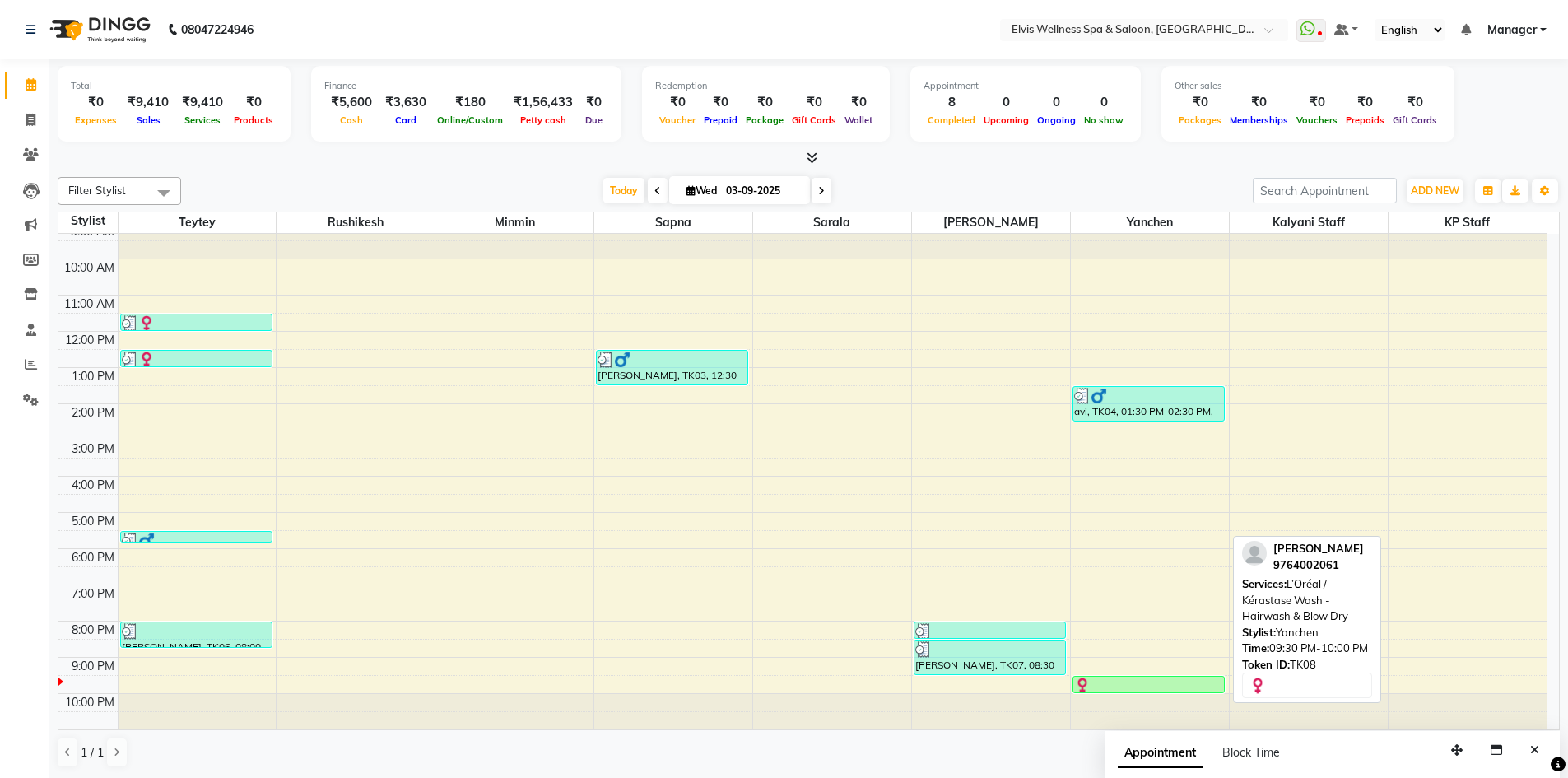
click at [1140, 686] on div at bounding box center [1149, 686] width 149 height 17
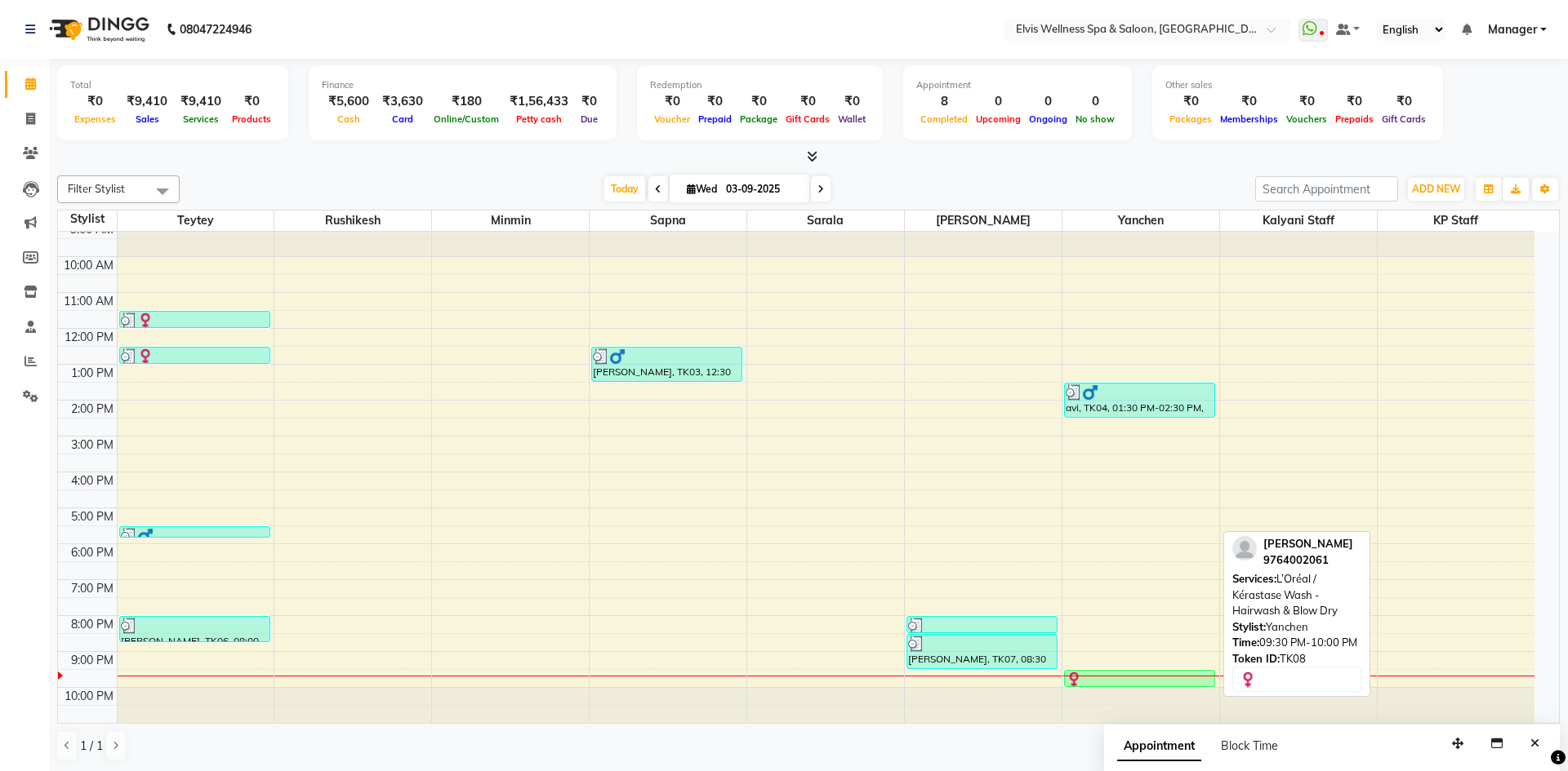
select select "1"
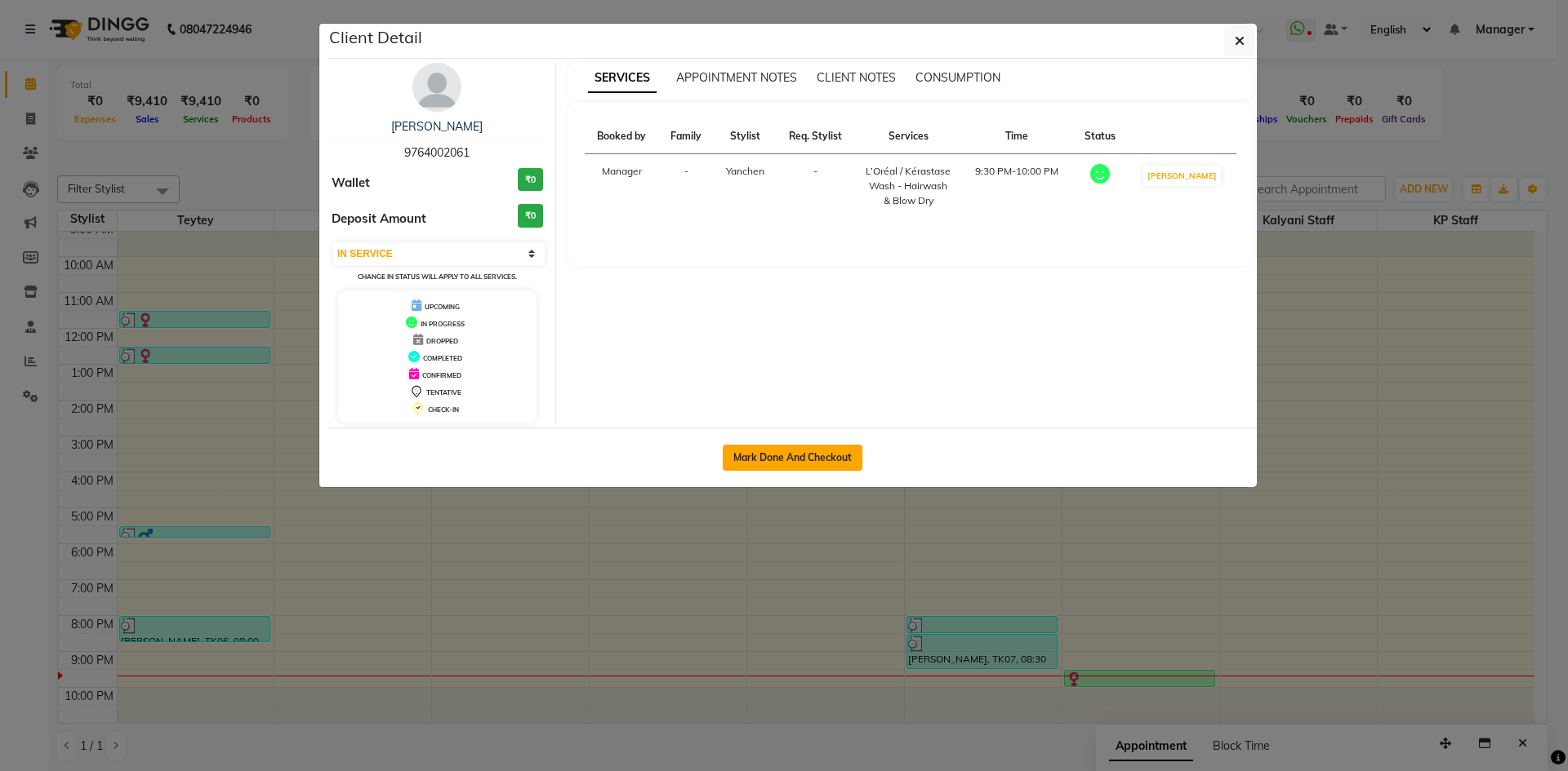
click at [797, 458] on button "Mark Done And Checkout" at bounding box center [792, 458] width 139 height 26
select select "service"
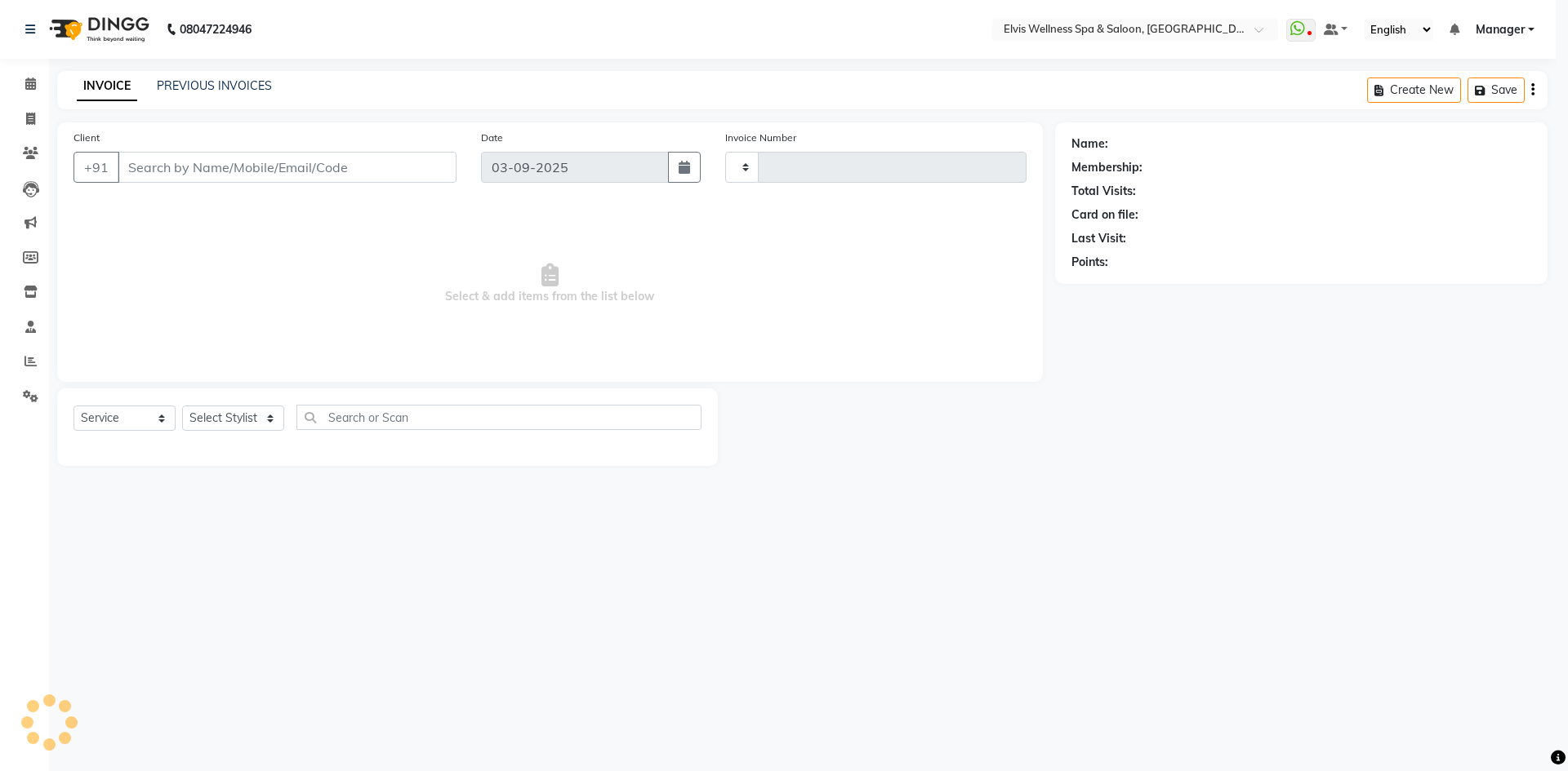
type input "1565"
select select "6269"
type input "9764002061"
select select "46456"
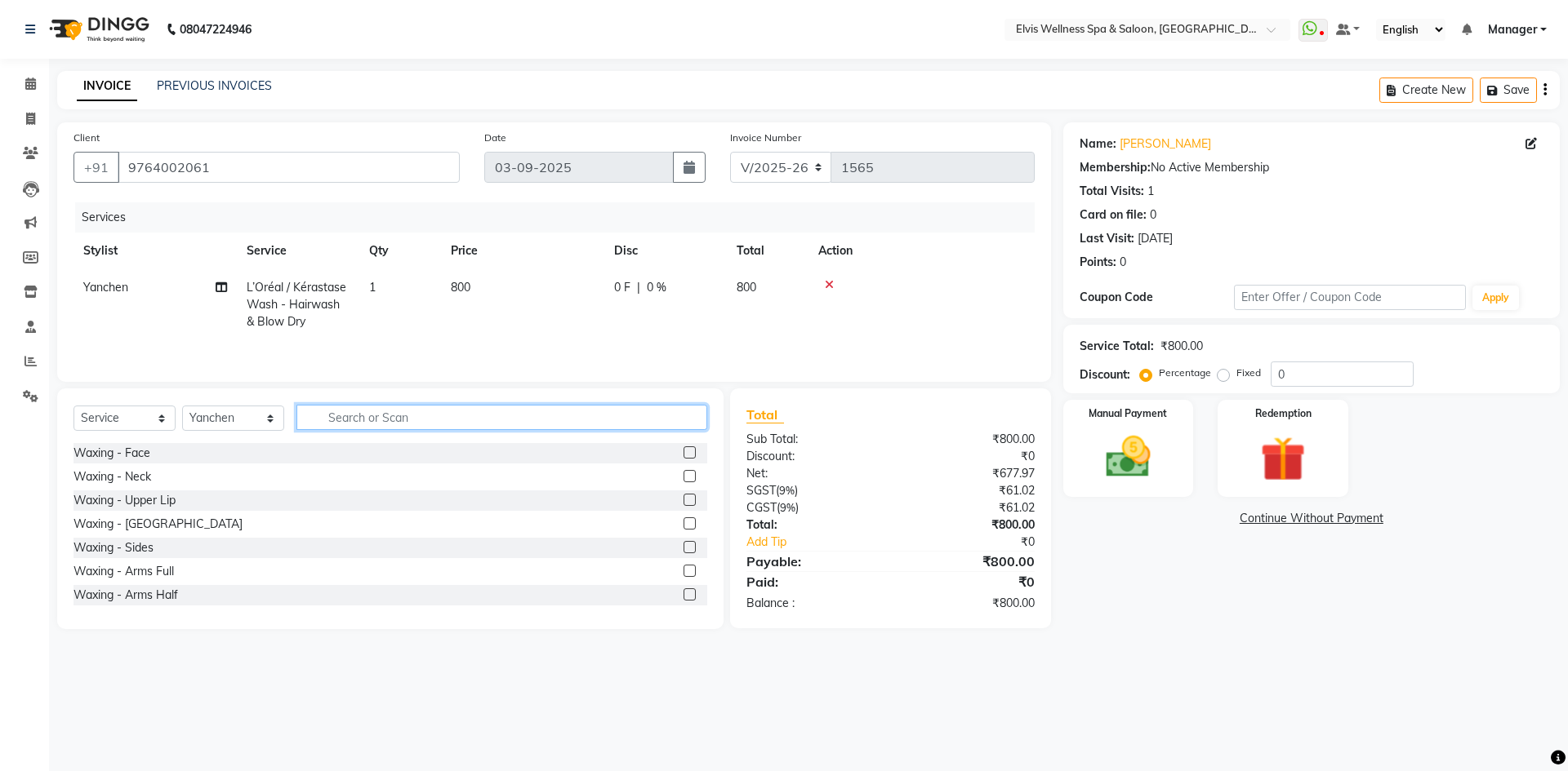
click at [401, 418] on input "text" at bounding box center [502, 418] width 411 height 25
click at [448, 284] on td "800" at bounding box center [523, 305] width 164 height 71
select select "46456"
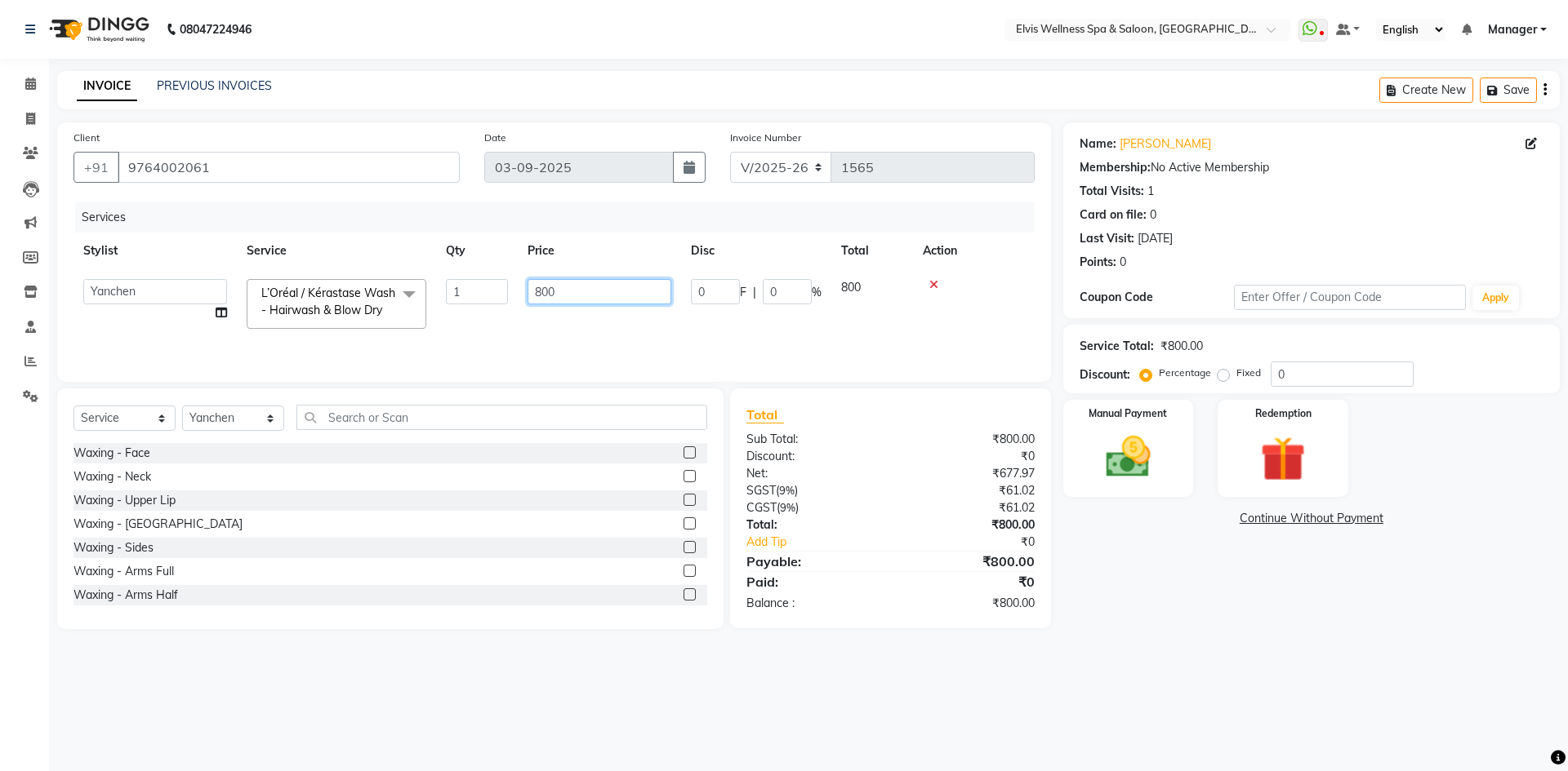
click at [541, 294] on input "800" at bounding box center [600, 292] width 144 height 25
type input "500"
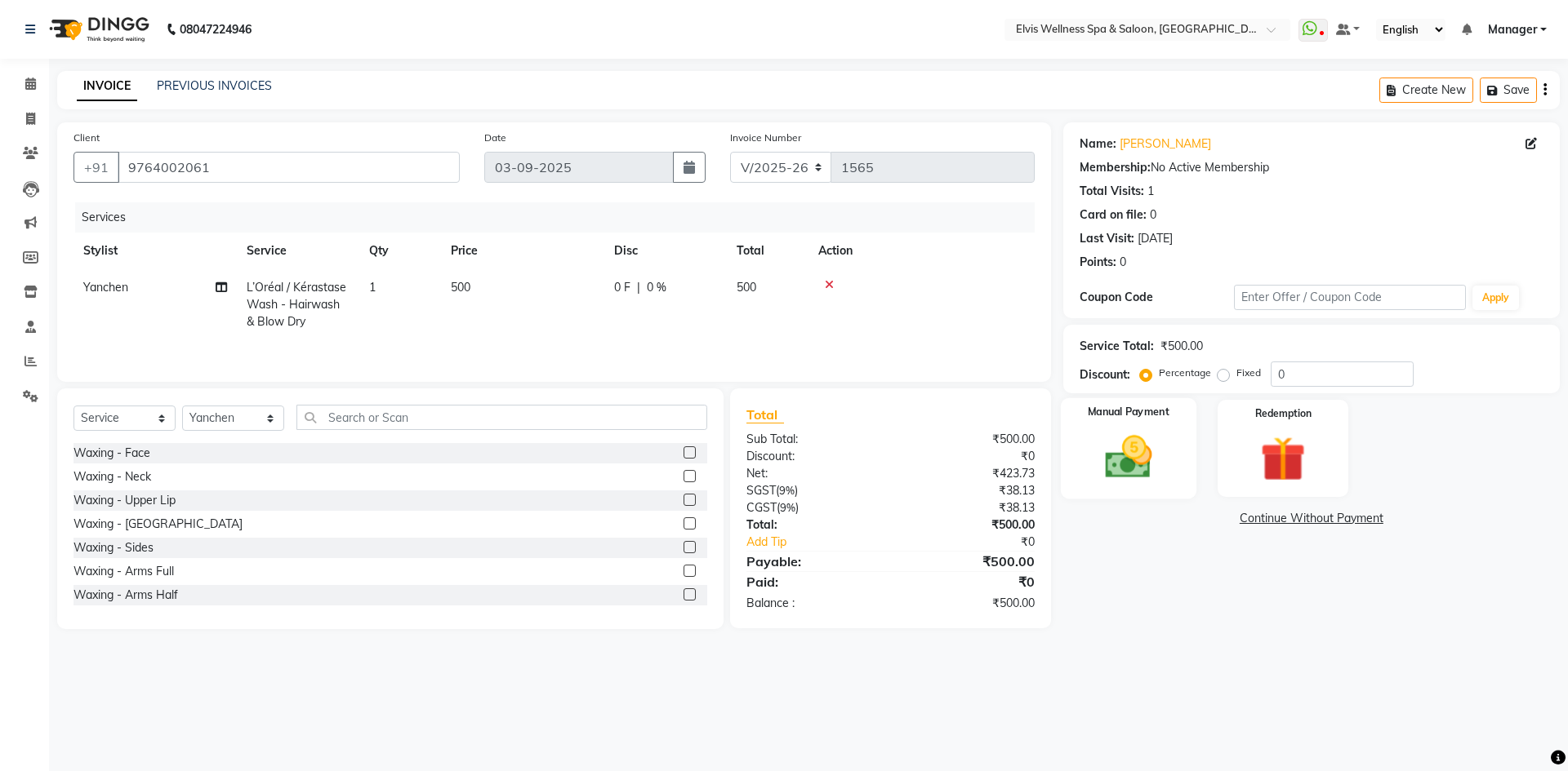
click at [1139, 467] on img at bounding box center [1128, 457] width 76 height 54
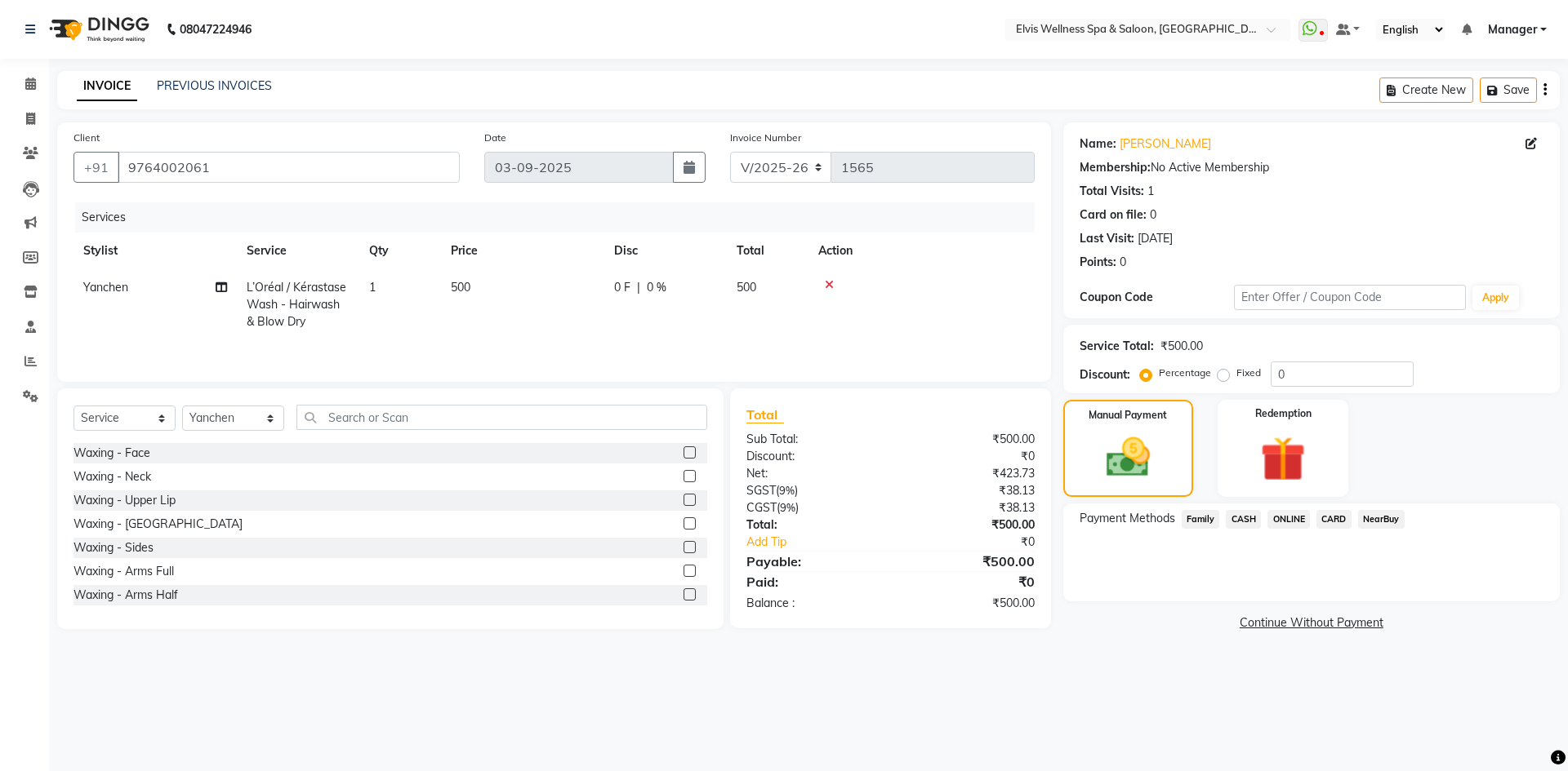
click at [1290, 518] on span "ONLINE" at bounding box center [1288, 519] width 43 height 18
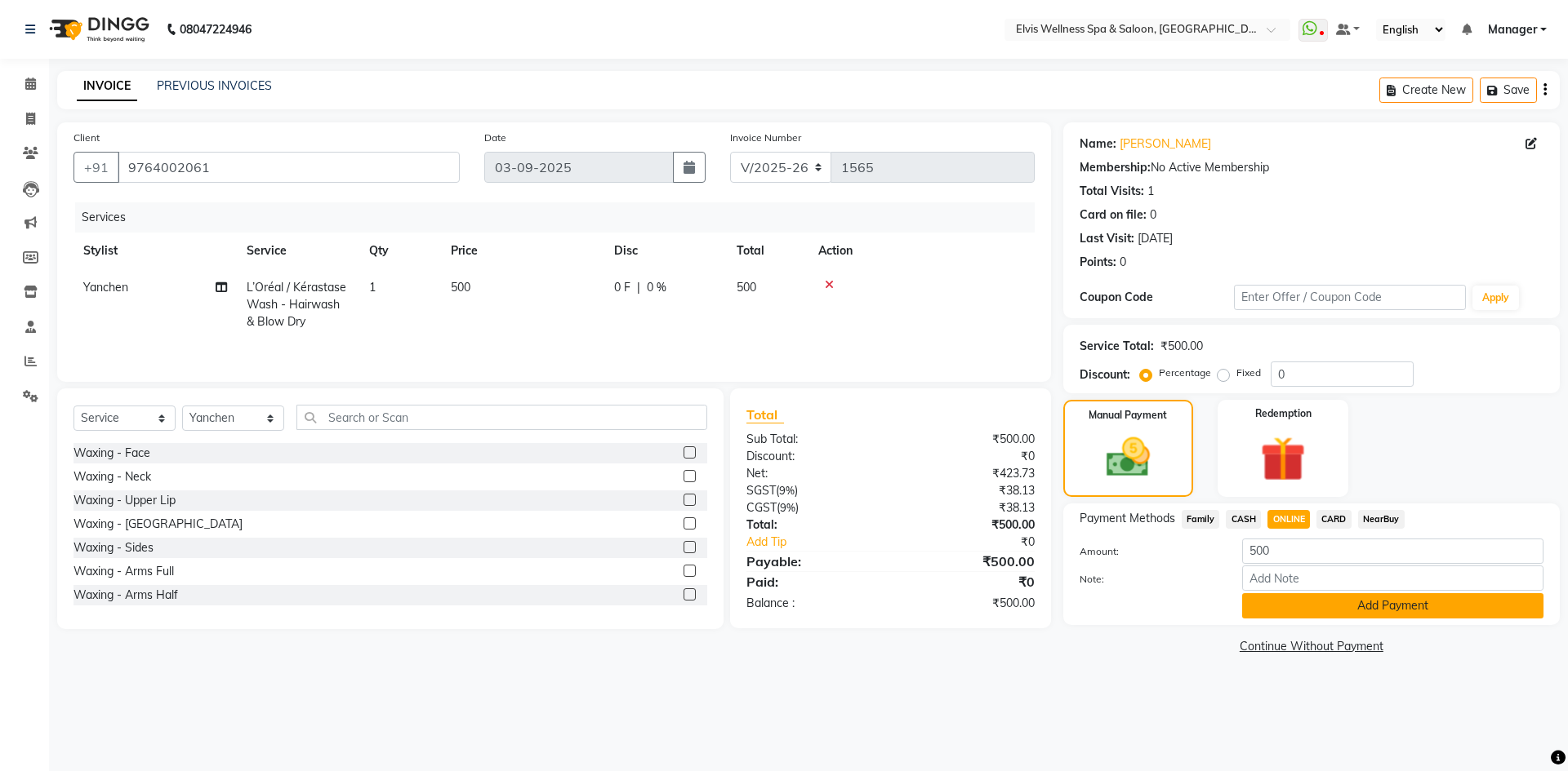
click at [1344, 608] on button "Add Payment" at bounding box center [1392, 606] width 301 height 25
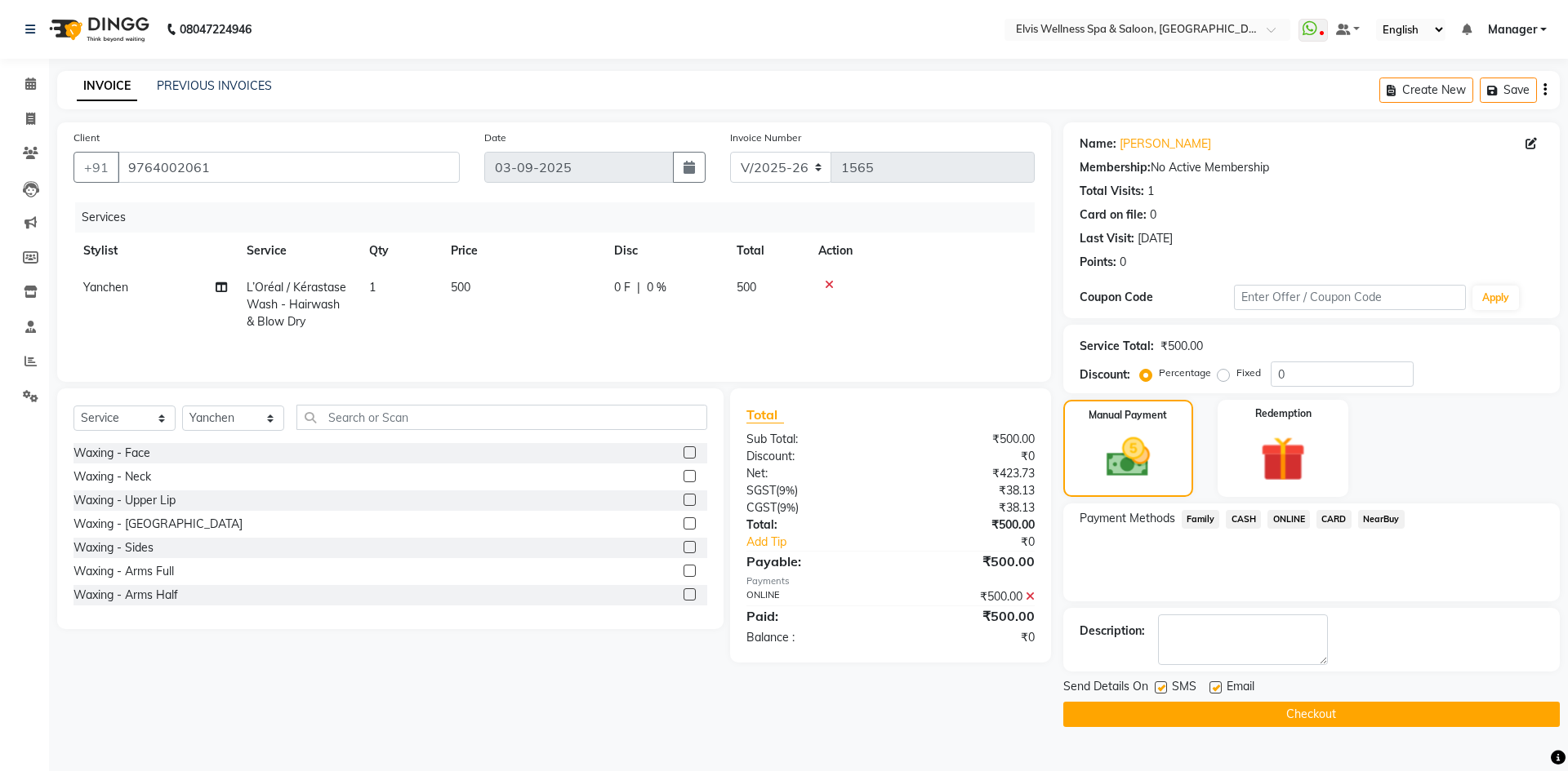
click at [1161, 690] on label at bounding box center [1161, 687] width 13 height 13
click at [1161, 690] on input "checkbox" at bounding box center [1160, 688] width 11 height 11
checkbox input "false"
click at [1212, 686] on label at bounding box center [1215, 687] width 13 height 13
click at [1212, 686] on input "checkbox" at bounding box center [1214, 688] width 11 height 11
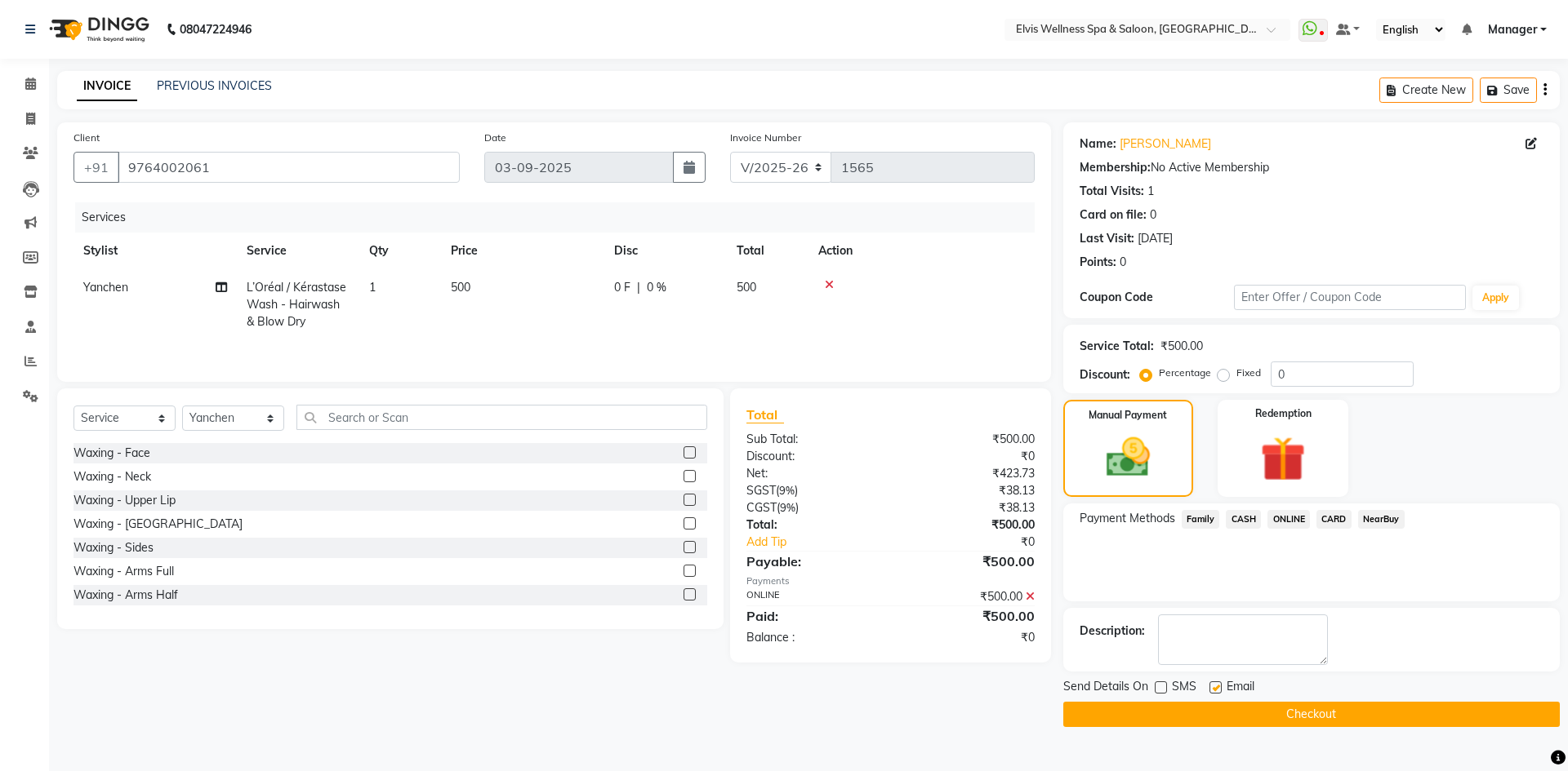
checkbox input "false"
click at [1229, 713] on button "Checkout" at bounding box center [1312, 715] width 497 height 25
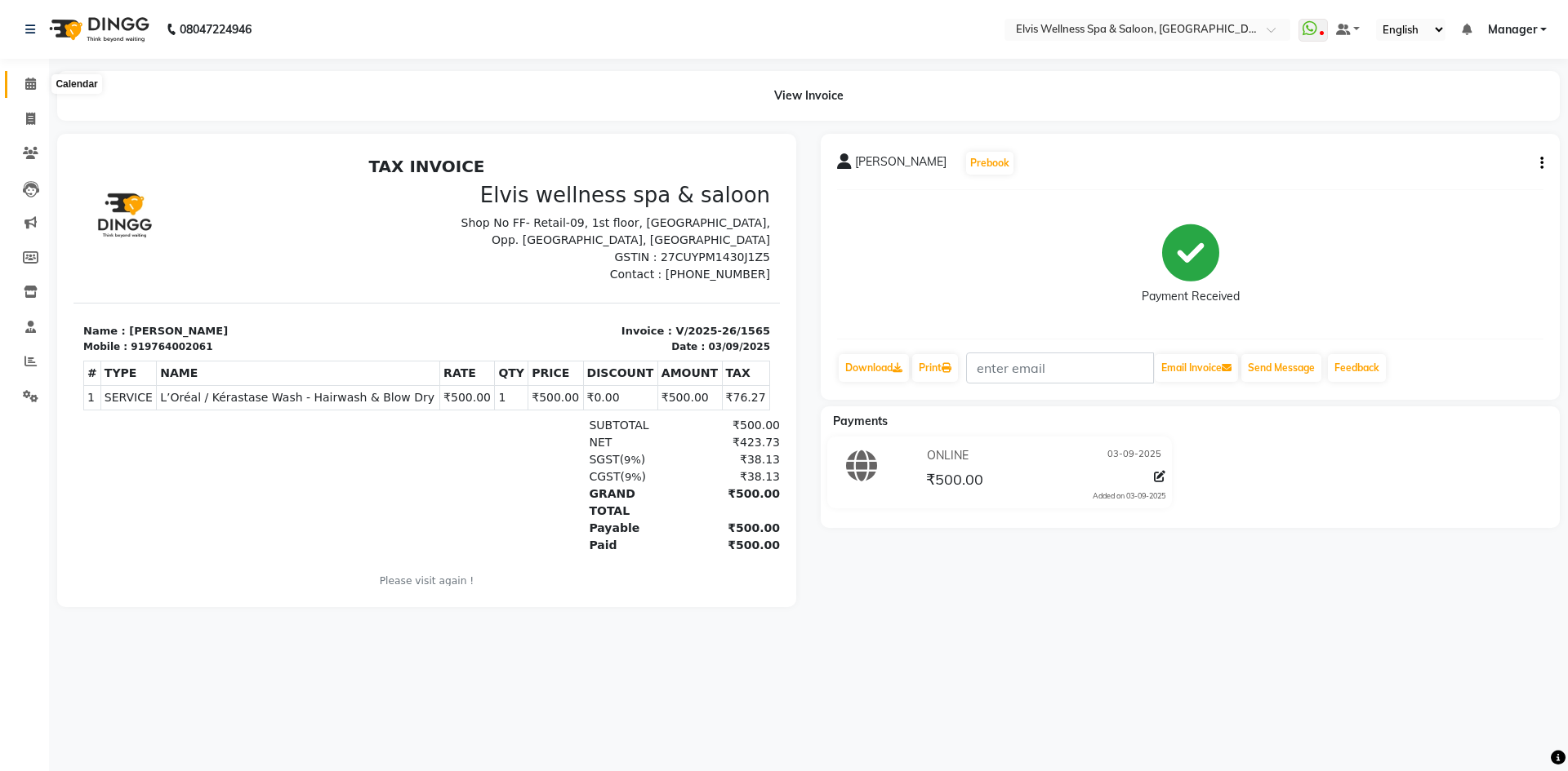
click at [27, 89] on icon at bounding box center [30, 84] width 11 height 13
